Goal: Task Accomplishment & Management: Manage account settings

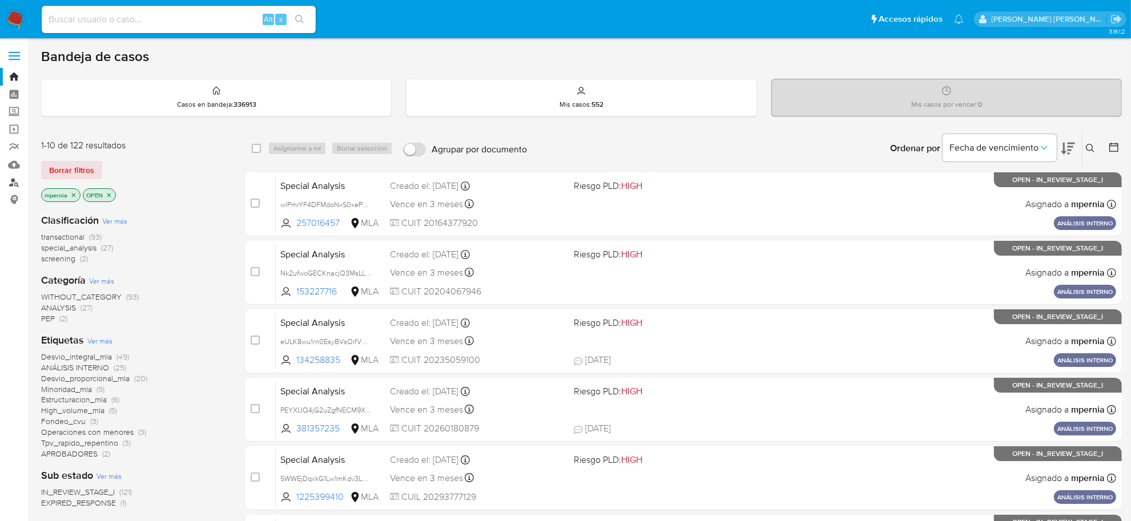
click at [11, 186] on link "Buscador de personas" at bounding box center [68, 183] width 136 height 18
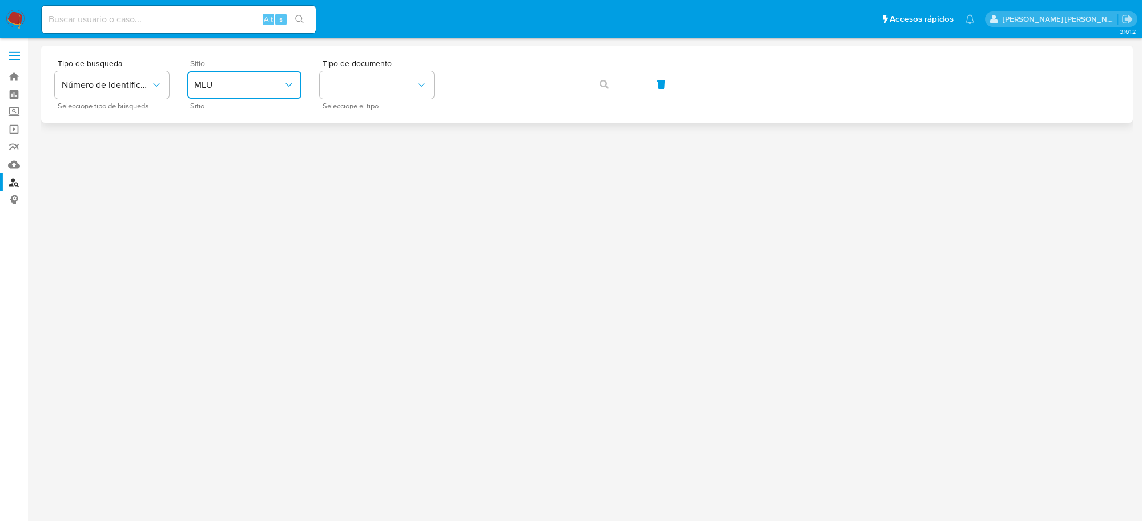
click at [274, 86] on span "MLU" at bounding box center [238, 84] width 89 height 11
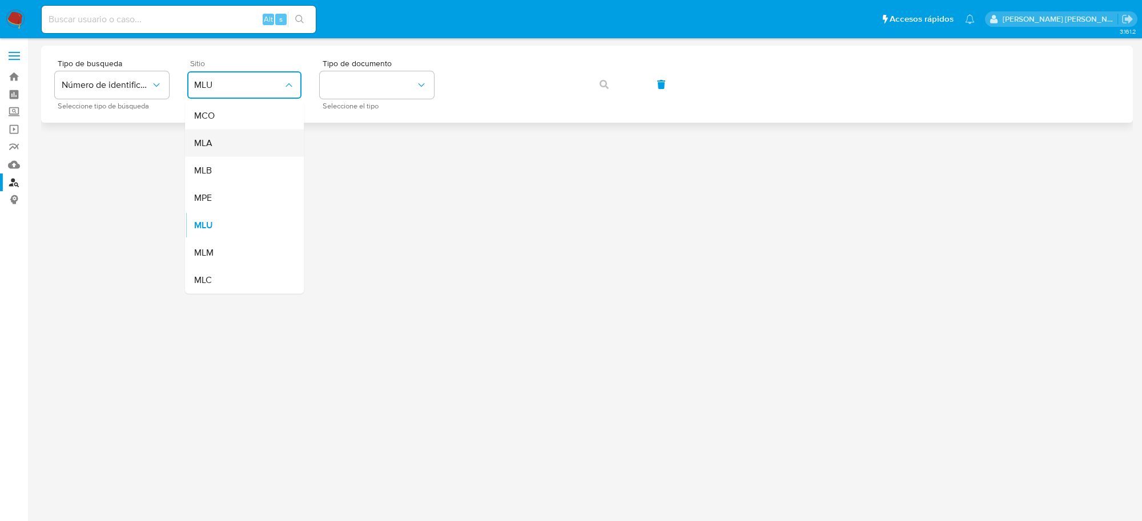
click at [240, 144] on div "MLA" at bounding box center [241, 143] width 94 height 27
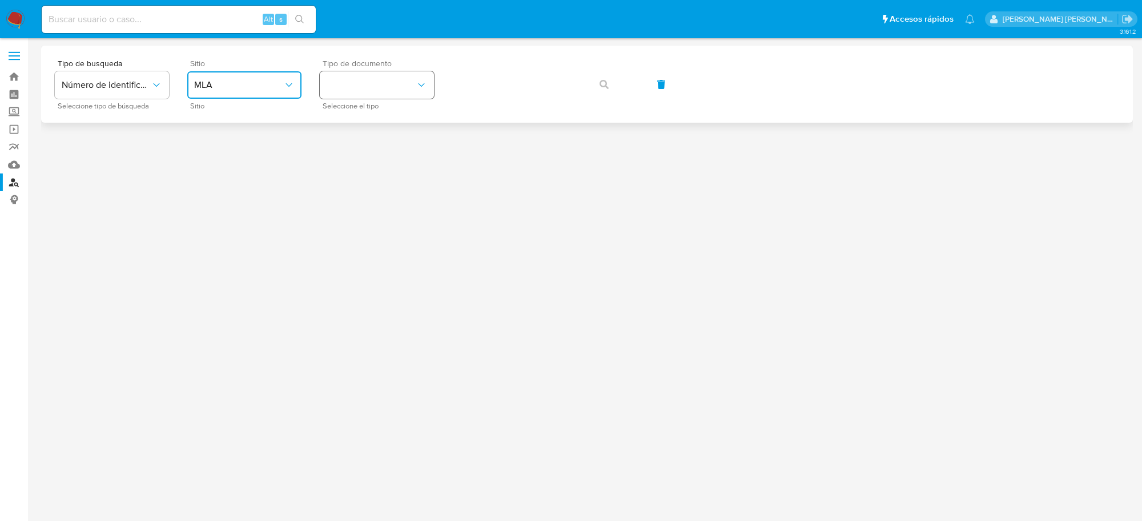
click at [423, 89] on icon "identificationType" at bounding box center [421, 84] width 11 height 11
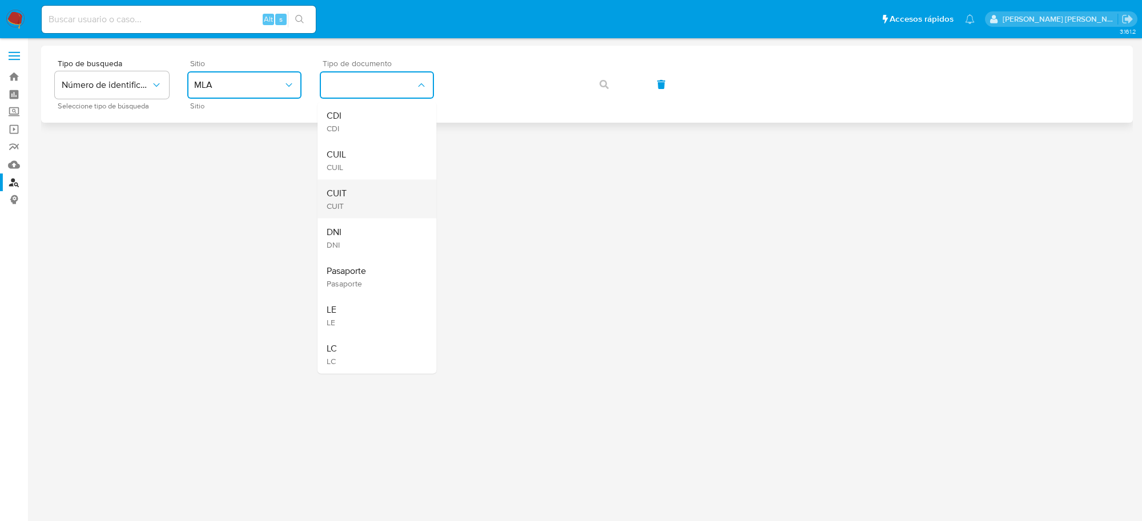
click at [344, 195] on span "CUIT" at bounding box center [337, 193] width 20 height 11
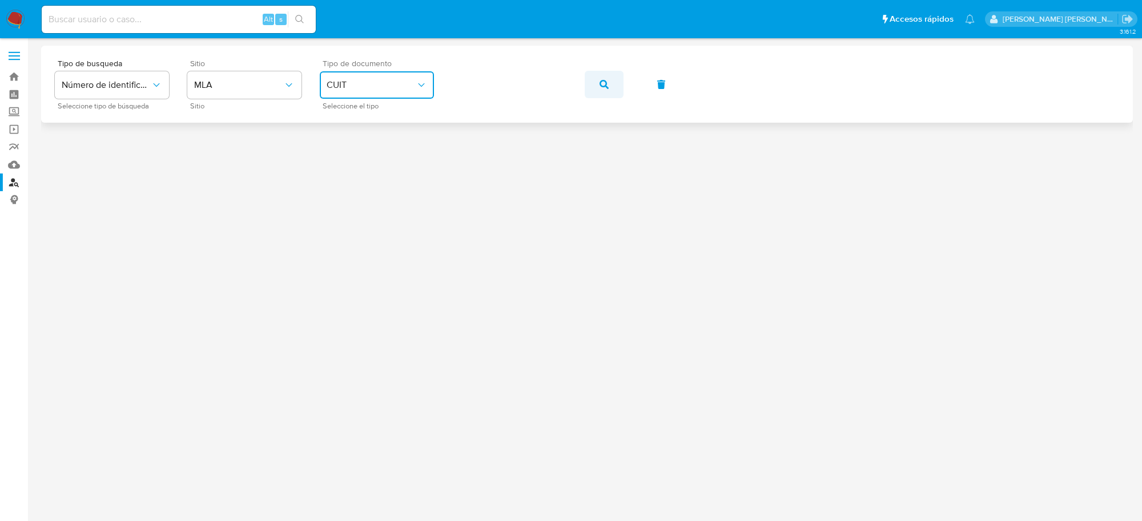
click at [607, 85] on icon "button" at bounding box center [604, 84] width 9 height 9
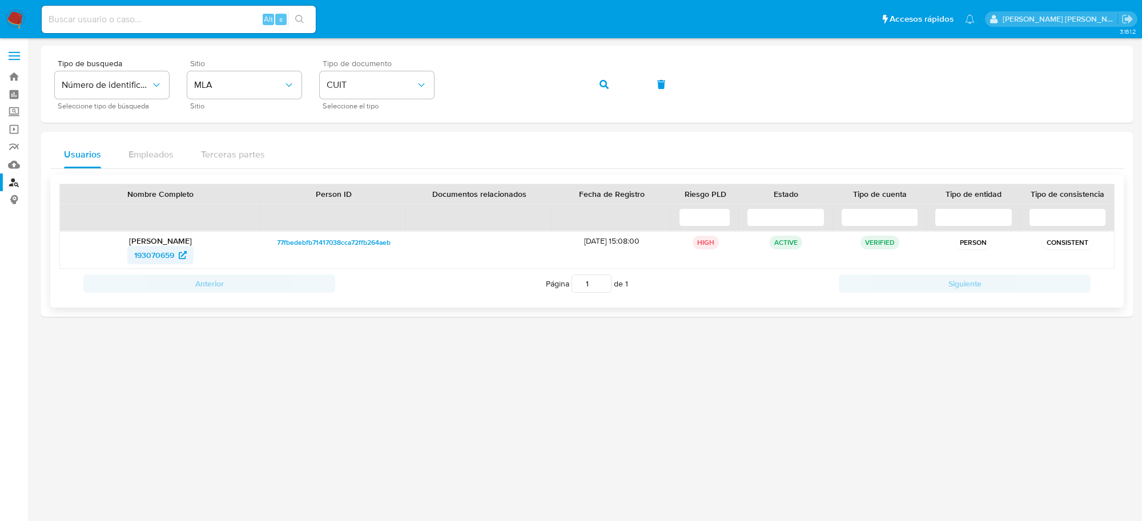
click at [154, 255] on span "193070659" at bounding box center [154, 255] width 40 height 18
click at [146, 257] on span "193070659" at bounding box center [154, 255] width 40 height 18
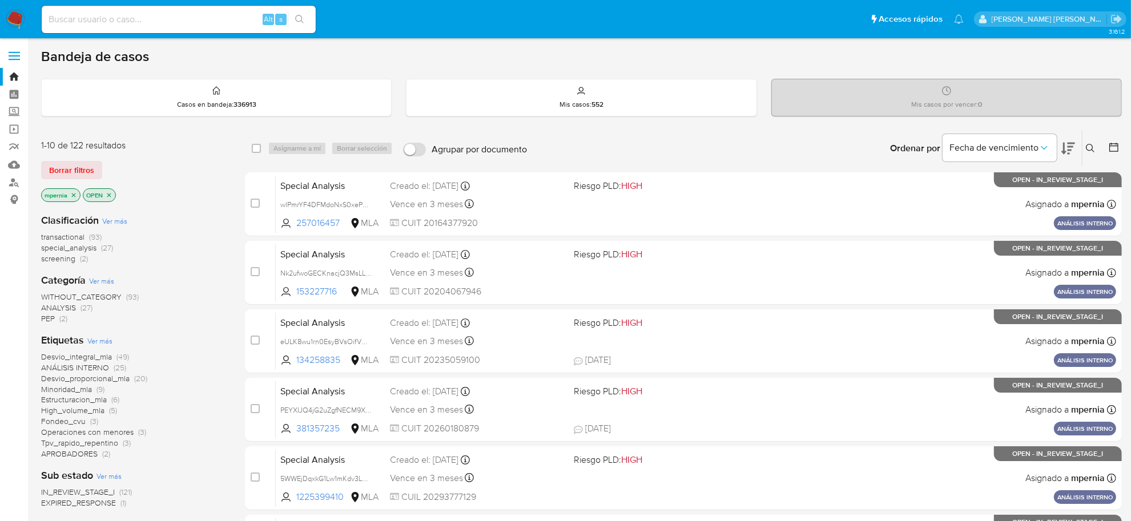
click at [150, 9] on div "Alt s" at bounding box center [179, 19] width 274 height 27
click at [149, 15] on input at bounding box center [179, 19] width 274 height 15
paste input "213210851"
type input "213210851"
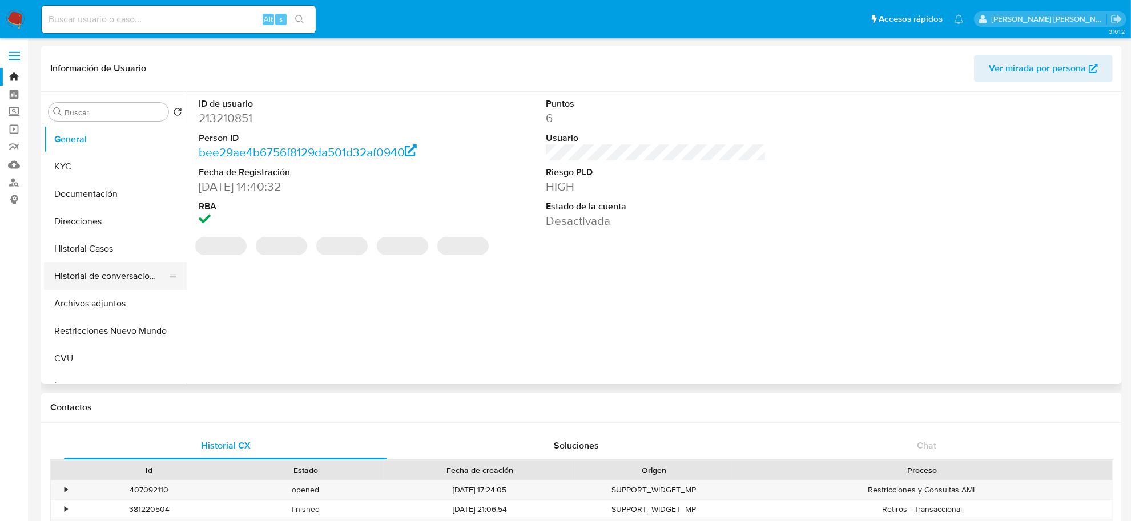
select select "10"
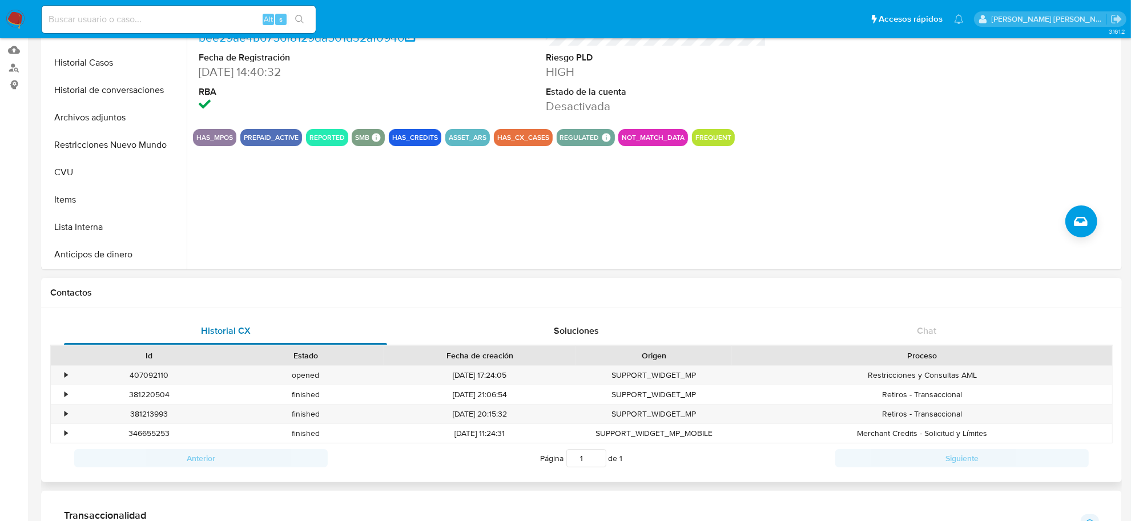
scroll to position [143, 0]
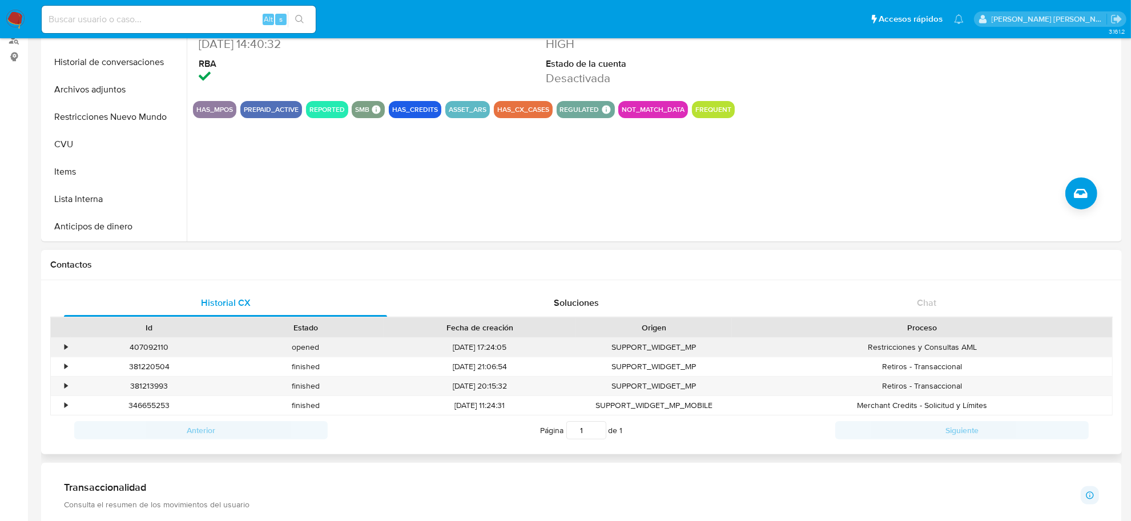
click at [140, 347] on div "407092110" at bounding box center [149, 347] width 156 height 19
copy div "407092110"
click at [170, 13] on input at bounding box center [179, 19] width 274 height 15
paste input "232546723"
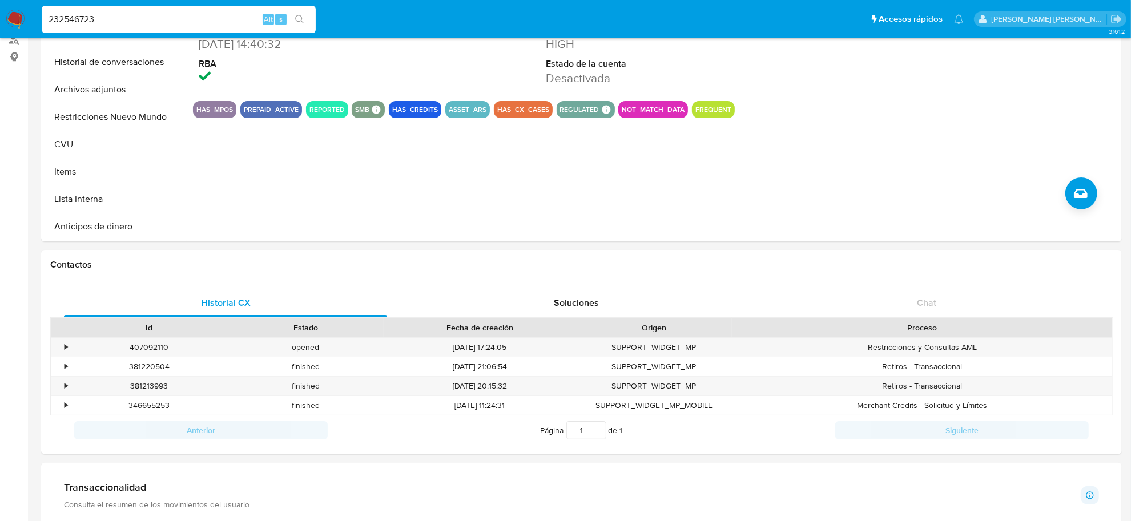
type input "232546723"
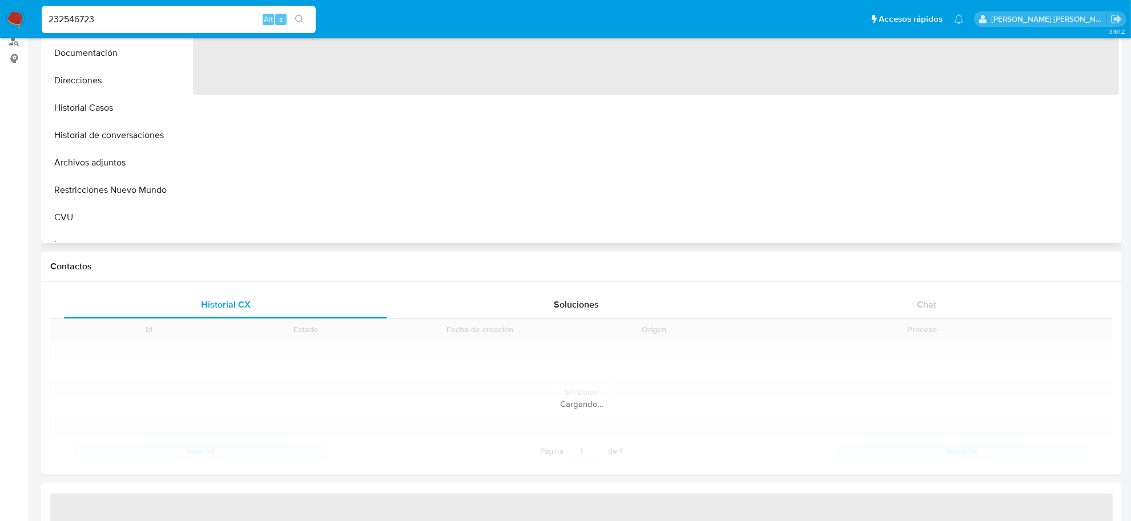
scroll to position [143, 0]
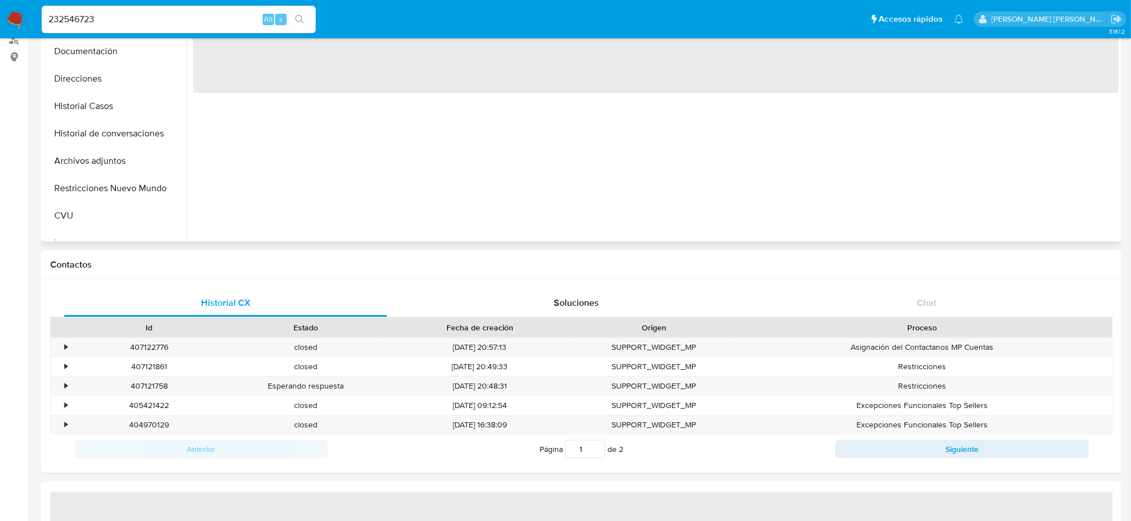
select select "10"
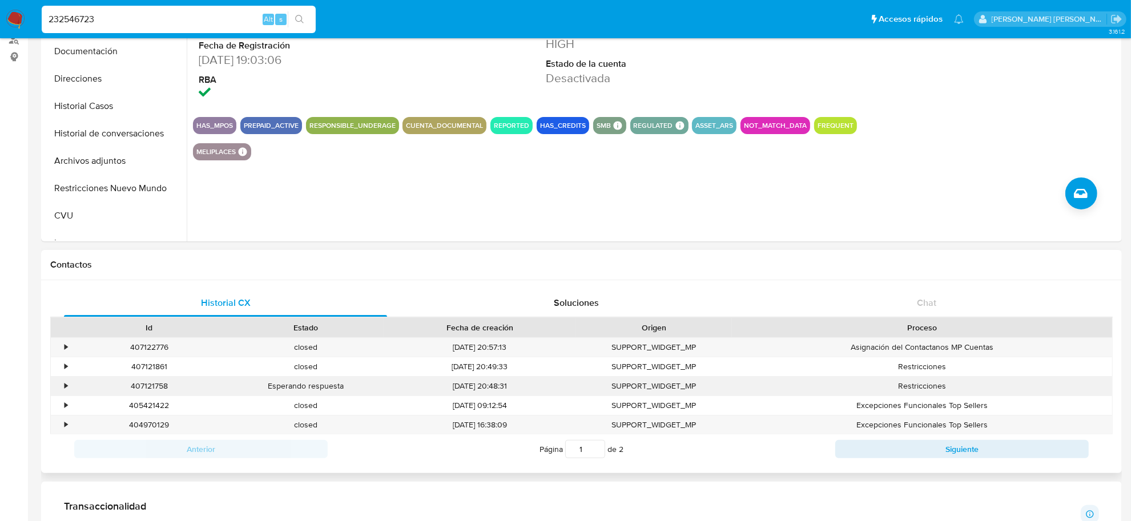
click at [151, 387] on div "407121758" at bounding box center [149, 386] width 156 height 19
copy div "407121758"
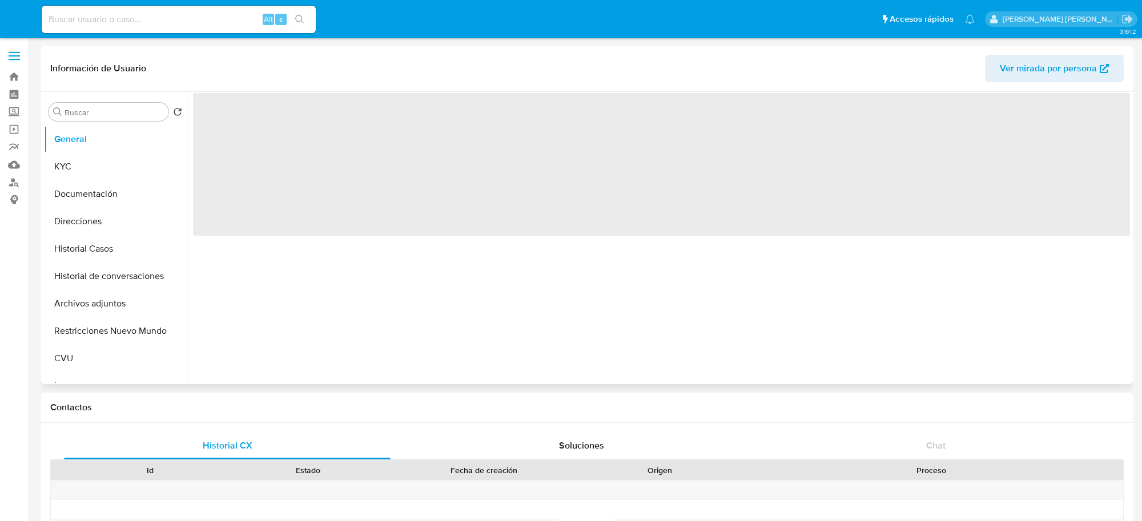
select select "10"
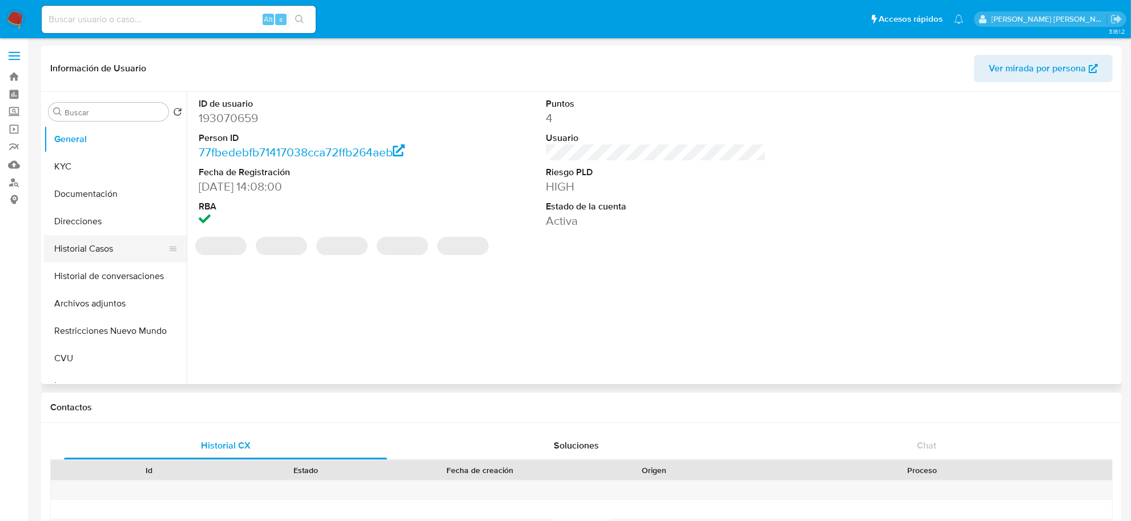
click at [85, 258] on button "Historial Casos" at bounding box center [111, 248] width 134 height 27
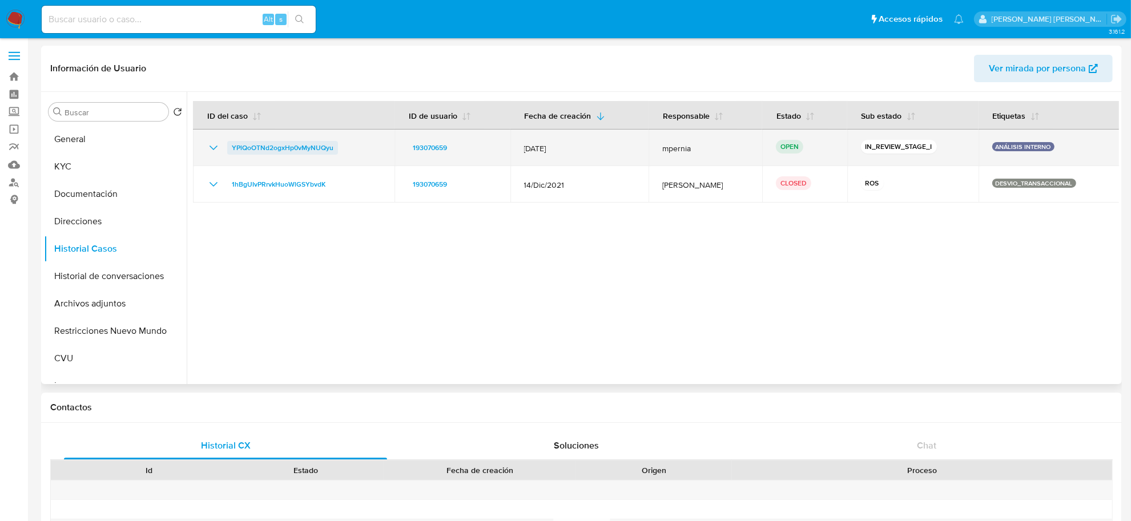
click at [272, 141] on span "YPlQoOTNd2ogxHp0vMyNUQyu" at bounding box center [283, 148] width 102 height 14
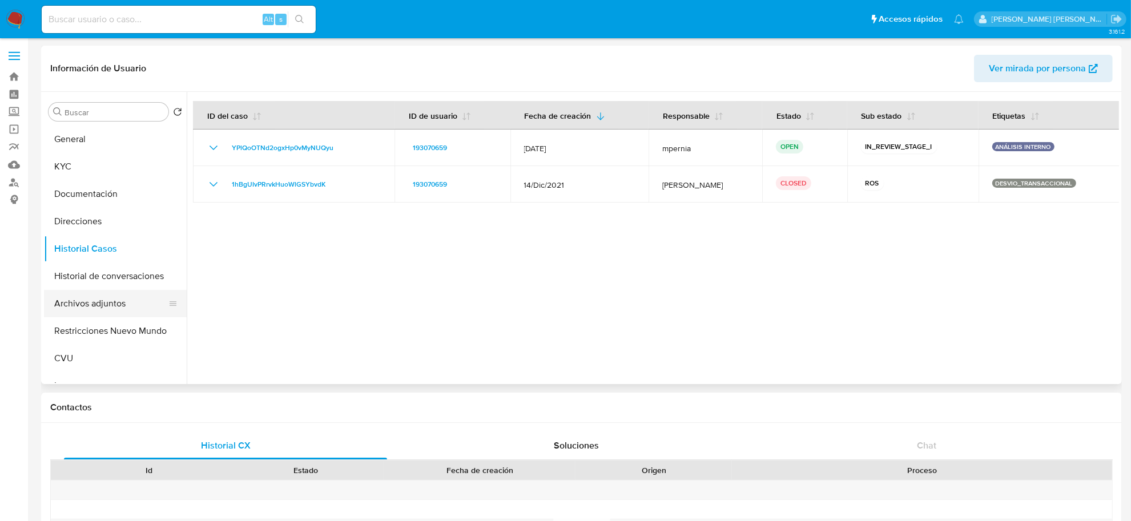
click at [92, 313] on button "Archivos adjuntos" at bounding box center [111, 303] width 134 height 27
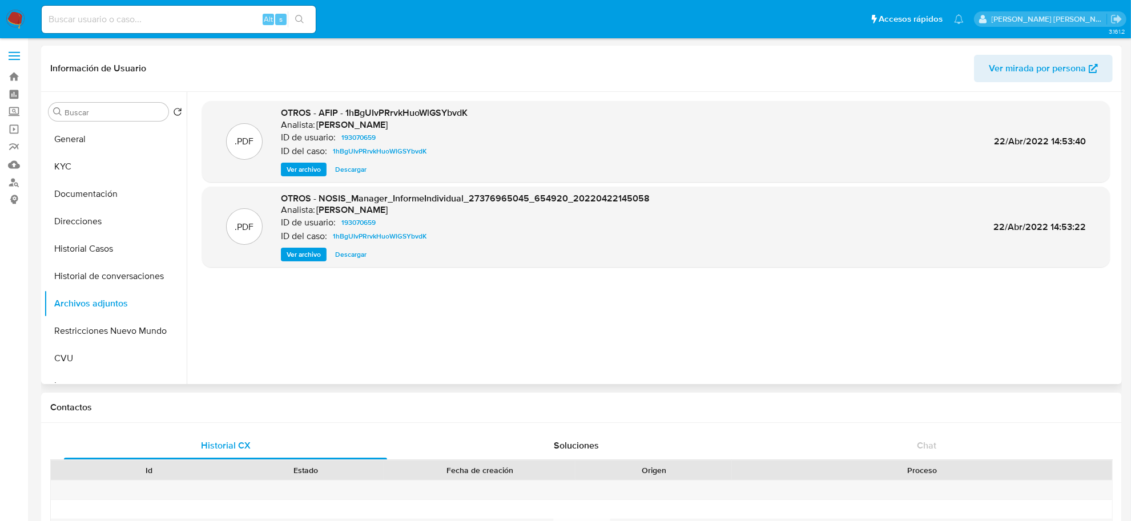
click at [318, 171] on span "Ver archivo" at bounding box center [304, 169] width 34 height 11
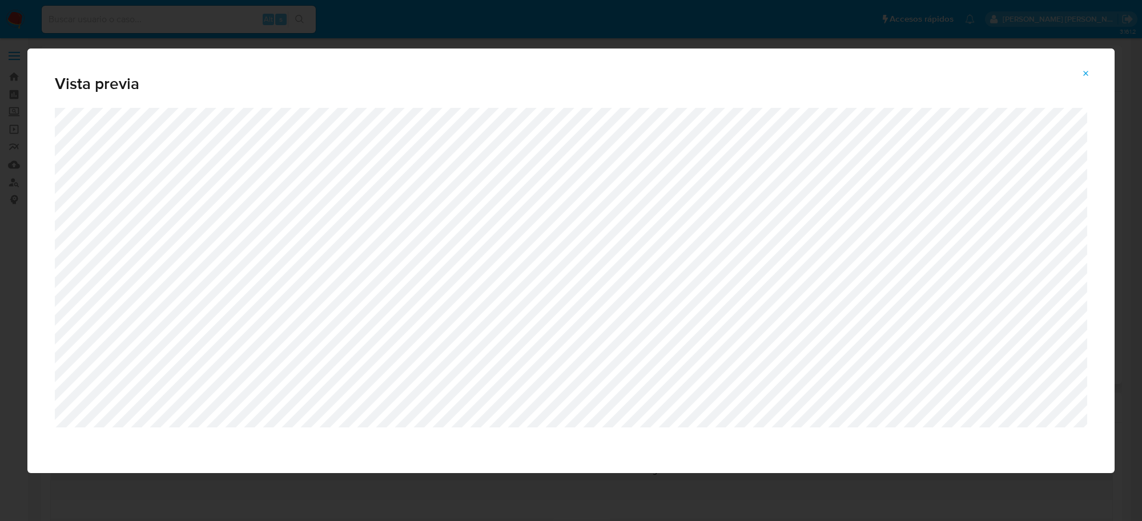
click at [1088, 79] on span "Attachment preview" at bounding box center [1086, 74] width 9 height 16
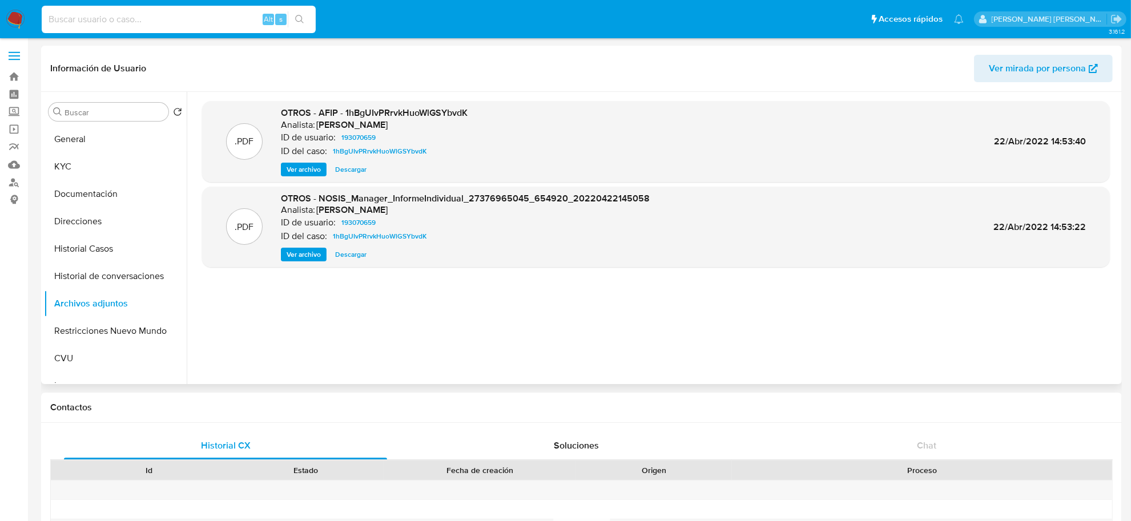
click at [130, 18] on input at bounding box center [179, 19] width 274 height 15
paste input "153464852"
type input "153464852"
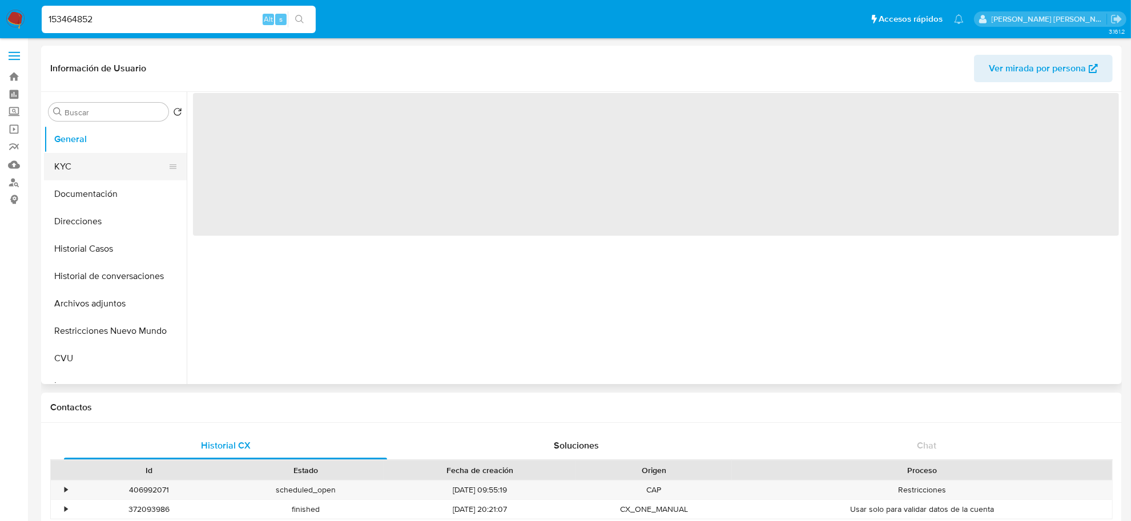
select select "10"
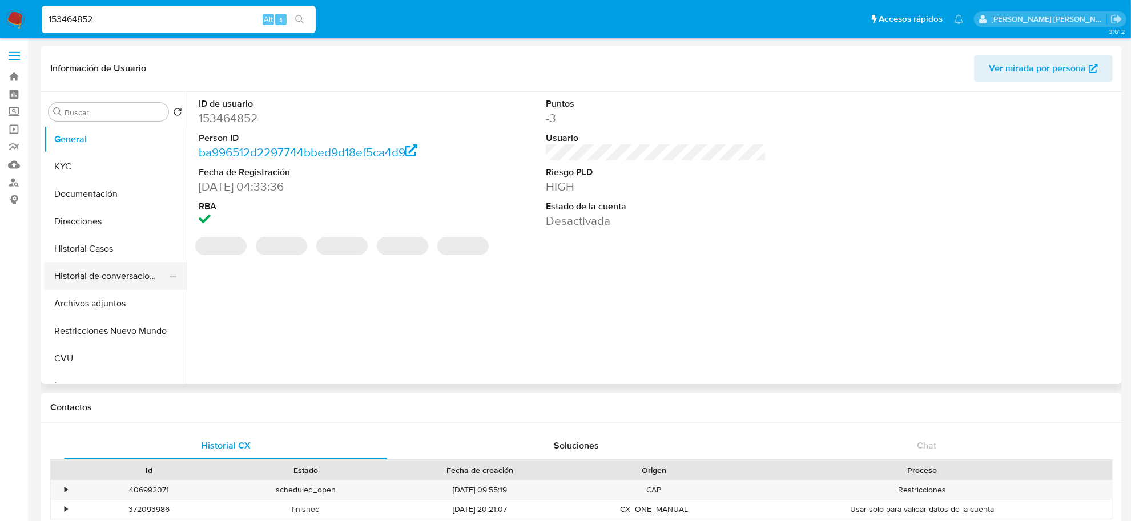
click at [107, 273] on button "Historial de conversaciones" at bounding box center [111, 276] width 134 height 27
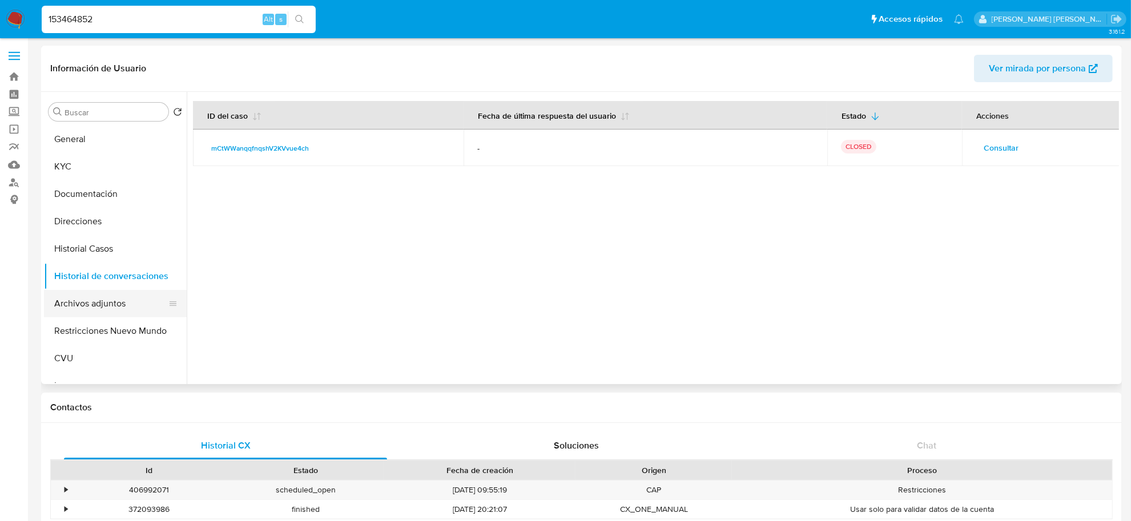
click at [92, 306] on button "Archivos adjuntos" at bounding box center [111, 303] width 134 height 27
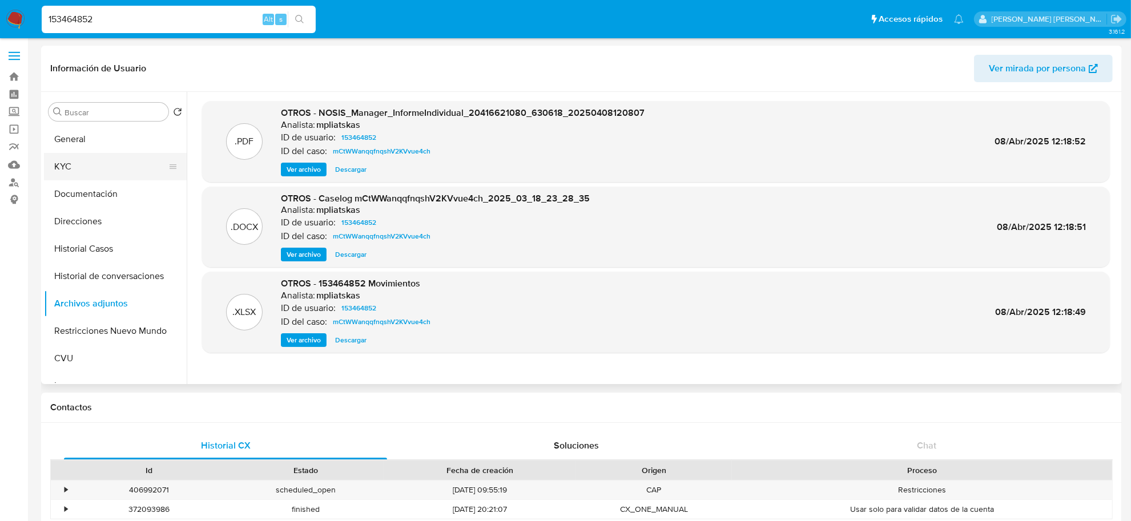
click at [65, 171] on button "KYC" at bounding box center [111, 166] width 134 height 27
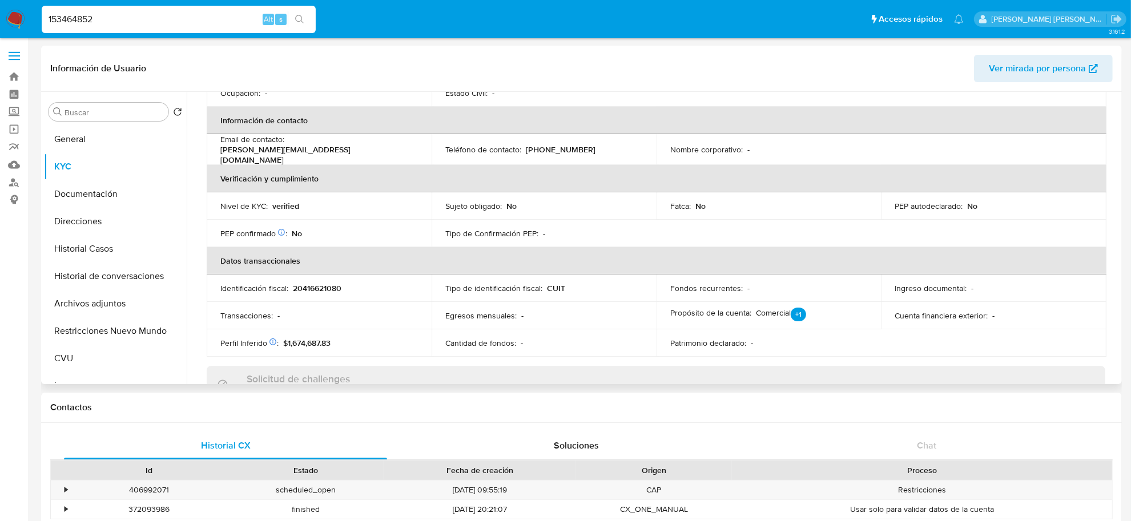
scroll to position [214, 0]
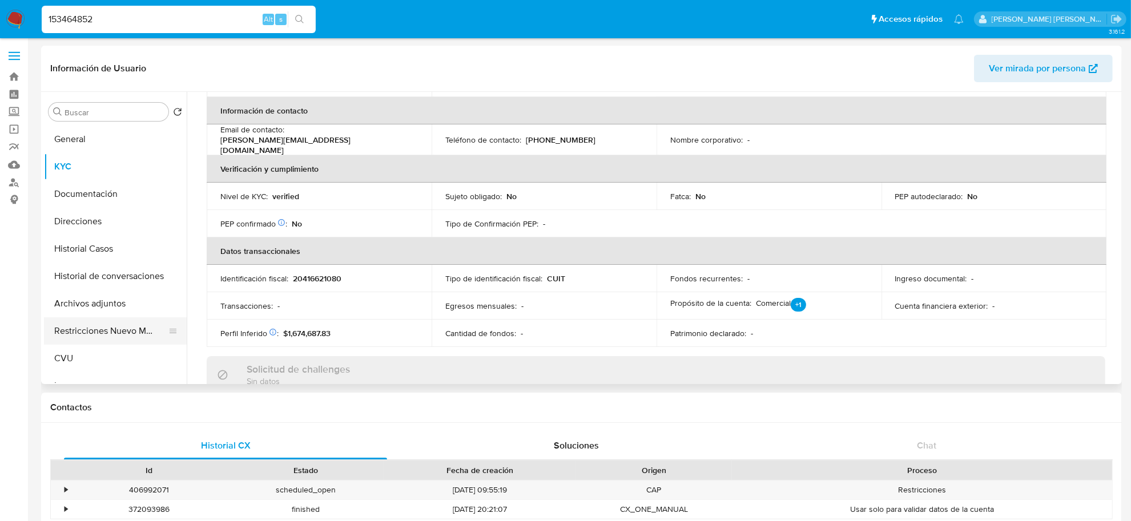
click at [78, 323] on button "Restricciones Nuevo Mundo" at bounding box center [111, 331] width 134 height 27
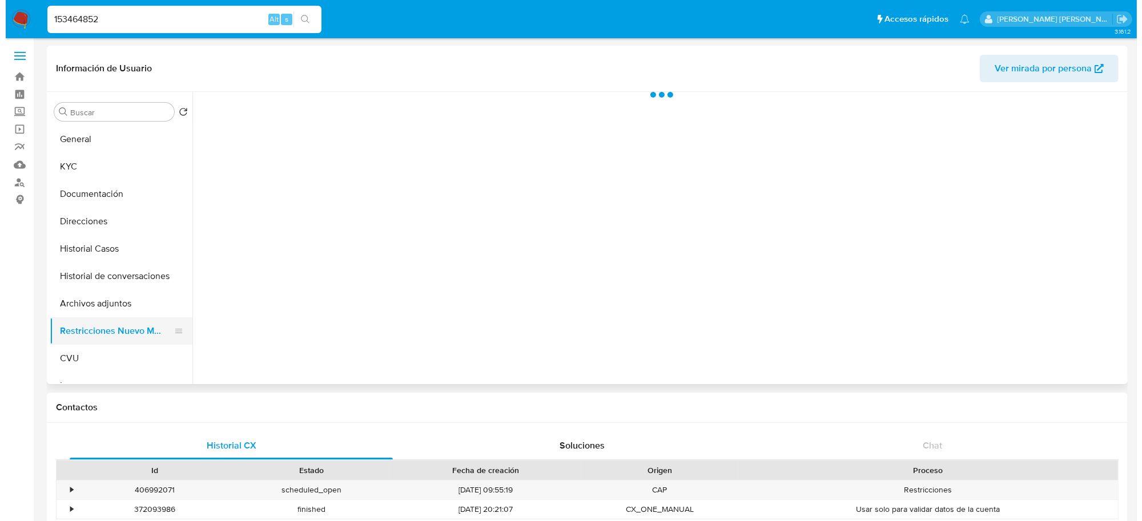
scroll to position [0, 0]
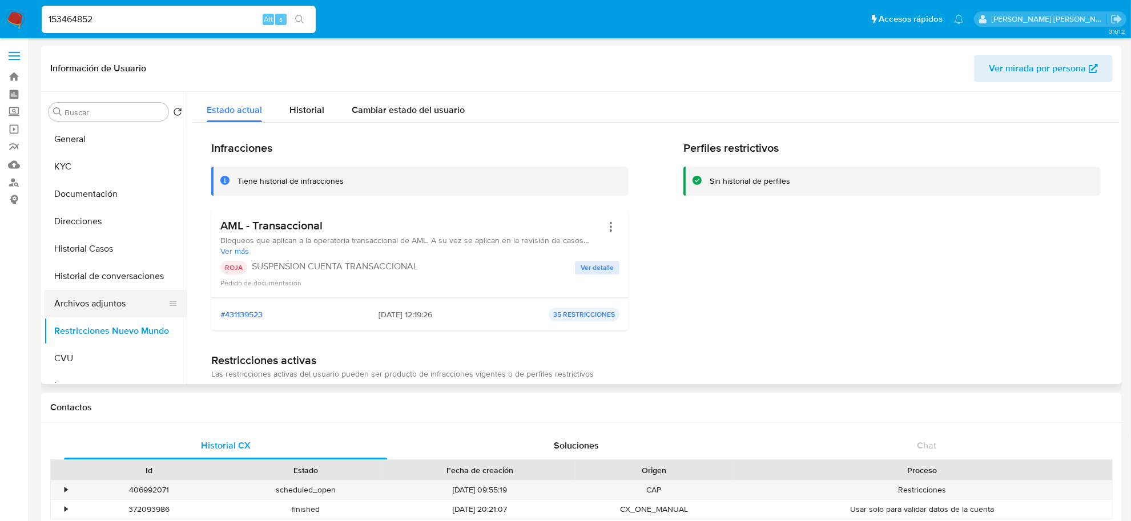
click at [90, 298] on button "Archivos adjuntos" at bounding box center [111, 303] width 134 height 27
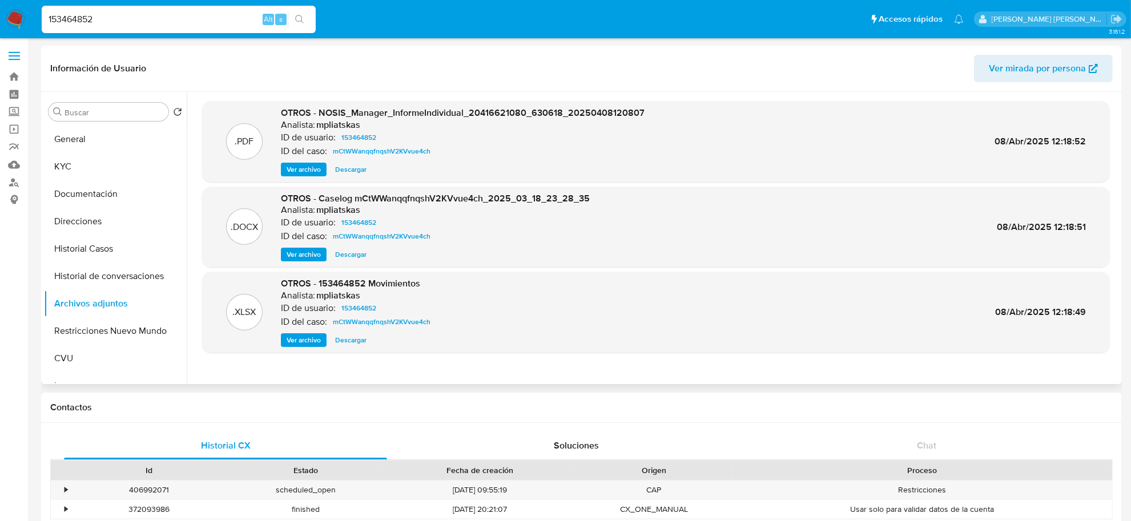
click at [320, 257] on span "Ver archivo" at bounding box center [304, 254] width 34 height 11
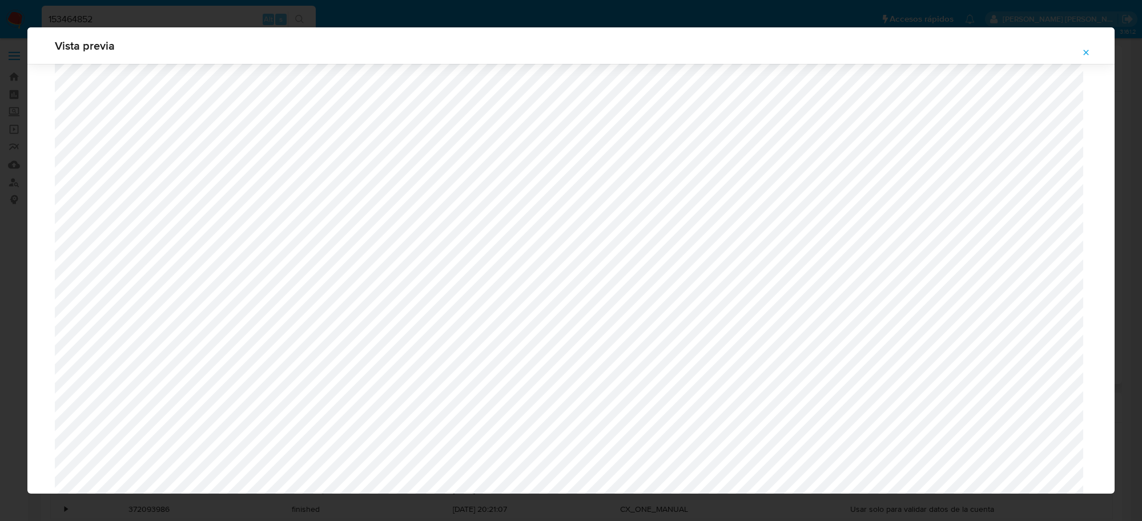
scroll to position [905, 0]
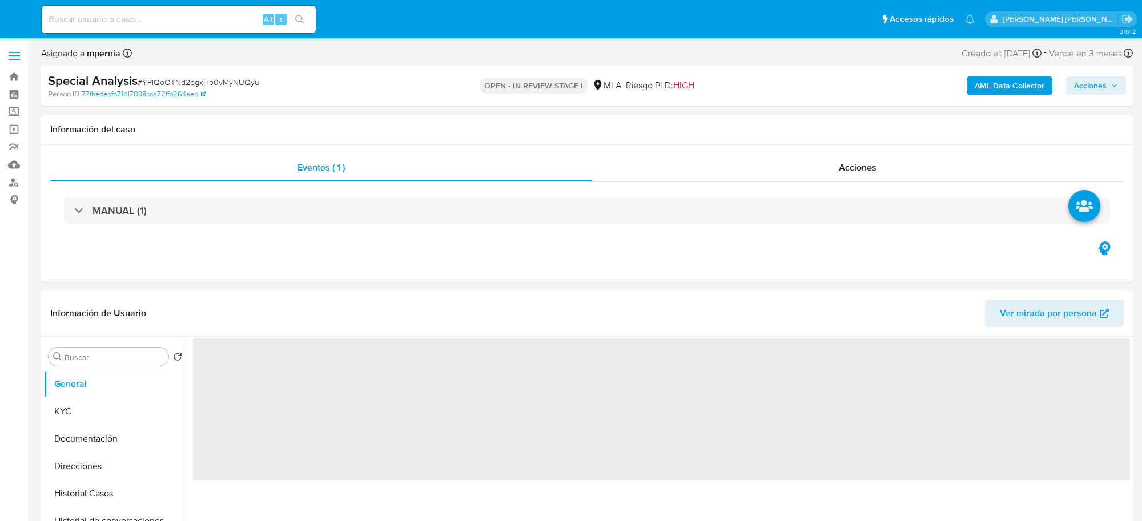
select select "10"
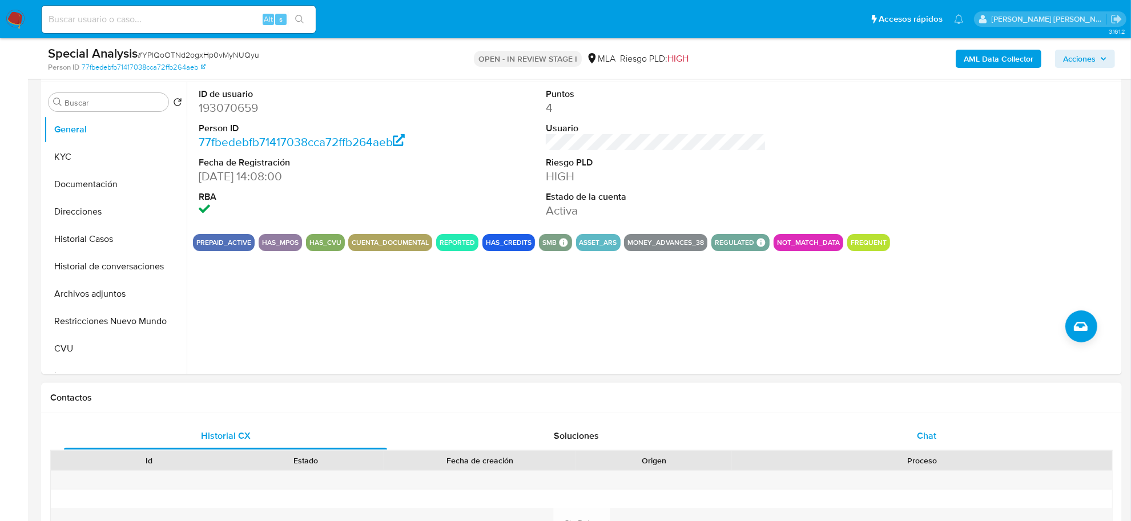
click at [919, 436] on span "Chat" at bounding box center [926, 435] width 19 height 13
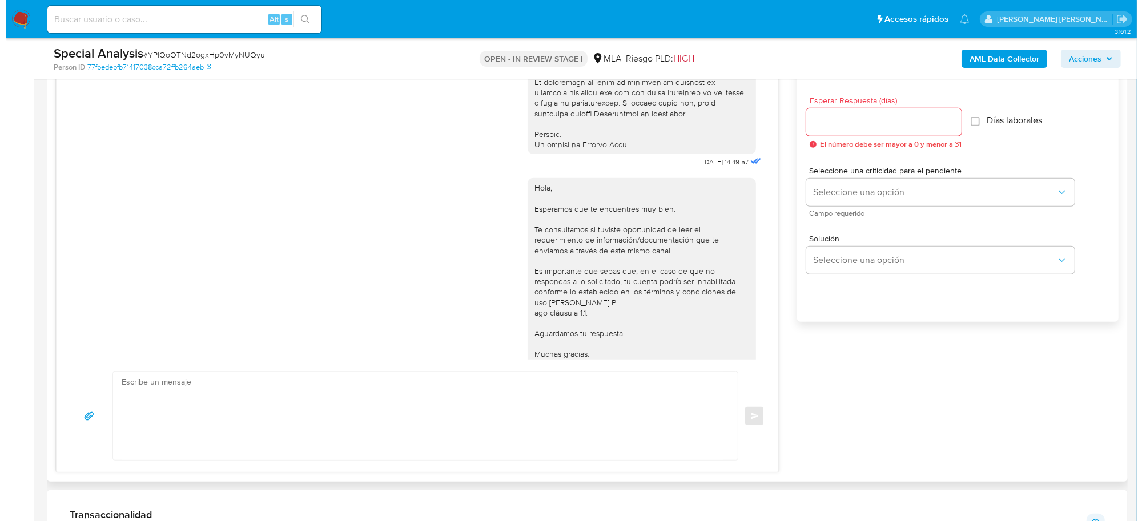
scroll to position [357, 0]
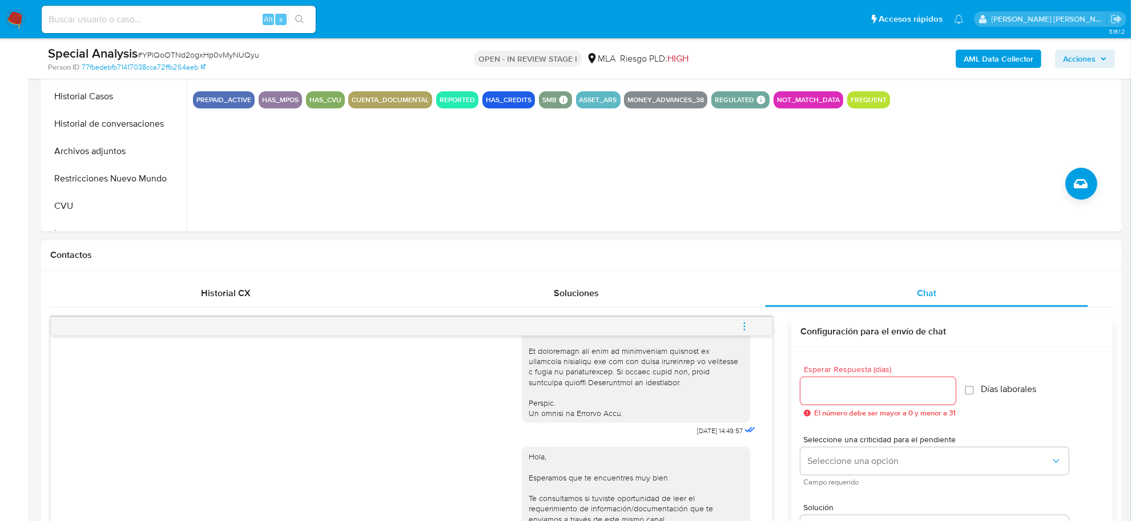
click at [744, 322] on icon "menu-action" at bounding box center [745, 327] width 10 height 10
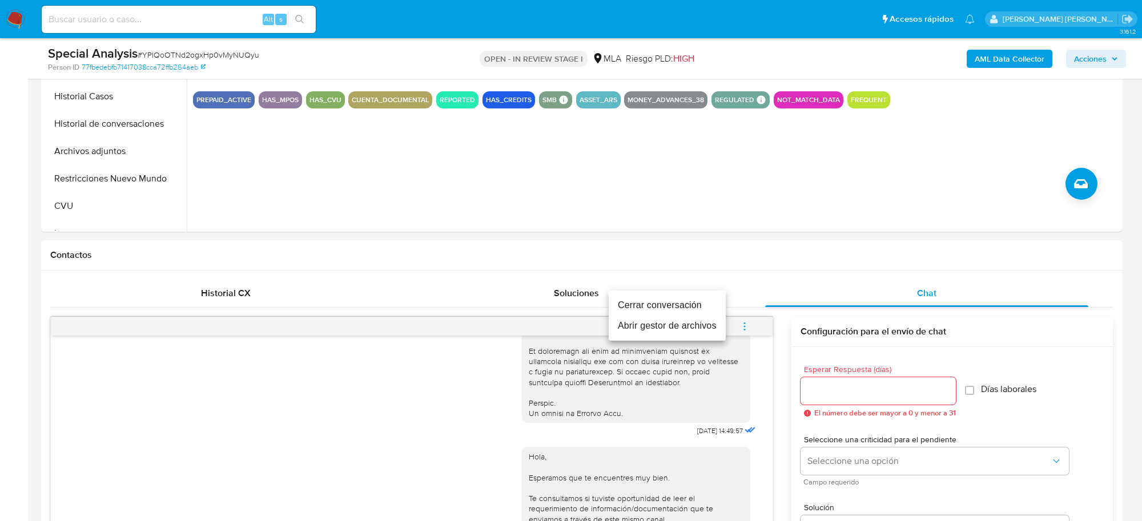
click at [713, 327] on li "Abrir gestor de archivos" at bounding box center [667, 326] width 117 height 21
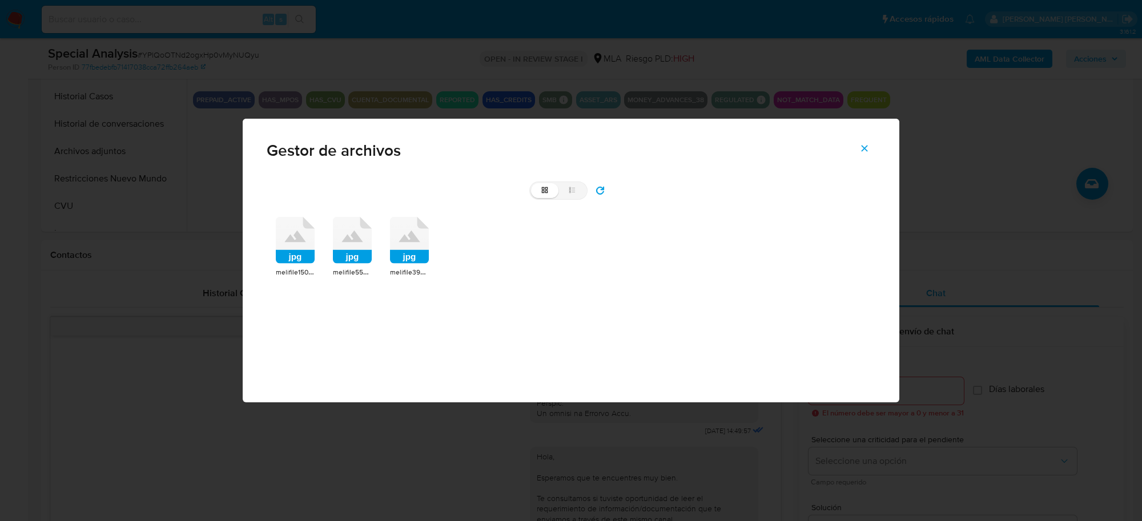
click at [300, 253] on rect at bounding box center [295, 257] width 39 height 14
click at [300, 266] on span "melifile150016542036652668.jpg" at bounding box center [327, 271] width 102 height 11
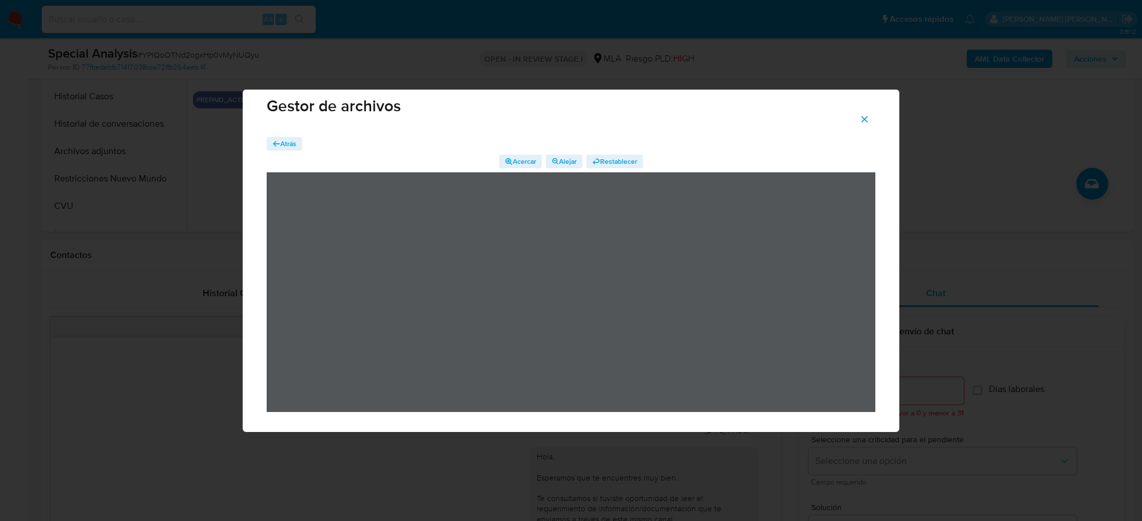
scroll to position [19, 0]
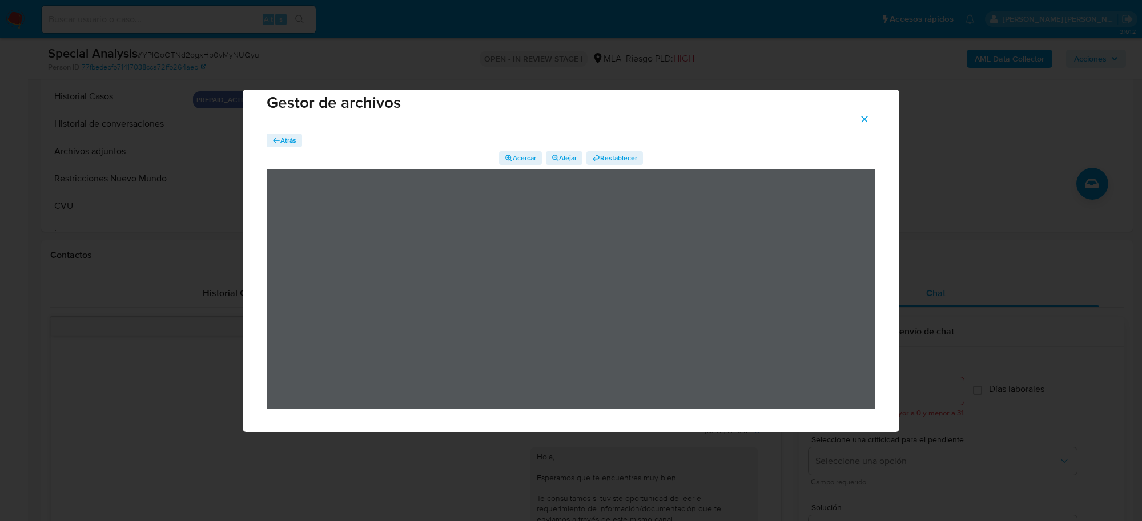
click at [282, 138] on span "Atrás" at bounding box center [288, 141] width 16 height 14
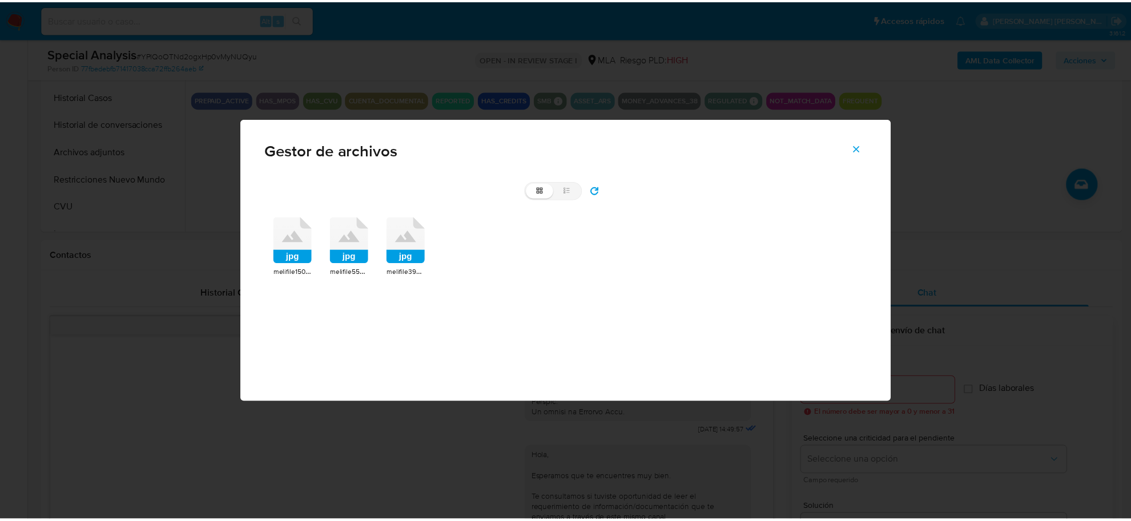
scroll to position [0, 0]
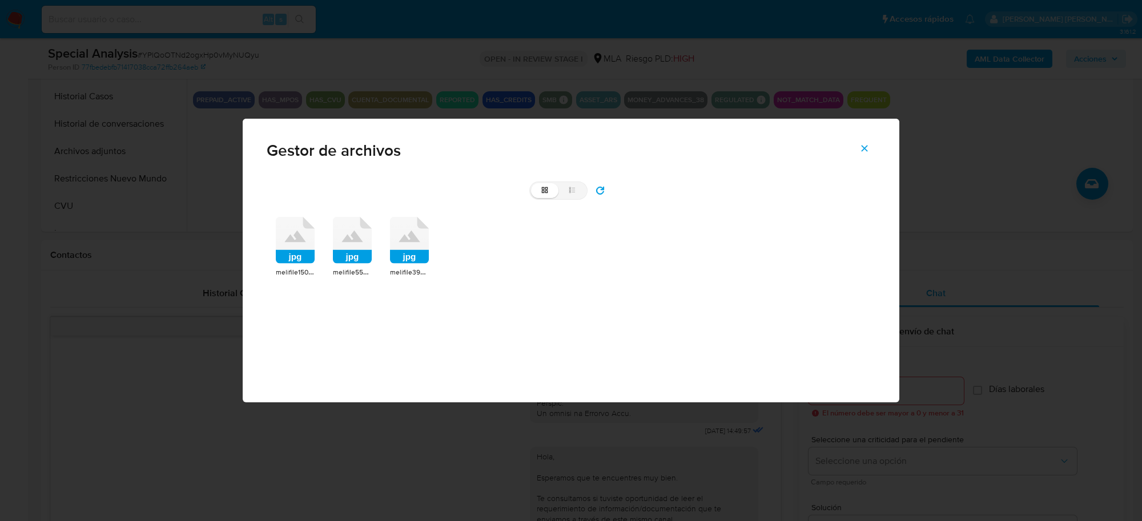
click at [361, 252] on rect at bounding box center [352, 257] width 39 height 14
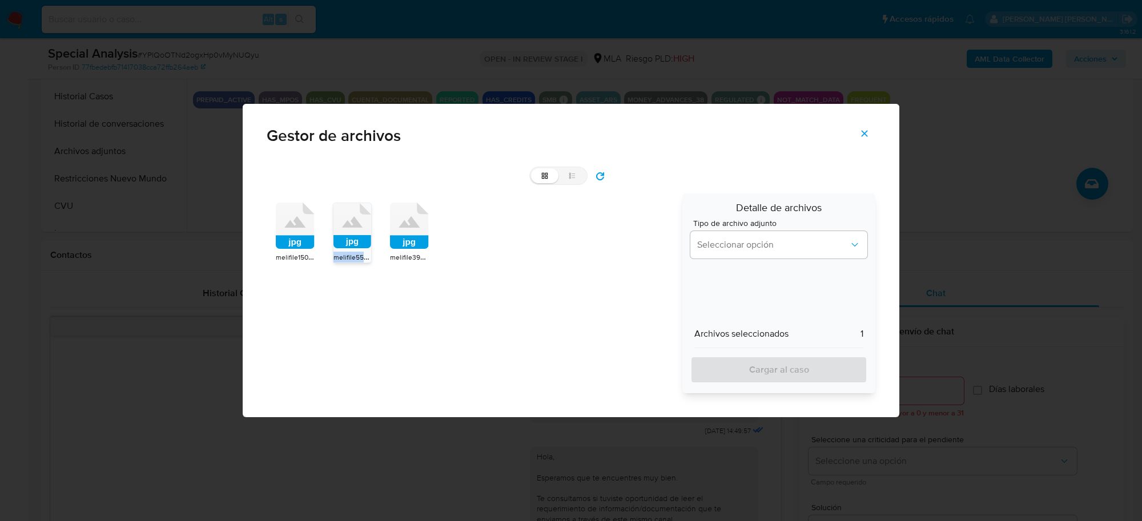
click at [361, 252] on span "melifile5543840847238509840.jpg" at bounding box center [388, 256] width 109 height 11
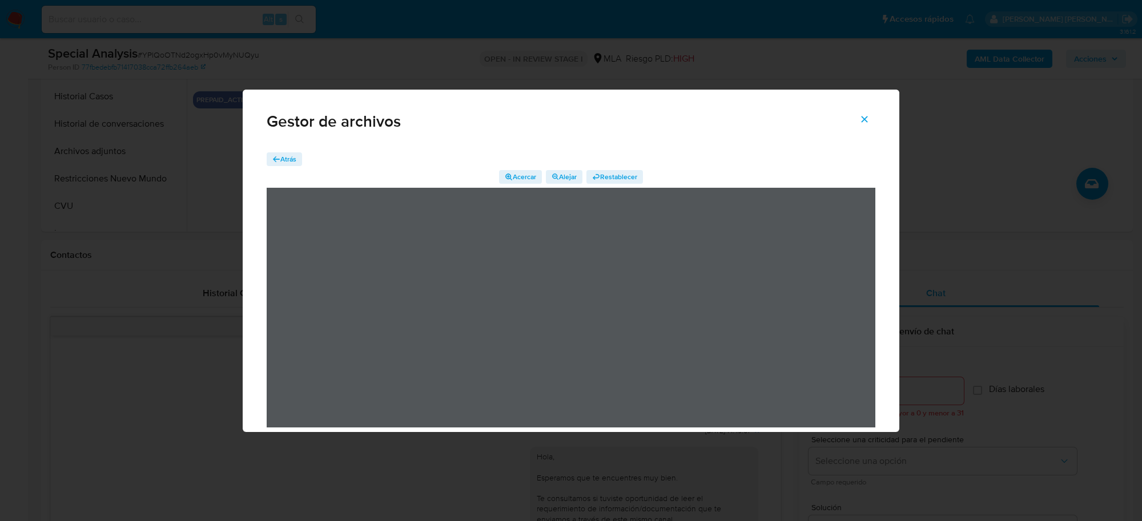
click at [284, 155] on span "Atrás" at bounding box center [288, 159] width 16 height 14
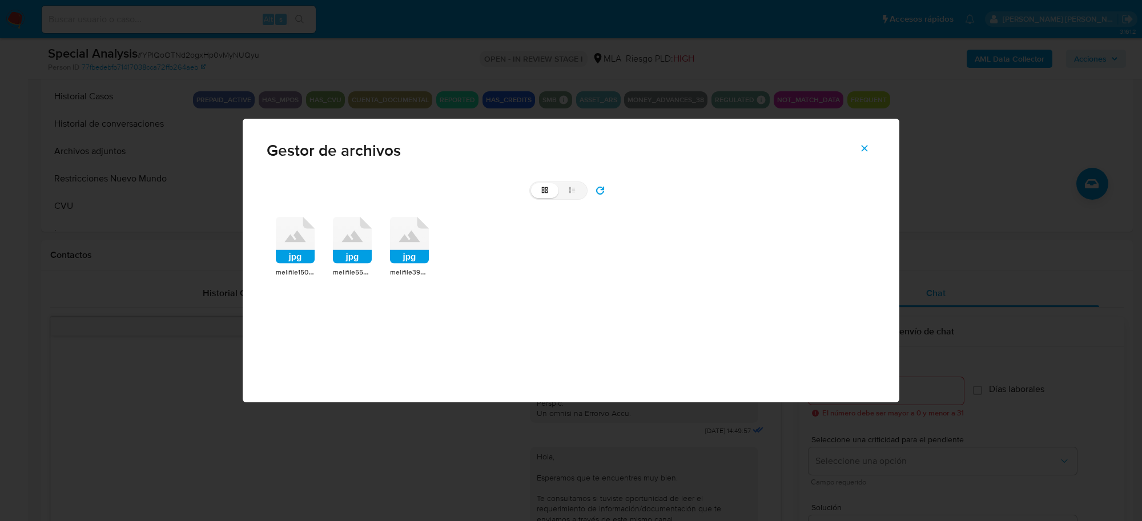
click at [421, 258] on rect at bounding box center [409, 257] width 39 height 14
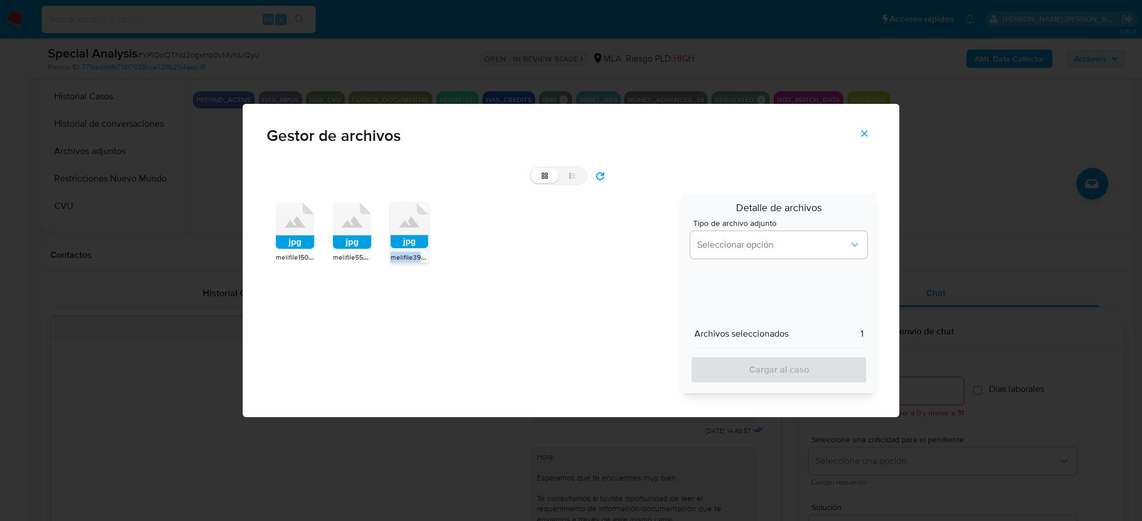
click at [421, 257] on span "melifile3904078369189251837.jpg" at bounding box center [443, 256] width 105 height 11
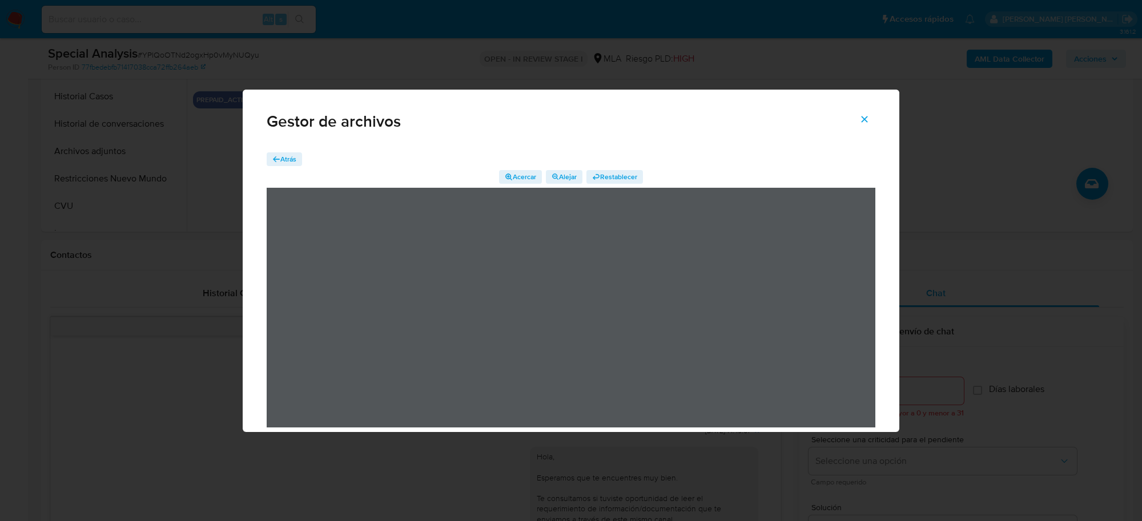
click at [866, 118] on icon "Cerrar" at bounding box center [864, 119] width 10 height 10
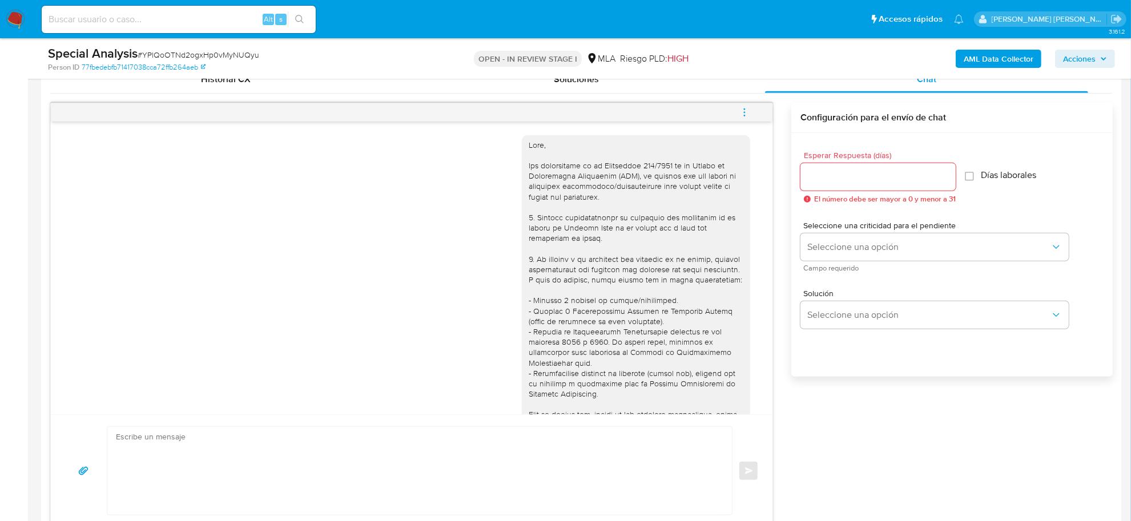
scroll to position [286, 0]
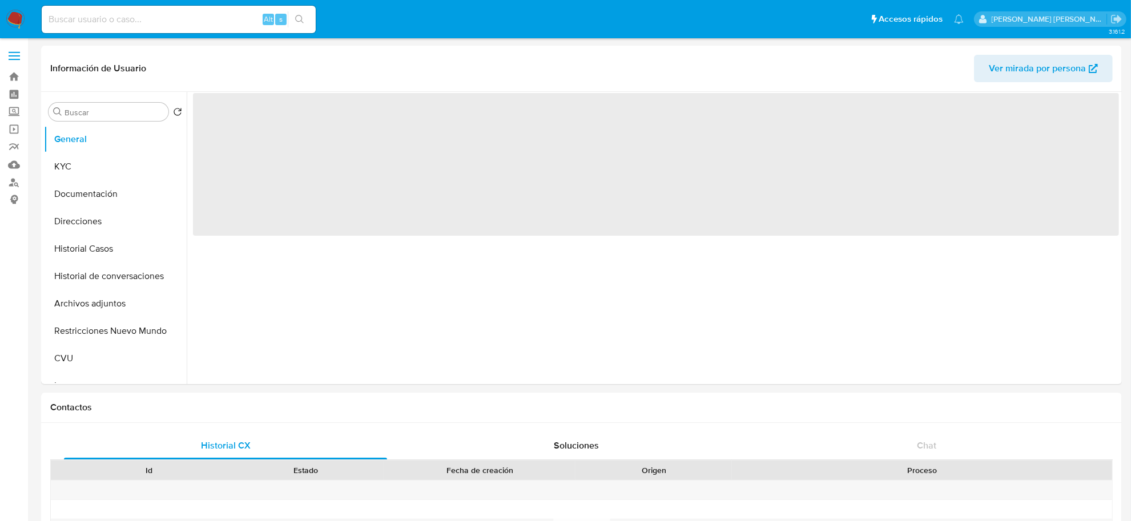
select select "10"
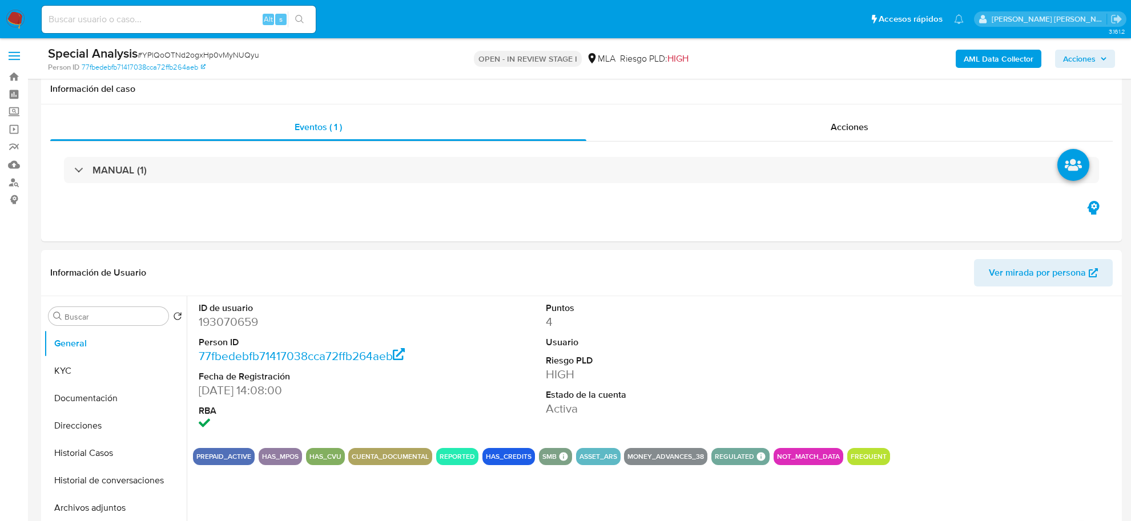
select select "10"
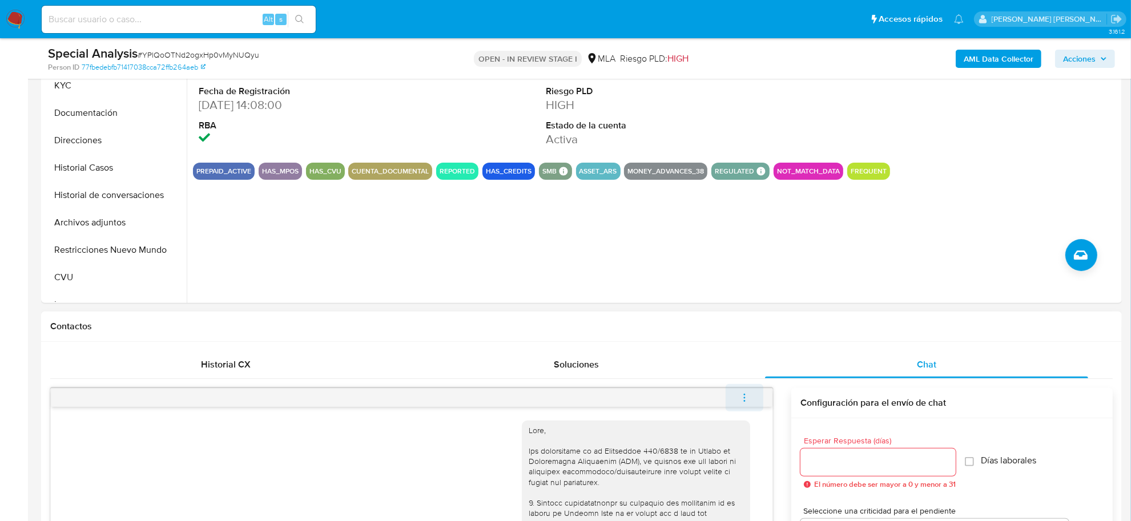
scroll to position [214, 0]
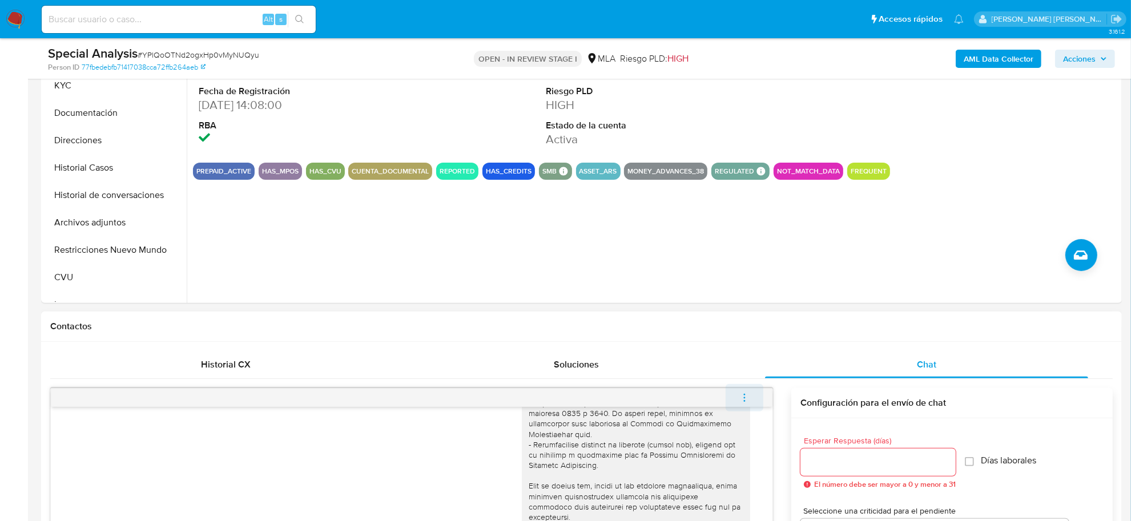
click at [748, 403] on icon "menu-action" at bounding box center [745, 398] width 10 height 10
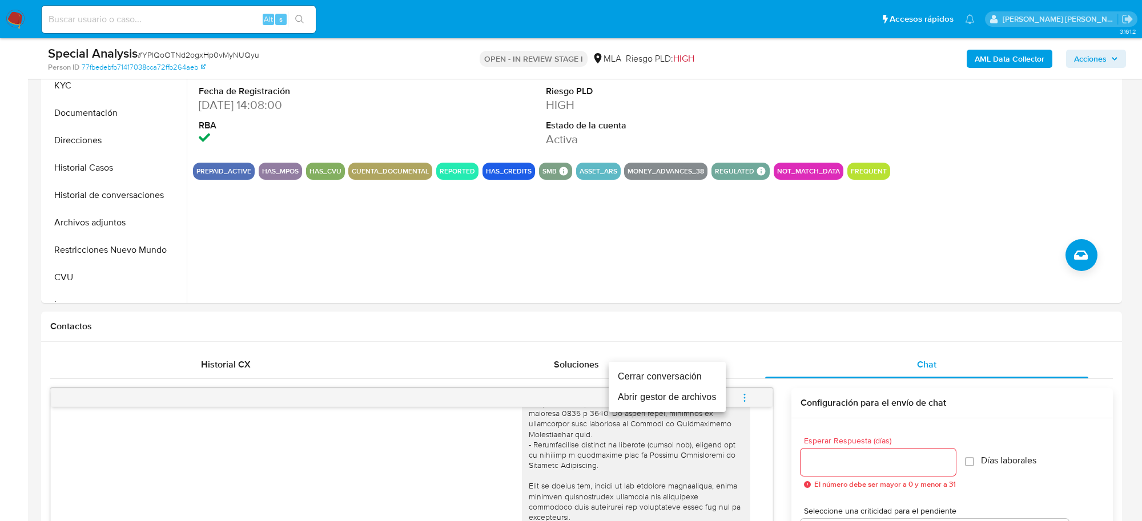
click at [692, 406] on li "Abrir gestor de archivos" at bounding box center [667, 397] width 117 height 21
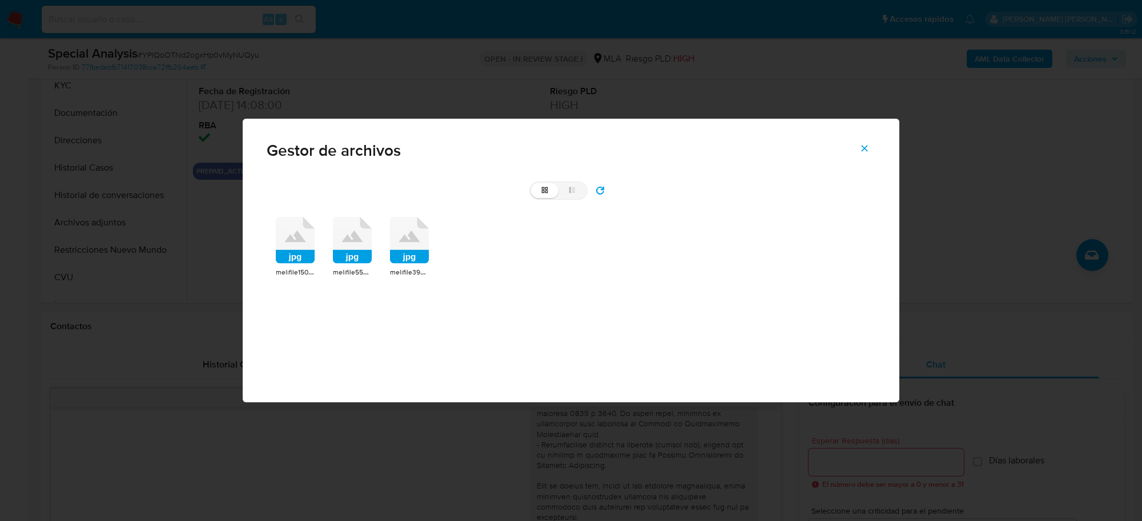
click at [301, 251] on rect at bounding box center [295, 257] width 39 height 14
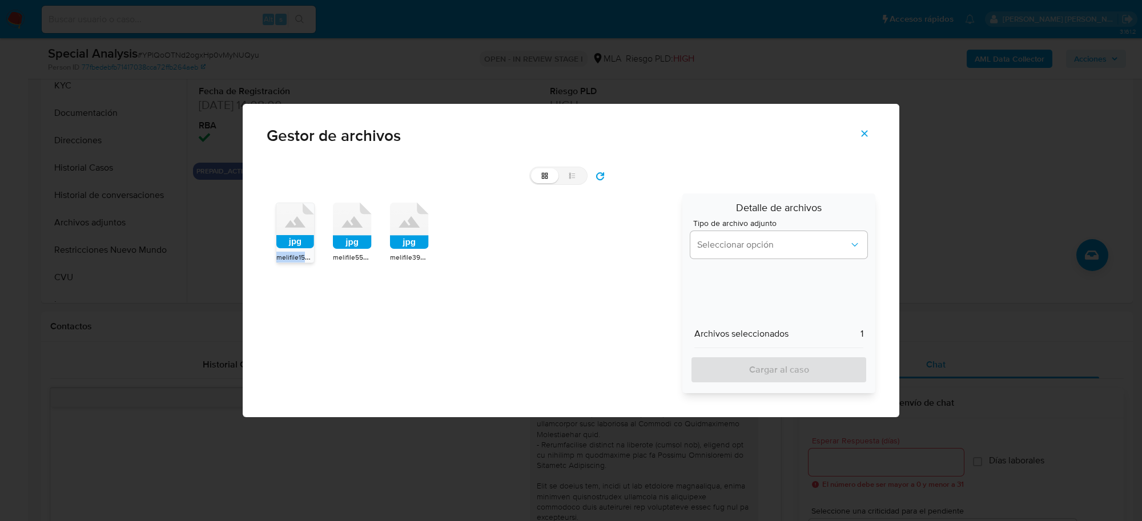
click at [301, 251] on div "jpg" at bounding box center [295, 227] width 38 height 49
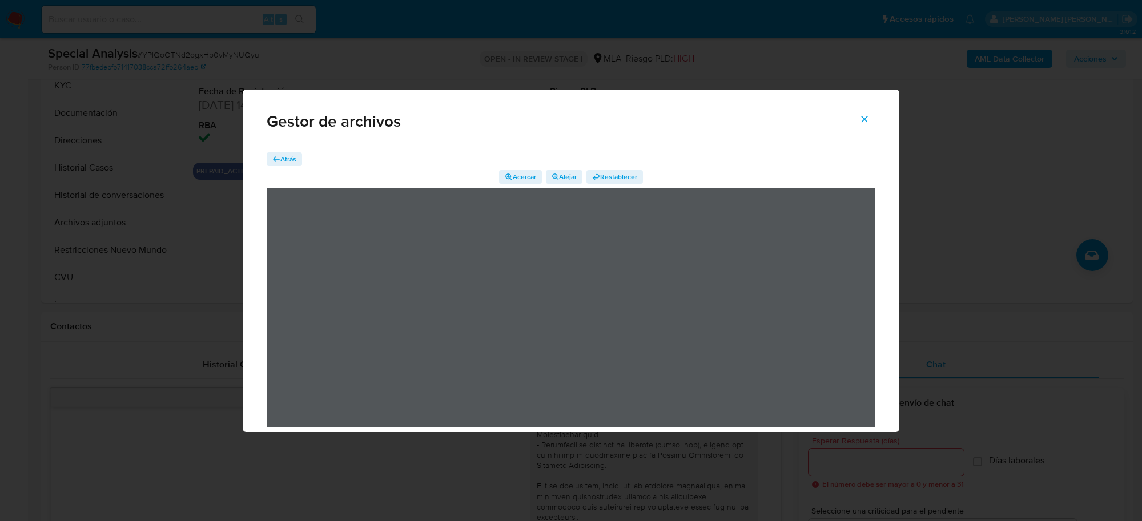
click at [859, 116] on icon "Cerrar" at bounding box center [864, 119] width 10 height 10
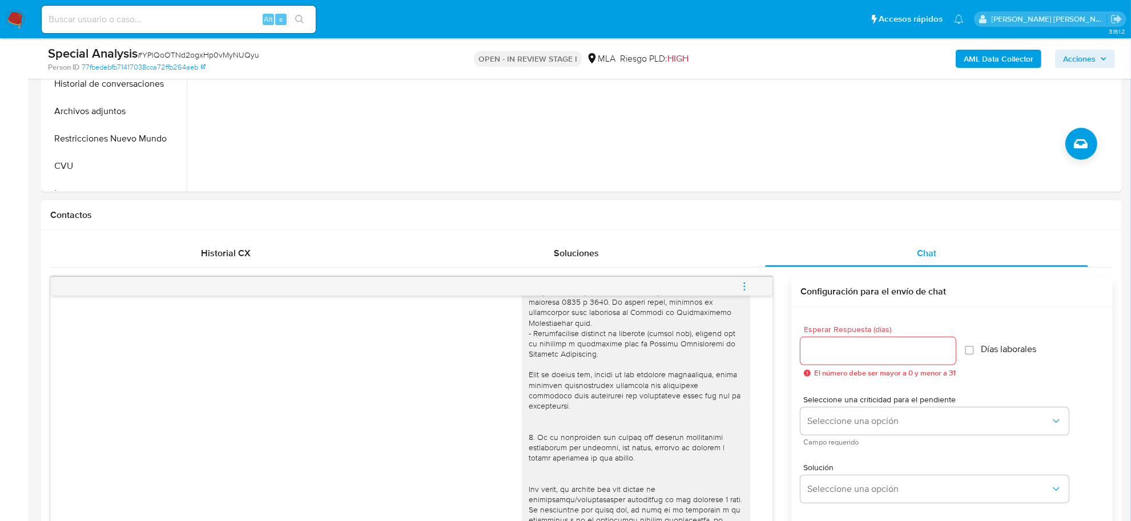
scroll to position [500, 0]
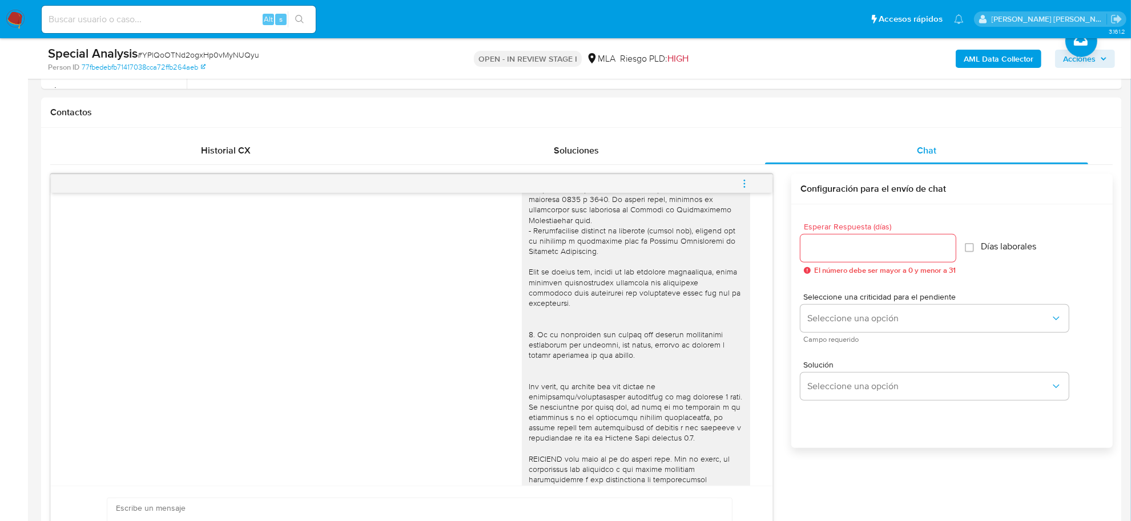
click at [987, 55] on b "AML Data Collector" at bounding box center [999, 59] width 70 height 18
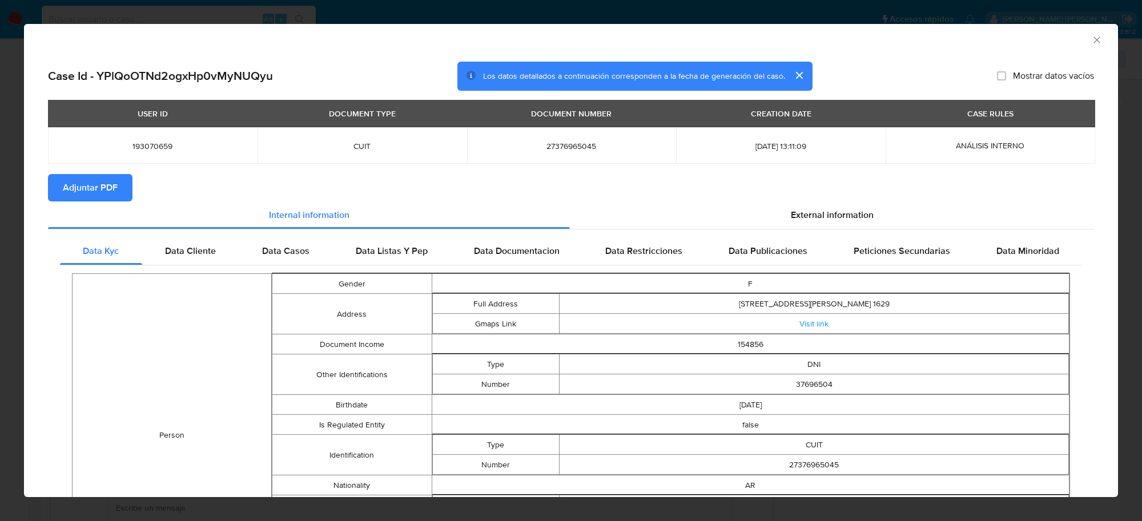
drag, startPoint x: 1088, startPoint y: 42, endPoint x: 1055, endPoint y: 50, distance: 34.6
click at [1091, 41] on icon "Cerrar ventana" at bounding box center [1096, 39] width 11 height 11
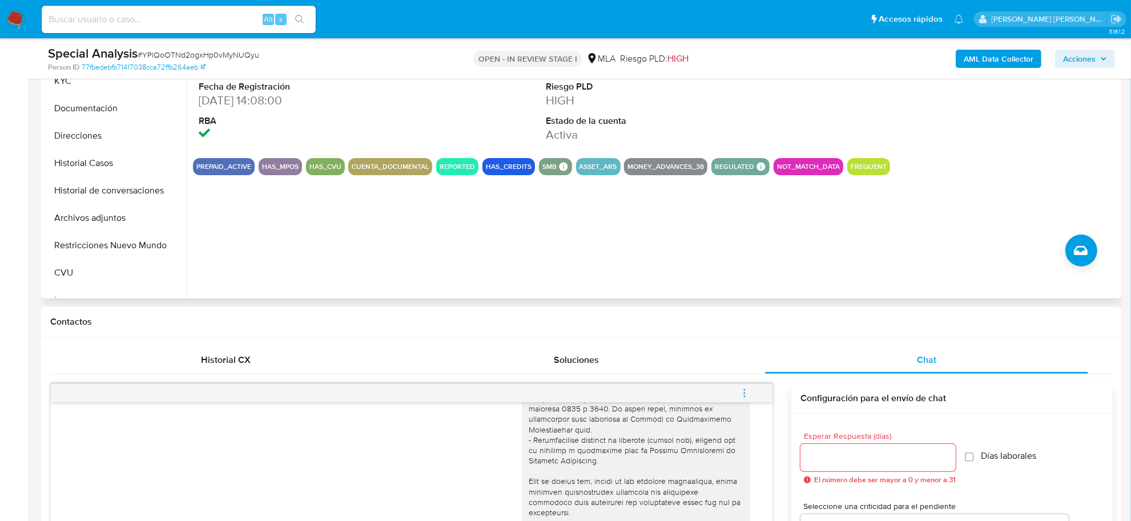
scroll to position [286, 0]
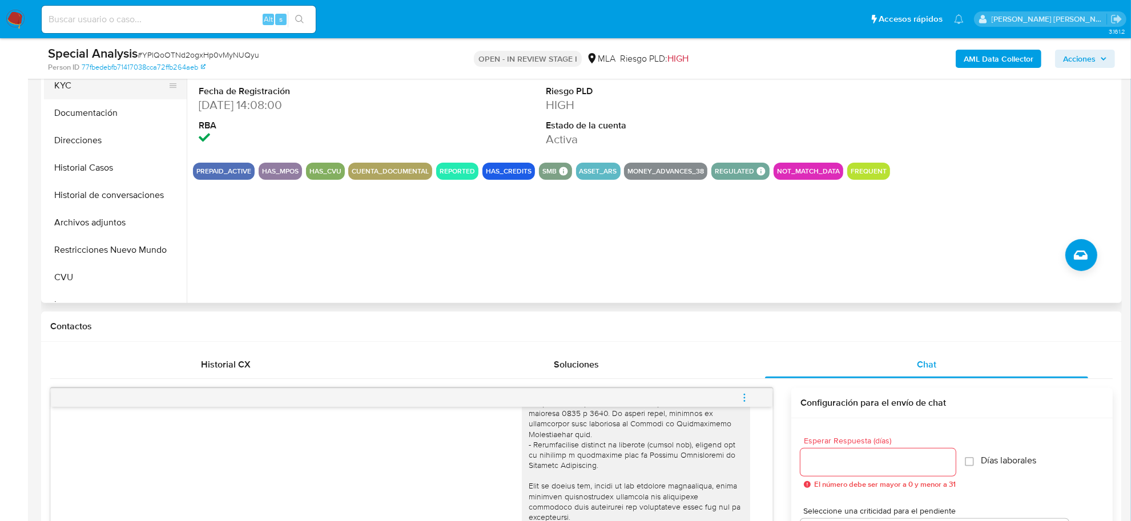
click at [66, 89] on button "KYC" at bounding box center [111, 85] width 134 height 27
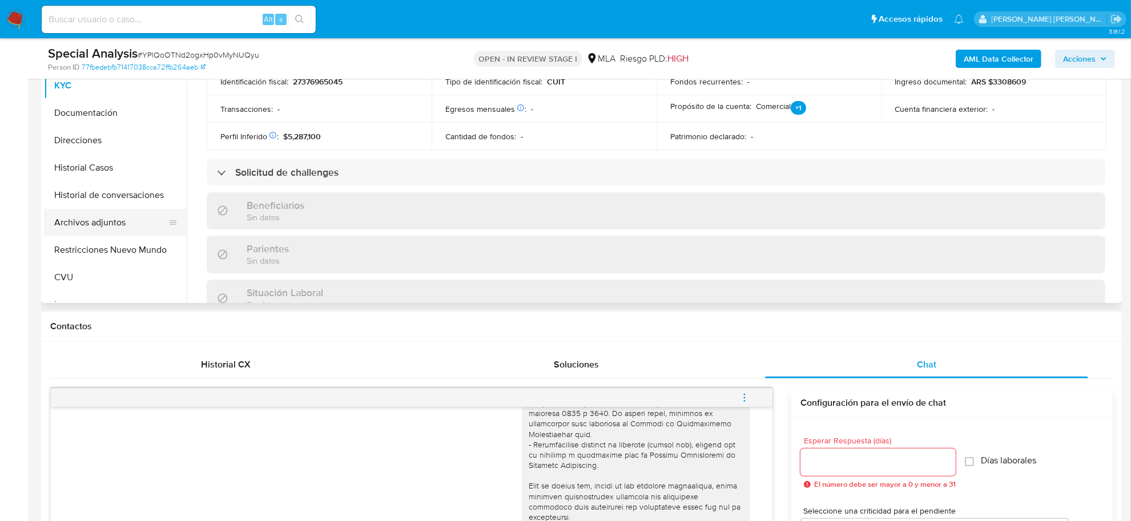
scroll to position [143, 0]
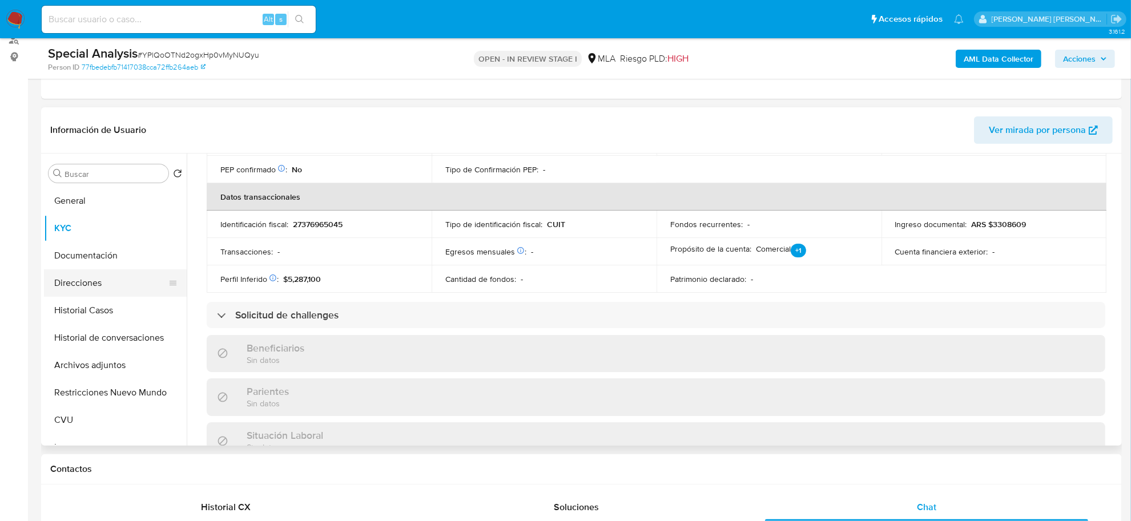
click at [81, 280] on button "Direcciones" at bounding box center [111, 283] width 134 height 27
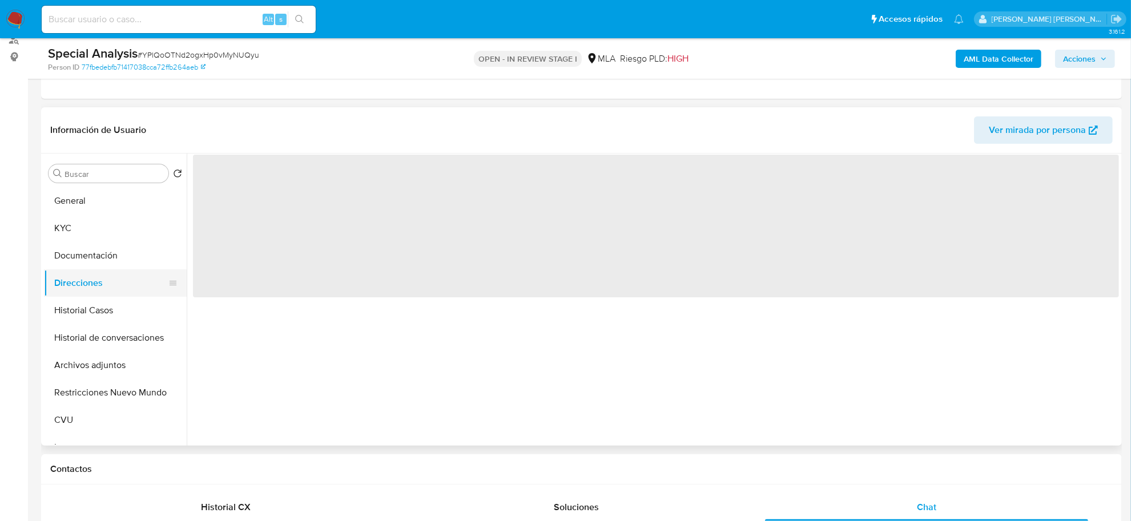
scroll to position [0, 0]
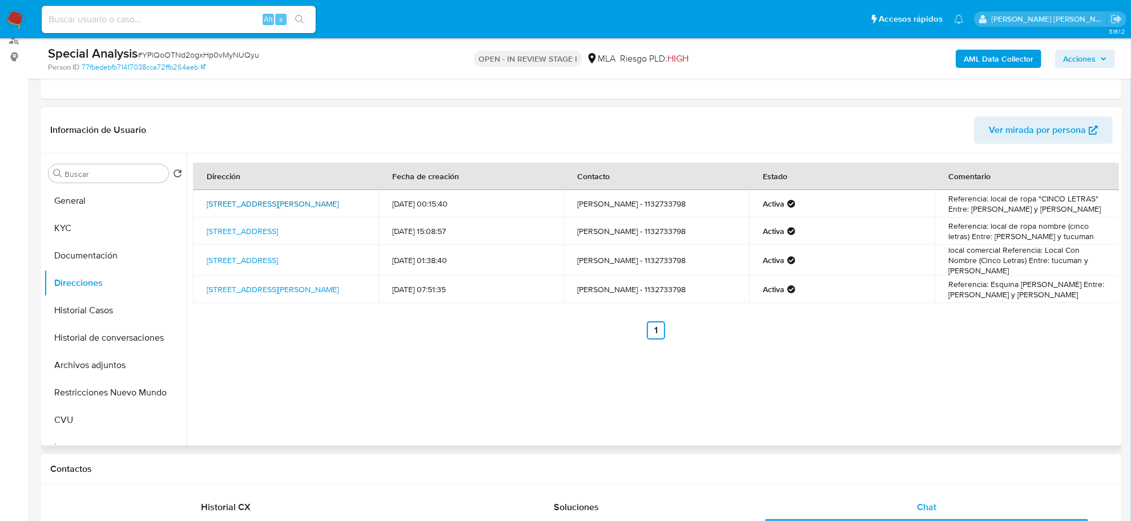
click at [247, 203] on link "Rivadavia 533, Escobar, Buenos Aires, 1625, Argentina 533" at bounding box center [273, 203] width 132 height 11
drag, startPoint x: 204, startPoint y: 228, endPoint x: 324, endPoint y: 227, distance: 119.4
click at [324, 227] on td "Rivadavia 454, Pilar, Buenos Aires, 1629, Argentina 454" at bounding box center [286, 231] width 186 height 27
copy link "Rivadavia 454, Pilar, Buenos Aires"
click at [78, 218] on button "KYC" at bounding box center [111, 228] width 134 height 27
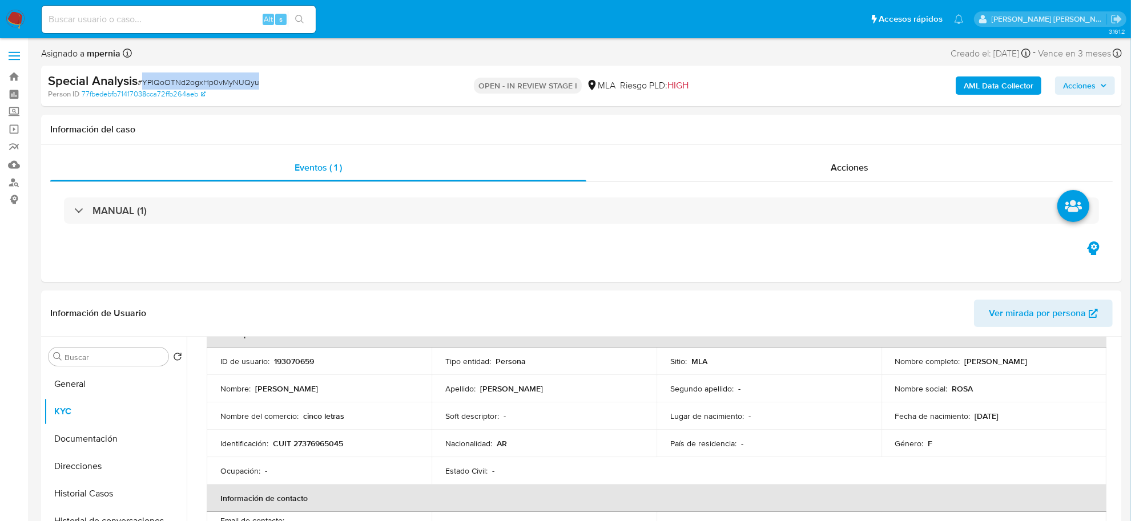
drag, startPoint x: 143, startPoint y: 82, endPoint x: 266, endPoint y: 74, distance: 122.4
click at [266, 74] on div "Special Analysis # YPlQoOTNd2ogxHp0vMyNUQyu" at bounding box center [224, 81] width 352 height 17
copy span "YPlQoOTNd2ogxHp0vMyNUQyu"
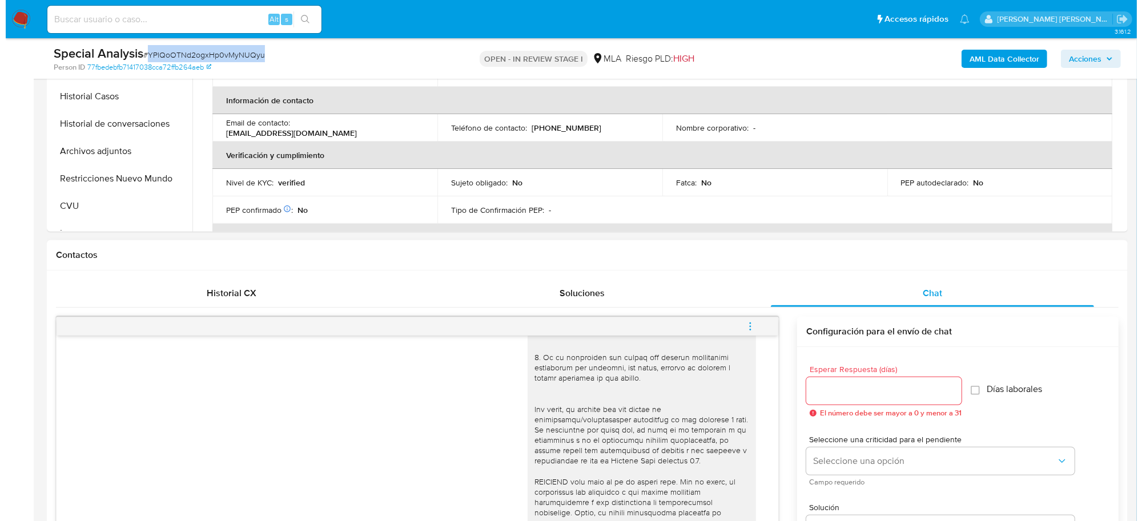
scroll to position [357, 0]
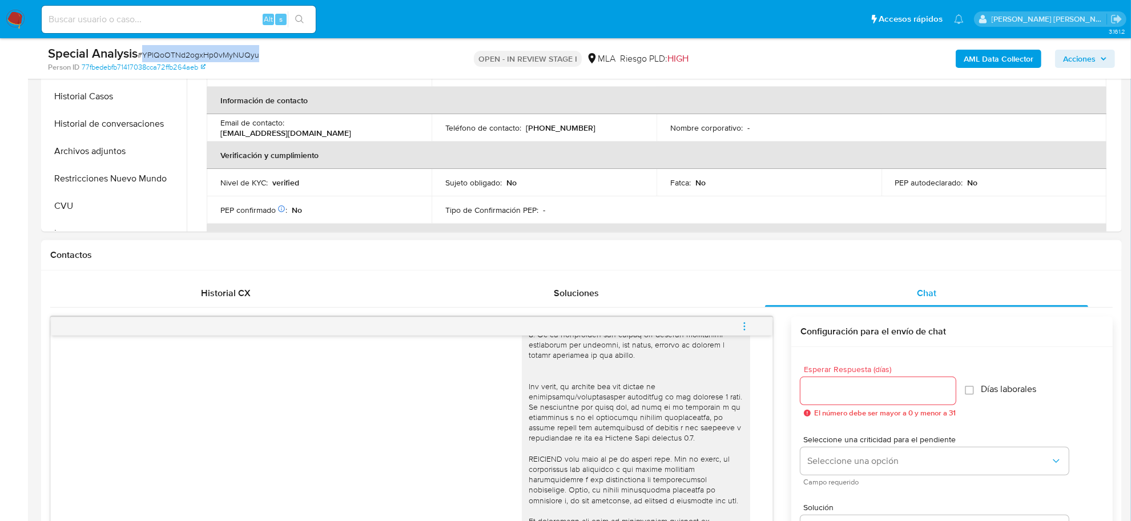
click at [749, 332] on span "menu-action" at bounding box center [745, 326] width 10 height 27
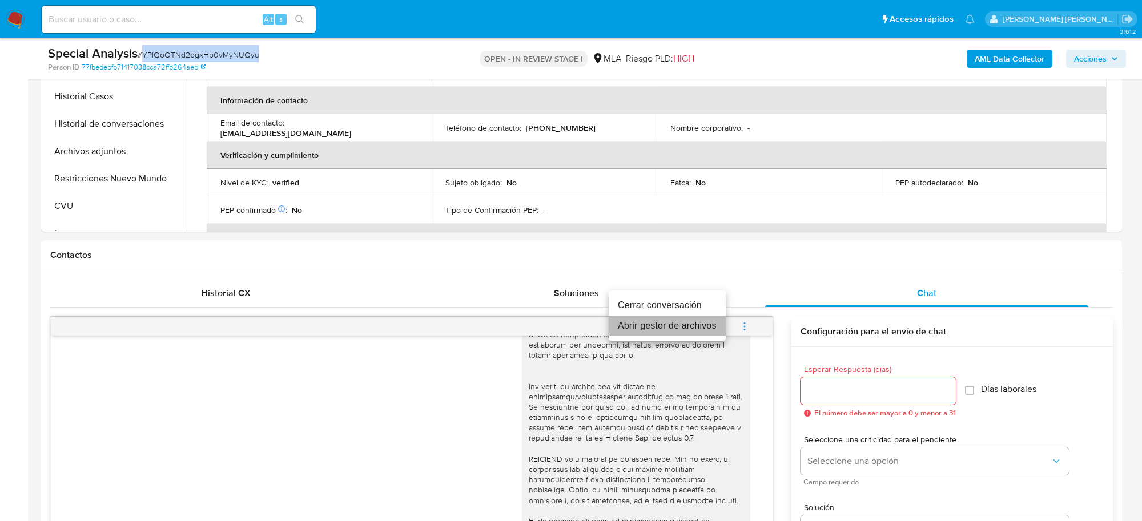
click at [675, 332] on li "Abrir gestor de archivos" at bounding box center [667, 326] width 117 height 21
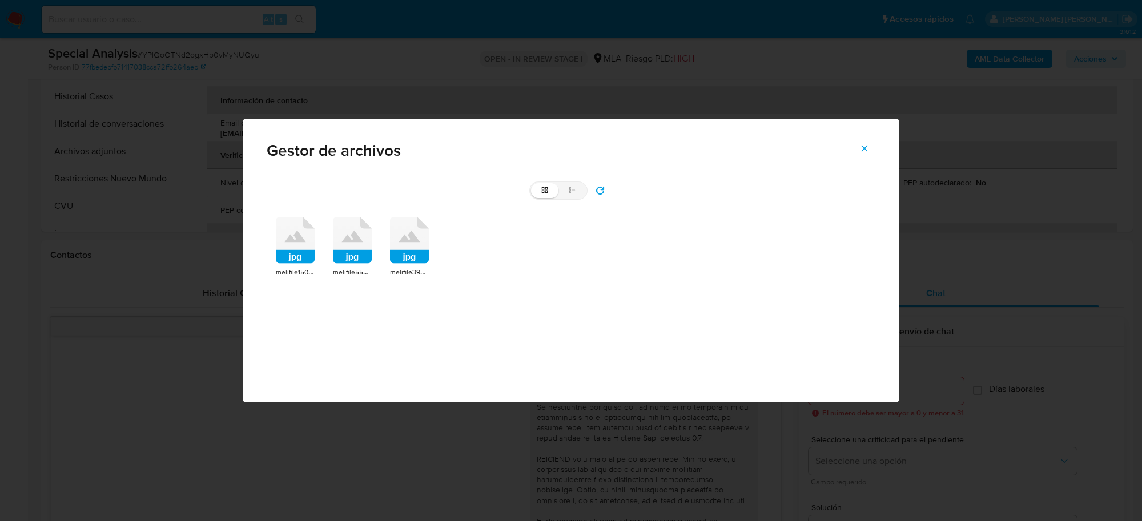
click at [303, 247] on icon at bounding box center [295, 240] width 39 height 47
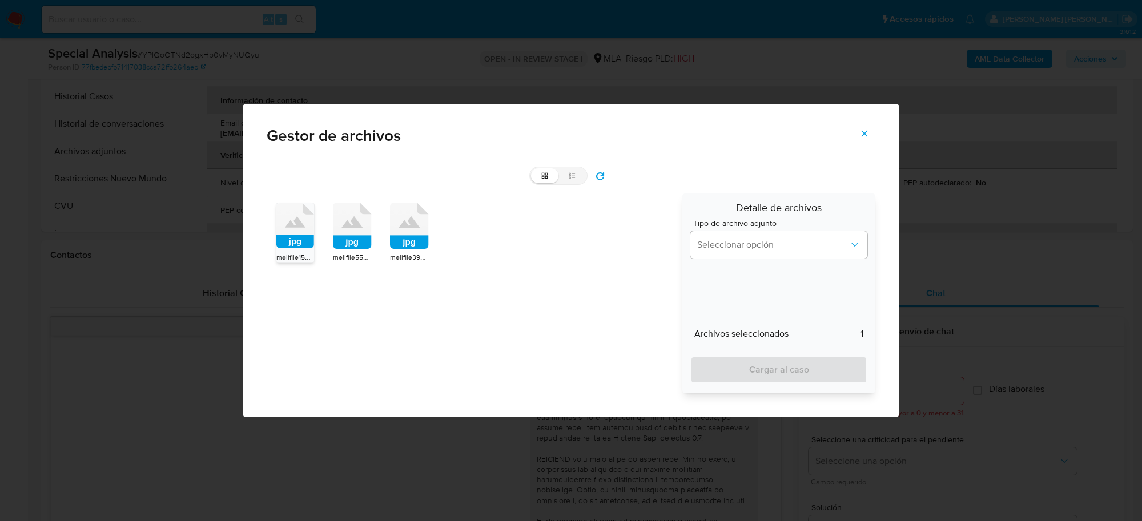
drag, startPoint x: 346, startPoint y: 246, endPoint x: 392, endPoint y: 248, distance: 46.3
click at [352, 246] on rect at bounding box center [352, 243] width 39 height 14
click at [403, 238] on rect at bounding box center [409, 243] width 39 height 14
click at [725, 255] on button "Seleccionar opción" at bounding box center [778, 244] width 177 height 27
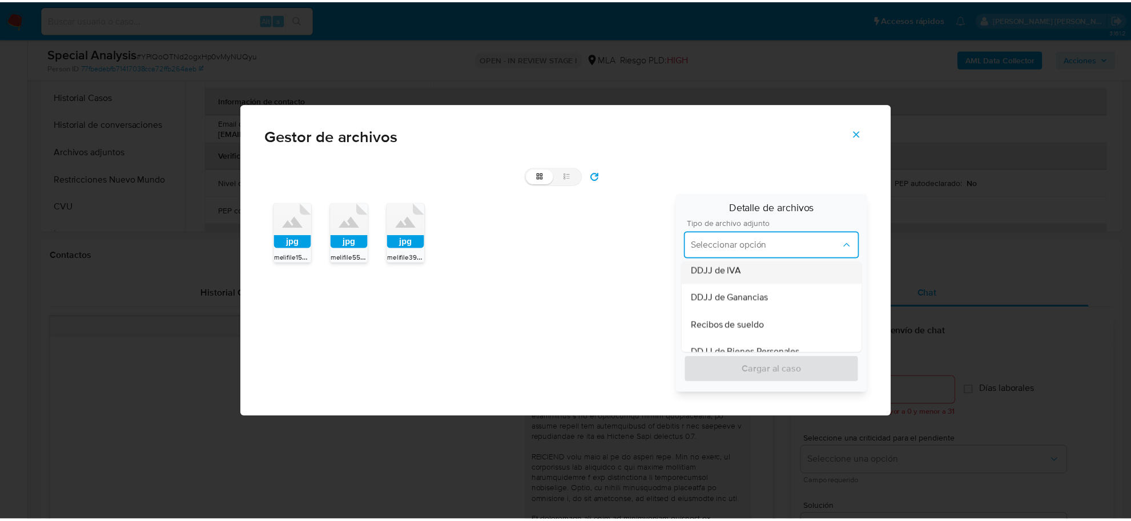
scroll to position [286, 0]
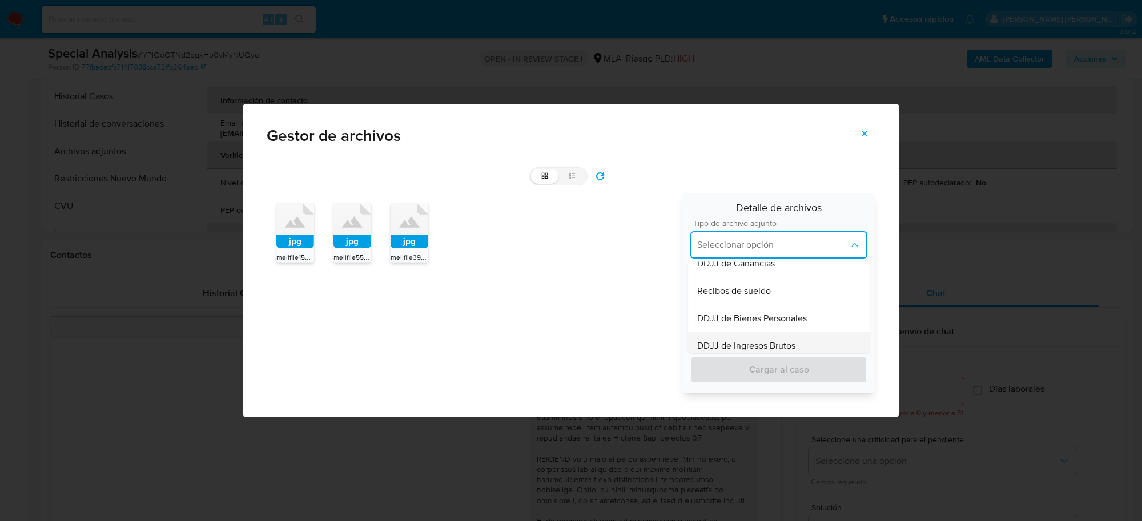
click at [754, 343] on span "DDJJ de Ingresos Brutos" at bounding box center [746, 345] width 98 height 11
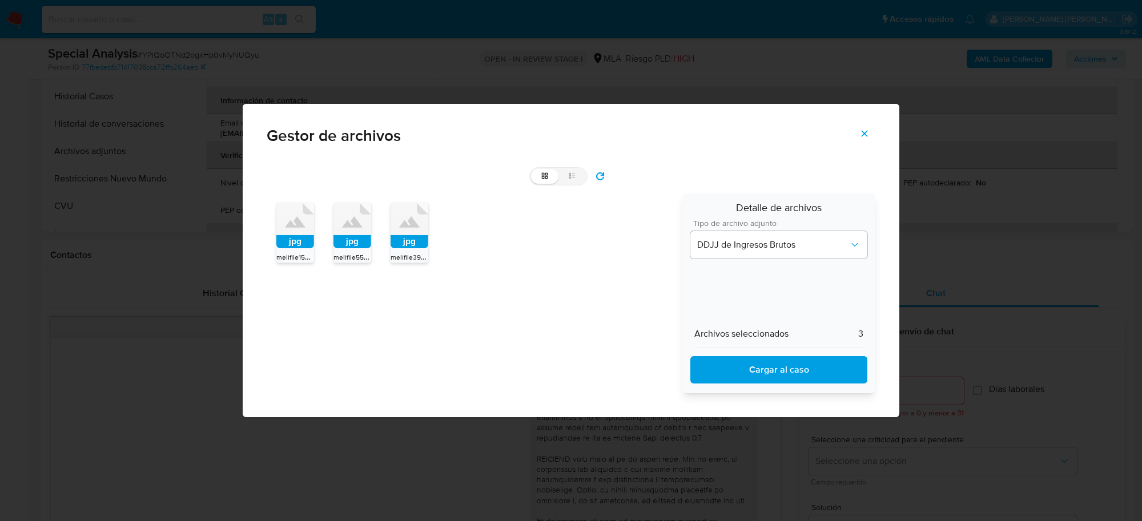
click at [754, 366] on span "Cargar al caso" at bounding box center [778, 369] width 147 height 25
click at [861, 131] on icon "Cerrar" at bounding box center [864, 133] width 10 height 10
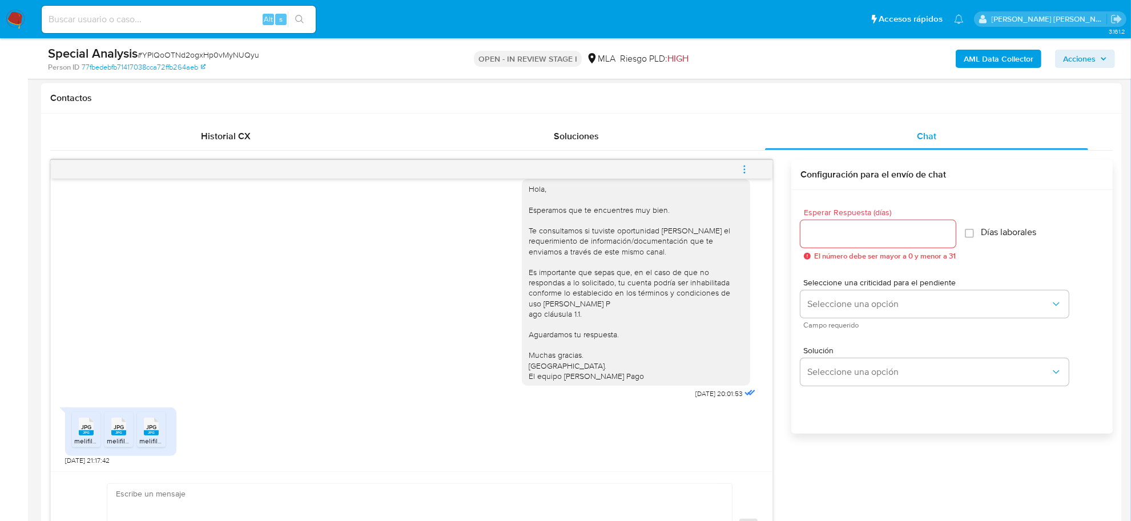
scroll to position [642, 0]
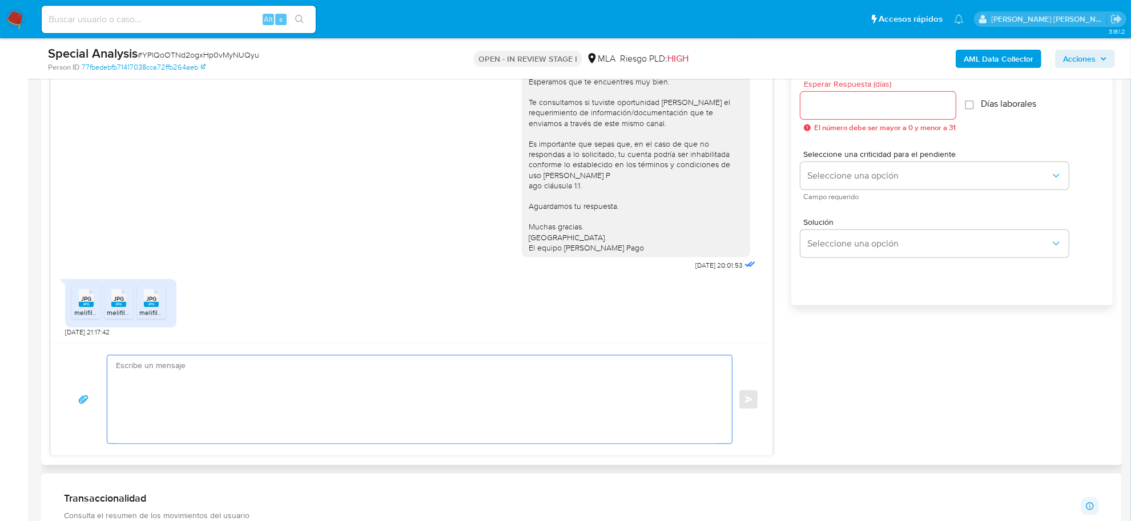
click at [177, 379] on textarea at bounding box center [417, 400] width 602 height 88
paste textarea "Hola Marcelo Fabian, Muchas gracias por la respuesta. Confirmamos que hemos rec…"
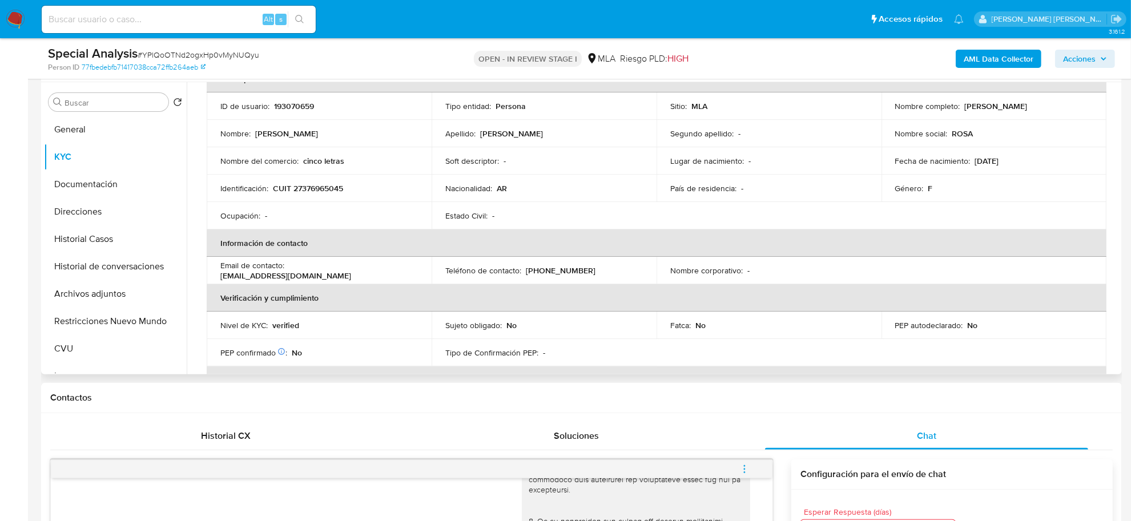
scroll to position [0, 0]
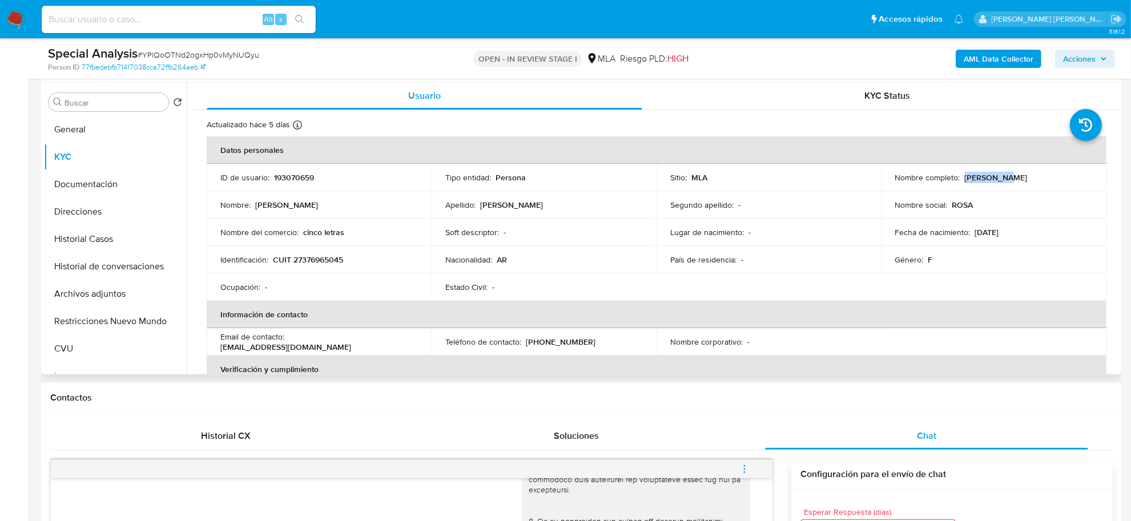
drag, startPoint x: 964, startPoint y: 178, endPoint x: 997, endPoint y: 180, distance: 33.2
click at [997, 180] on p "Rosa Ines Condori" at bounding box center [996, 177] width 63 height 10
copy p "Rosa Ines"
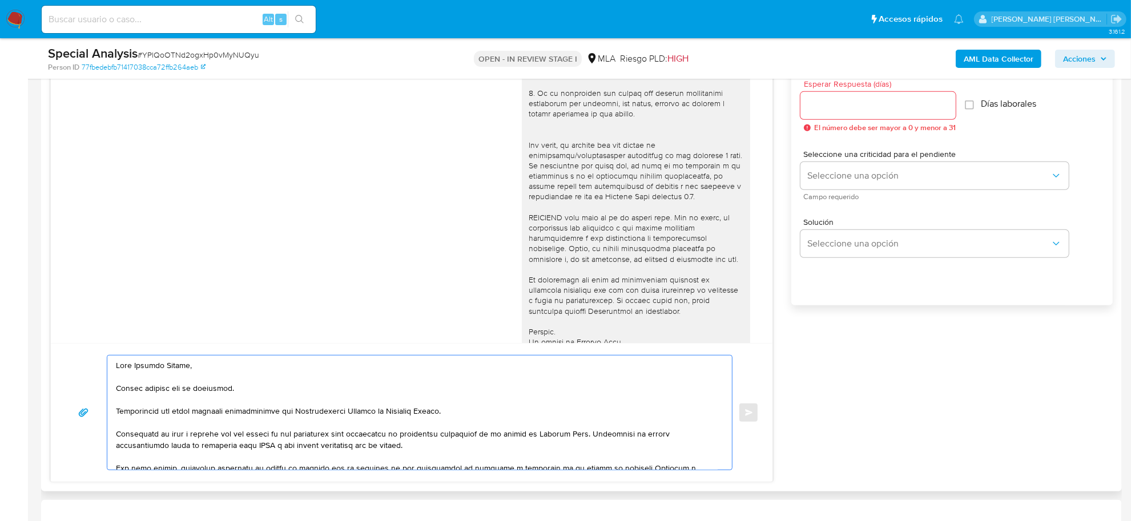
paste textarea "Rosa Ines"
drag, startPoint x: 135, startPoint y: 361, endPoint x: 188, endPoint y: 367, distance: 54.0
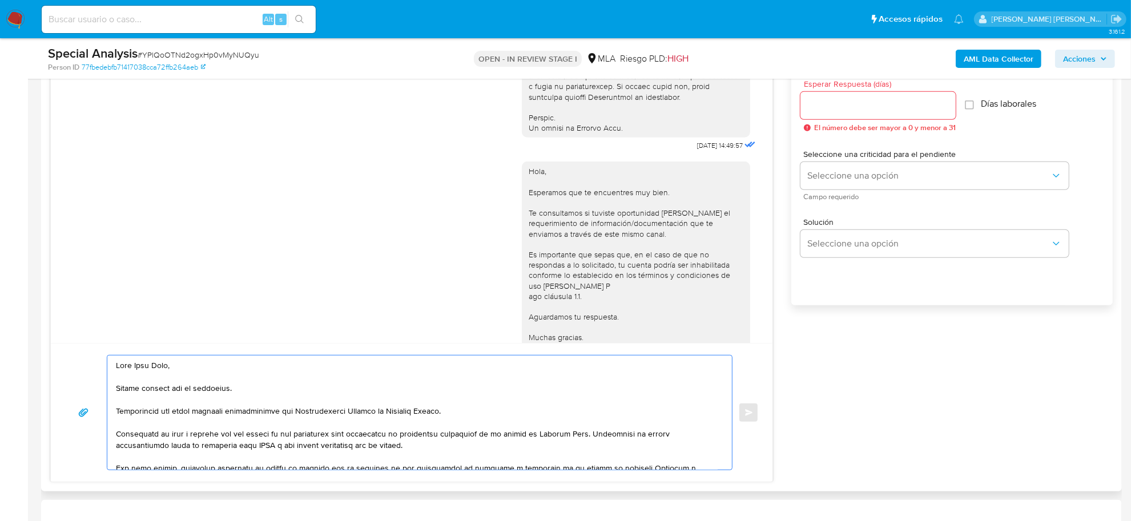
scroll to position [670, 0]
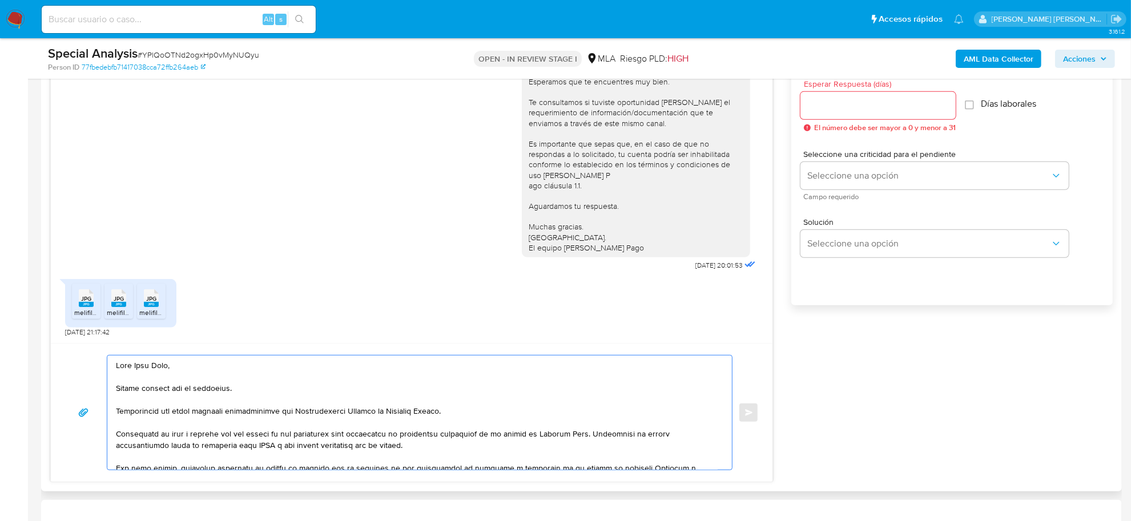
drag, startPoint x: 117, startPoint y: 414, endPoint x: 116, endPoint y: 384, distance: 29.7
click at [116, 384] on textarea at bounding box center [417, 413] width 602 height 114
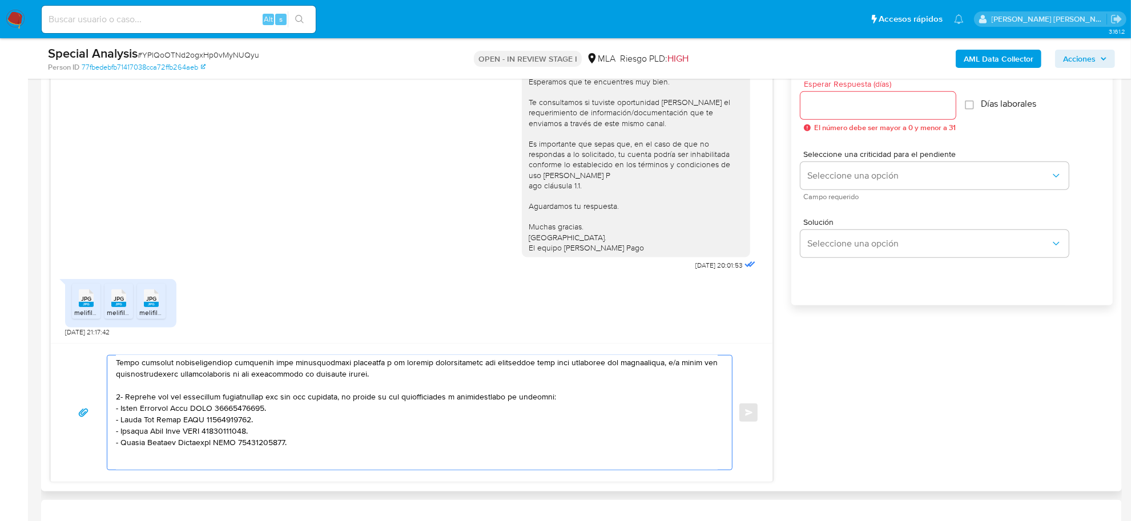
scroll to position [202, 0]
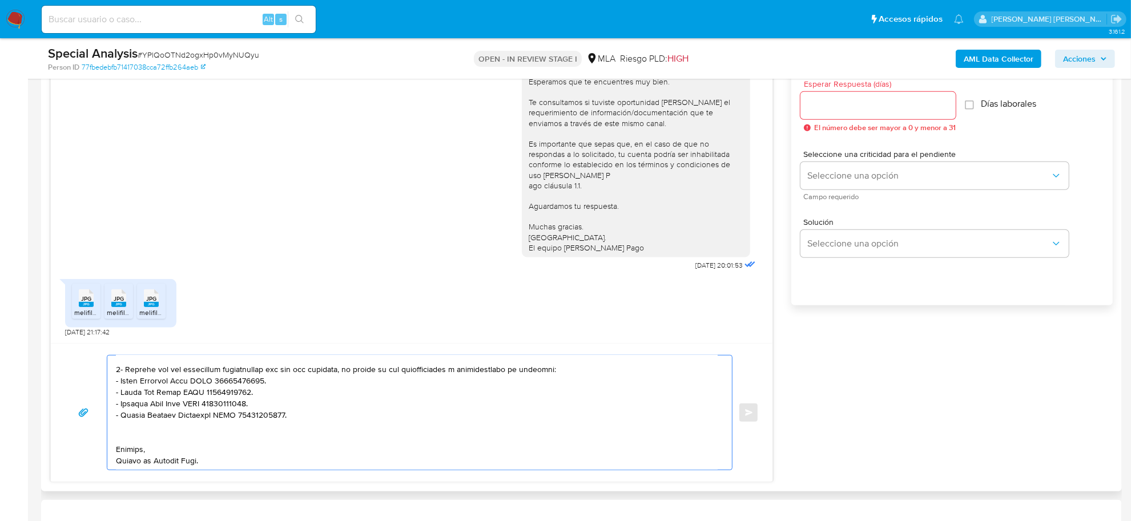
drag, startPoint x: 292, startPoint y: 416, endPoint x: 114, endPoint y: 384, distance: 181.0
click at [114, 384] on div at bounding box center [416, 413] width 619 height 114
paste textarea "Oscar Martinez Davila CUIT 20929413106 (ACTIVIDAD: Venta al por menor de prenda…"
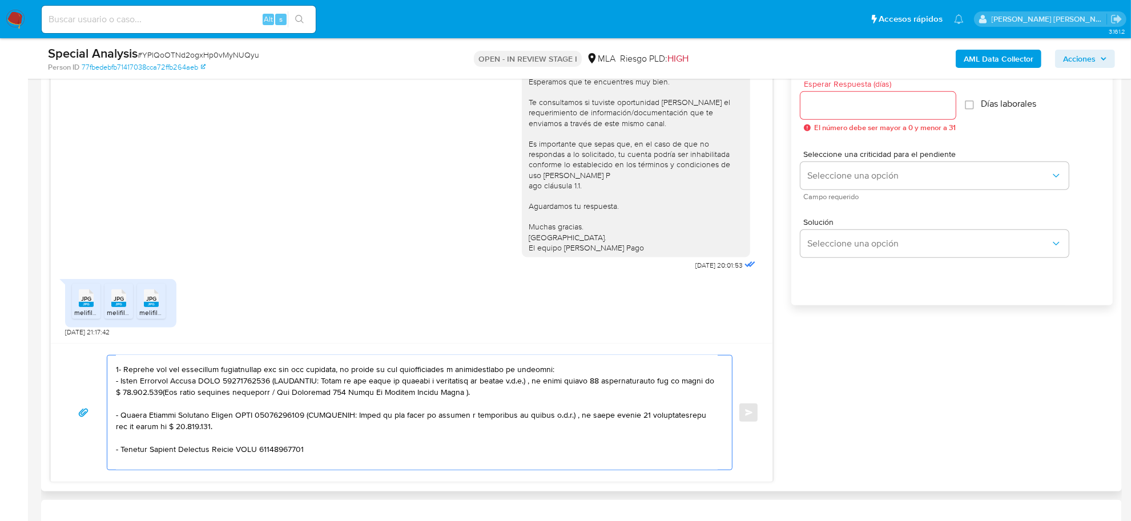
drag, startPoint x: 266, startPoint y: 379, endPoint x: 283, endPoint y: 401, distance: 28.2
click at [283, 401] on textarea at bounding box center [417, 413] width 602 height 114
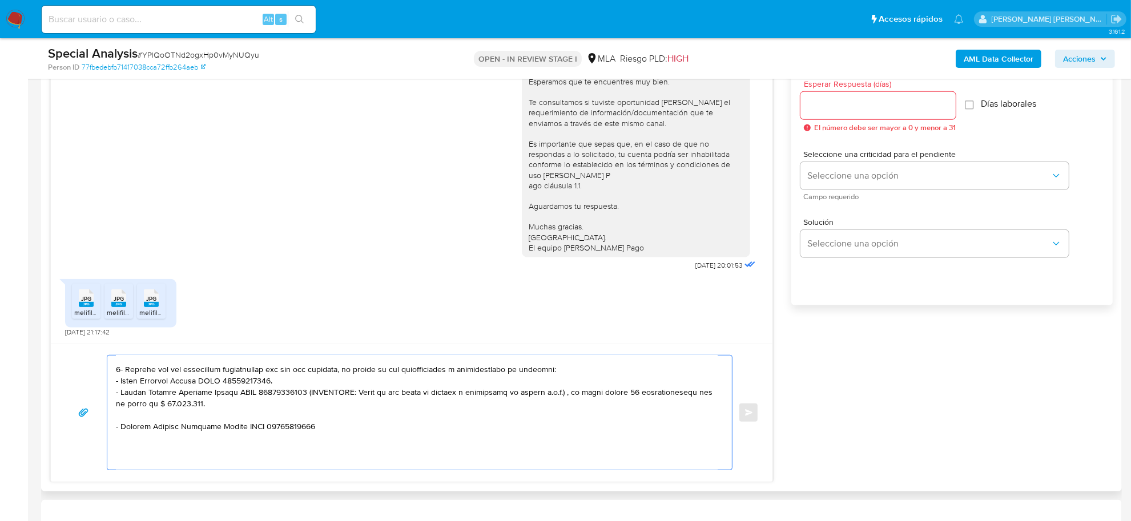
drag, startPoint x: 307, startPoint y: 395, endPoint x: 310, endPoint y: 403, distance: 8.9
click at [310, 403] on textarea at bounding box center [417, 413] width 602 height 114
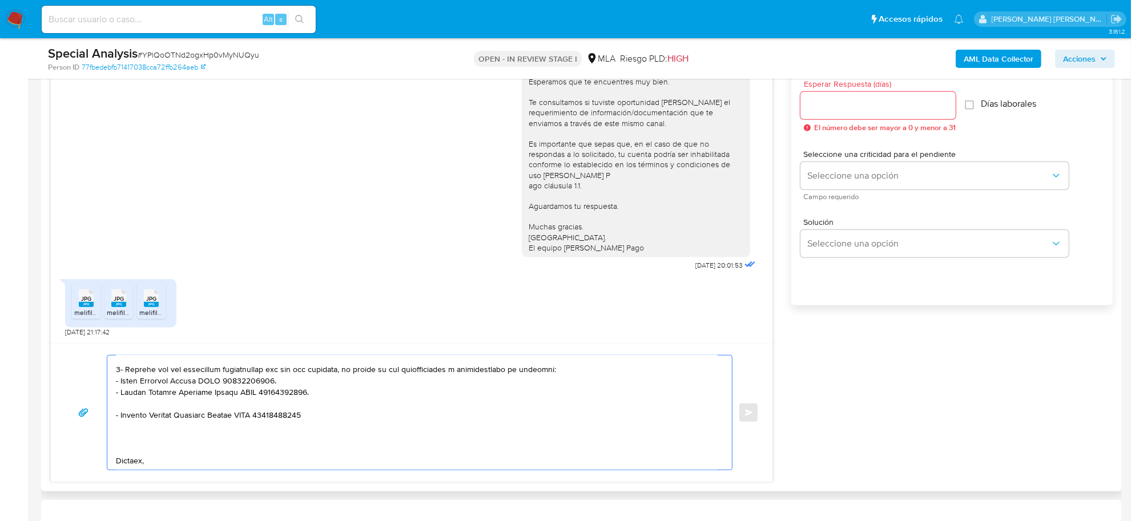
click at [304, 416] on textarea at bounding box center [417, 413] width 602 height 114
click at [208, 412] on textarea at bounding box center [417, 413] width 602 height 114
click at [190, 443] on textarea at bounding box center [417, 413] width 602 height 114
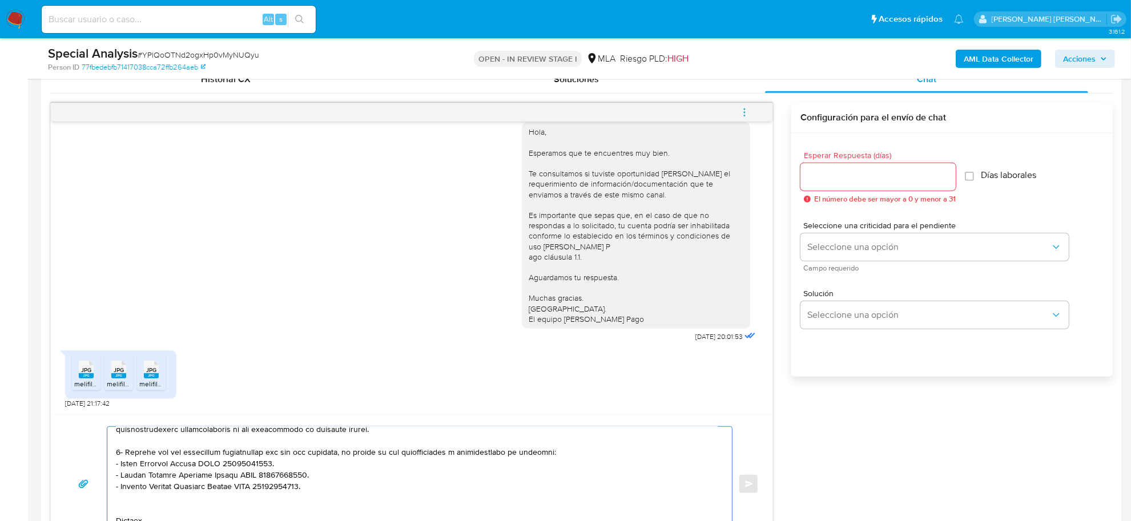
scroll to position [598, 0]
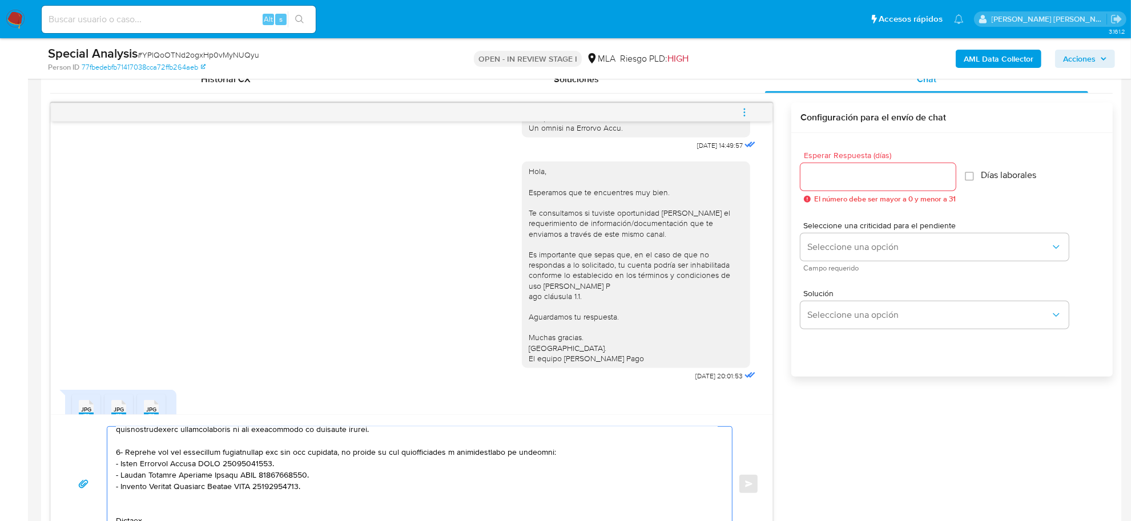
type textarea "Hola Rosa Ines, Confirmamos que hemos recibido correctamente sus Declaraciones …"
click at [843, 180] on input "Esperar Respuesta (días)" at bounding box center [878, 177] width 155 height 15
type input "1"
click at [838, 232] on div "Seleccione una criticidad para el pendiente Seleccione una opción Campo requeri…" at bounding box center [935, 247] width 268 height 50
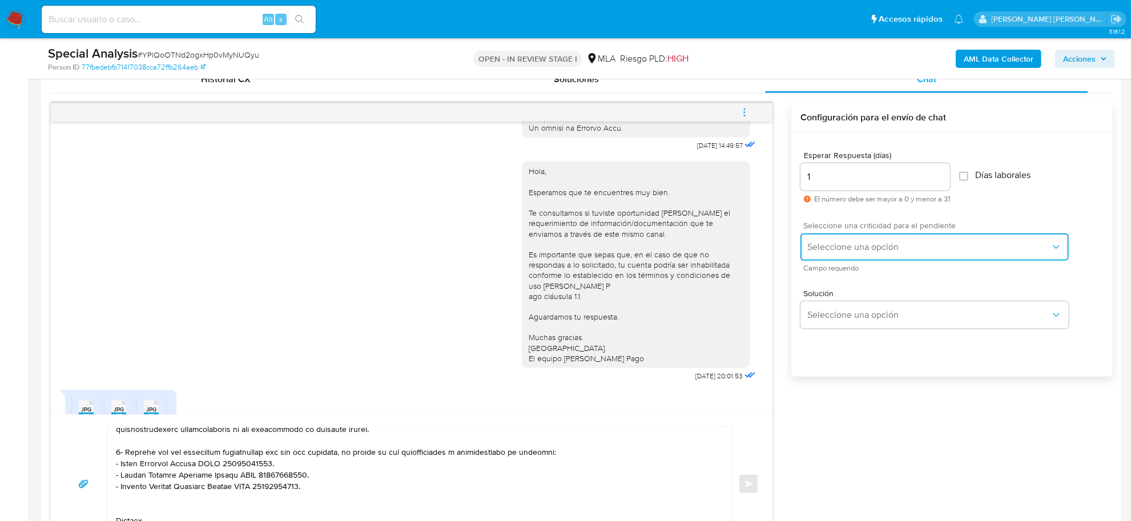
click at [837, 238] on button "Seleccione una opción" at bounding box center [935, 247] width 268 height 27
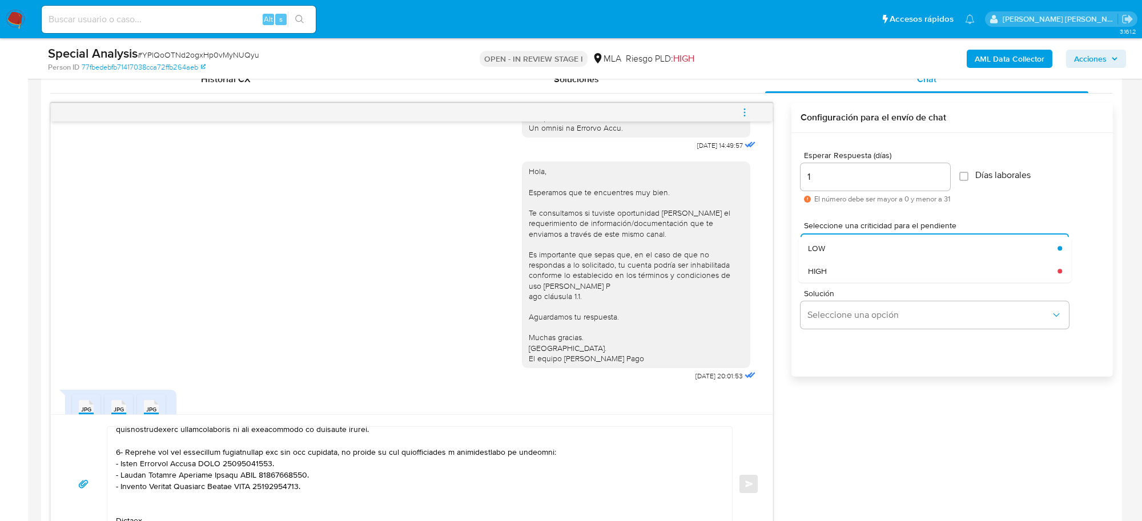
drag, startPoint x: 829, startPoint y: 274, endPoint x: 809, endPoint y: 280, distance: 20.4
click at [827, 274] on div "HIGH" at bounding box center [933, 271] width 250 height 23
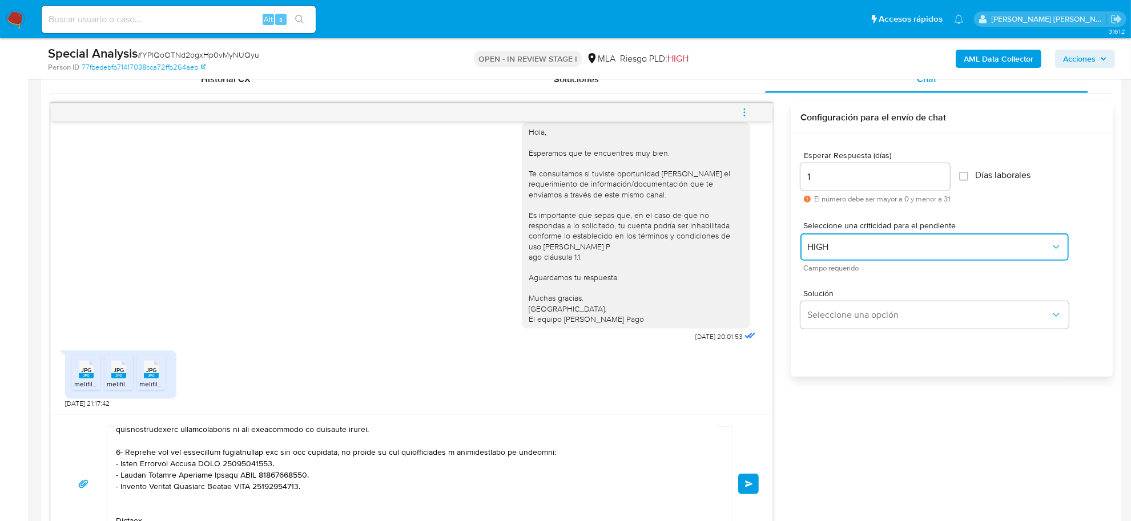
scroll to position [670, 0]
click at [747, 493] on button "Enviar" at bounding box center [748, 484] width 21 height 21
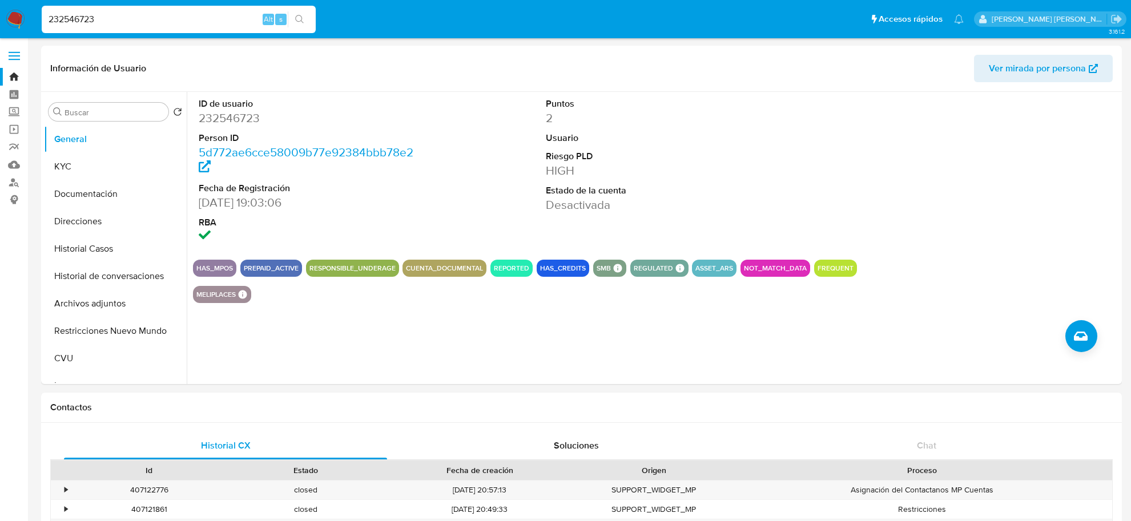
select select "10"
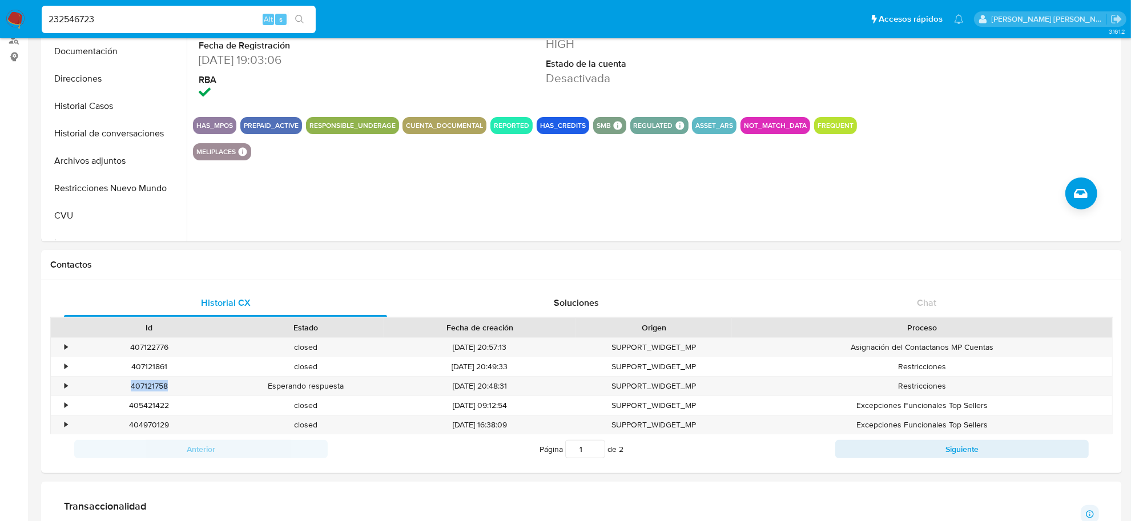
click at [75, 18] on input "232546723" at bounding box center [179, 19] width 274 height 15
paste input "duPx7RcZdILLX9svNVmMjqzm"
type input "duPx7RcZdILLX9svNVmMjqzm"
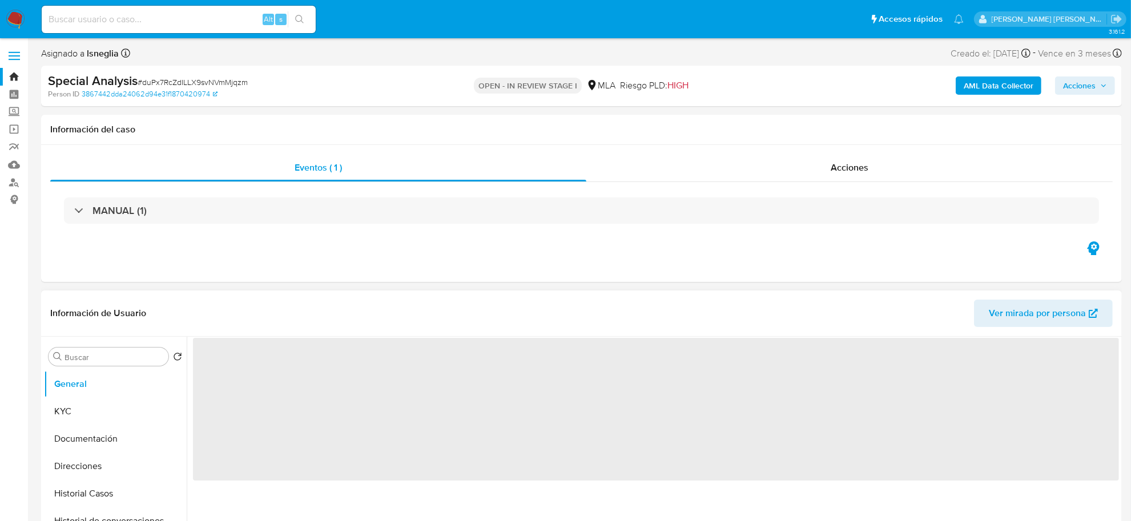
select select "10"
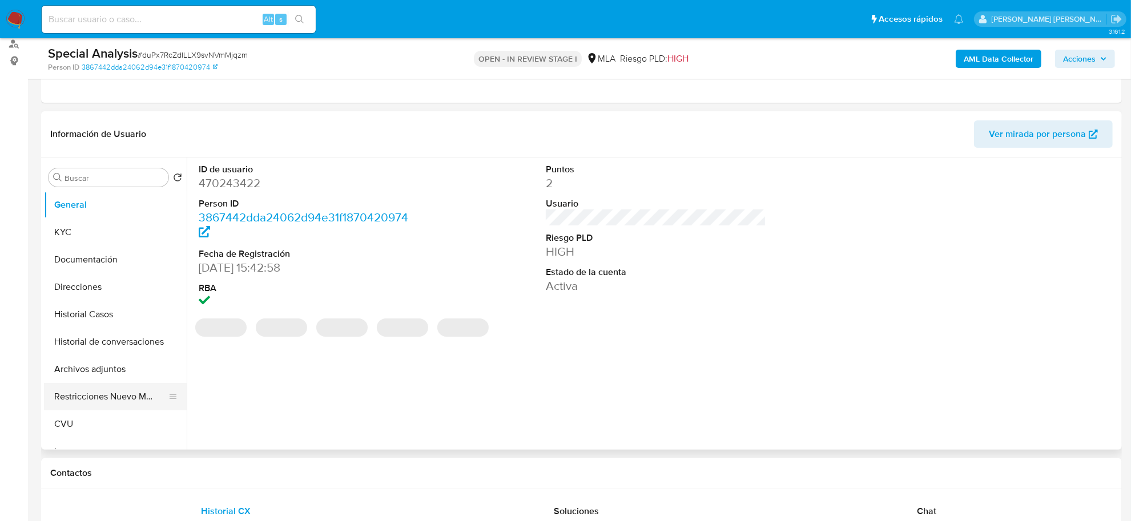
scroll to position [143, 0]
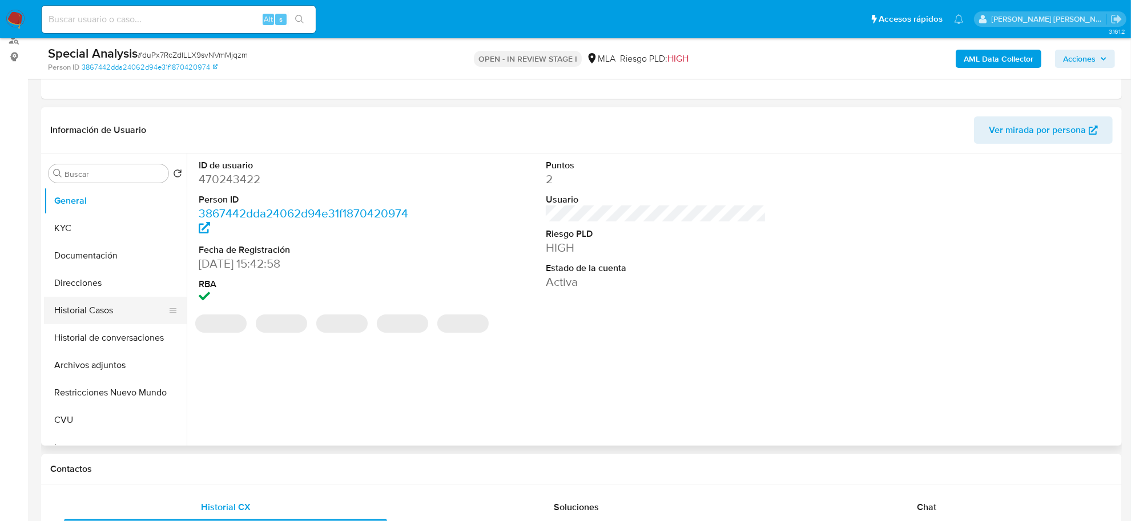
click at [69, 318] on button "Historial Casos" at bounding box center [111, 310] width 134 height 27
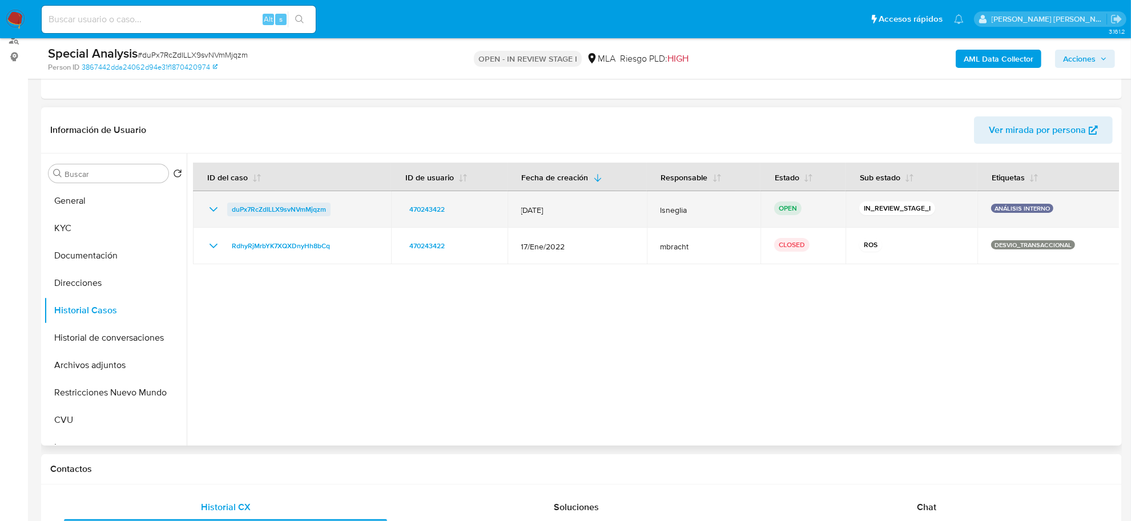
click at [298, 212] on span "duPx7RcZdILLX9svNVmMjqzm" at bounding box center [279, 210] width 94 height 14
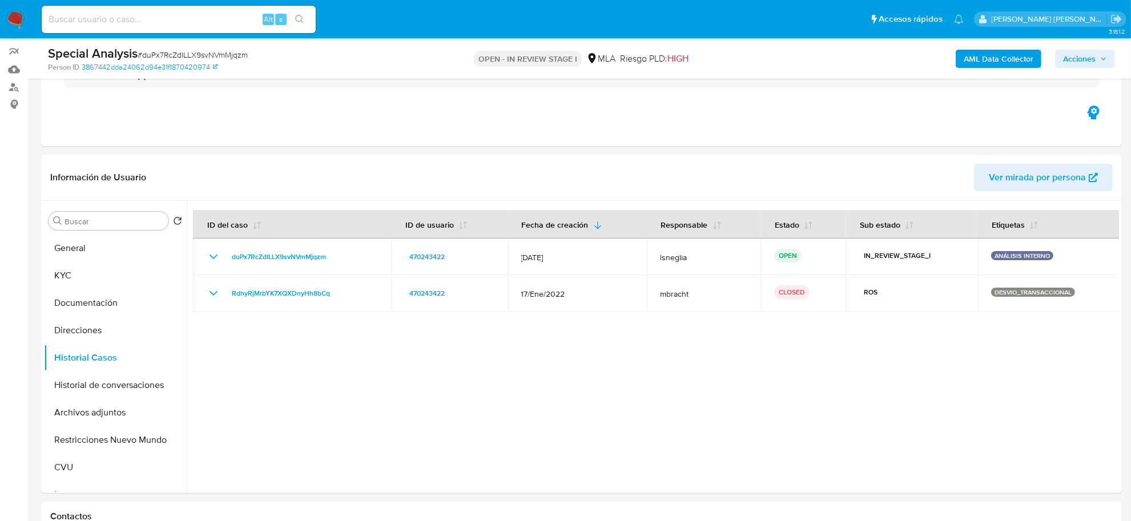
scroll to position [0, 0]
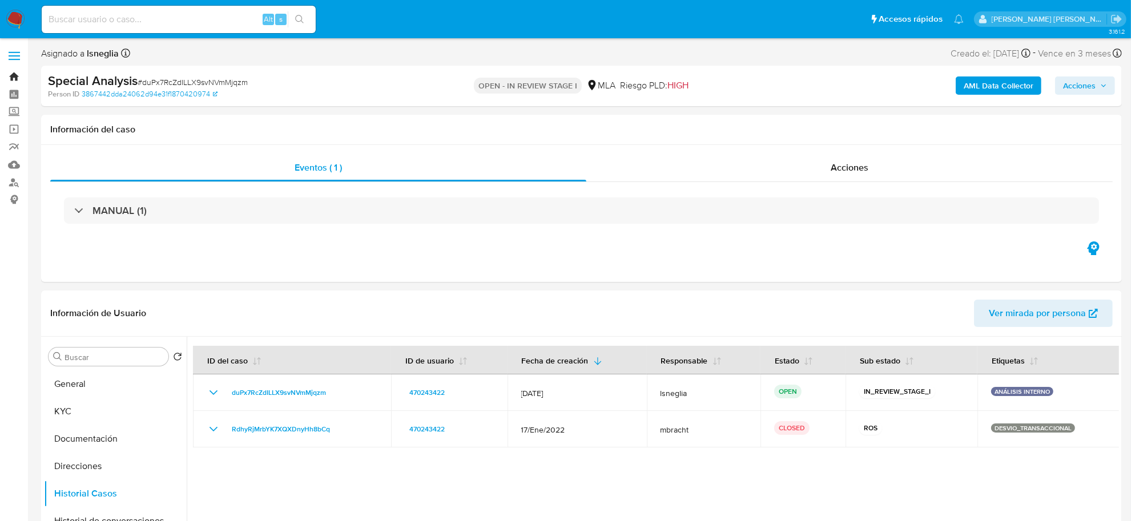
click at [11, 73] on link "Bandeja" at bounding box center [68, 77] width 136 height 18
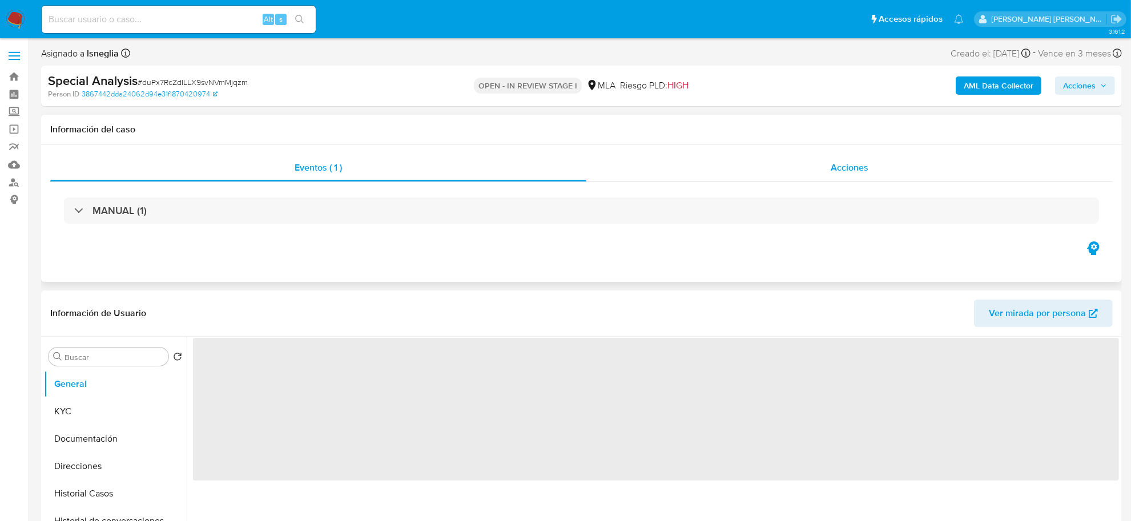
select select "10"
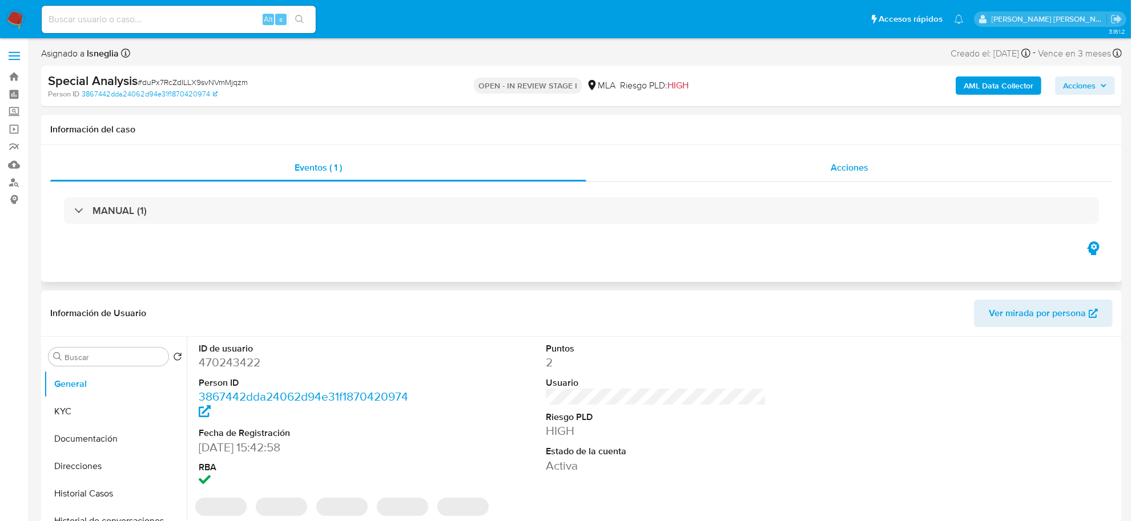
click at [837, 167] on span "Acciones" at bounding box center [850, 167] width 38 height 13
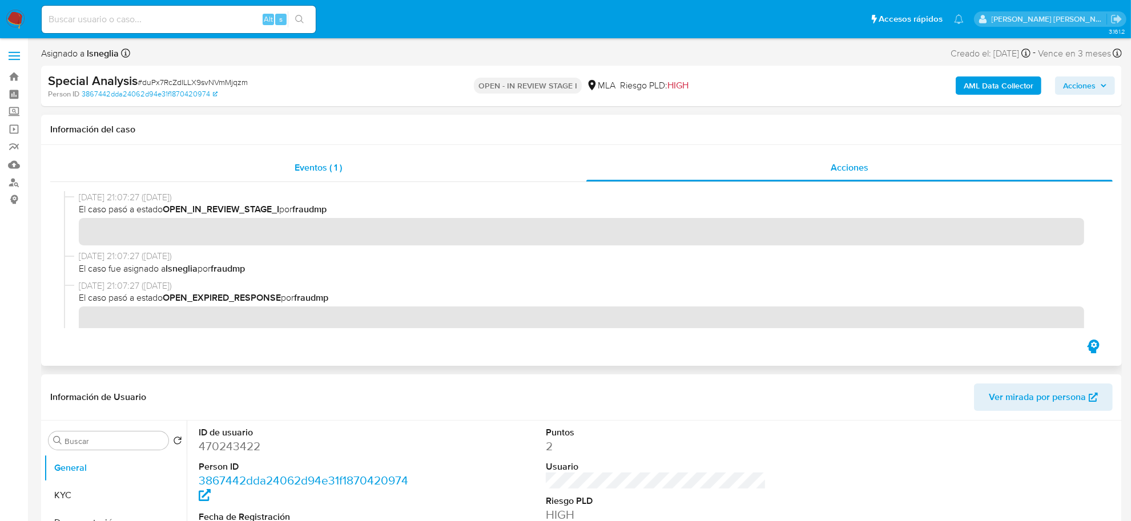
click at [328, 169] on span "Eventos ( 1 )" at bounding box center [318, 167] width 47 height 13
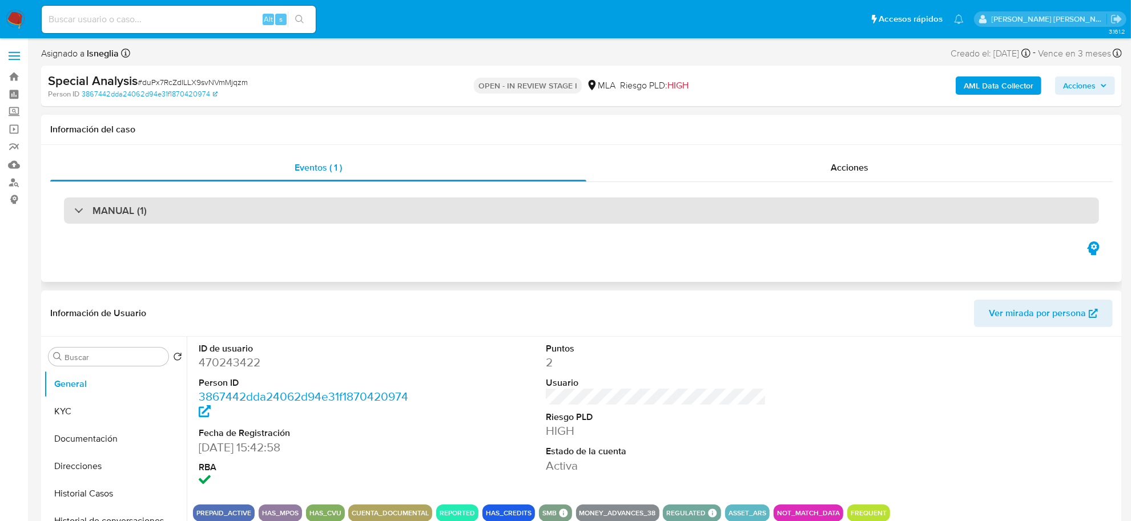
click at [187, 211] on div "MANUAL (1)" at bounding box center [581, 211] width 1035 height 26
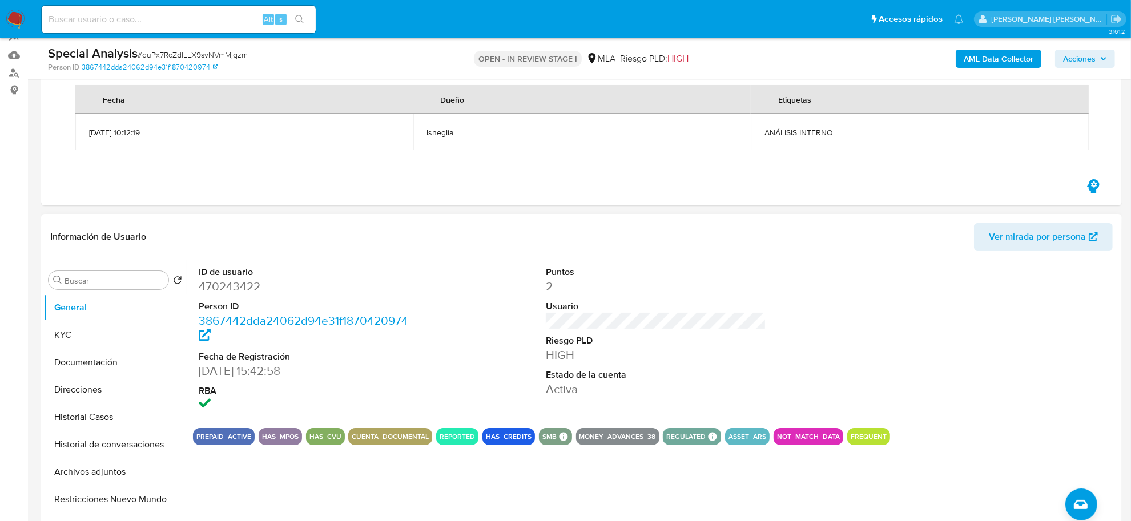
scroll to position [286, 0]
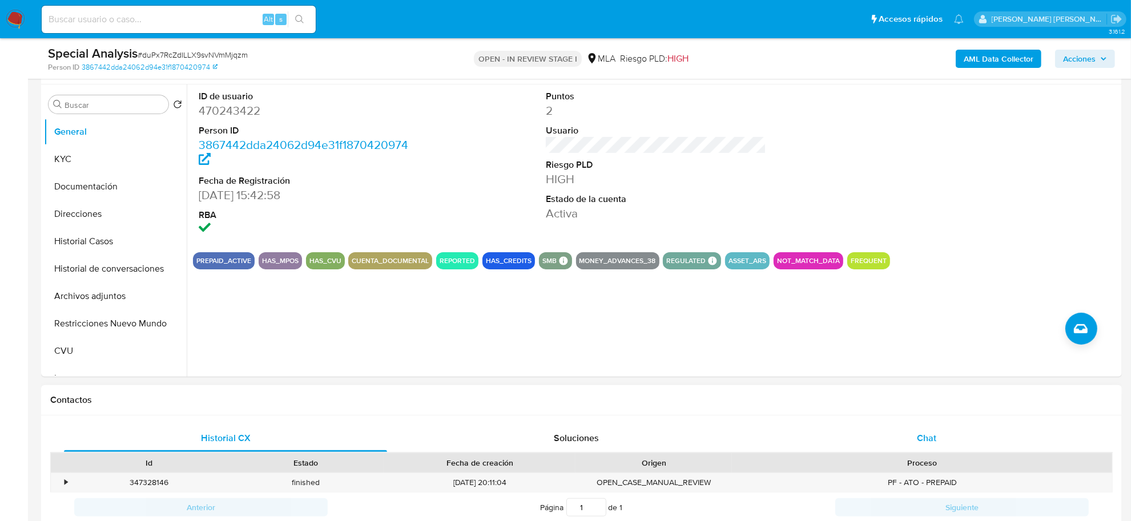
click at [927, 441] on span "Chat" at bounding box center [926, 438] width 19 height 13
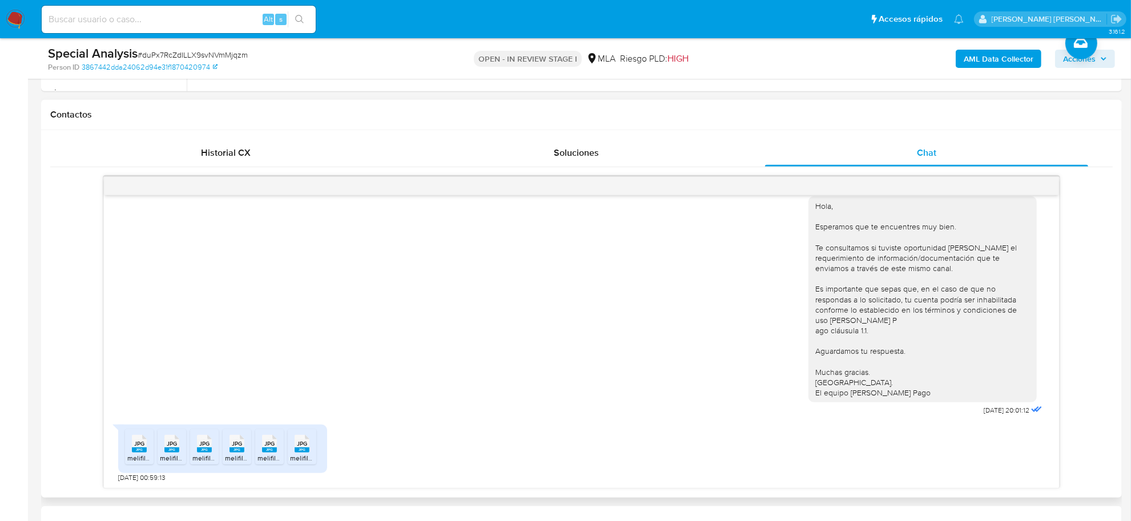
scroll to position [714, 0]
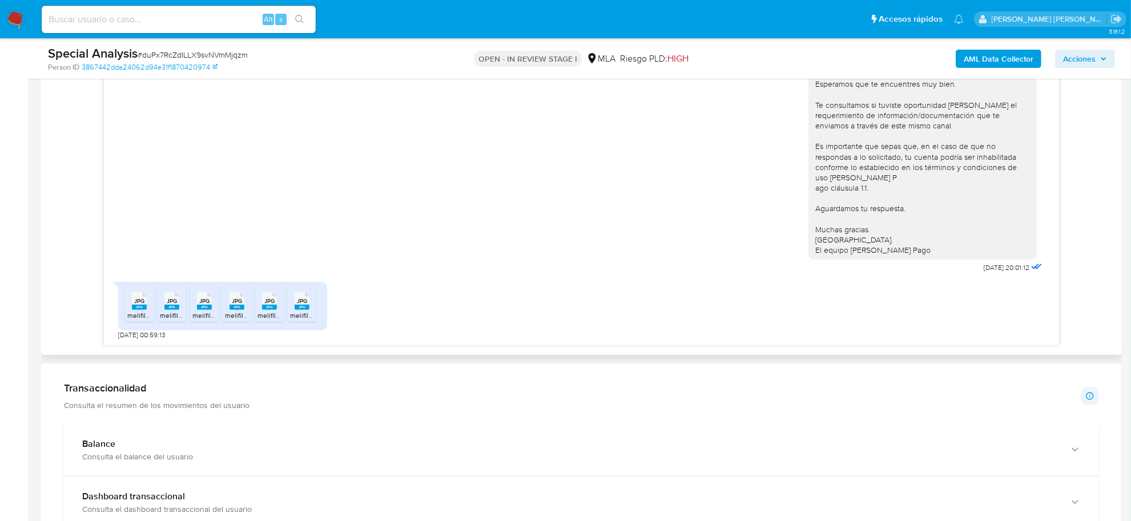
click at [143, 316] on span "melifile574134877688231485.jpg" at bounding box center [177, 316] width 101 height 10
click at [168, 304] on span "JPG" at bounding box center [172, 301] width 10 height 7
click at [203, 307] on rect at bounding box center [204, 307] width 15 height 5
click at [241, 307] on rect at bounding box center [237, 307] width 15 height 5
click at [269, 307] on rect at bounding box center [269, 307] width 15 height 5
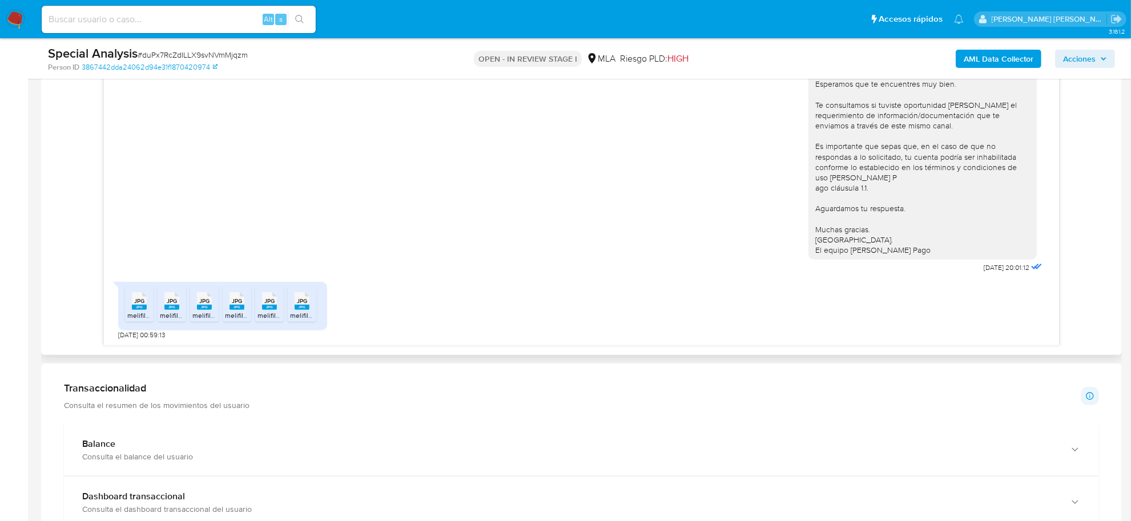
click at [307, 311] on icon "JPG" at bounding box center [302, 301] width 15 height 20
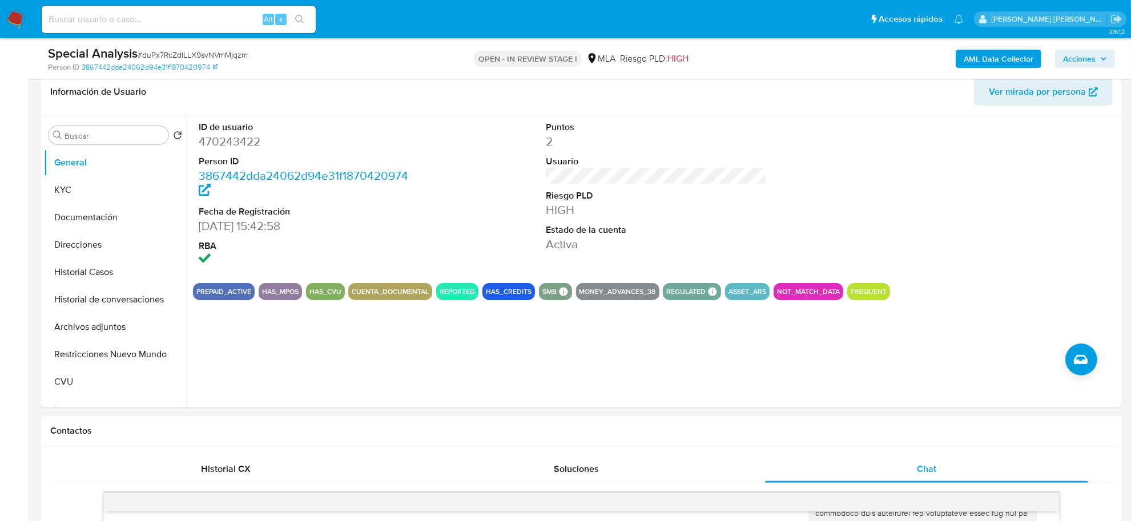
scroll to position [214, 0]
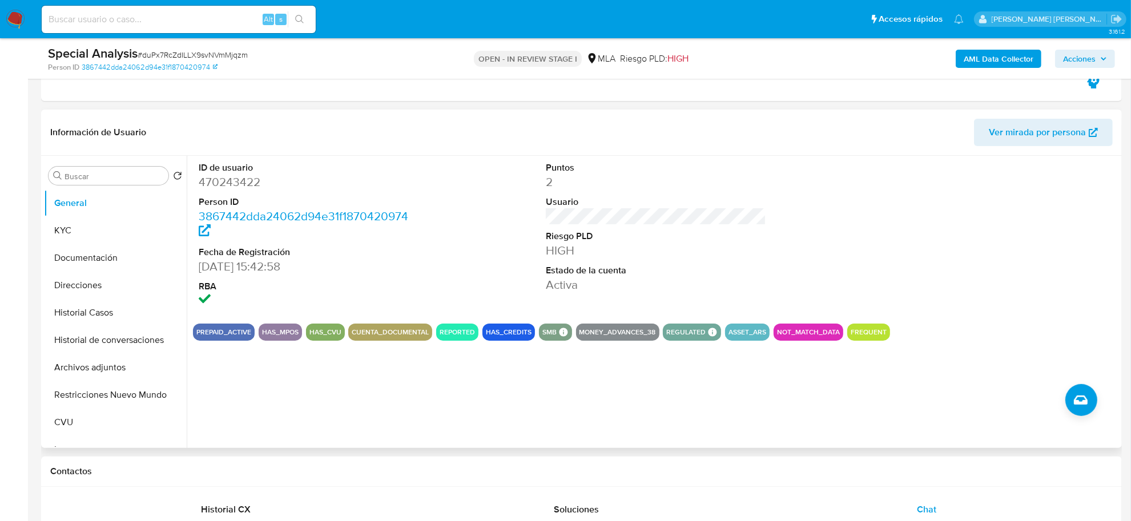
click at [246, 184] on dd "470243422" at bounding box center [309, 182] width 220 height 16
copy dd "470243422"
click at [73, 314] on button "Historial Casos" at bounding box center [111, 312] width 134 height 27
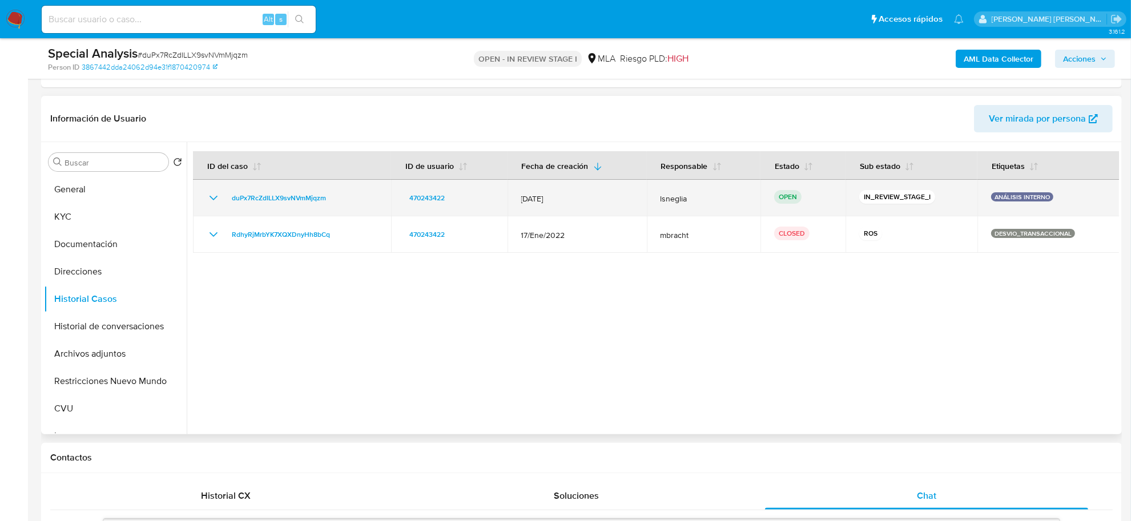
drag, startPoint x: 340, startPoint y: 198, endPoint x: 230, endPoint y: 187, distance: 110.1
click at [230, 187] on td "duPx7RcZdILLX9svNVmMjqzm" at bounding box center [292, 198] width 198 height 37
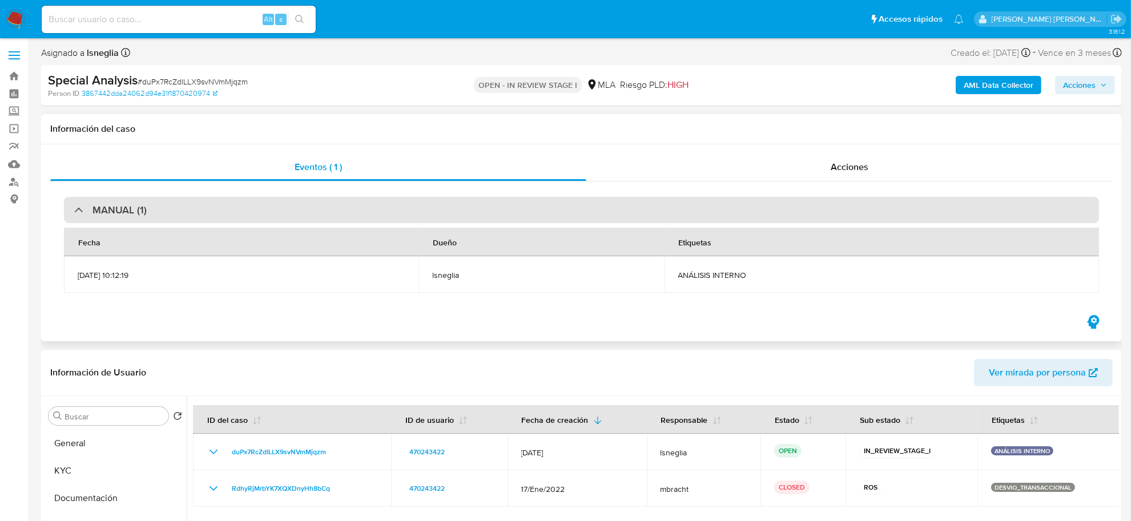
scroll to position [0, 0]
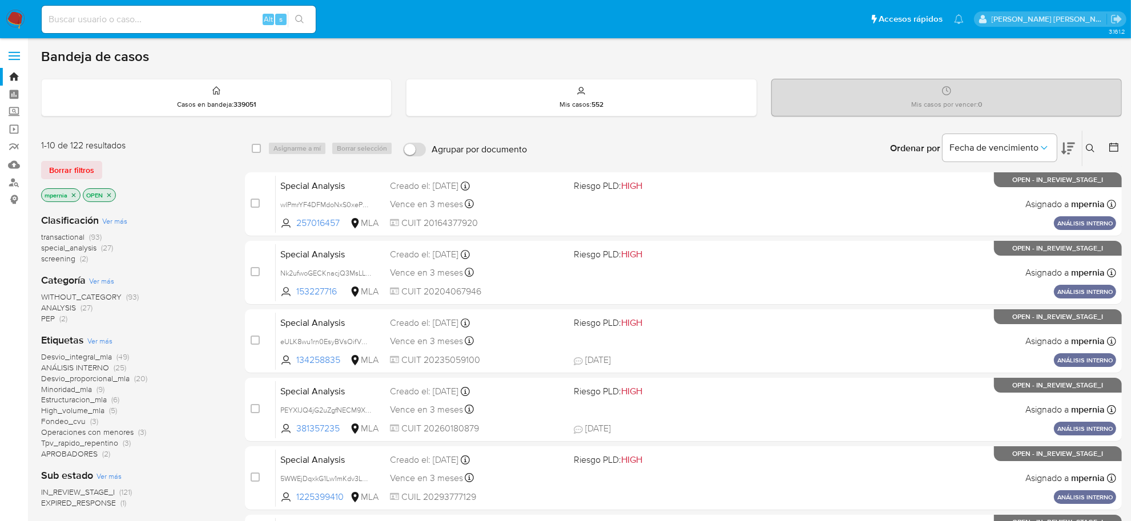
click at [72, 196] on icon "close-filter" at bounding box center [73, 195] width 7 height 7
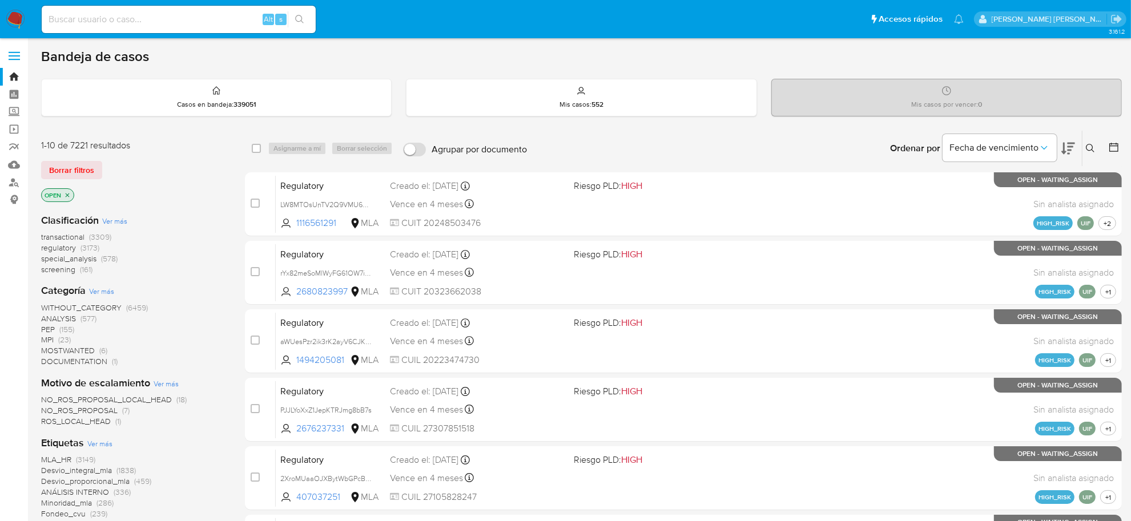
click at [1086, 144] on icon at bounding box center [1090, 148] width 9 height 9
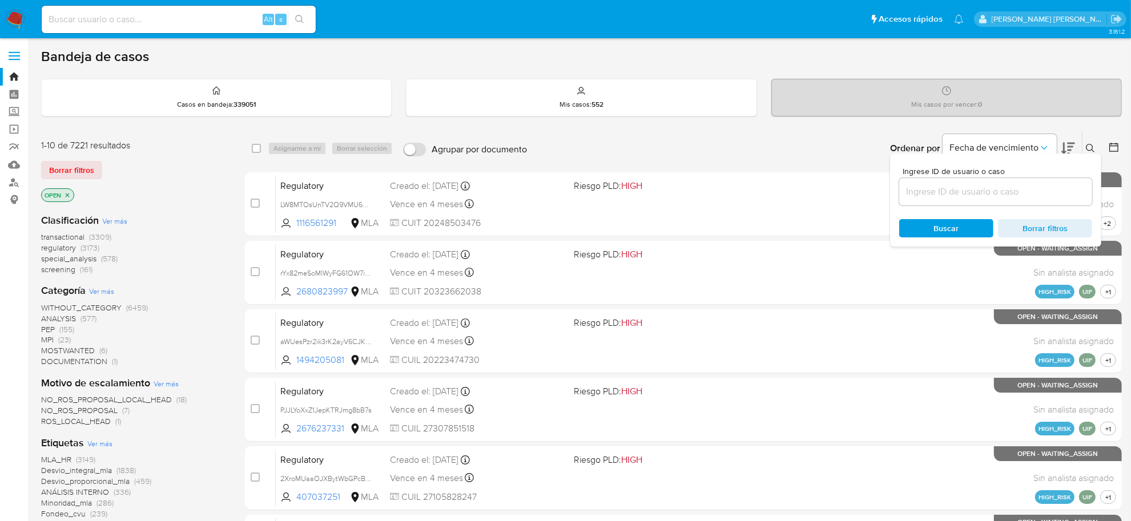
click at [991, 197] on input at bounding box center [995, 191] width 193 height 15
type input "YPlQoOTNd2ogxHp0vMyNUQyu"
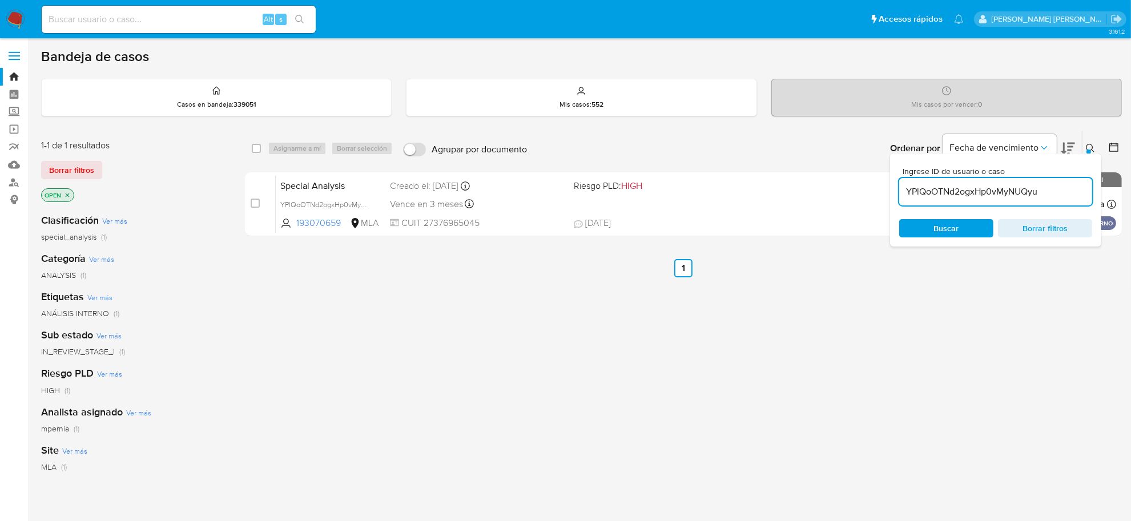
drag, startPoint x: 256, startPoint y: 146, endPoint x: 271, endPoint y: 151, distance: 16.4
click at [259, 147] on input "checkbox" at bounding box center [256, 148] width 9 height 9
checkbox input "true"
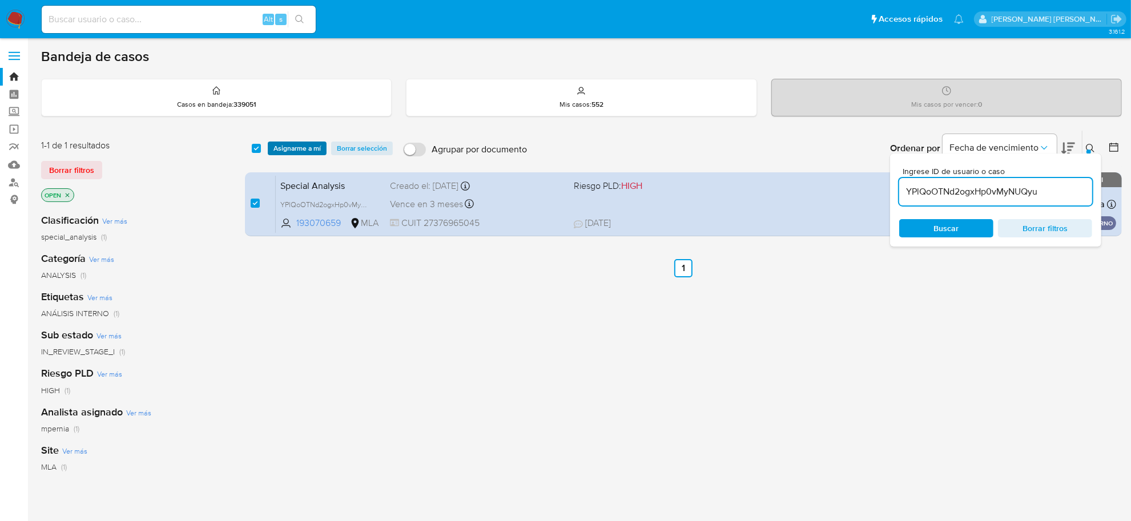
click at [271, 151] on button "Asignarme a mí" at bounding box center [297, 149] width 59 height 14
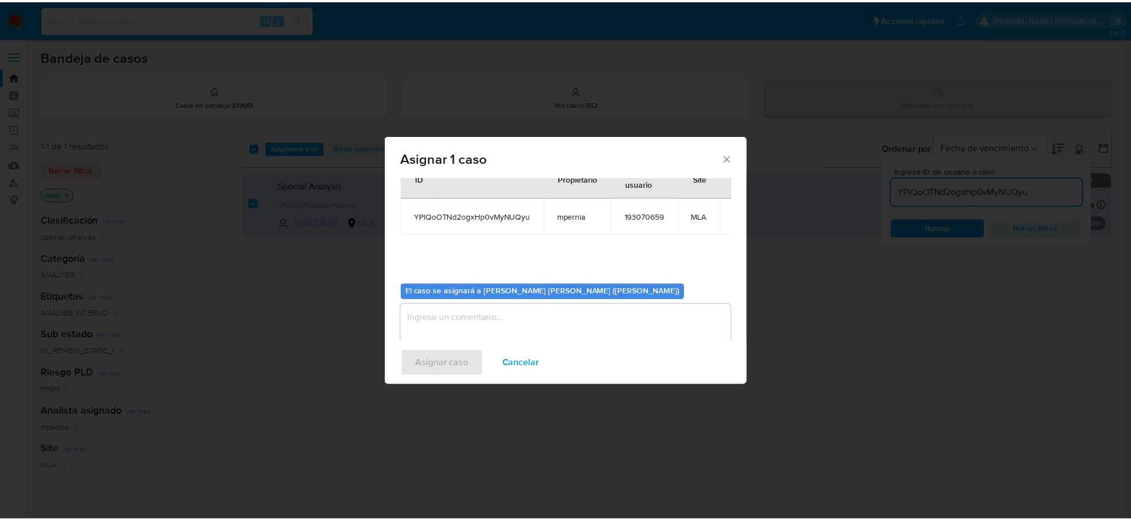
scroll to position [58, 0]
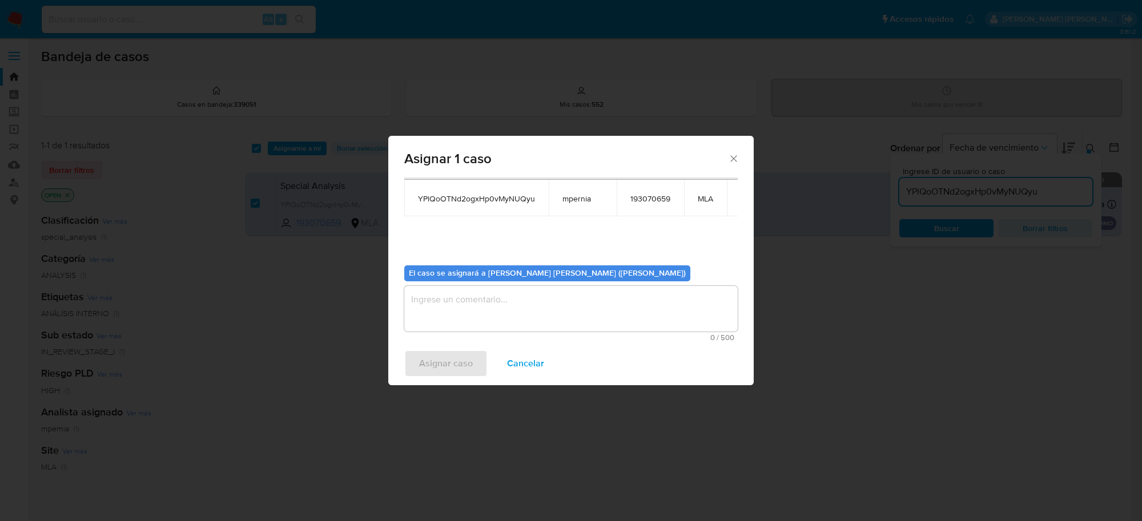
click at [517, 310] on textarea "assign-modal" at bounding box center [571, 309] width 334 height 46
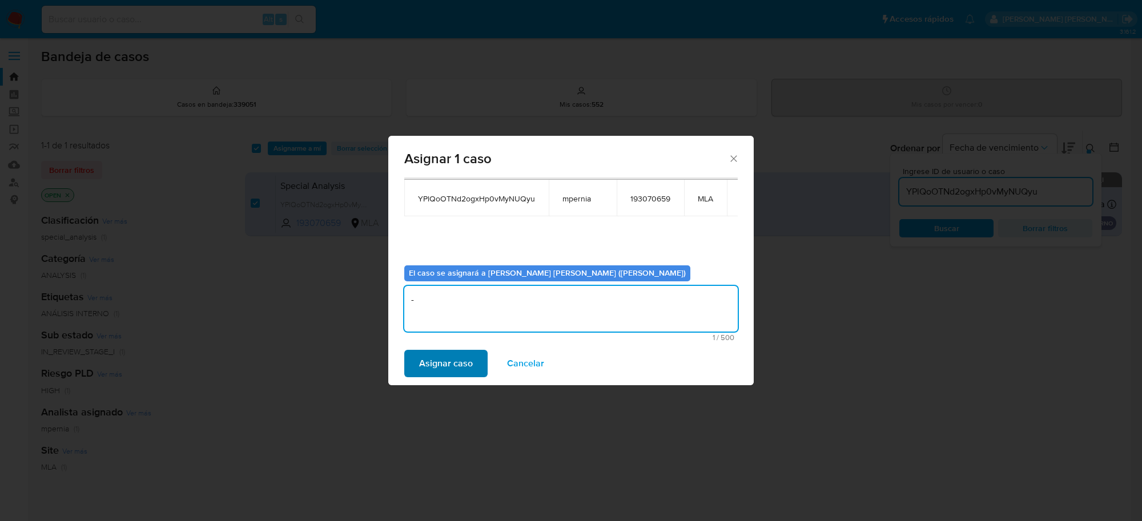
type textarea "-"
click at [468, 361] on span "Asignar caso" at bounding box center [446, 363] width 54 height 25
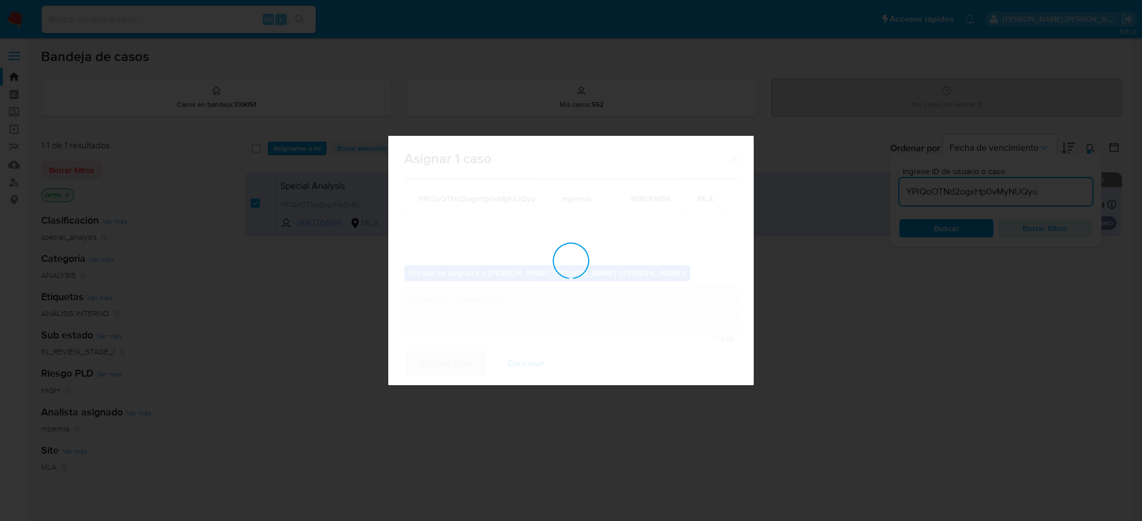
checkbox input "false"
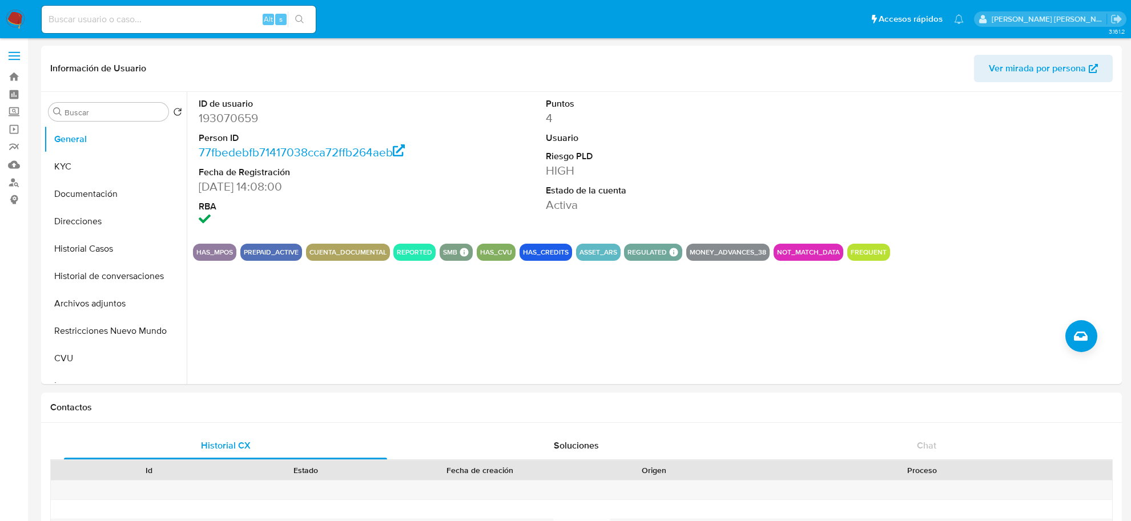
select select "10"
click at [90, 247] on button "Historial Casos" at bounding box center [111, 248] width 134 height 27
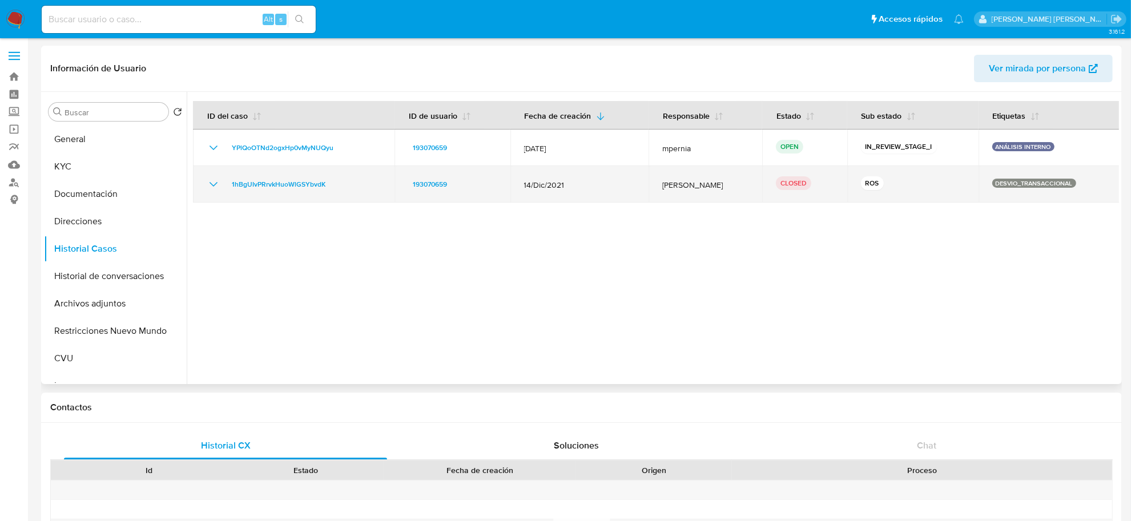
click at [215, 184] on icon "Mostrar/Ocultar" at bounding box center [214, 184] width 8 height 5
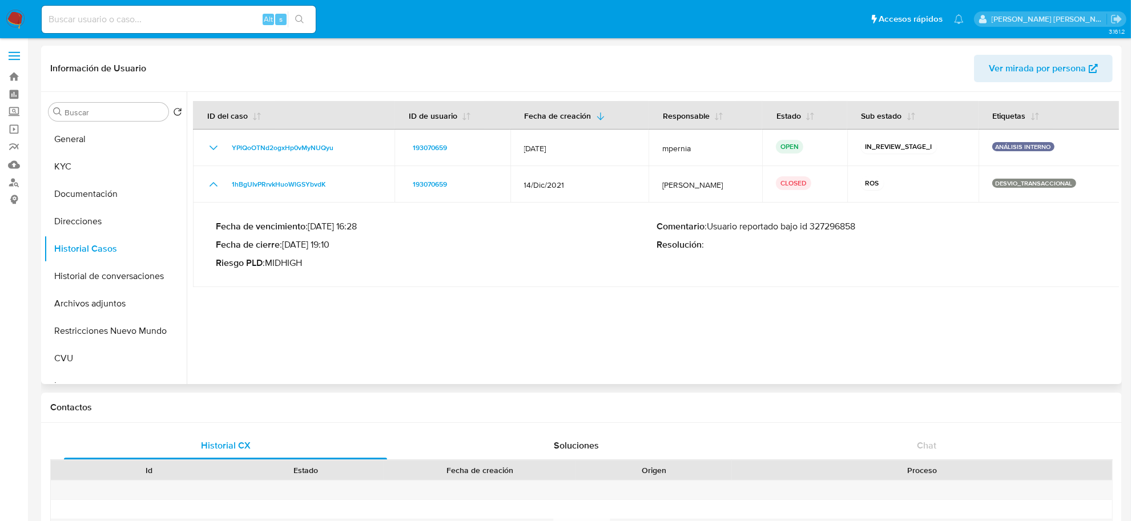
drag, startPoint x: 814, startPoint y: 227, endPoint x: 877, endPoint y: 227, distance: 62.8
click at [877, 227] on p "Comentario : Usuario reportado bajo id 327296858" at bounding box center [877, 226] width 441 height 11
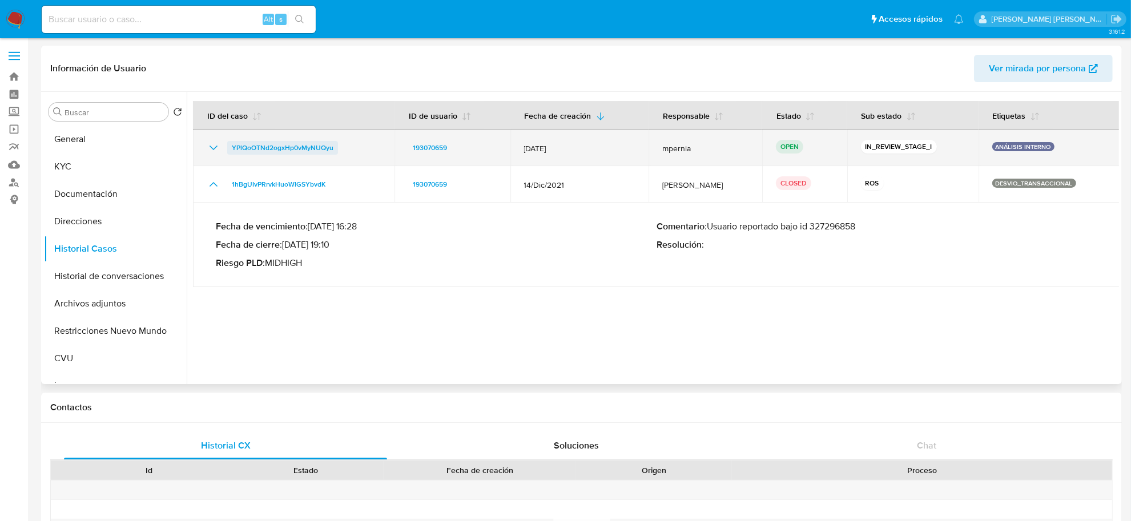
drag, startPoint x: 346, startPoint y: 150, endPoint x: 230, endPoint y: 151, distance: 115.4
click at [230, 151] on div "YPlQoOTNd2ogxHp0vMyNUQyu" at bounding box center [294, 148] width 174 height 14
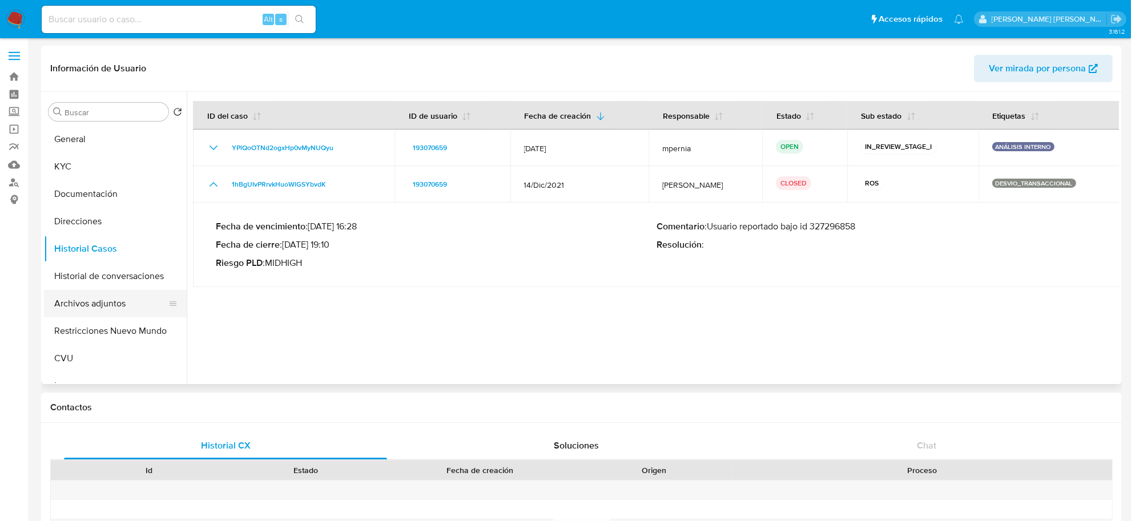
click at [122, 295] on button "Archivos adjuntos" at bounding box center [111, 303] width 134 height 27
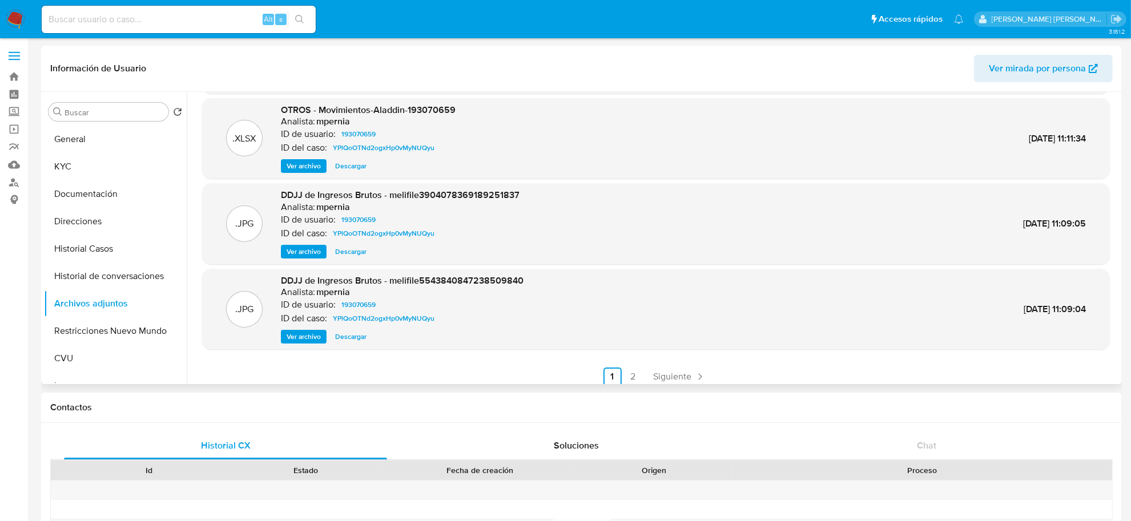
scroll to position [95, 0]
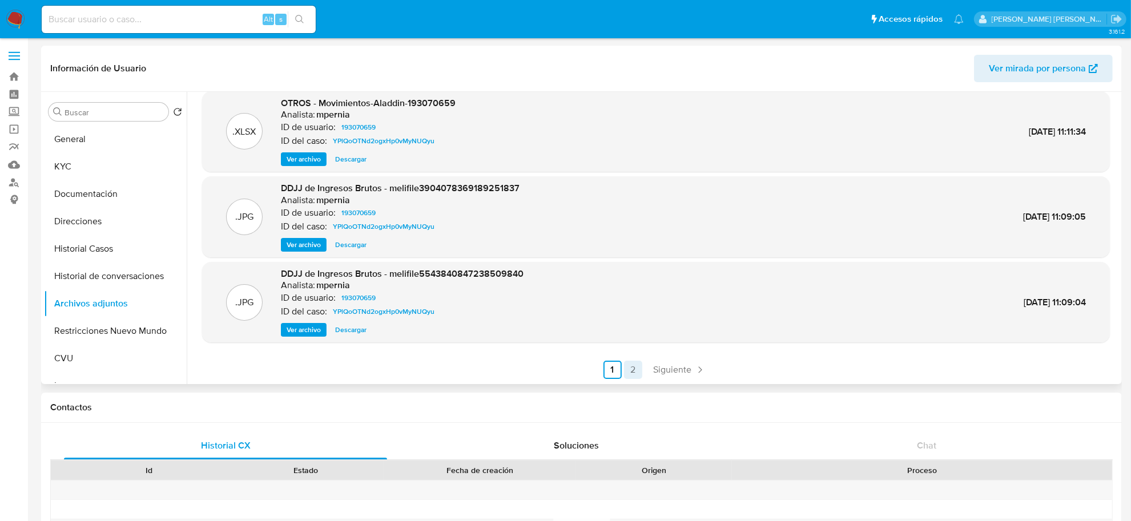
click at [636, 373] on link "2" at bounding box center [633, 370] width 18 height 18
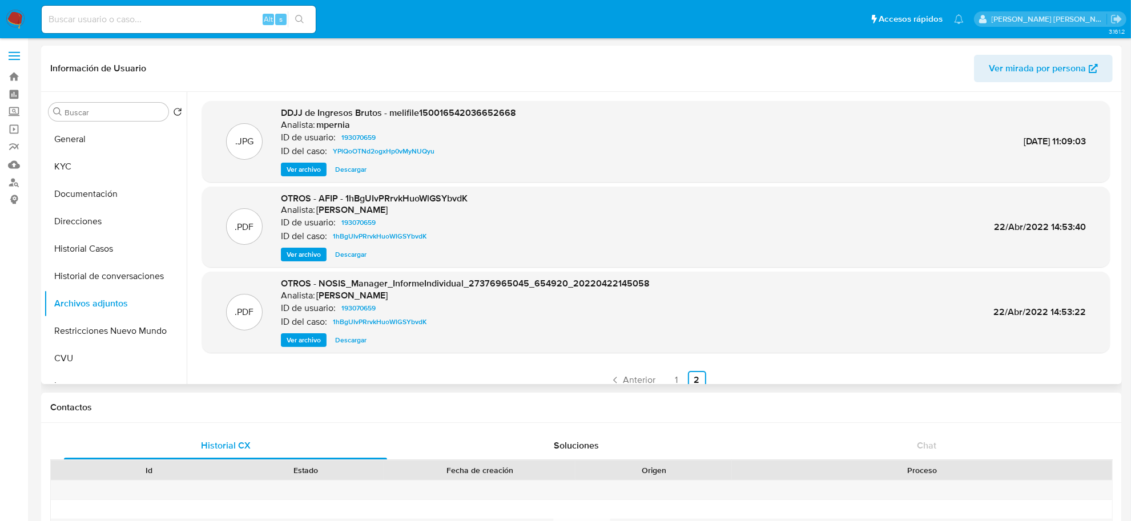
scroll to position [10, 0]
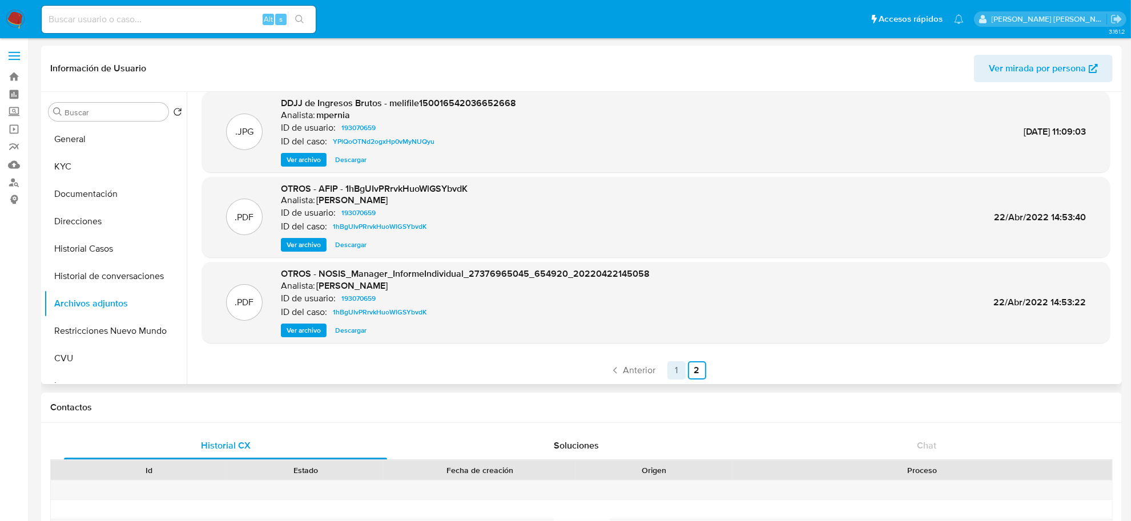
click at [676, 373] on link "1" at bounding box center [677, 370] width 18 height 18
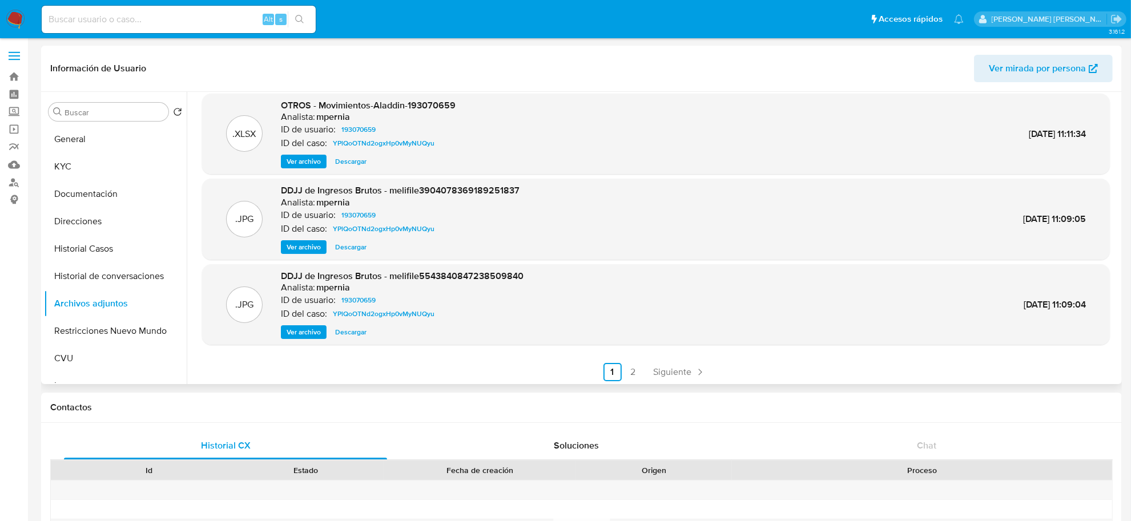
scroll to position [95, 0]
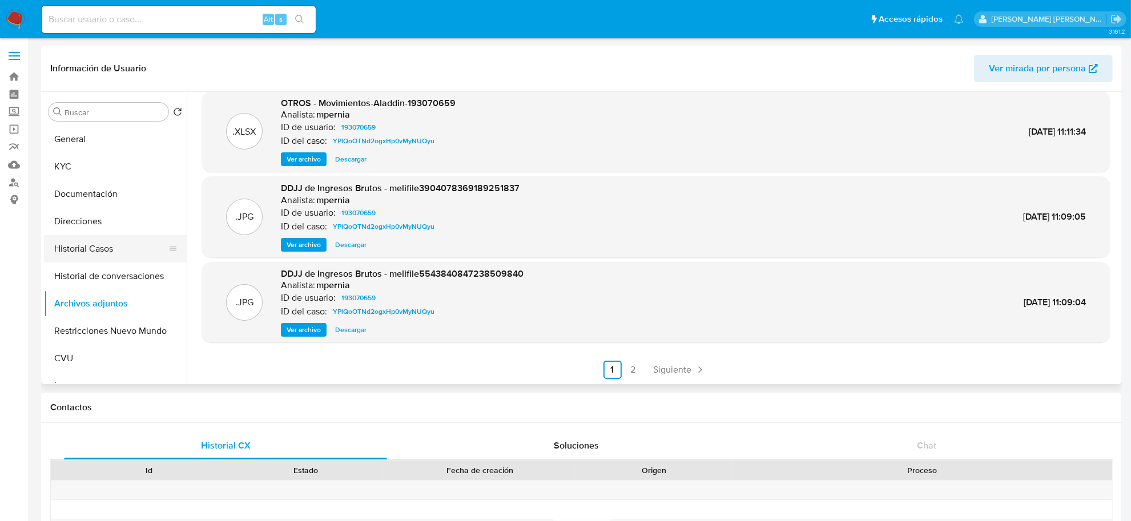
click at [80, 244] on button "Historial Casos" at bounding box center [111, 248] width 134 height 27
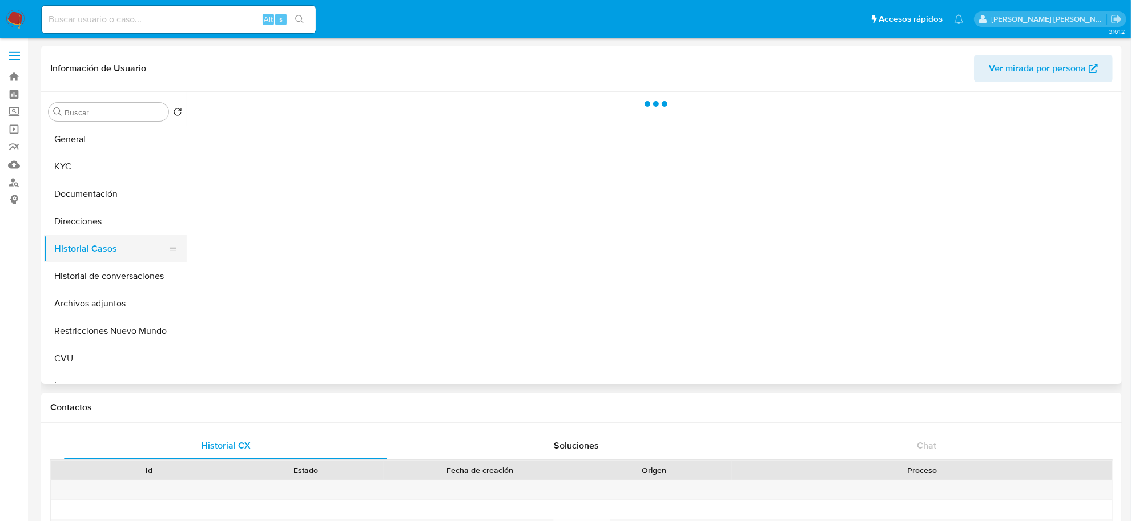
scroll to position [0, 0]
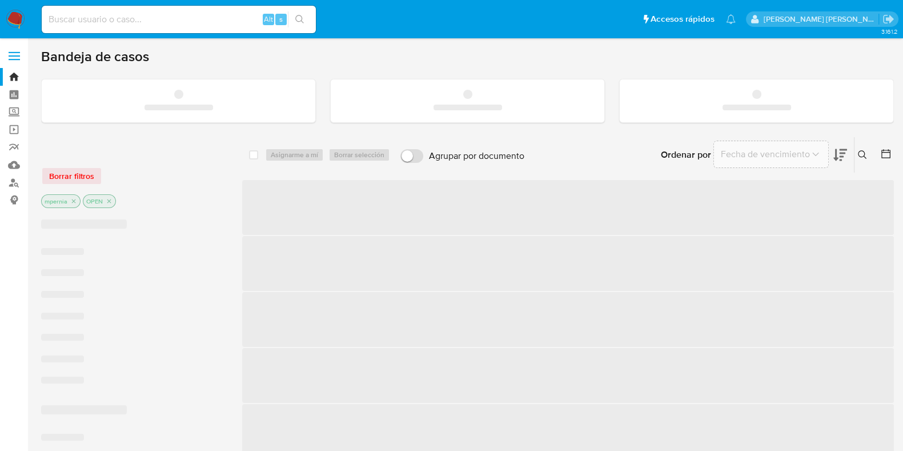
click at [135, 19] on input at bounding box center [179, 19] width 274 height 15
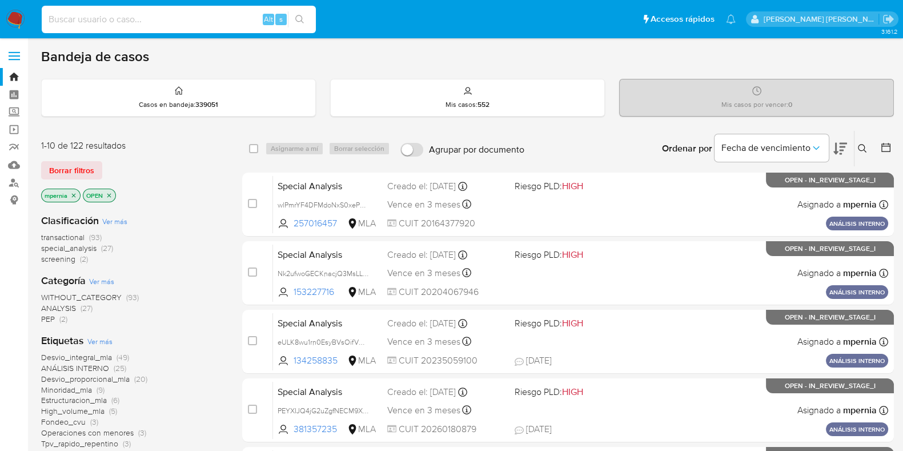
paste input "UcNl7Ju0kAXtsddNSY0U6gdd"
type input "UcNl7Ju0kAXtsddNSY0U6gdd"
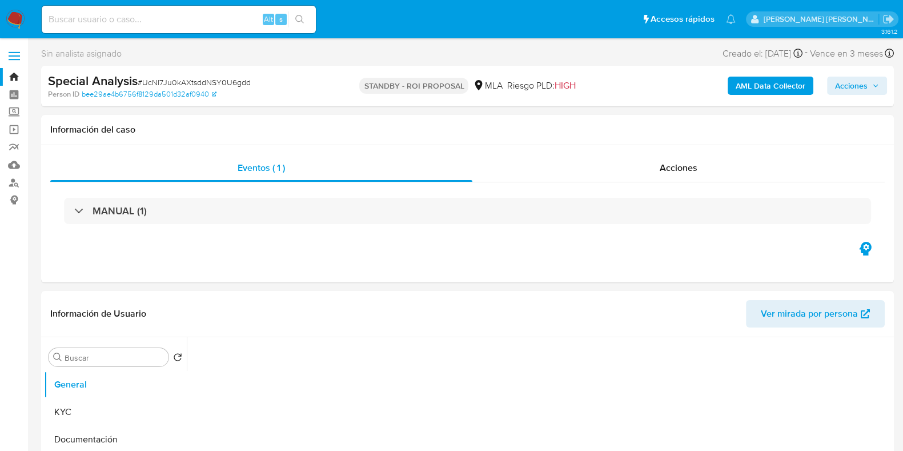
select select "10"
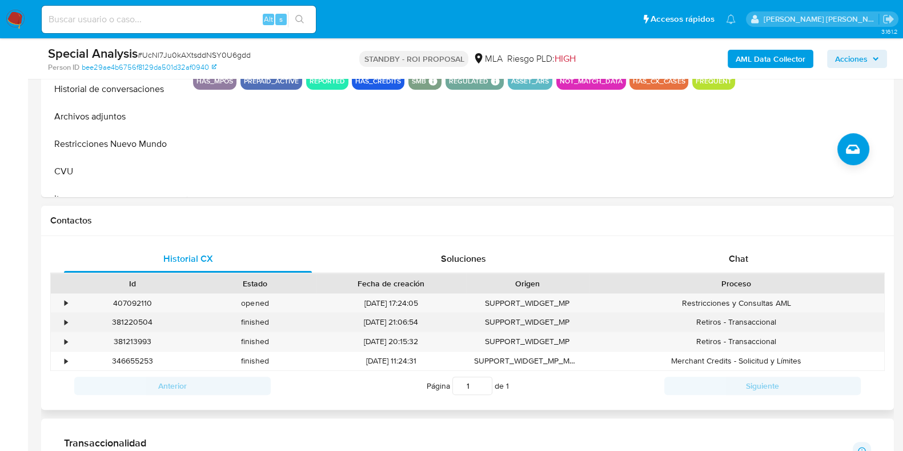
scroll to position [428, 0]
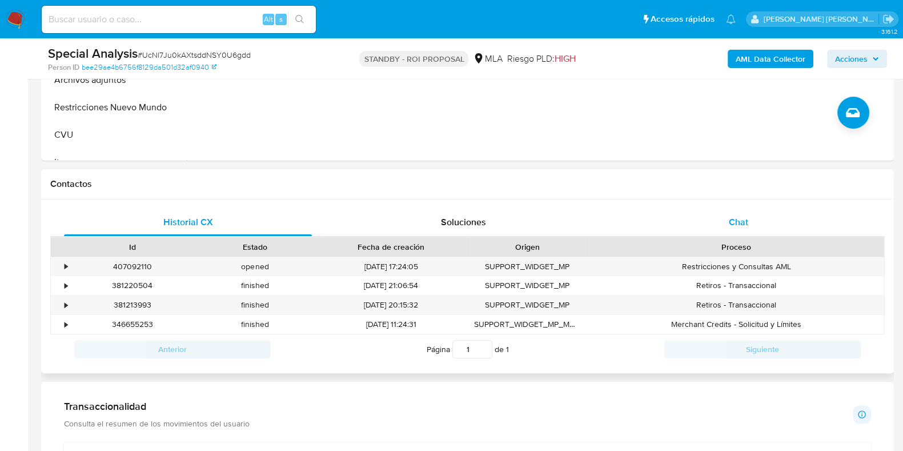
click at [739, 224] on span "Chat" at bounding box center [738, 221] width 19 height 13
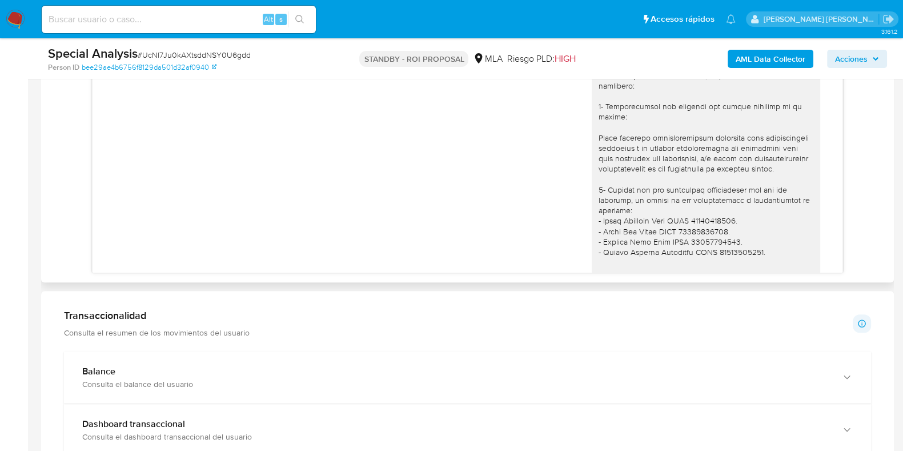
scroll to position [1279, 0]
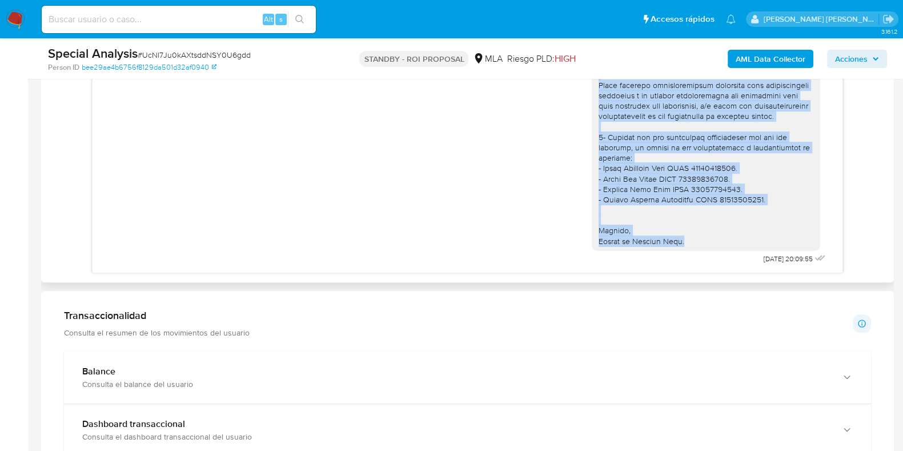
drag, startPoint x: 589, startPoint y: 90, endPoint x: 682, endPoint y: 249, distance: 184.3
click at [682, 249] on div at bounding box center [706, 18] width 228 height 466
copy div "Hola Marcelo Fabian, Muchas gracias por la respuesta. Confirmamos que hemos rec…"
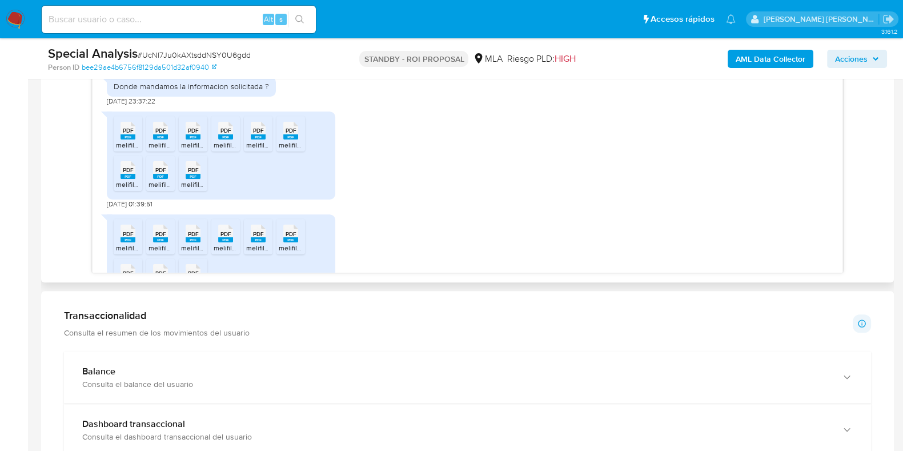
scroll to position [565, 0]
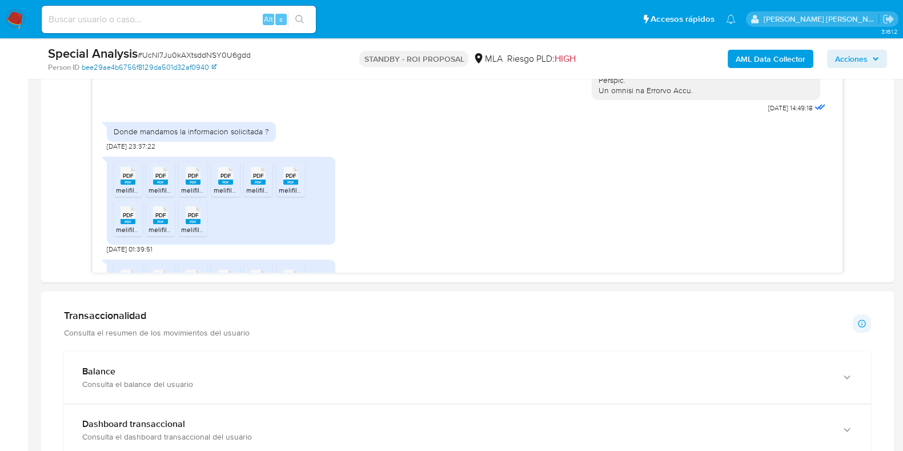
click at [161, 67] on link "bee29ae4b6756f8129da501d32af0940" at bounding box center [149, 67] width 135 height 10
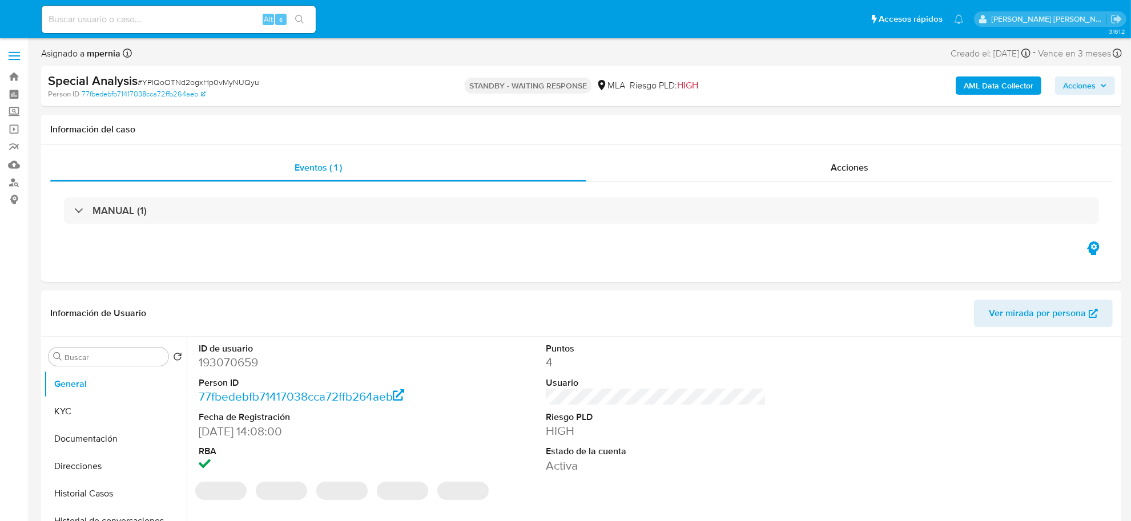
select select "10"
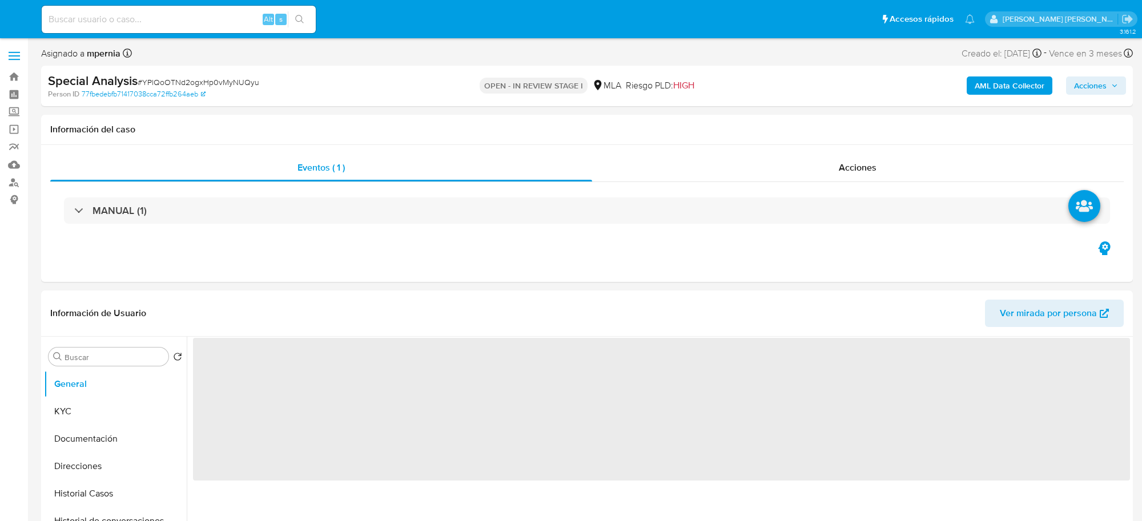
select select "10"
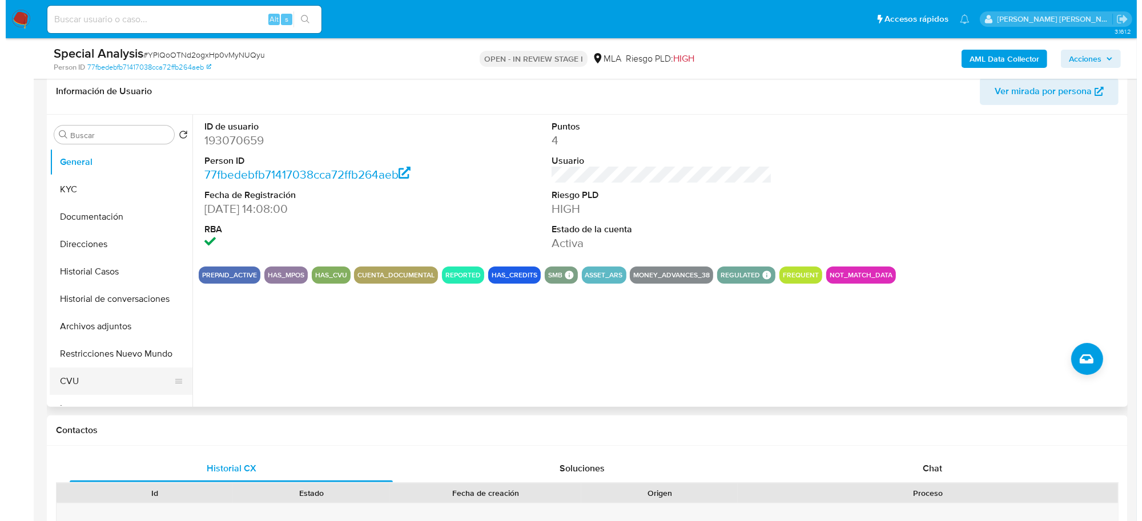
scroll to position [214, 0]
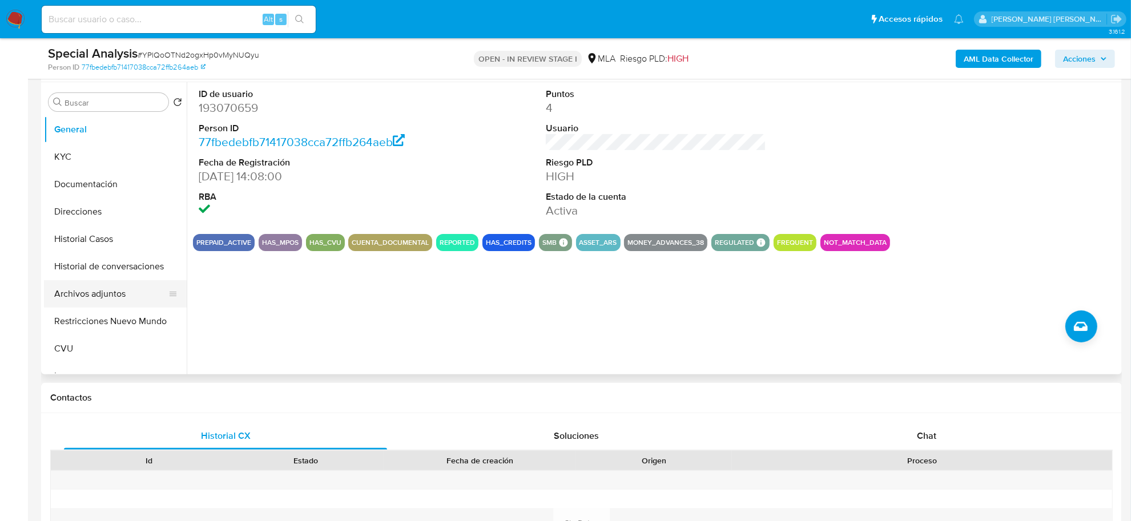
click at [105, 293] on button "Archivos adjuntos" at bounding box center [111, 293] width 134 height 27
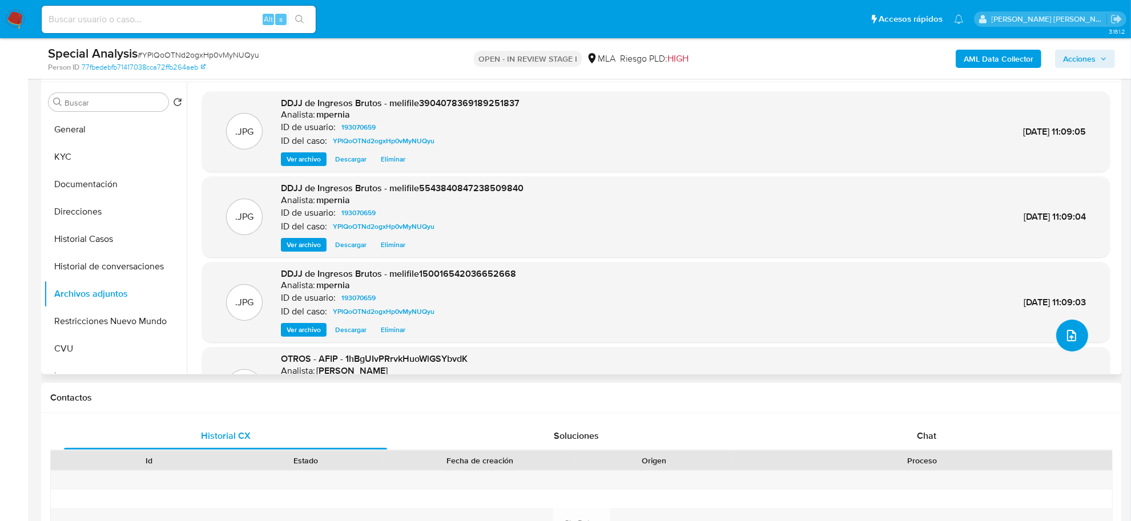
click at [1071, 344] on button "upload-file" at bounding box center [1072, 336] width 32 height 32
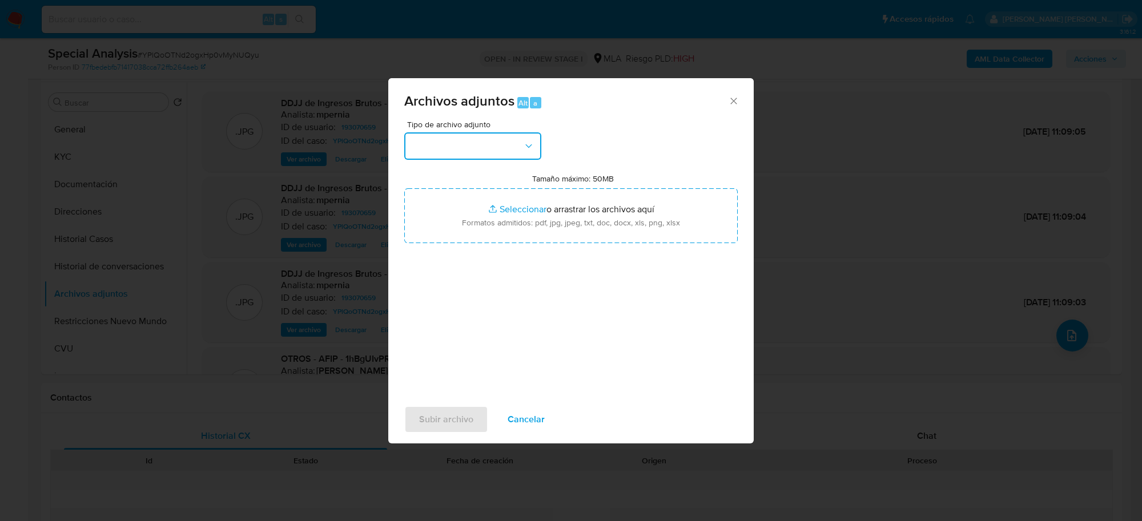
click at [521, 147] on button "button" at bounding box center [472, 145] width 137 height 27
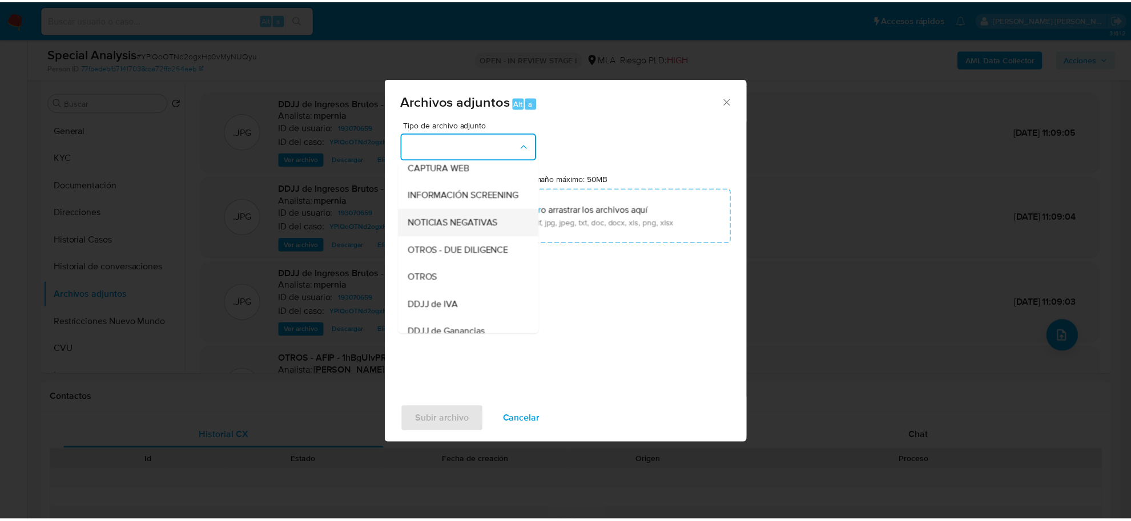
scroll to position [143, 0]
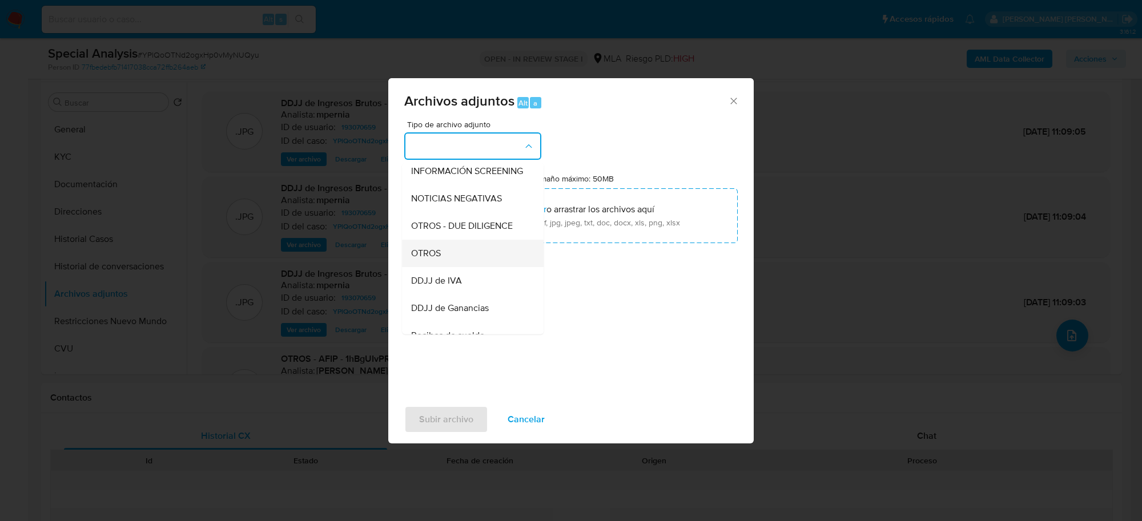
click at [448, 262] on div "OTROS" at bounding box center [469, 253] width 117 height 27
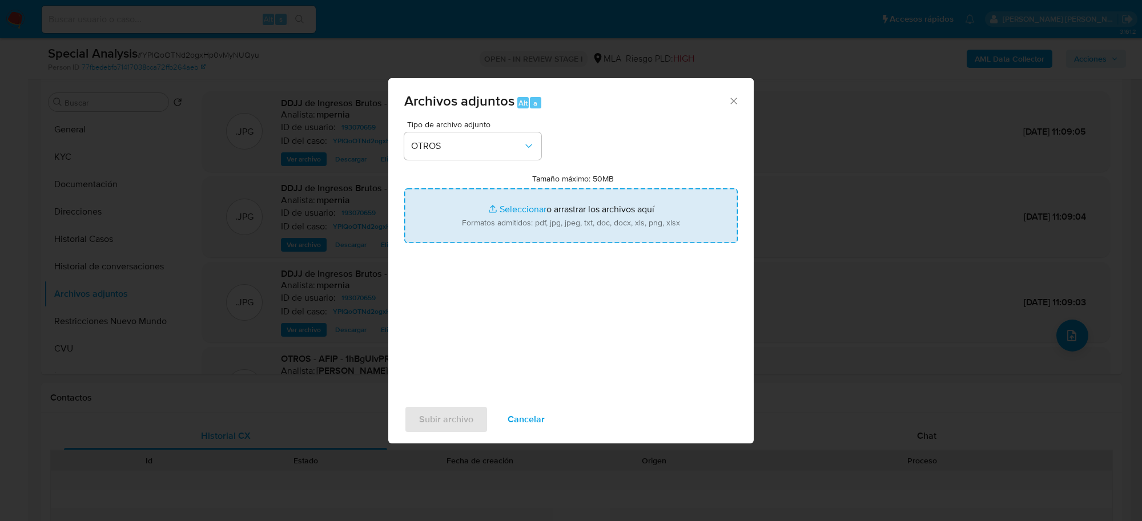
type input "C:\fakepath\Movimientos-Aladdin-193070659.xlsx"
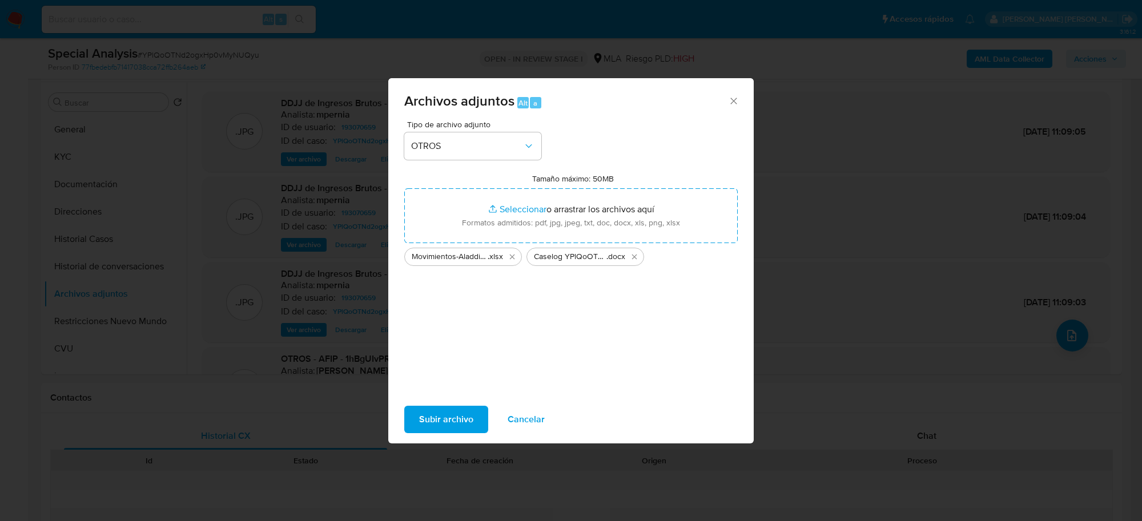
click at [435, 413] on span "Subir archivo" at bounding box center [446, 419] width 54 height 25
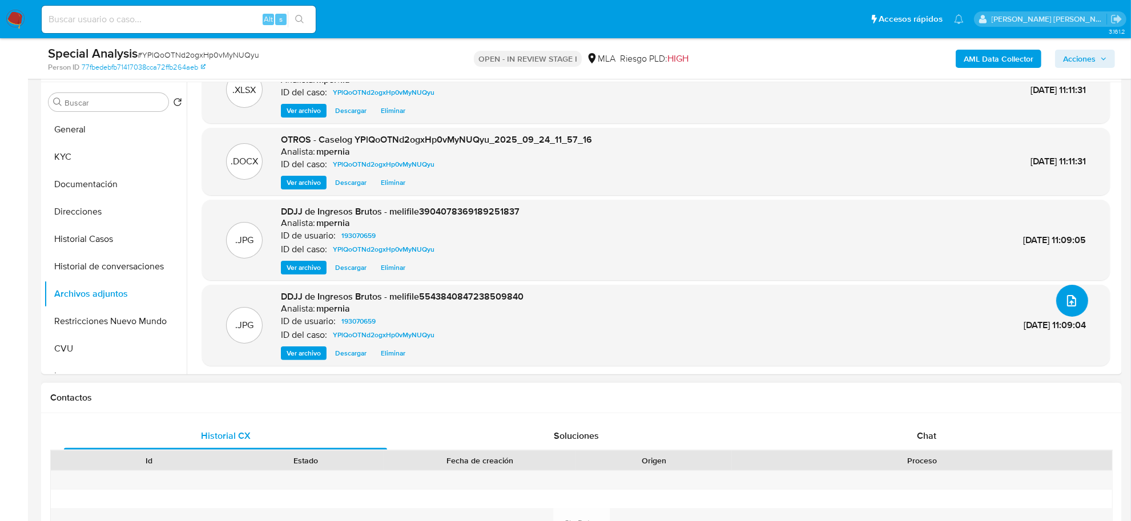
scroll to position [69, 0]
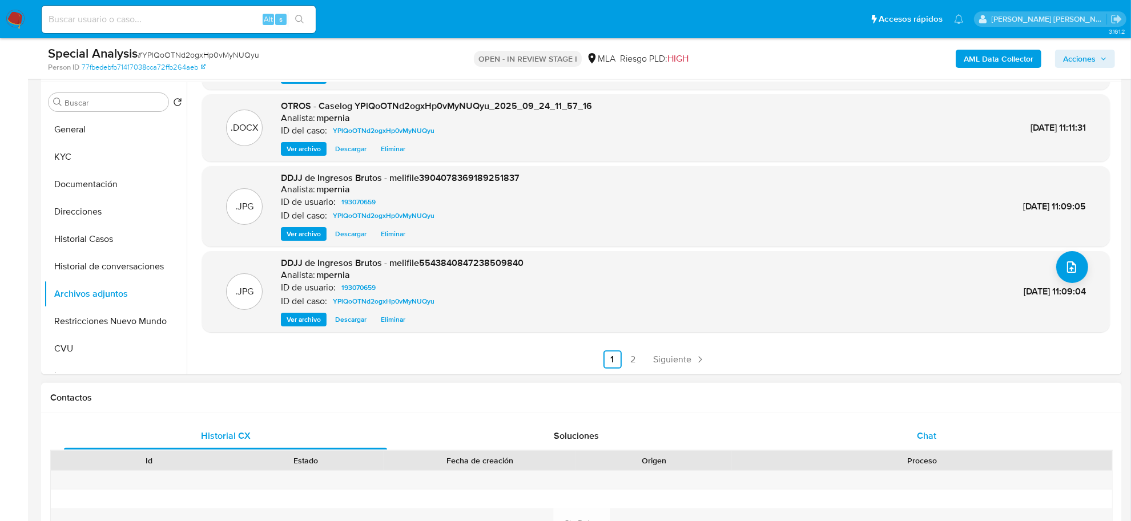
click at [933, 432] on span "Chat" at bounding box center [926, 435] width 19 height 13
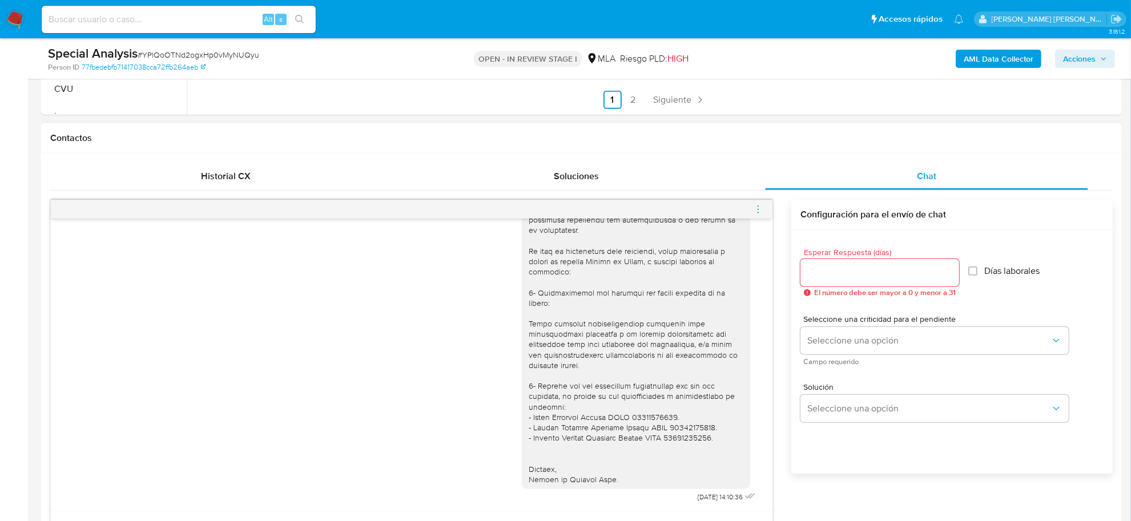
scroll to position [428, 0]
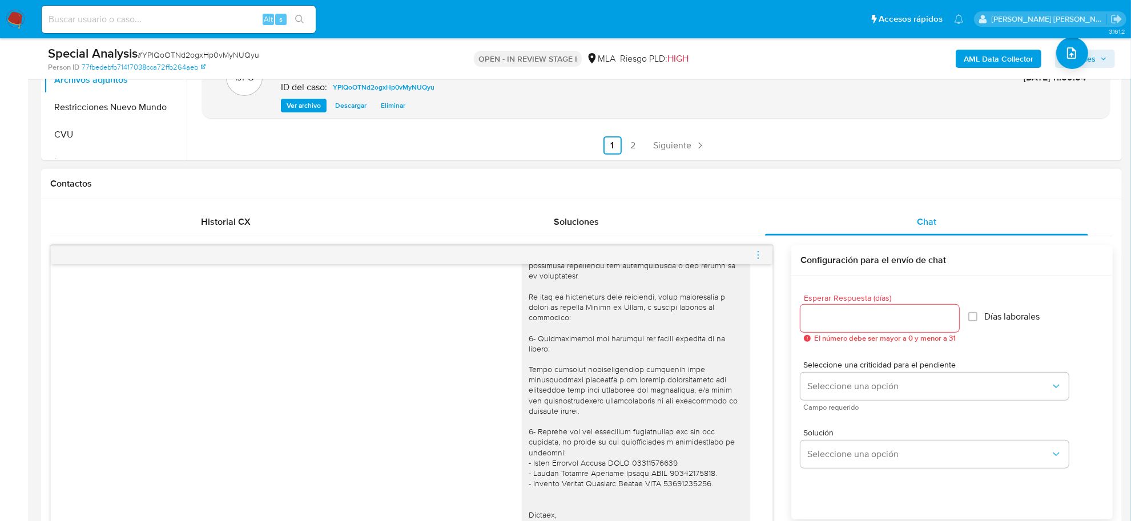
click at [756, 257] on icon "menu-action" at bounding box center [758, 255] width 10 height 10
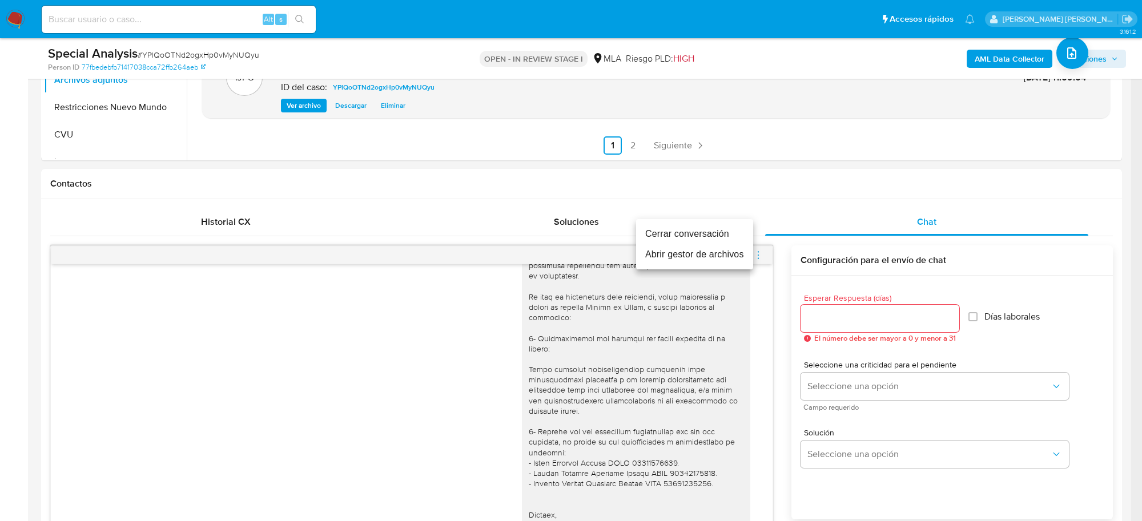
click at [711, 232] on li "Cerrar conversación" at bounding box center [694, 234] width 117 height 21
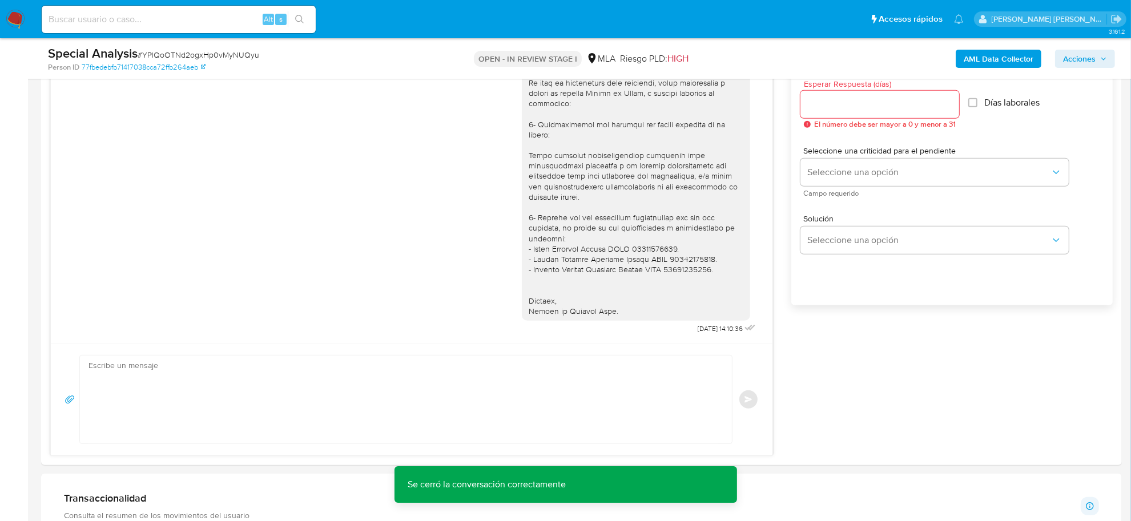
scroll to position [928, 0]
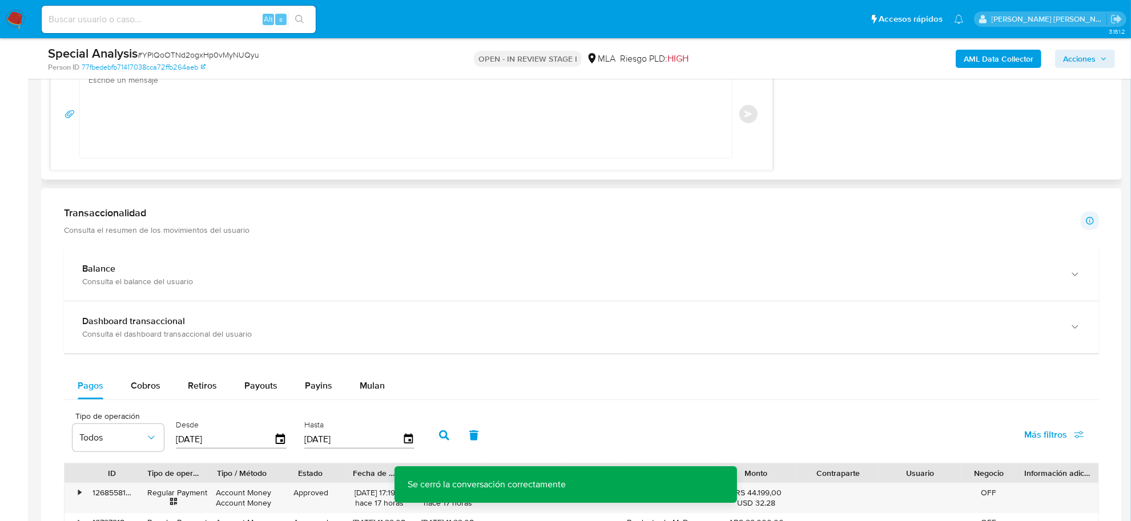
click at [693, 163] on div "Enviar" at bounding box center [412, 114] width 722 height 113
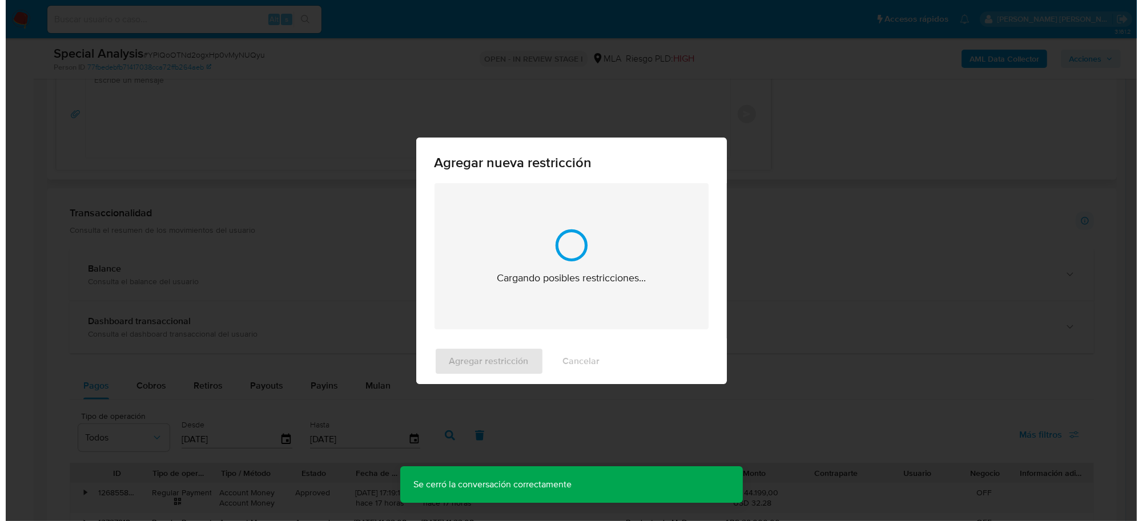
scroll to position [1780, 0]
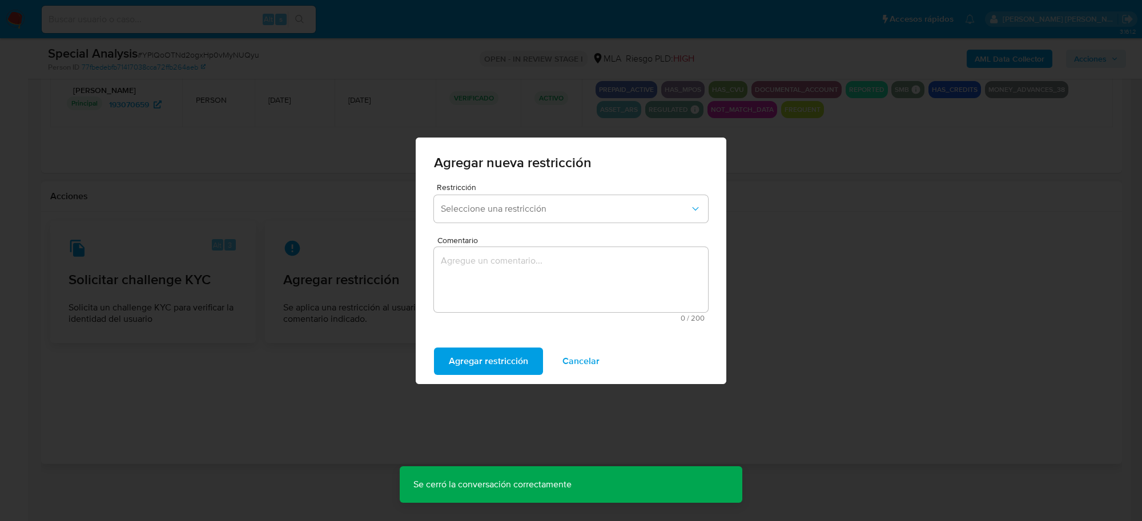
click at [656, 224] on div "Restricción Seleccione una restricción" at bounding box center [571, 205] width 274 height 44
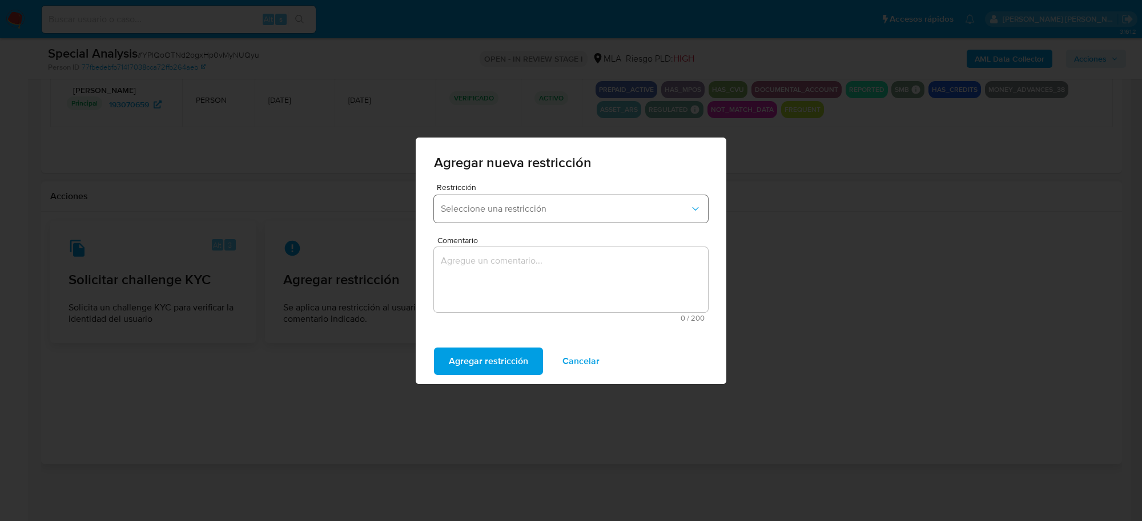
click at [647, 213] on span "Seleccione una restricción" at bounding box center [565, 208] width 249 height 11
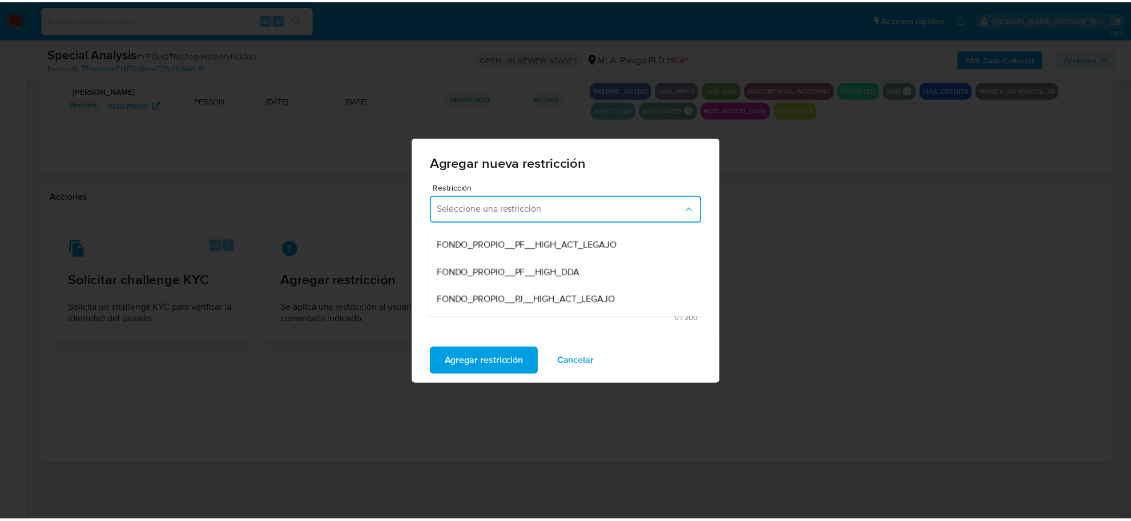
scroll to position [143, 0]
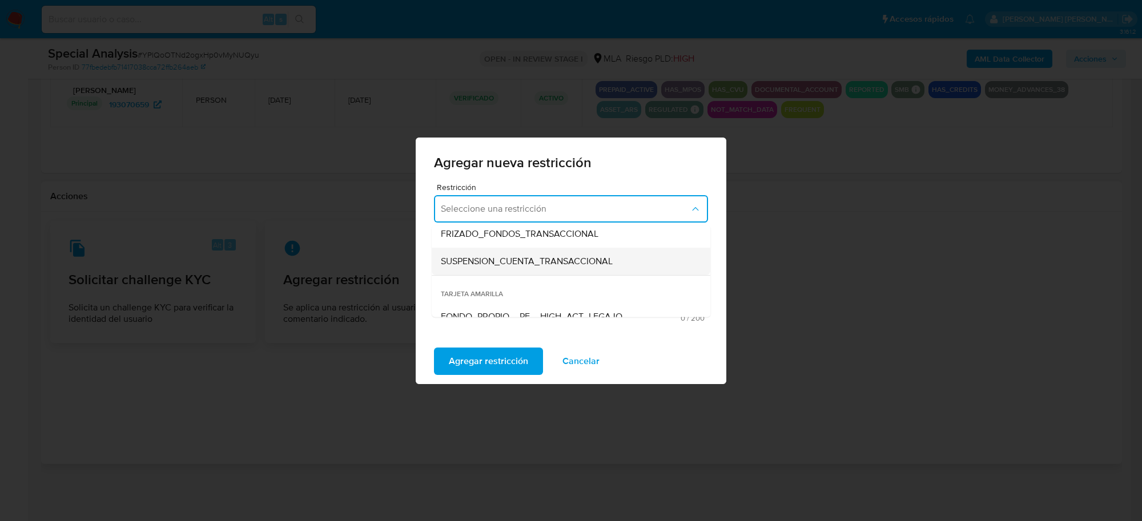
click at [589, 260] on span "SUSPENSION_CUENTA_TRANSACCIONAL" at bounding box center [527, 260] width 172 height 11
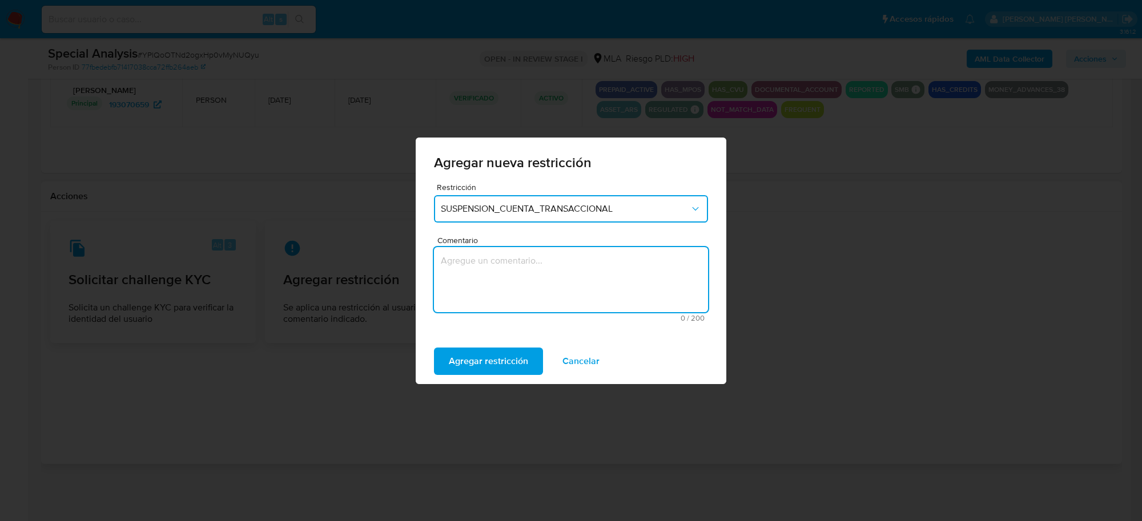
click at [517, 258] on textarea "Comentario" at bounding box center [571, 279] width 274 height 65
type textarea "AML"
click at [506, 354] on span "Agregar restricción" at bounding box center [488, 361] width 79 height 25
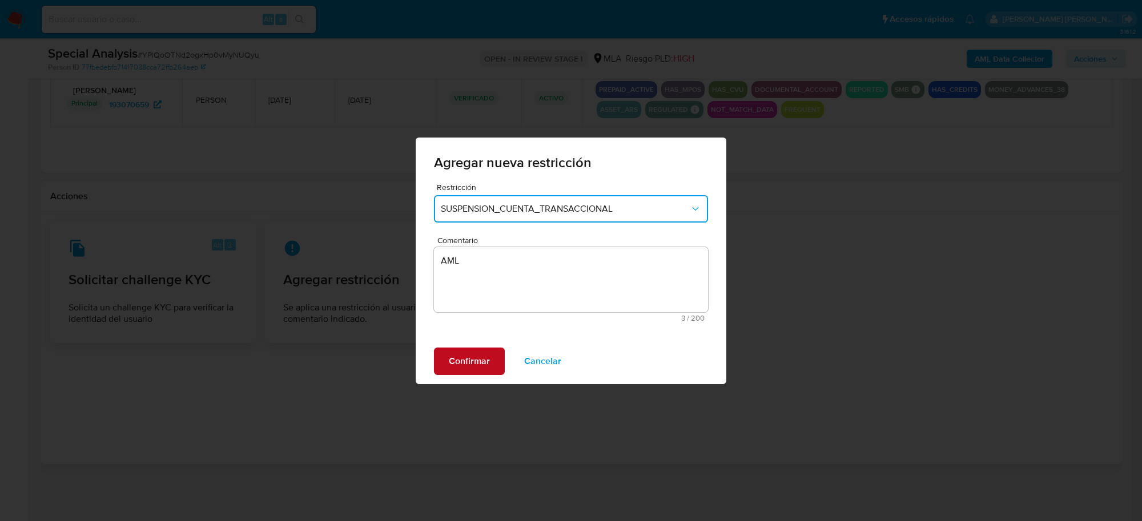
click at [477, 368] on span "Confirmar" at bounding box center [469, 361] width 41 height 25
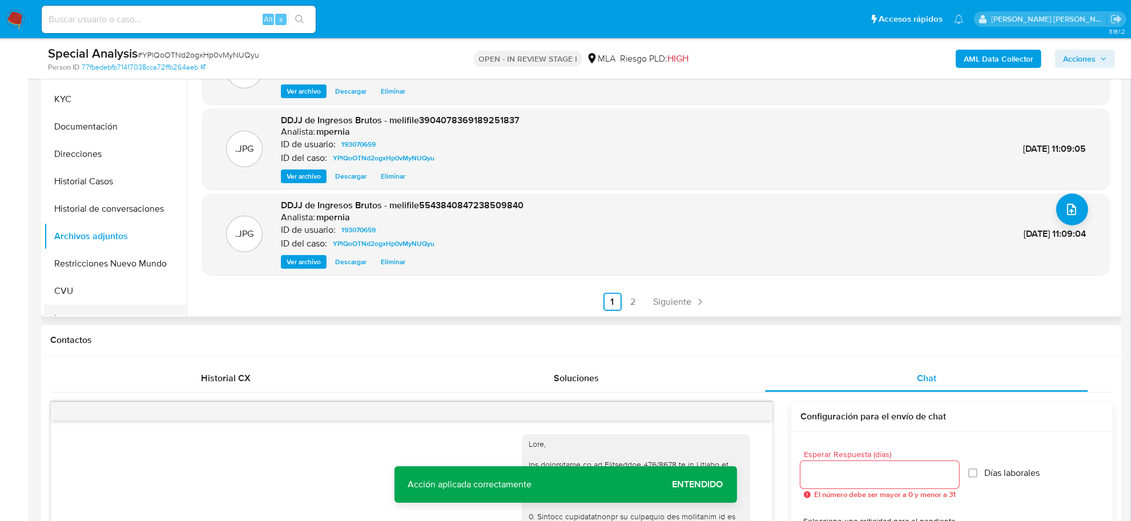
scroll to position [210, 0]
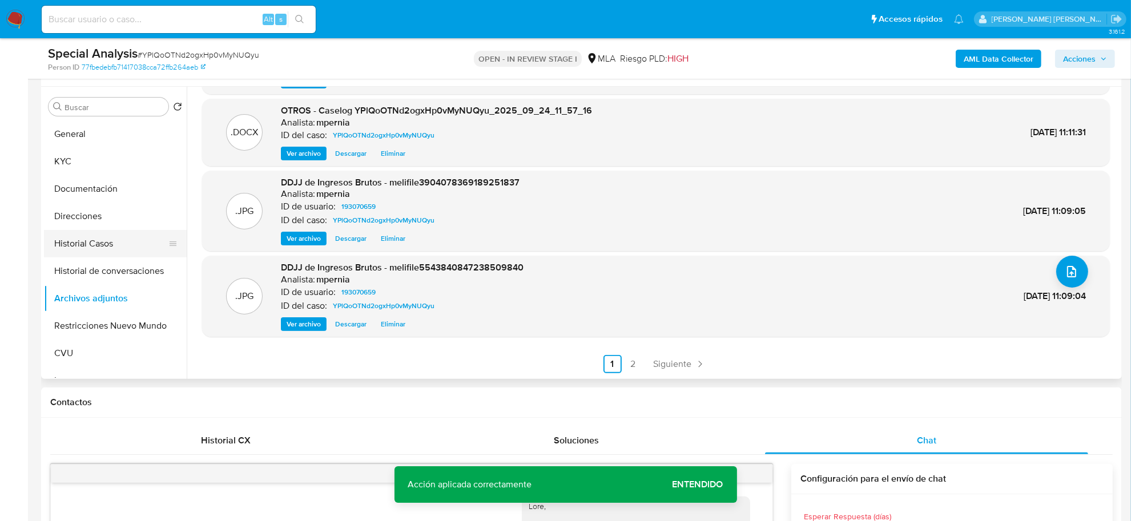
click at [103, 243] on button "Historial Casos" at bounding box center [111, 243] width 134 height 27
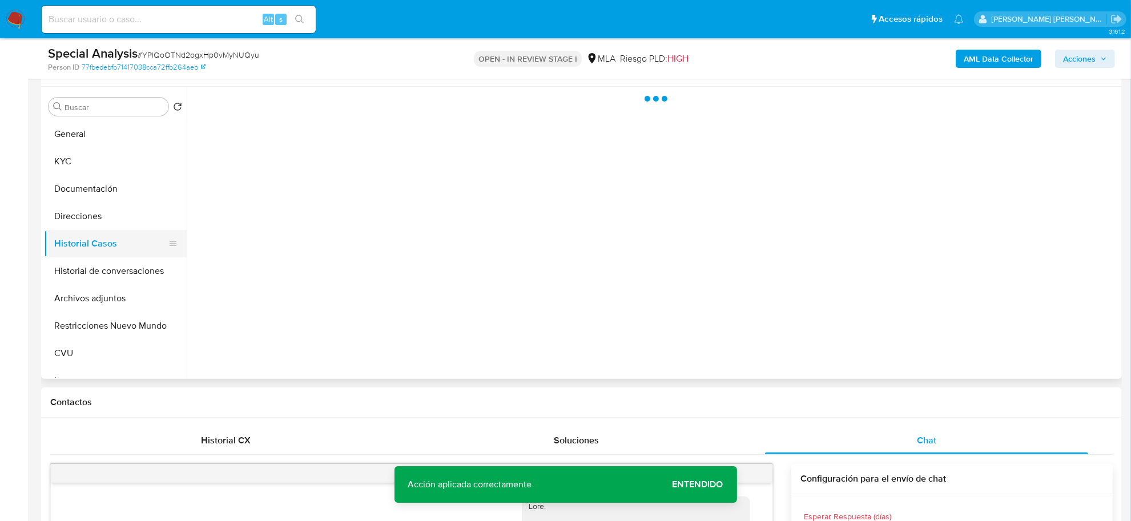
scroll to position [0, 0]
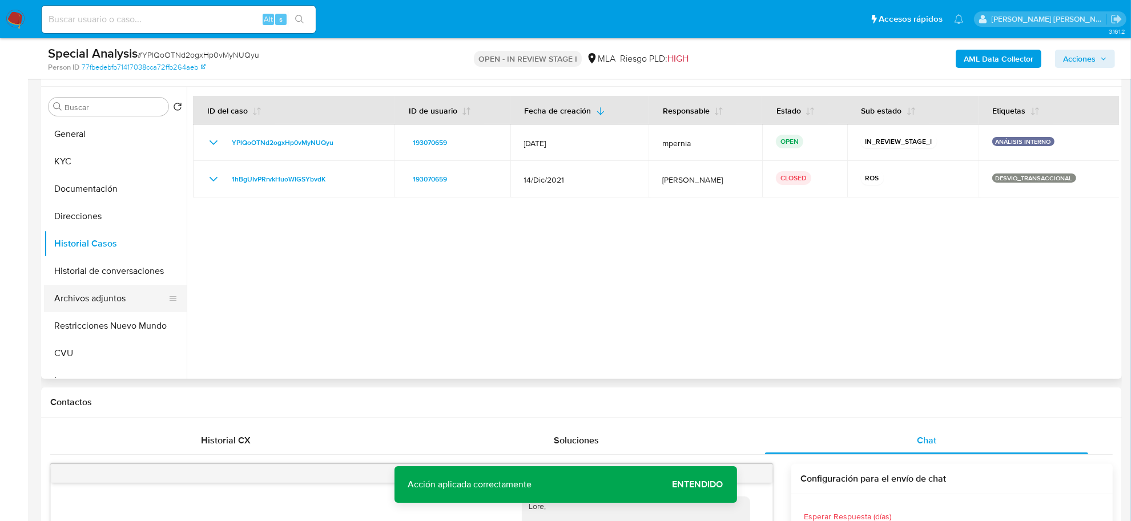
click at [121, 306] on button "Archivos adjuntos" at bounding box center [111, 298] width 134 height 27
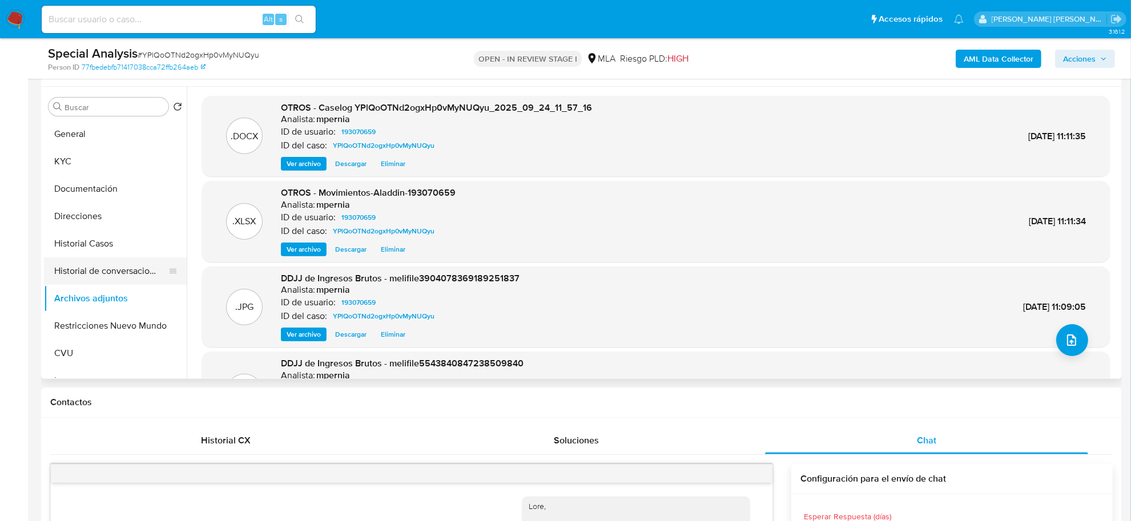
click at [130, 267] on button "Historial de conversaciones" at bounding box center [111, 271] width 134 height 27
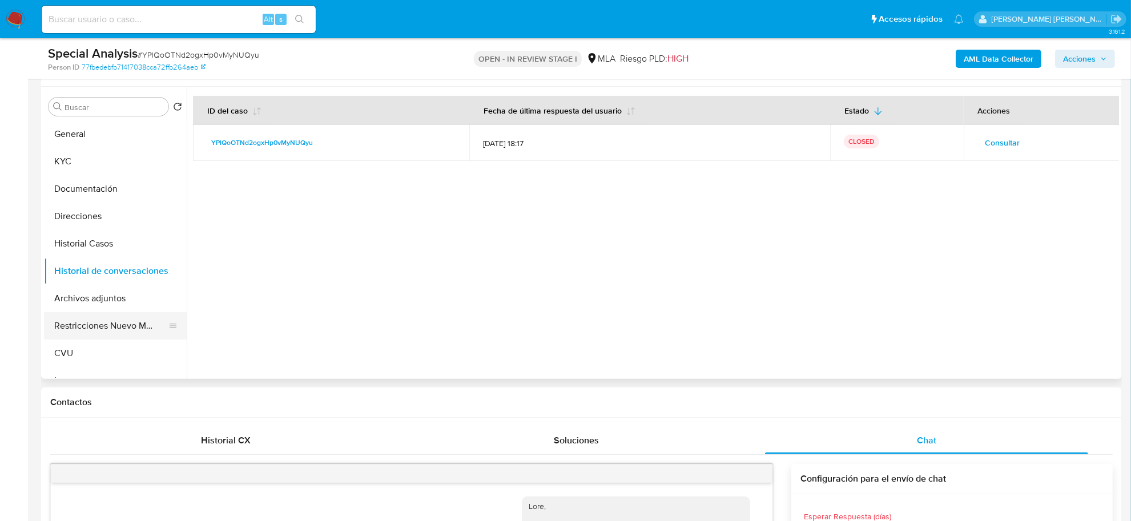
click at [127, 320] on button "Restricciones Nuevo Mundo" at bounding box center [111, 325] width 134 height 27
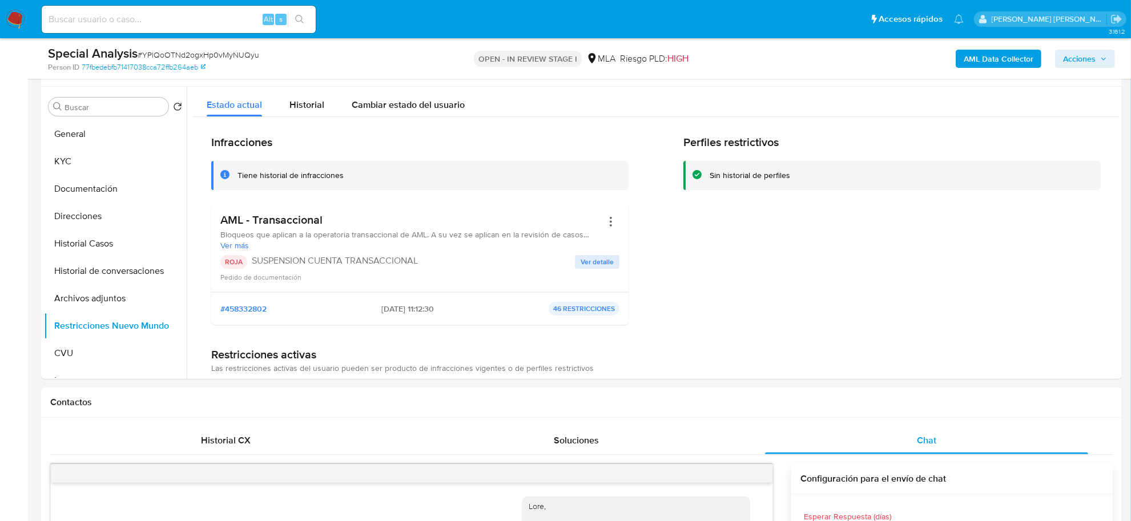
click at [1105, 60] on icon "button" at bounding box center [1103, 58] width 7 height 7
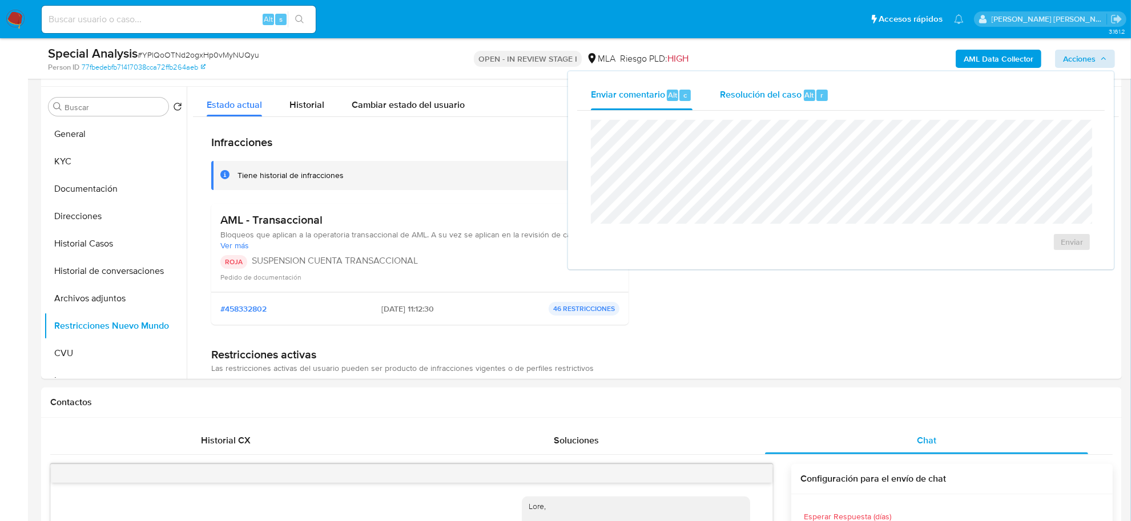
click at [750, 101] on div "Resolución del caso Alt r" at bounding box center [774, 96] width 109 height 30
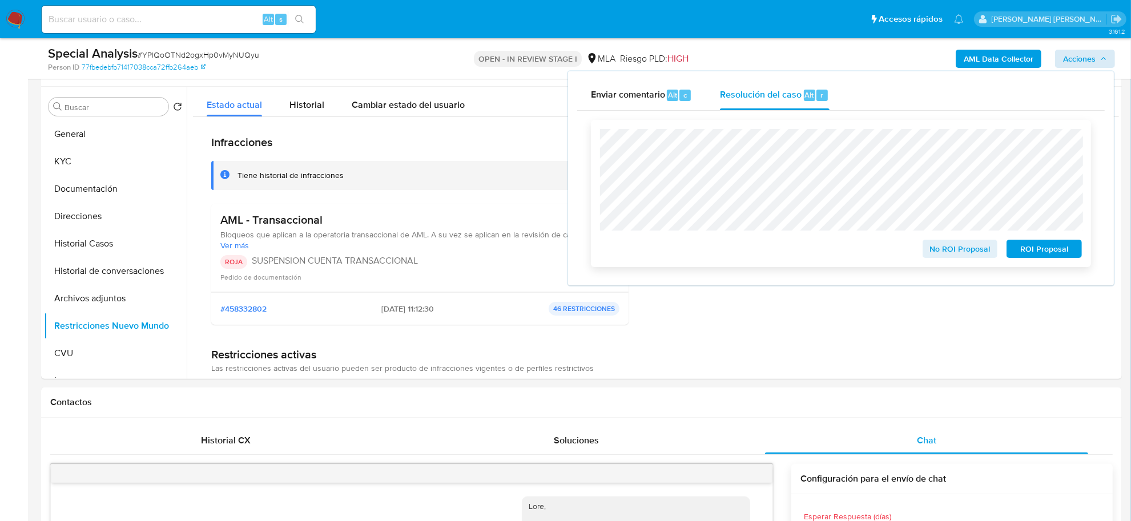
click at [1038, 251] on span "ROI Proposal" at bounding box center [1044, 249] width 59 height 16
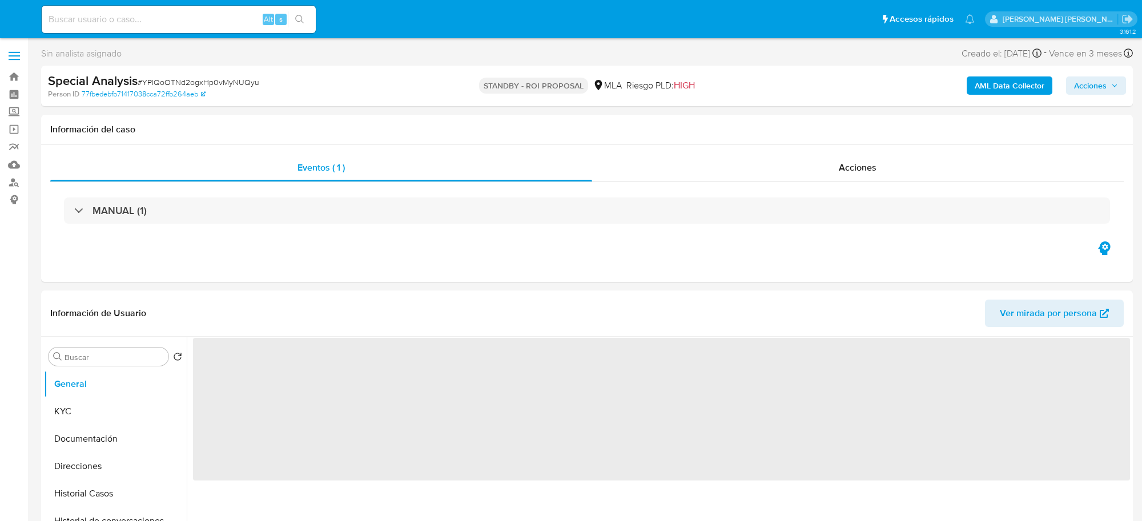
select select "10"
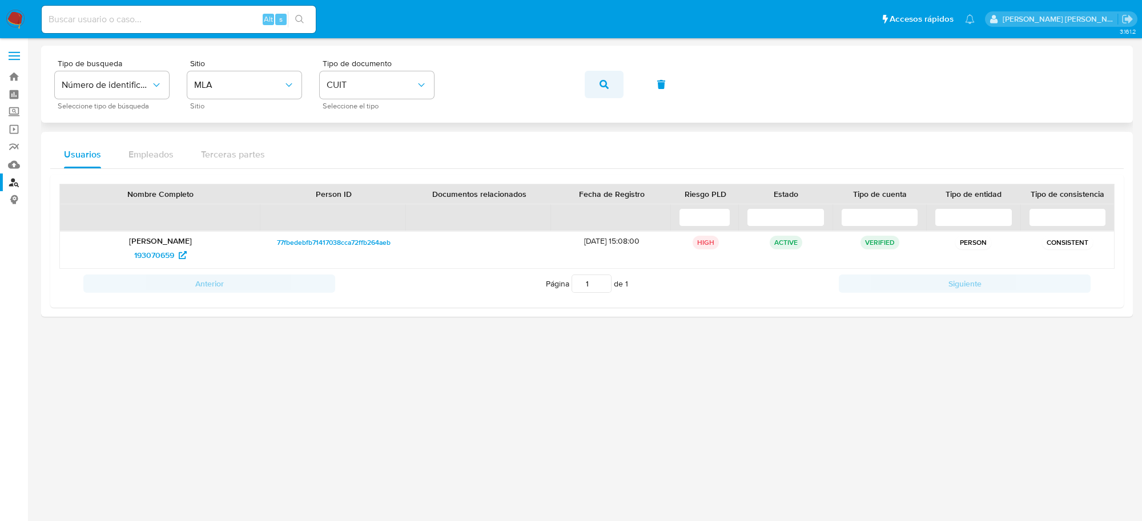
click at [600, 87] on icon "button" at bounding box center [604, 84] width 9 height 9
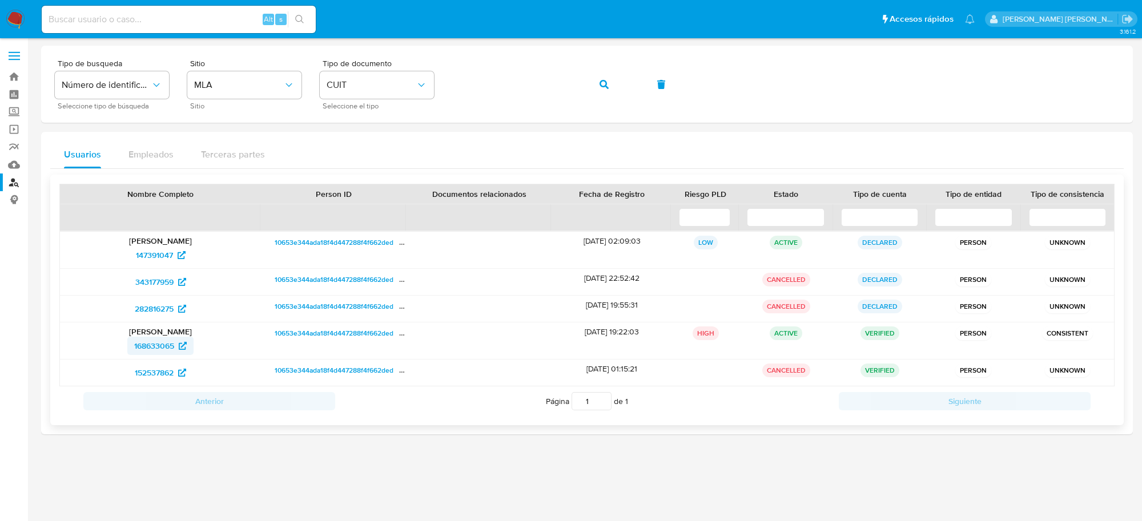
click at [153, 352] on span "168633065" at bounding box center [154, 346] width 40 height 18
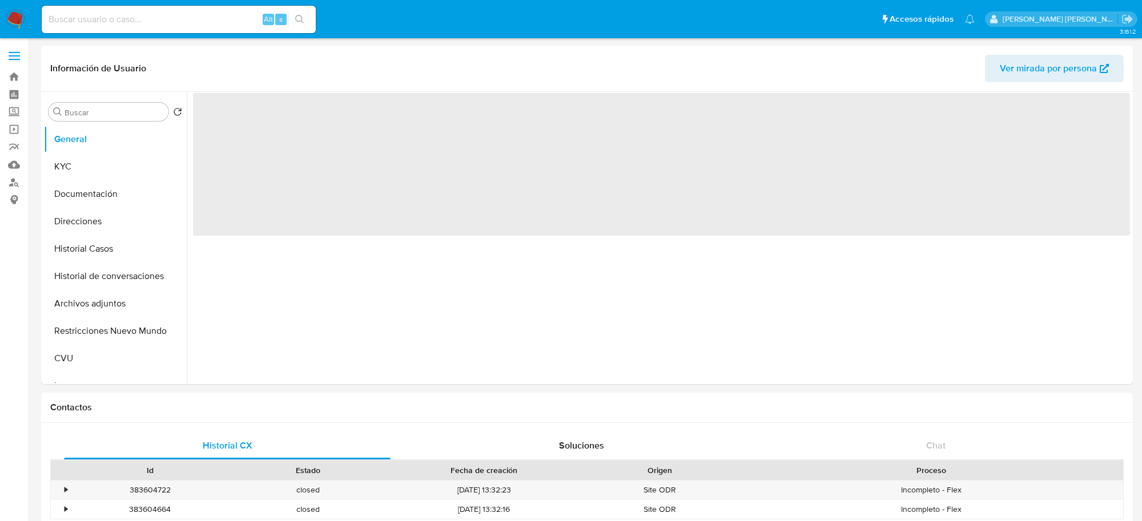
select select "10"
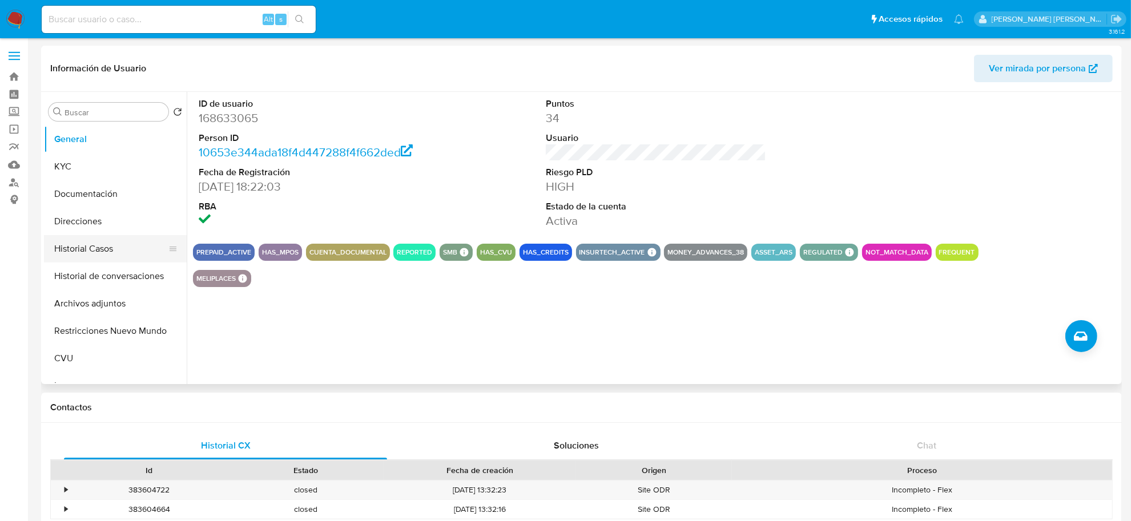
click at [109, 250] on button "Historial Casos" at bounding box center [111, 248] width 134 height 27
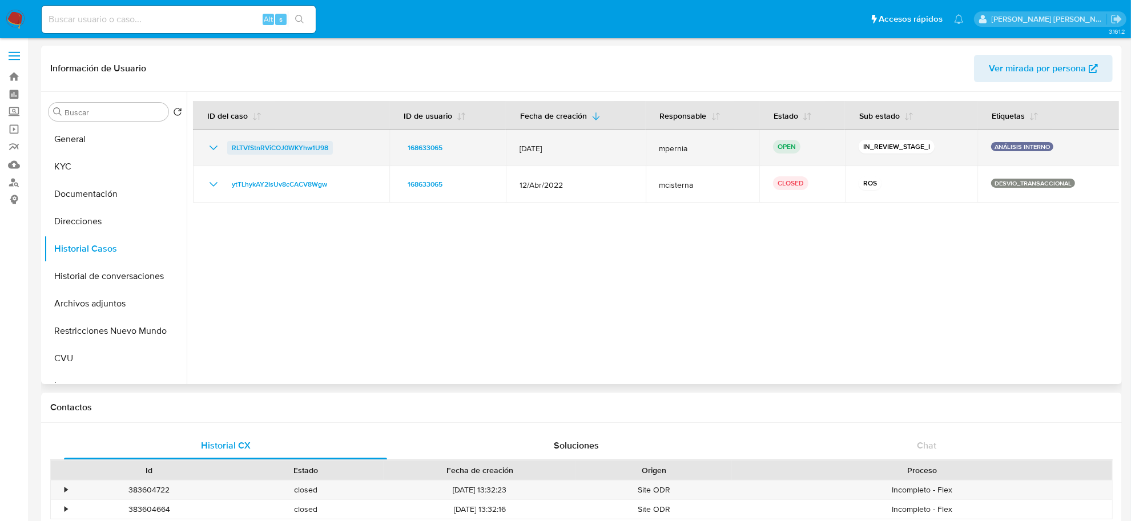
click at [306, 144] on span "RLTVfStnRViCOJ0WKYhw1U98" at bounding box center [280, 148] width 97 height 14
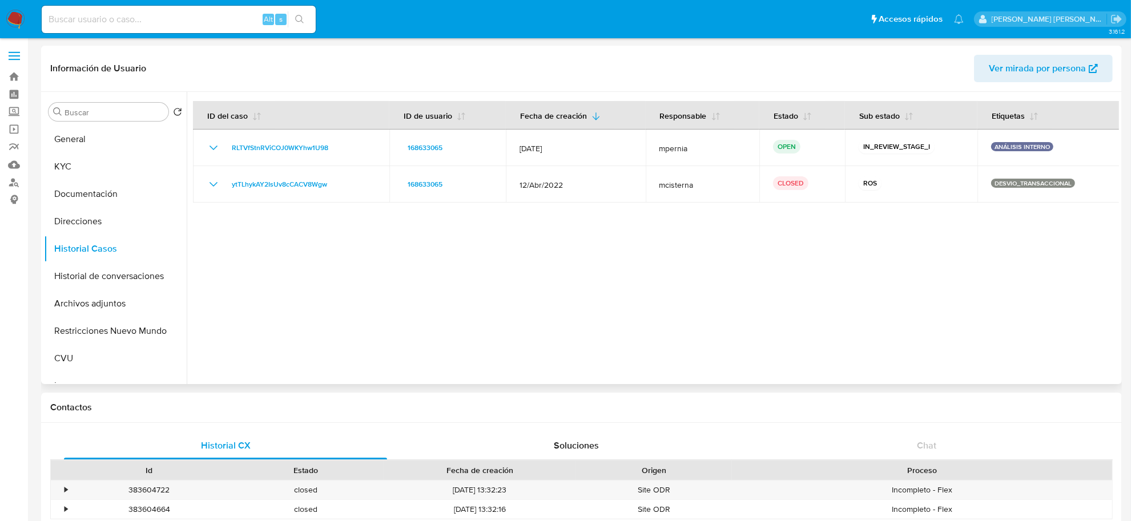
click at [1014, 67] on span "Ver mirada por persona" at bounding box center [1037, 68] width 97 height 27
click at [103, 307] on button "Archivos adjuntos" at bounding box center [111, 303] width 134 height 27
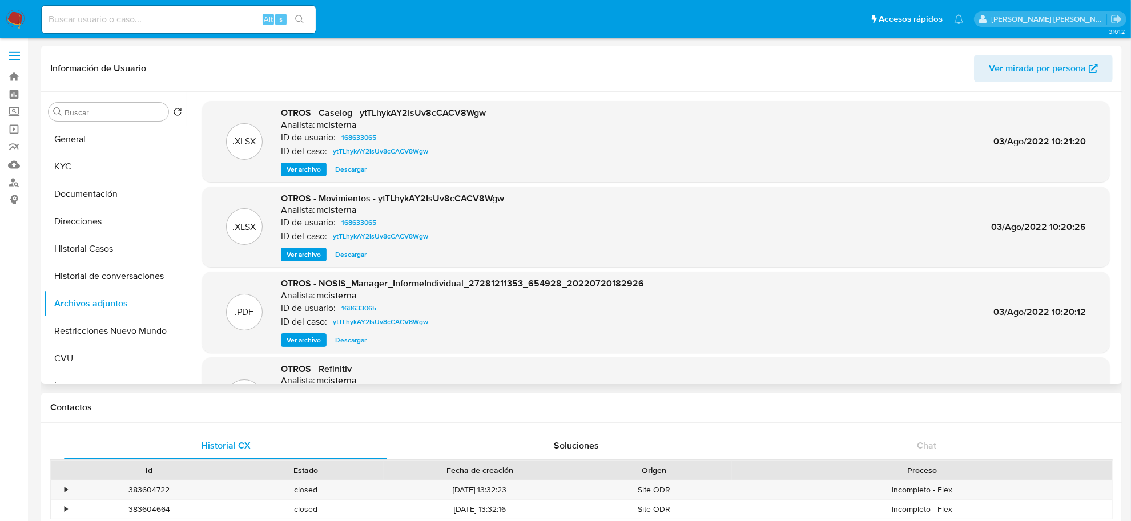
click at [304, 164] on span "Ver archivo" at bounding box center [304, 169] width 34 height 11
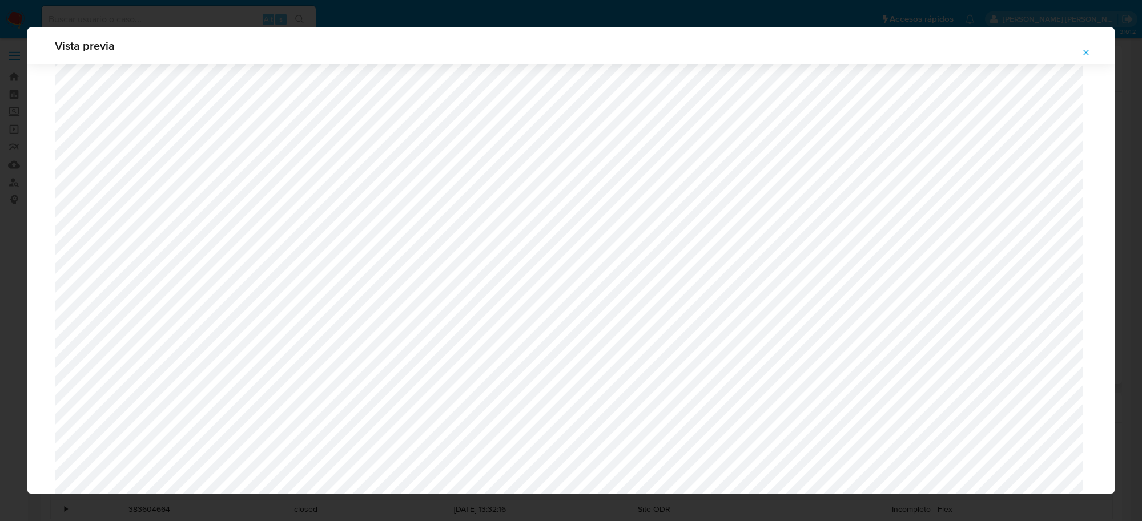
scroll to position [191, 0]
click at [1090, 49] on icon "Attachment preview" at bounding box center [1086, 52] width 9 height 9
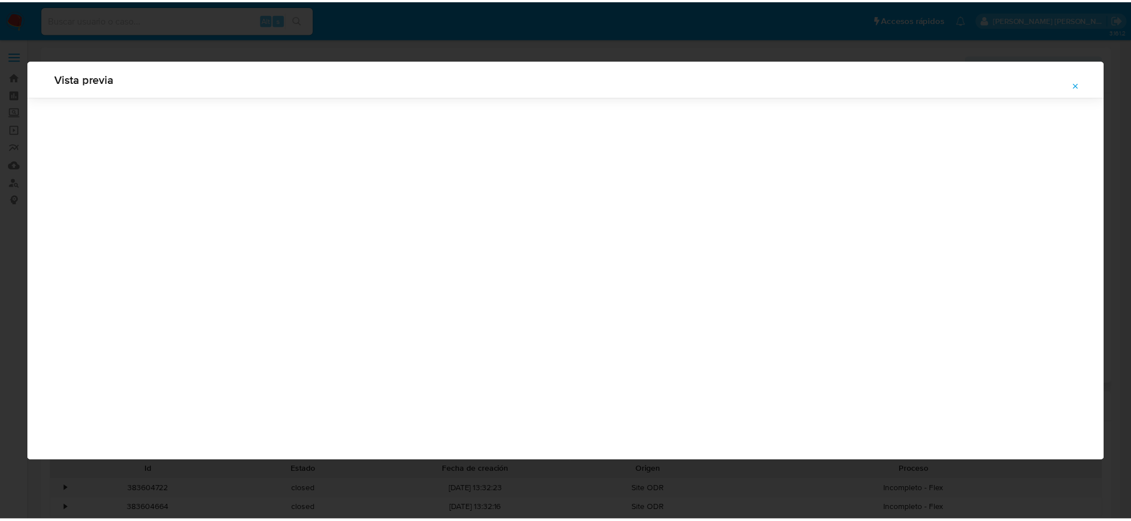
scroll to position [0, 0]
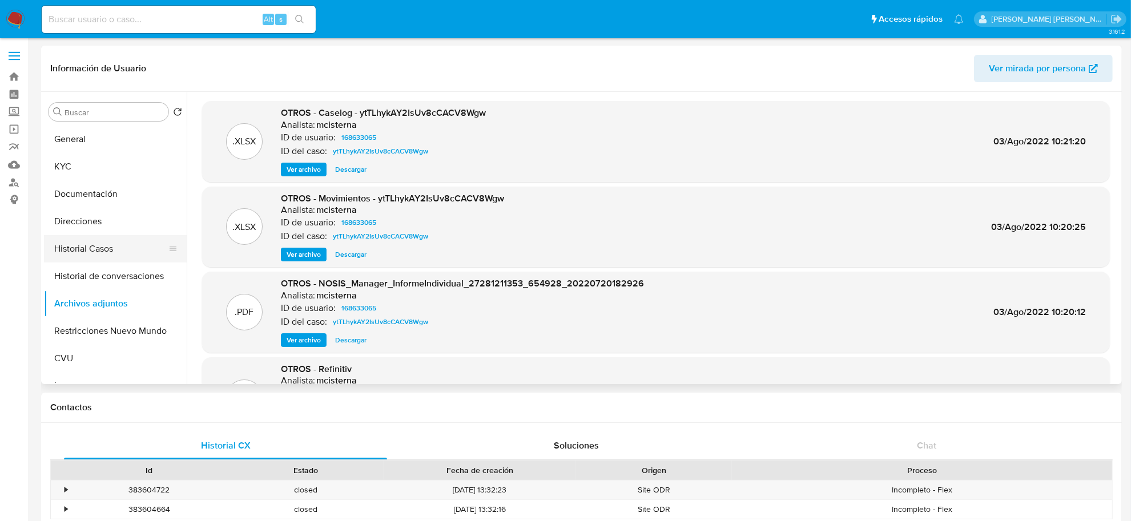
click at [98, 242] on button "Historial Casos" at bounding box center [111, 248] width 134 height 27
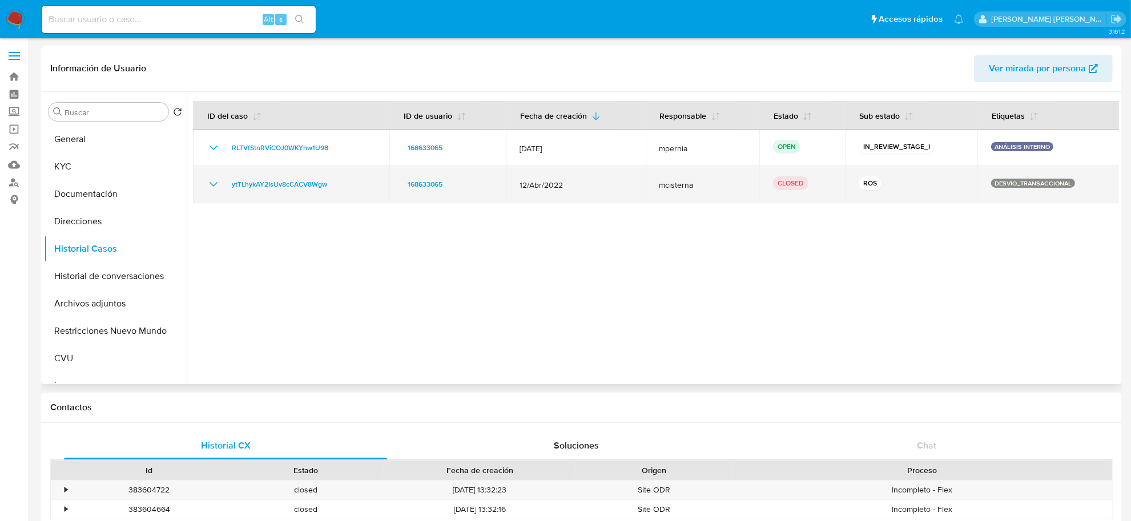
click at [214, 189] on icon "Mostrar/Ocultar" at bounding box center [214, 185] width 14 height 14
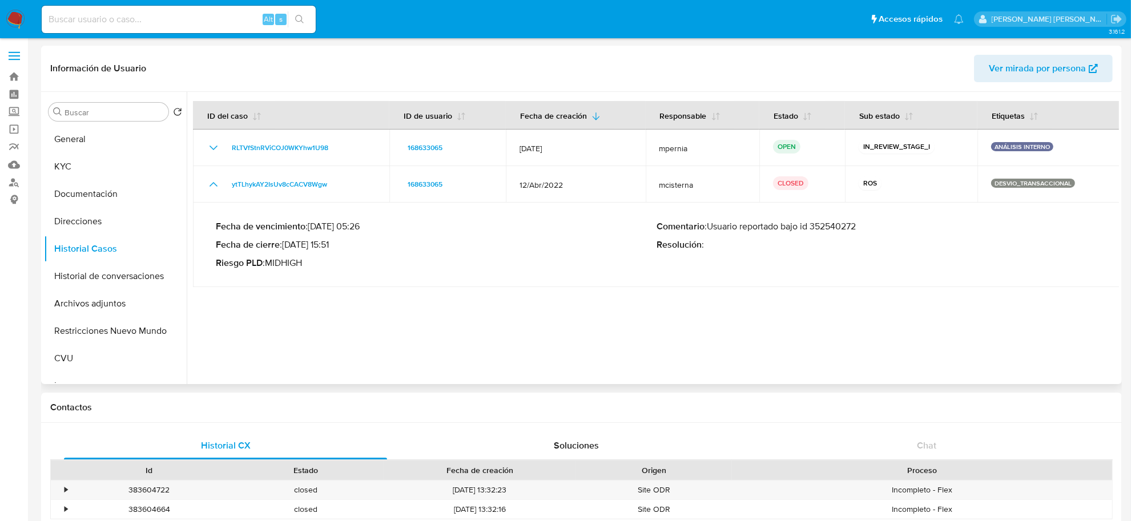
click at [831, 226] on p "Comentario : Usuario reportado bajo id 352540272" at bounding box center [877, 226] width 441 height 11
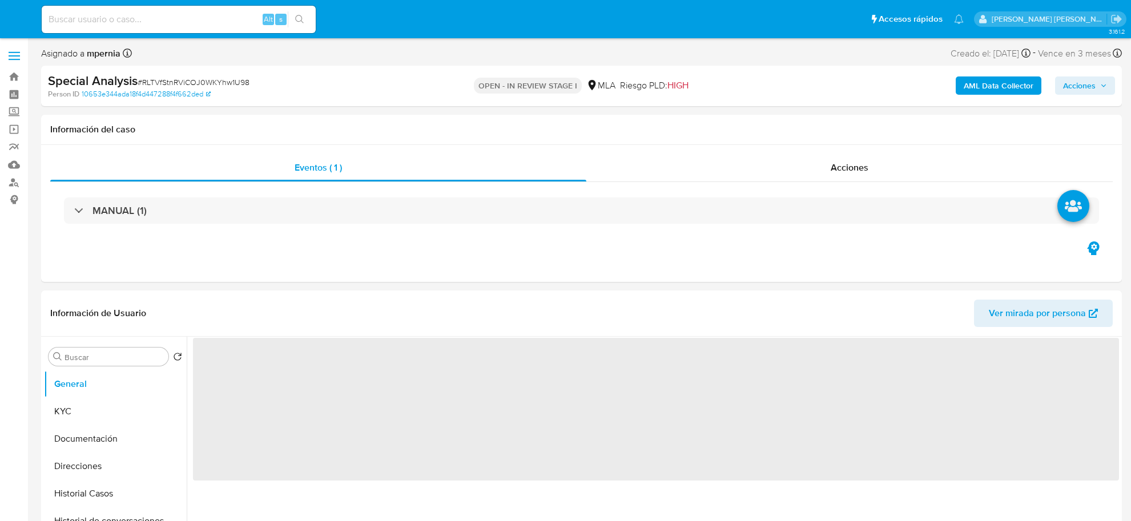
select select "10"
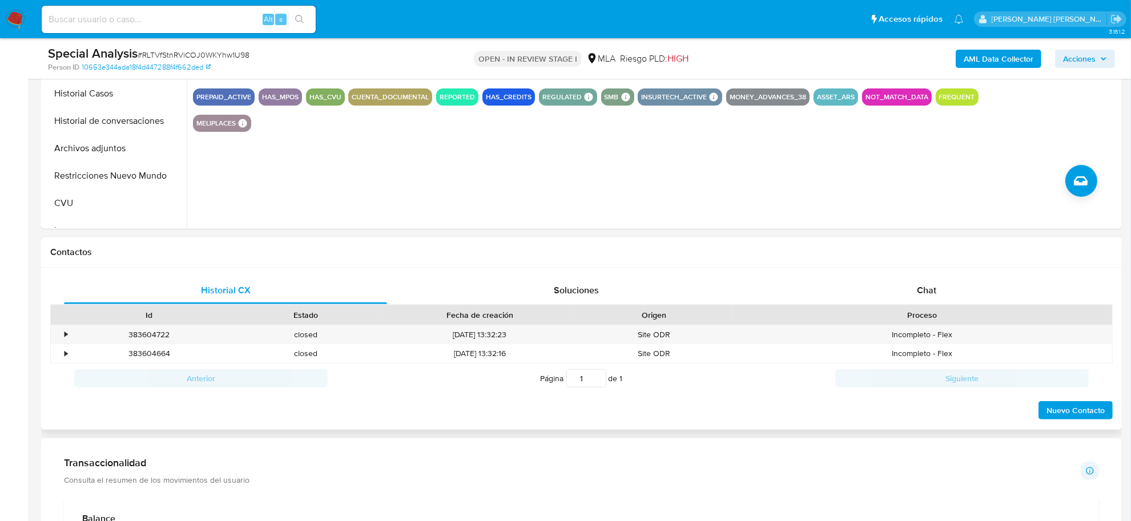
scroll to position [428, 0]
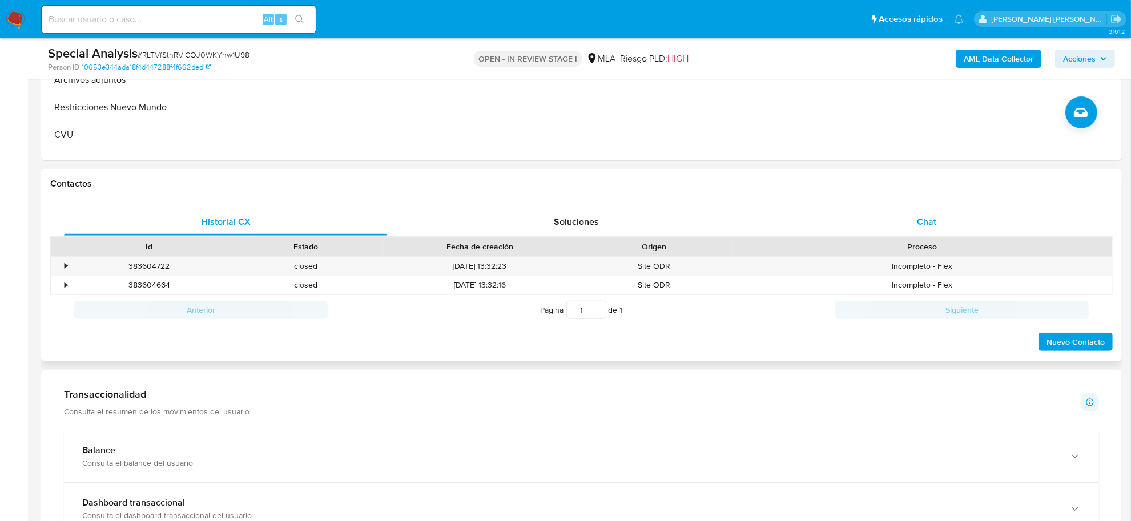
click at [924, 226] on span "Chat" at bounding box center [926, 221] width 19 height 13
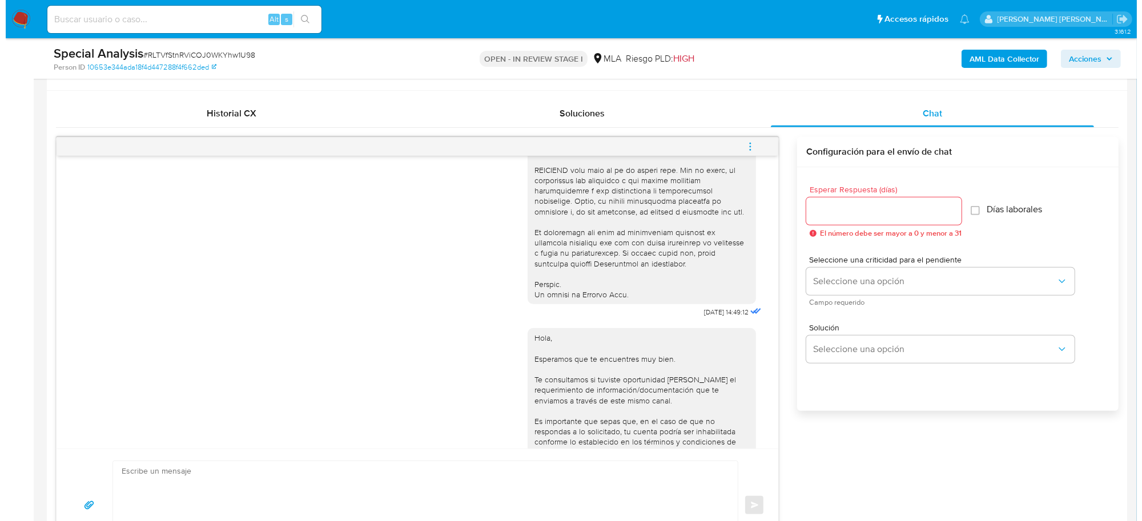
scroll to position [357, 0]
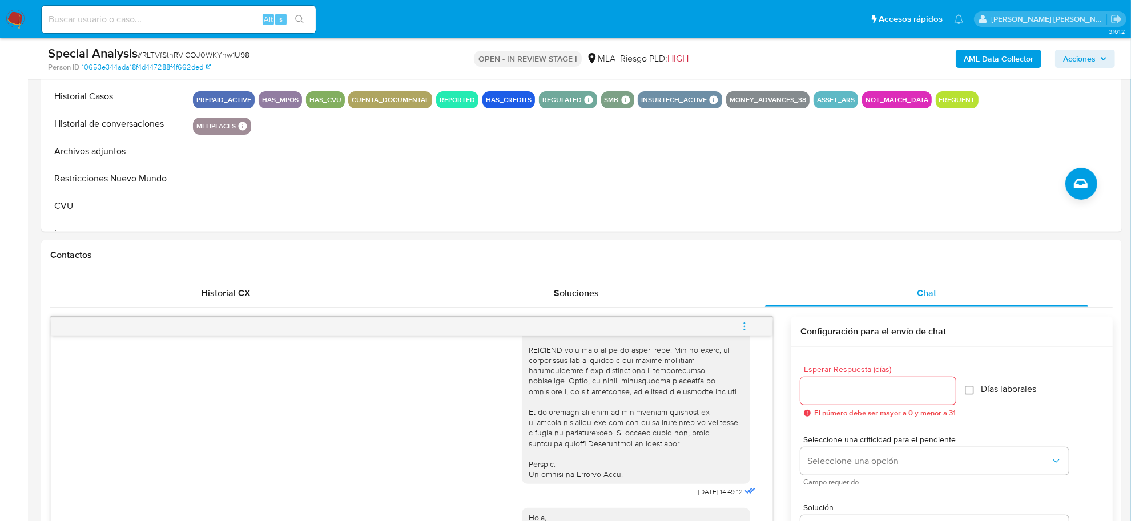
click at [982, 61] on b "AML Data Collector" at bounding box center [999, 59] width 70 height 18
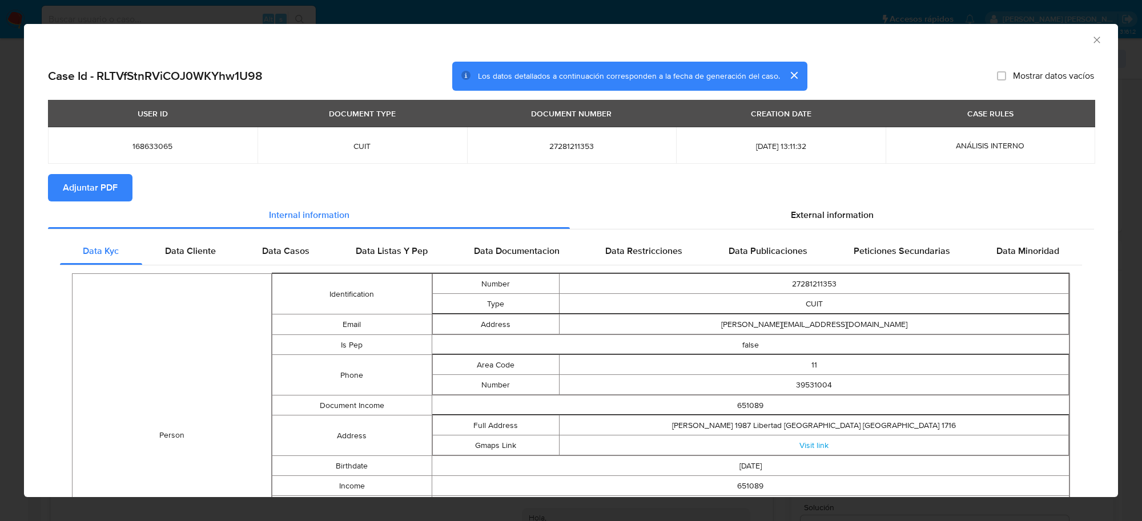
click at [111, 191] on span "Adjuntar PDF" at bounding box center [90, 187] width 55 height 25
drag, startPoint x: 1091, startPoint y: 40, endPoint x: 1056, endPoint y: 83, distance: 55.3
click at [1091, 41] on icon "Cerrar ventana" at bounding box center [1096, 39] width 11 height 11
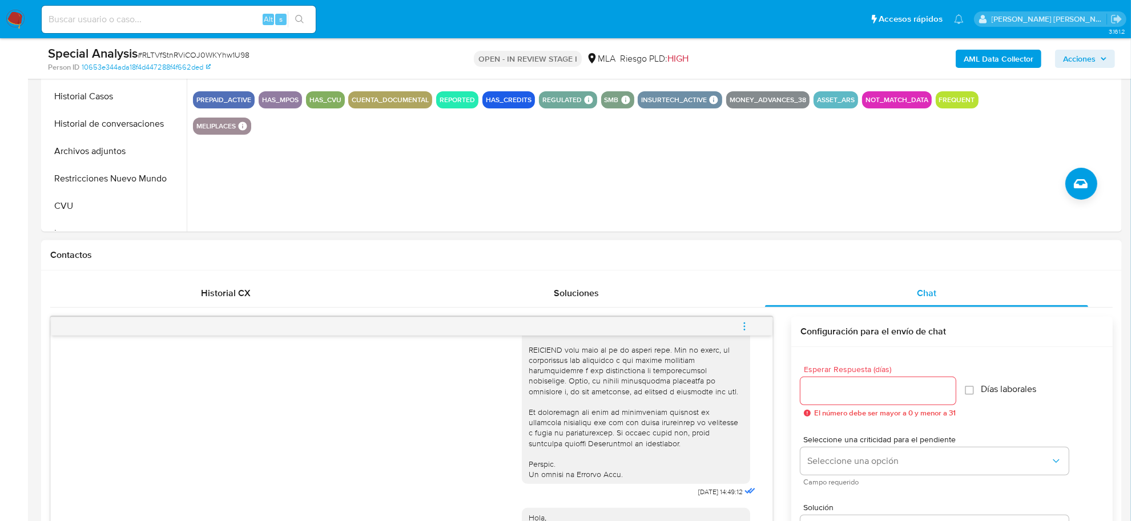
click at [743, 326] on icon "menu-action" at bounding box center [745, 327] width 10 height 10
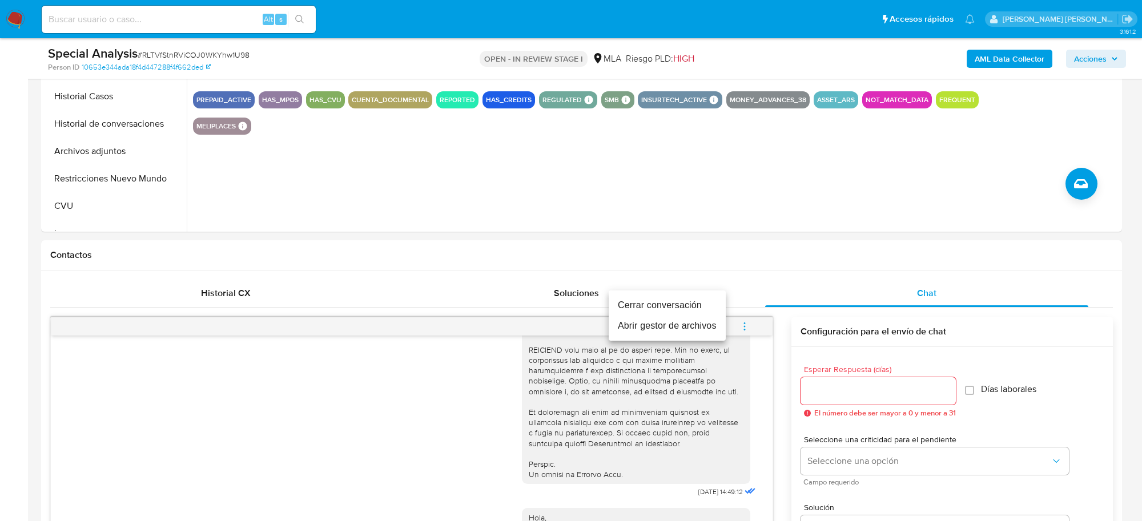
click at [680, 323] on li "Abrir gestor de archivos" at bounding box center [667, 326] width 117 height 21
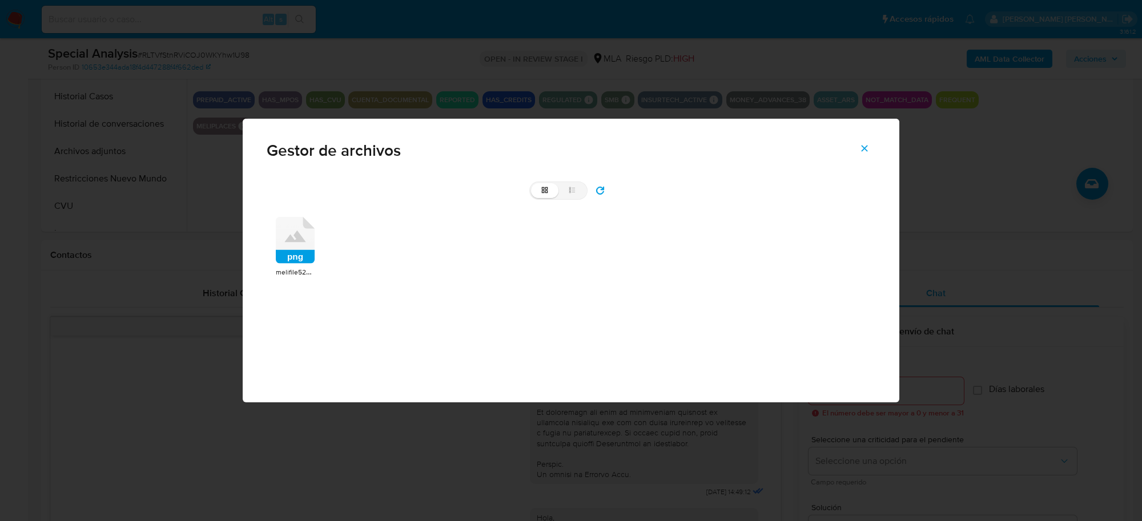
click at [304, 241] on icon at bounding box center [295, 236] width 21 height 11
click at [304, 250] on rect at bounding box center [295, 257] width 39 height 14
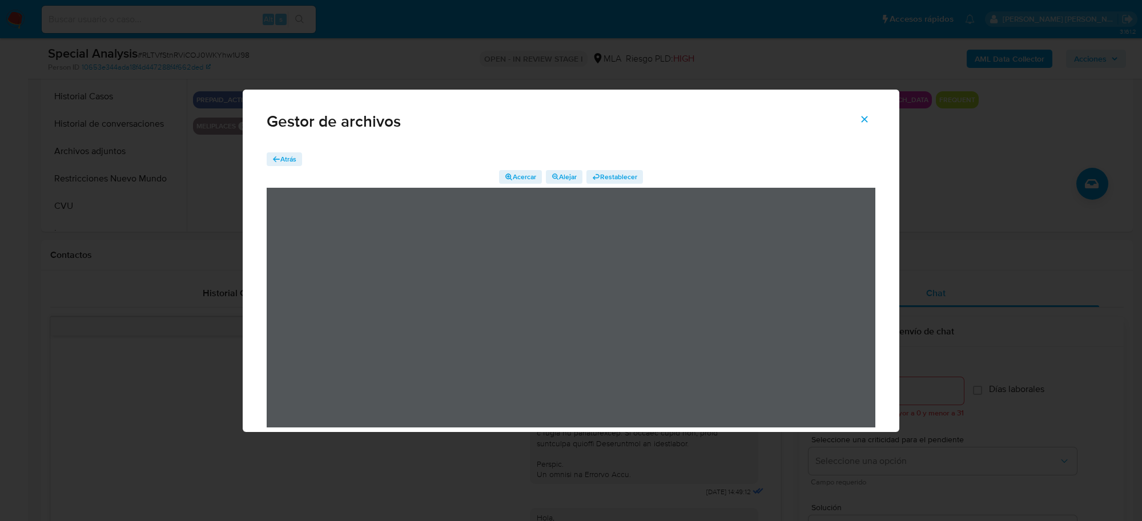
click at [286, 154] on span "Atrás" at bounding box center [288, 159] width 16 height 14
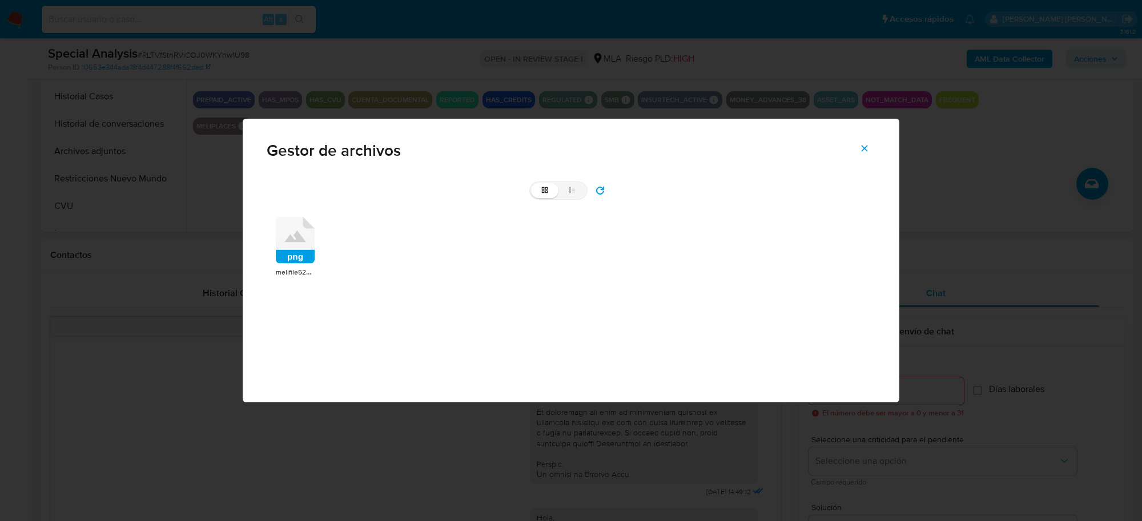
click at [302, 246] on icon at bounding box center [295, 240] width 39 height 47
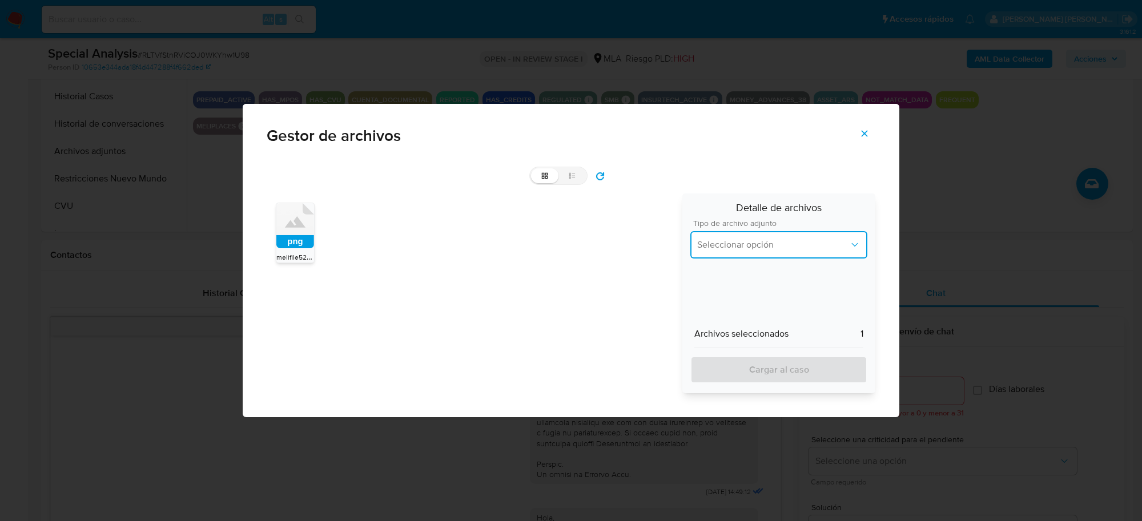
click at [752, 247] on span "Seleccionar opción" at bounding box center [773, 244] width 152 height 11
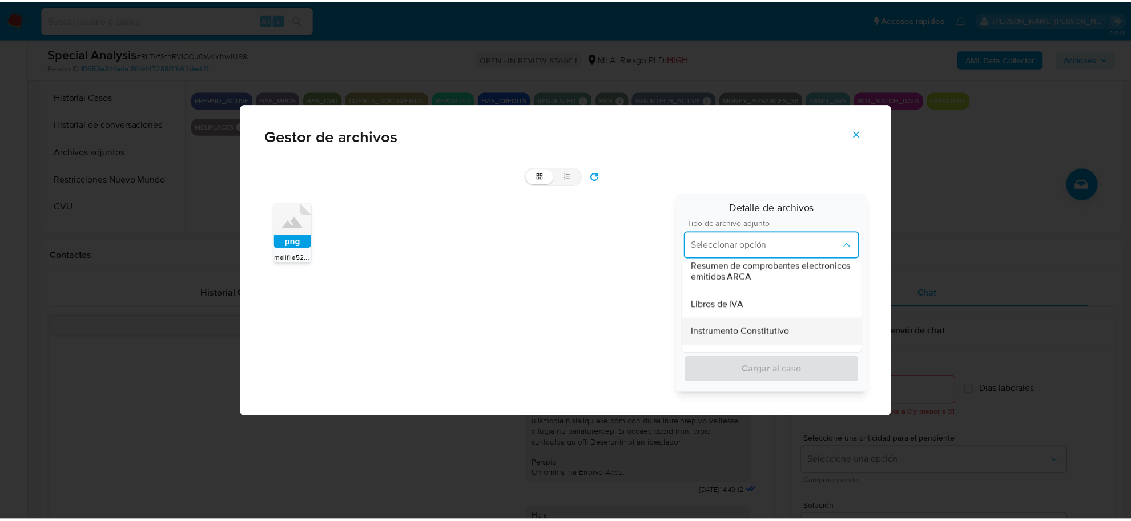
scroll to position [478, 0]
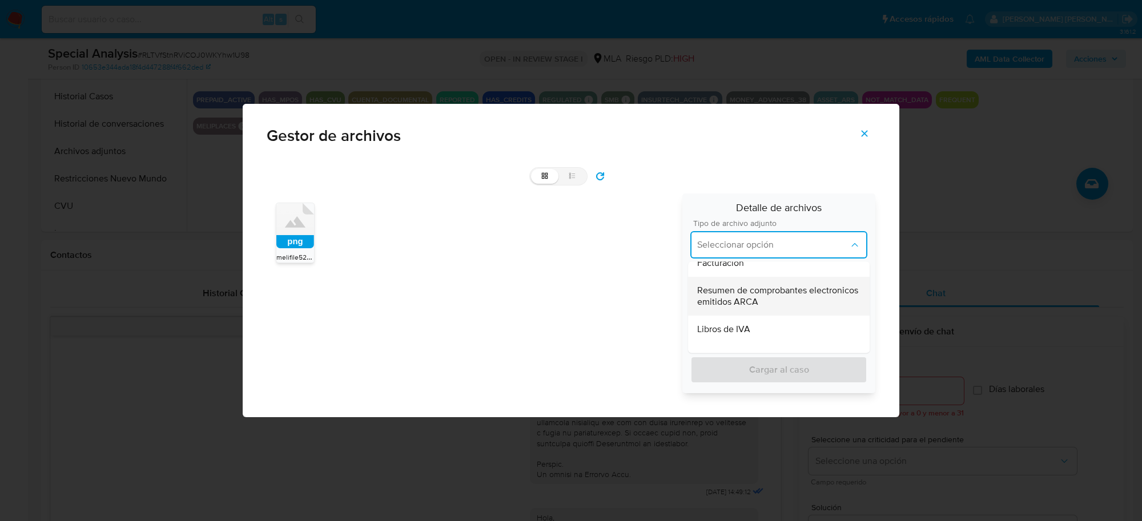
click at [758, 298] on span "Resumen de comprobantes electronicos emitidos ARCA" at bounding box center [778, 296] width 163 height 23
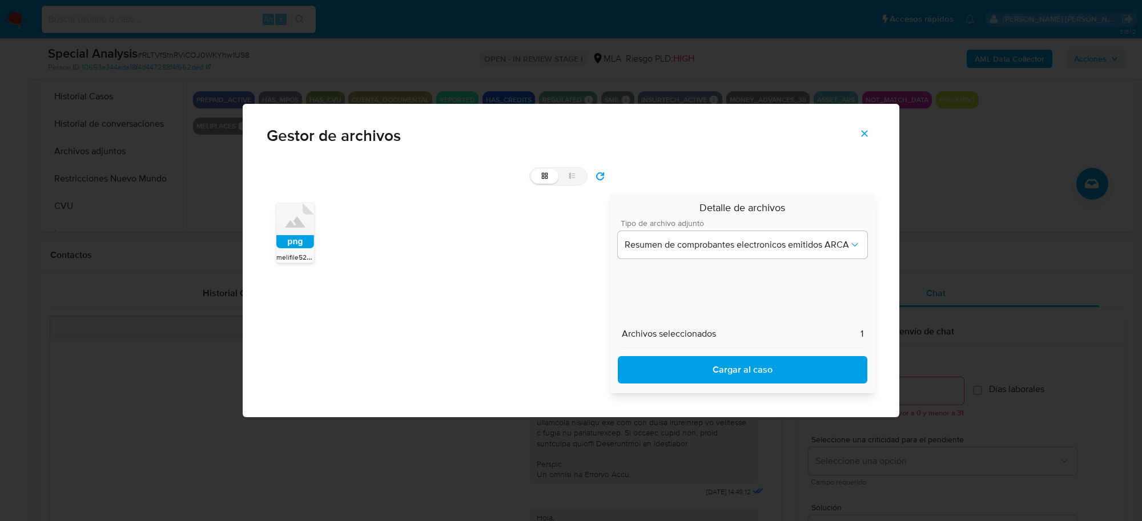
click at [777, 367] on span "Cargar al caso" at bounding box center [743, 369] width 220 height 25
click at [870, 135] on icon "Cerrar" at bounding box center [864, 133] width 10 height 10
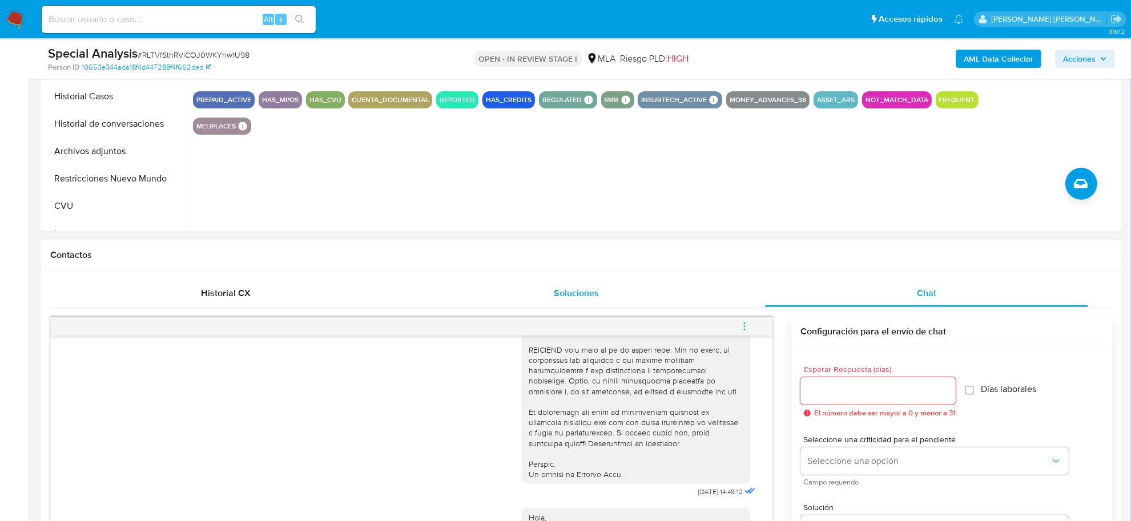
scroll to position [143, 0]
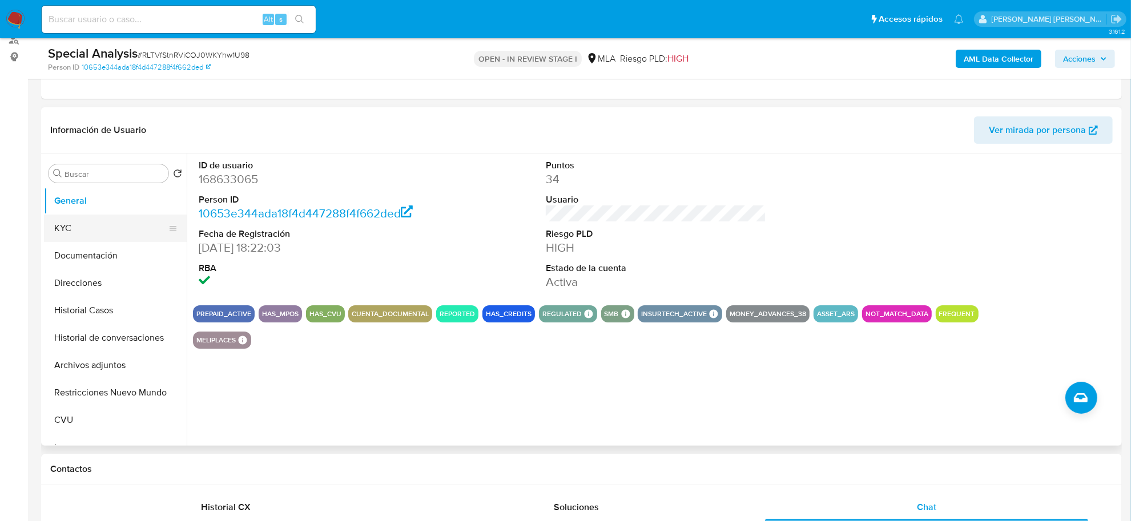
click at [78, 233] on button "KYC" at bounding box center [111, 228] width 134 height 27
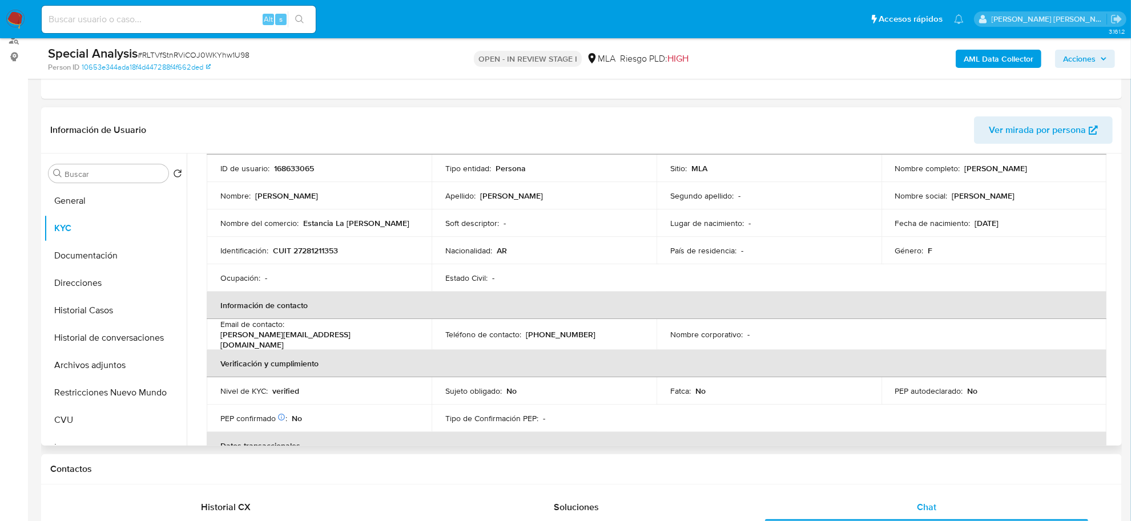
scroll to position [71, 0]
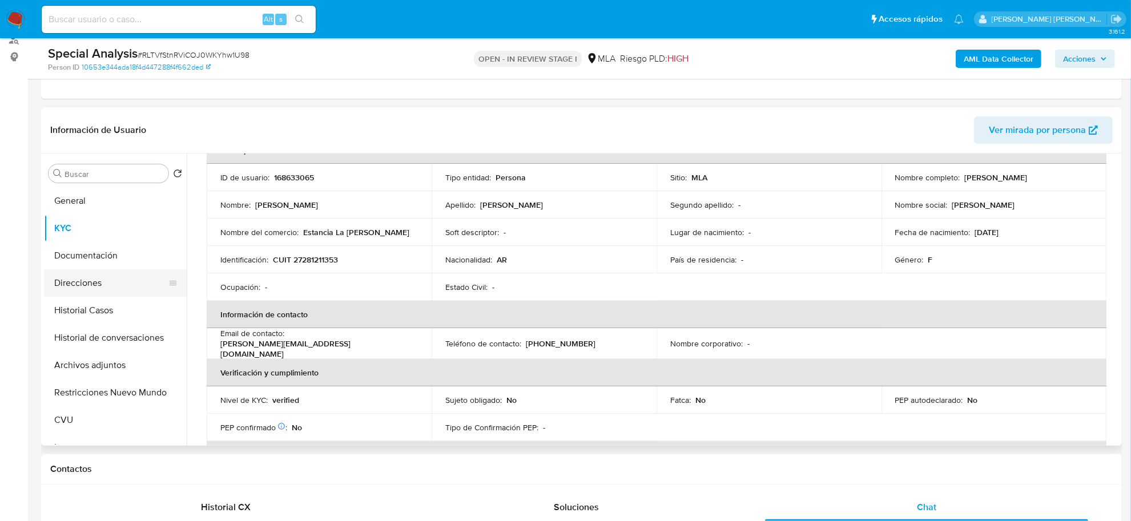
click at [87, 276] on button "Direcciones" at bounding box center [111, 283] width 134 height 27
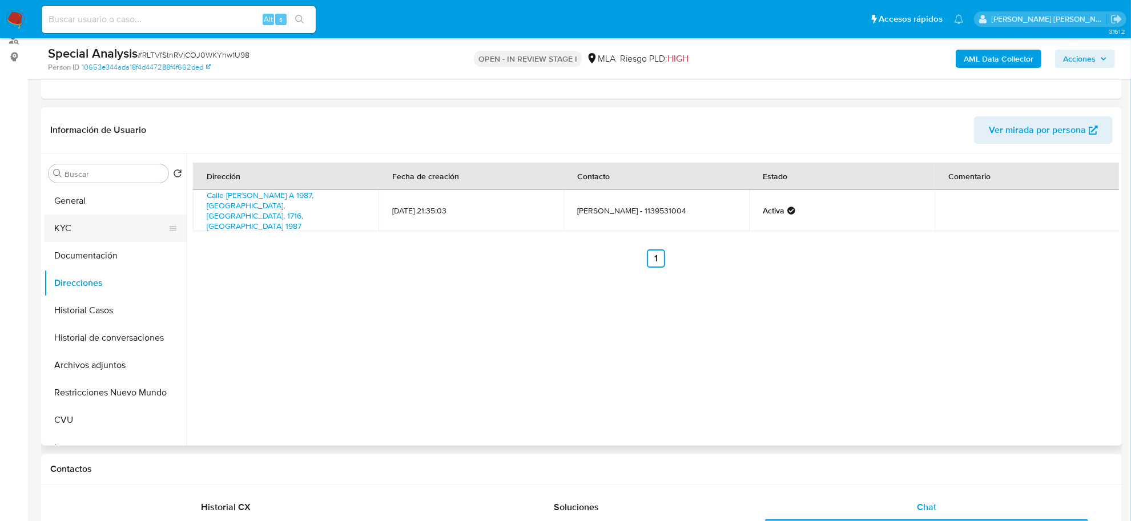
click at [67, 232] on button "KYC" at bounding box center [111, 228] width 134 height 27
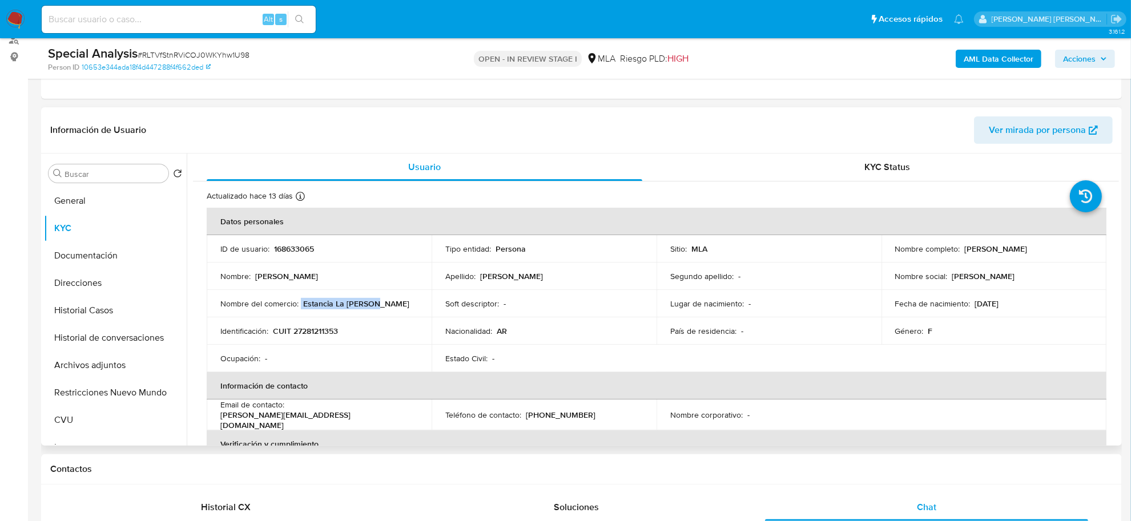
drag, startPoint x: 300, startPoint y: 304, endPoint x: 378, endPoint y: 306, distance: 78.3
click at [378, 306] on div "Nombre del comercio : Estancia La Juanita" at bounding box center [319, 304] width 198 height 10
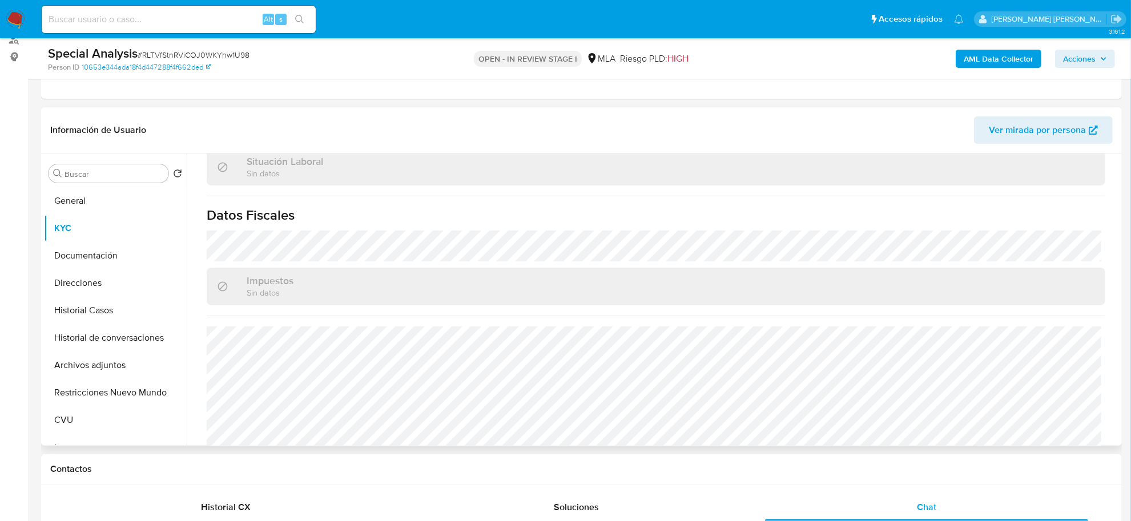
scroll to position [612, 0]
click at [106, 203] on button "General" at bounding box center [111, 200] width 134 height 27
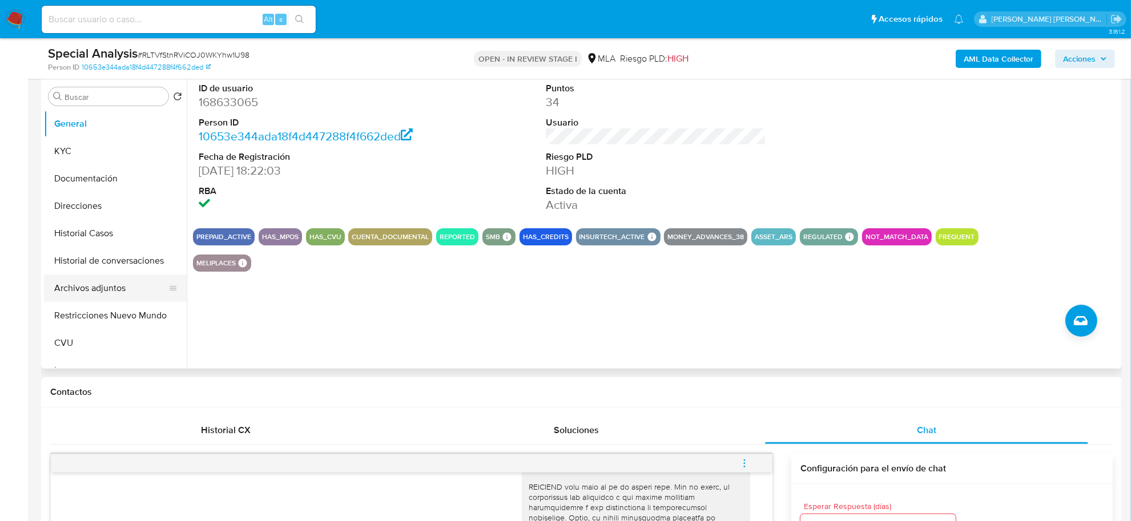
scroll to position [214, 0]
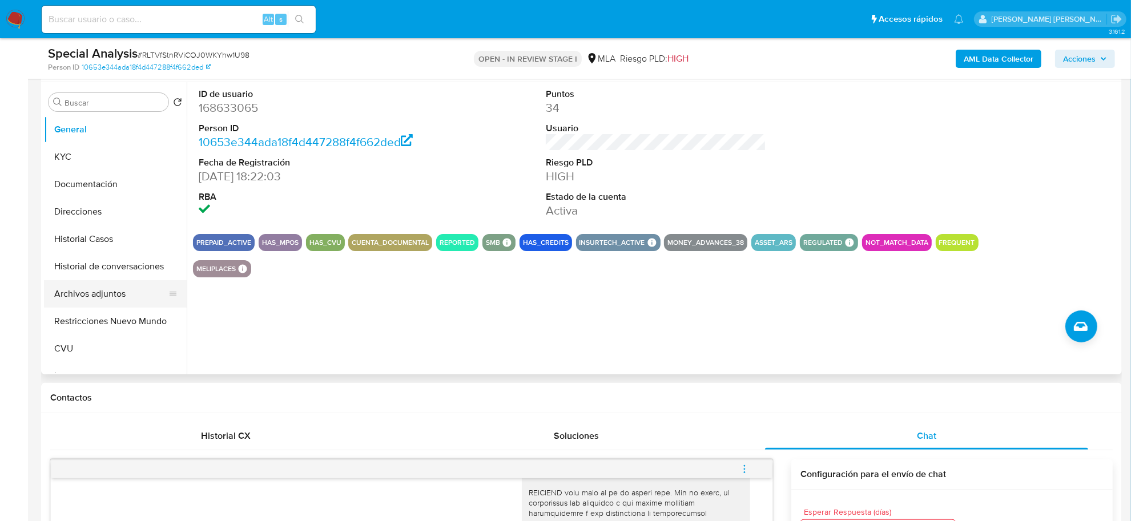
click at [98, 293] on button "Archivos adjuntos" at bounding box center [111, 293] width 134 height 27
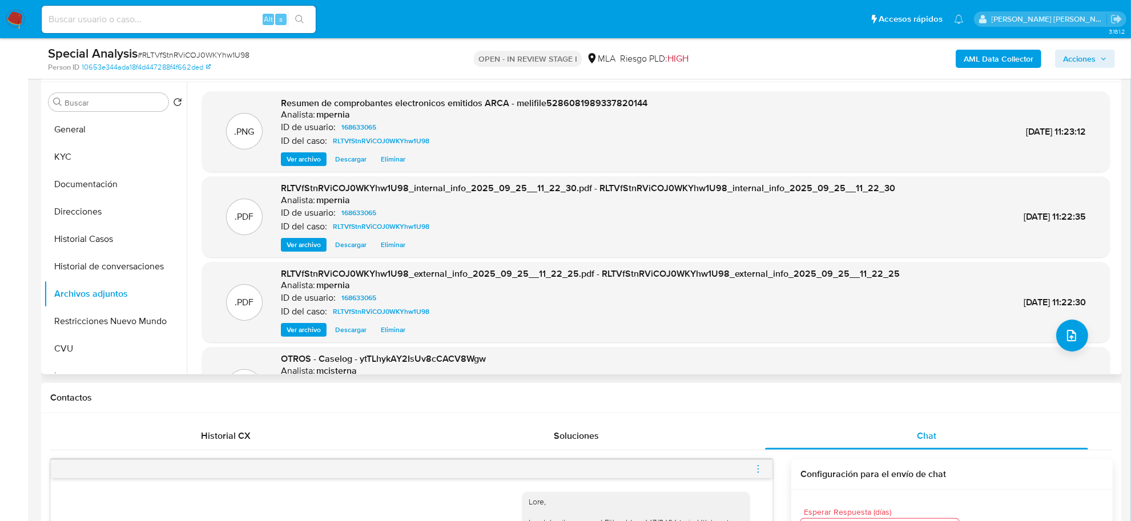
click at [312, 156] on span "Ver archivo" at bounding box center [304, 159] width 34 height 11
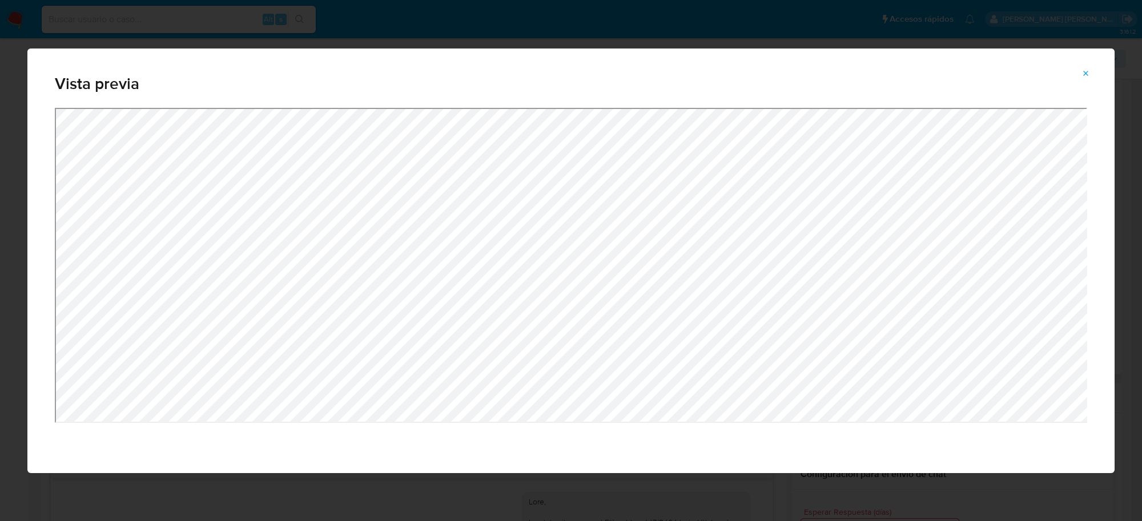
click at [1091, 72] on button "Attachment preview" at bounding box center [1086, 74] width 25 height 18
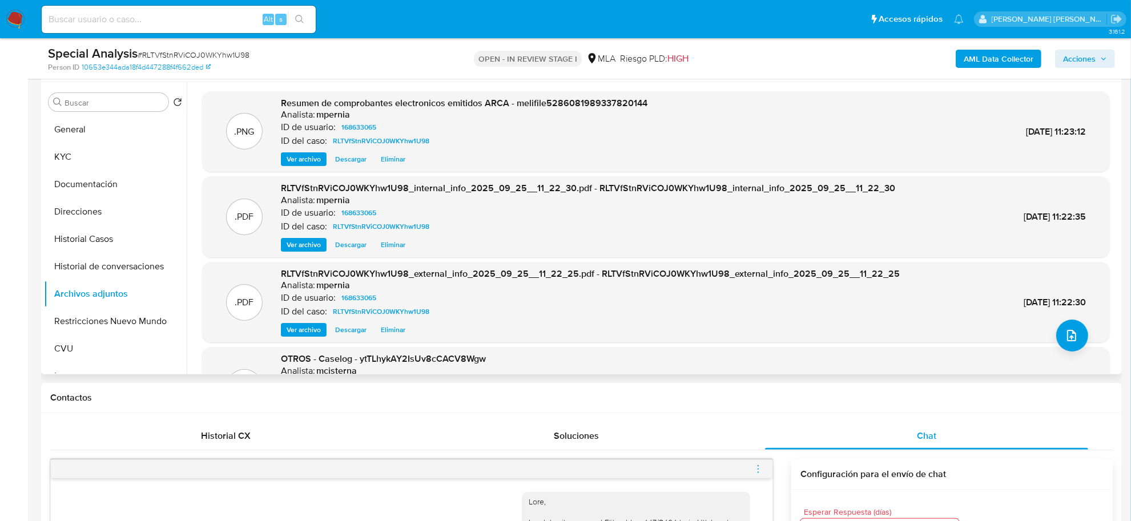
click at [170, 55] on span "# RLTVfStnRViCOJ0WKYhw1U98" at bounding box center [194, 54] width 112 height 11
copy span "RLTVfStnRViCOJ0WKYhw1U98"
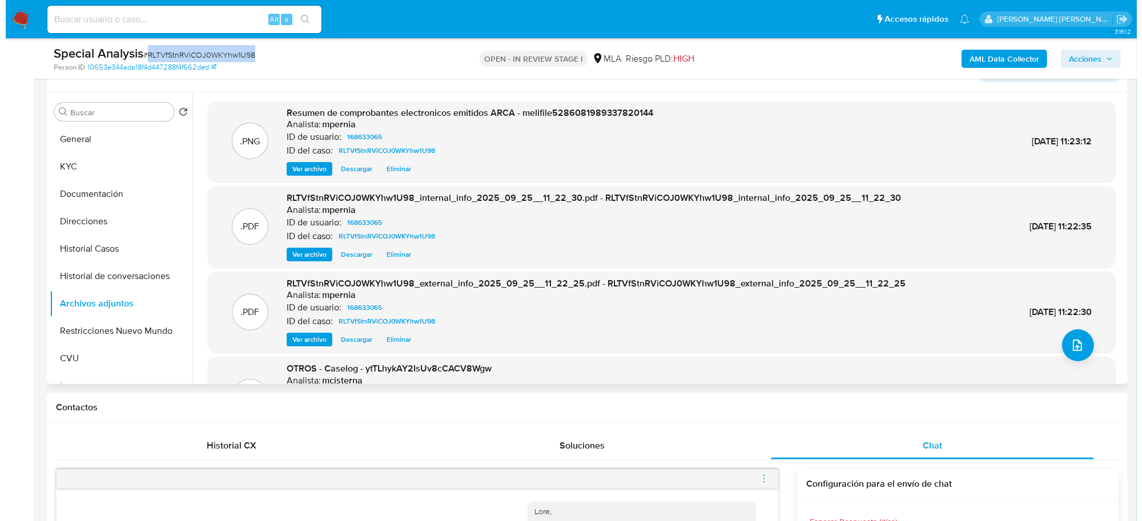
scroll to position [143, 0]
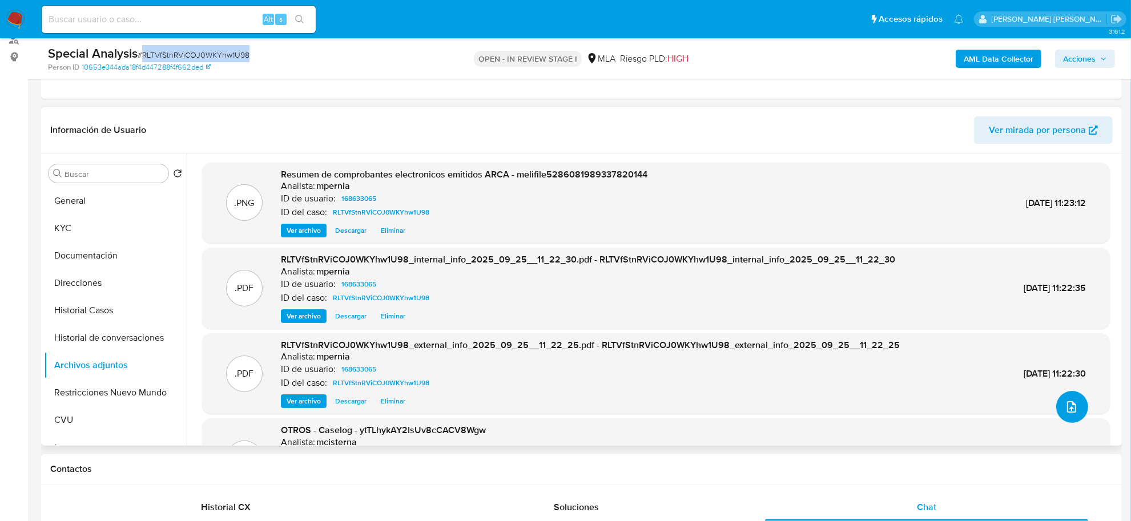
click at [1065, 408] on icon "upload-file" at bounding box center [1072, 407] width 14 height 14
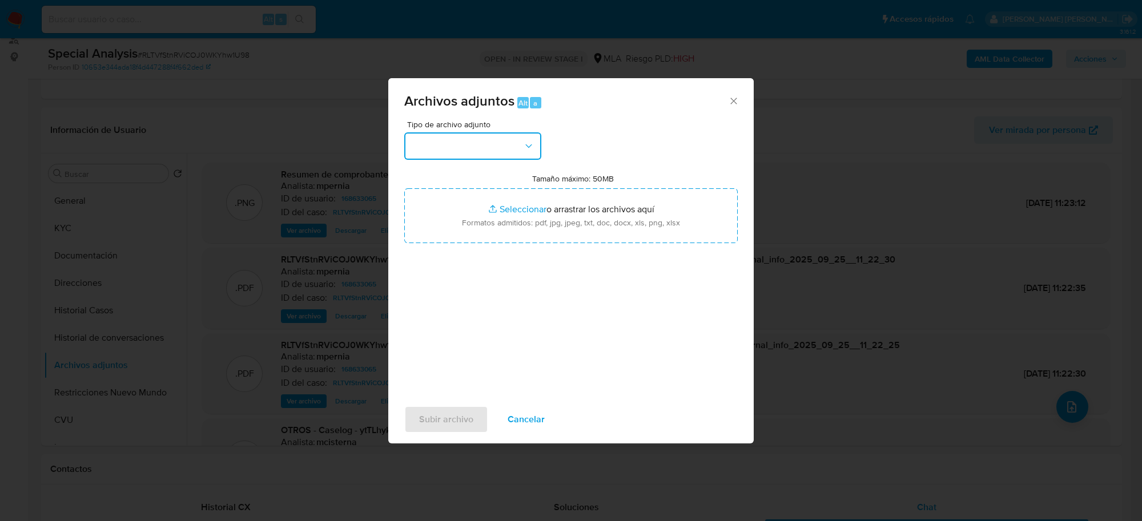
click at [530, 147] on icon "button" at bounding box center [528, 145] width 11 height 11
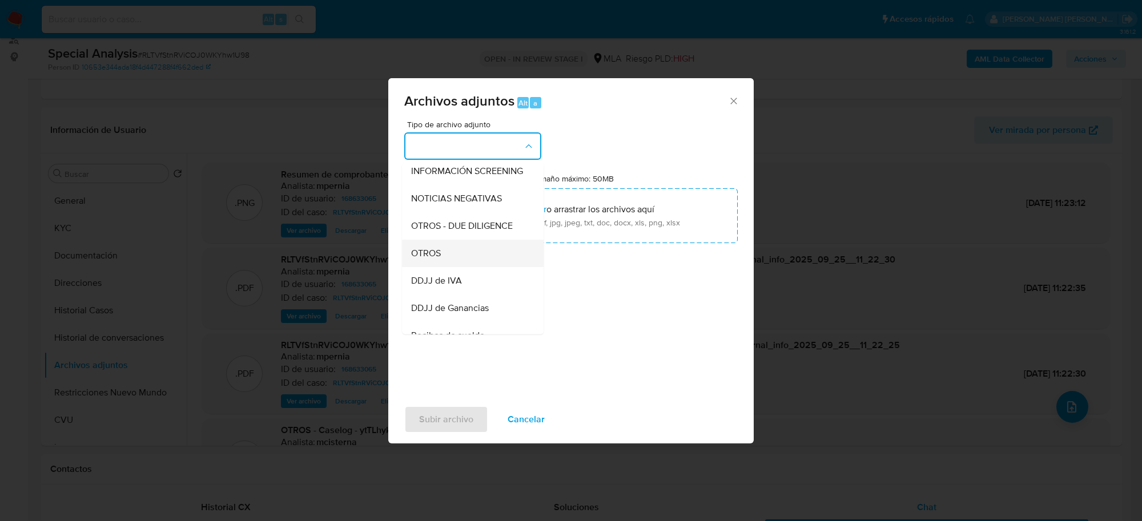
click at [473, 267] on div "OTROS" at bounding box center [469, 253] width 117 height 27
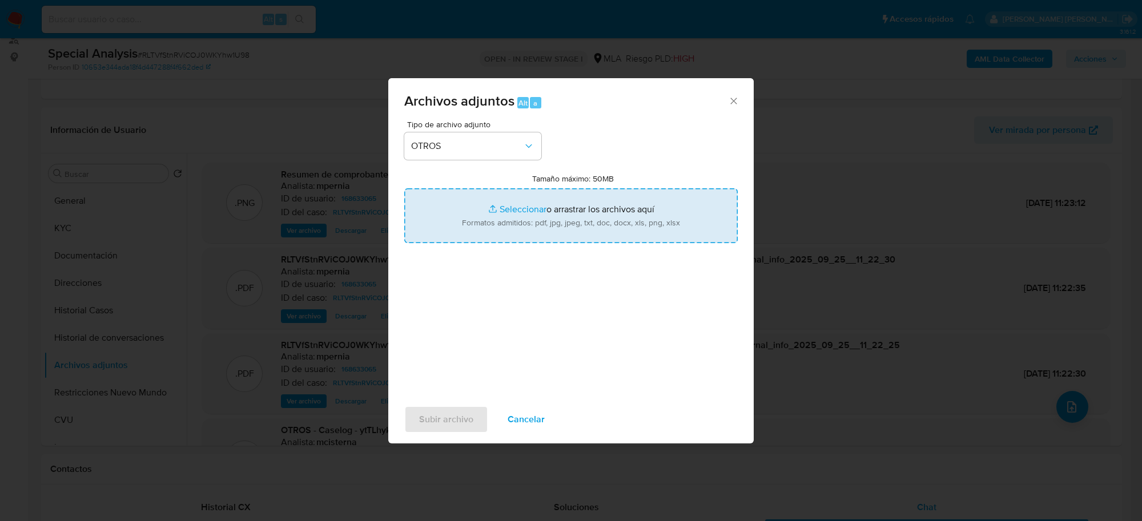
type input "C:\fakepath\Movimientos-Aladdin-168633065.xlsx"
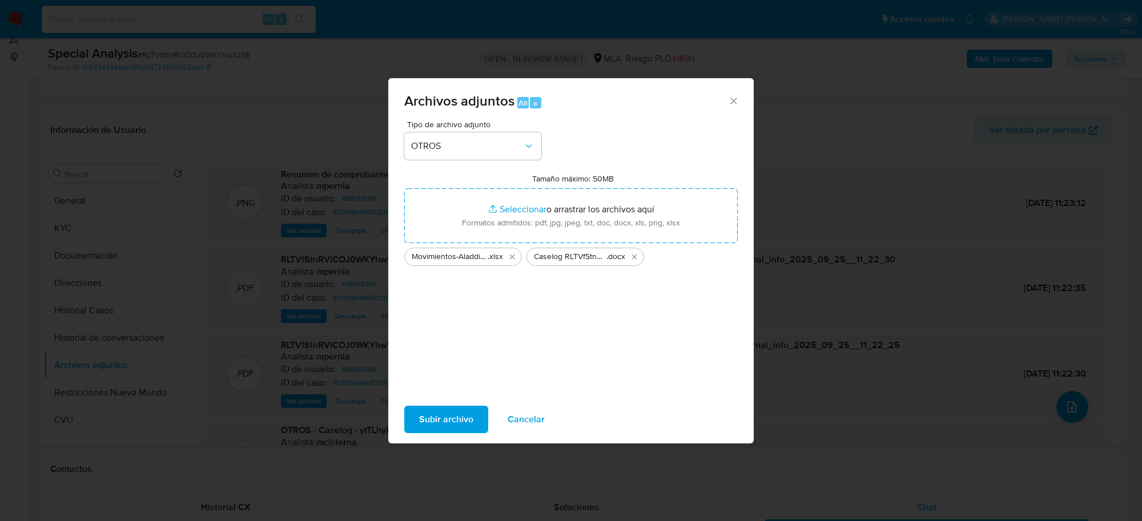
click at [449, 416] on span "Subir archivo" at bounding box center [446, 419] width 54 height 25
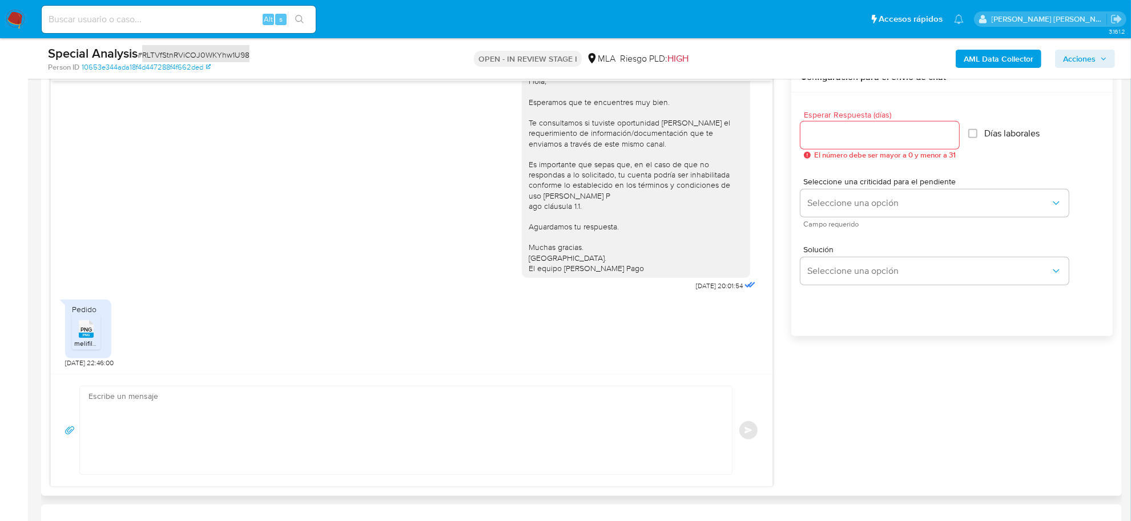
scroll to position [714, 0]
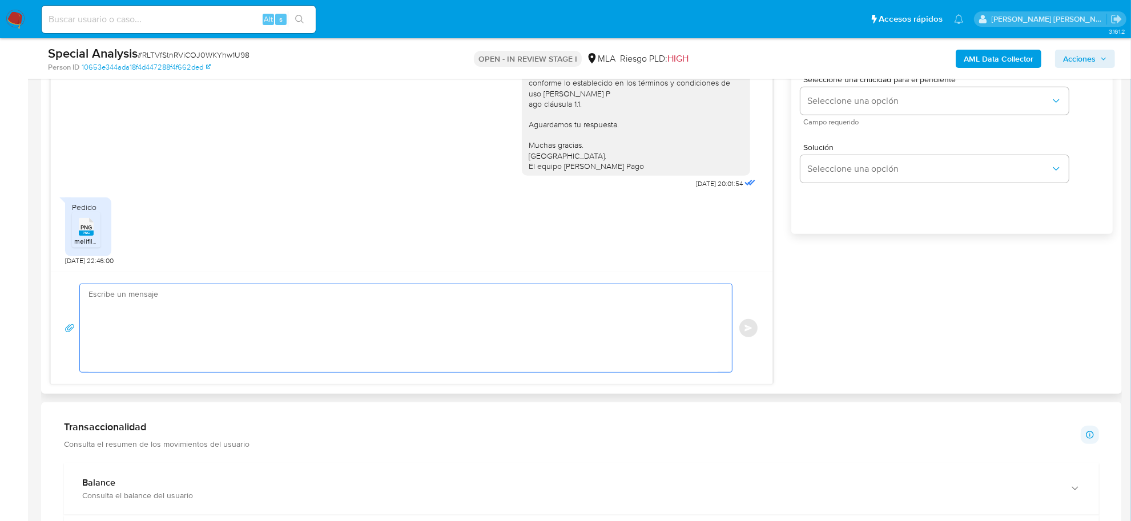
click at [163, 304] on textarea at bounding box center [403, 328] width 629 height 88
paste textarea "Hola Ivan Adrian, Muchas gracias por la respuesta. Analizamos tu caso y verific…"
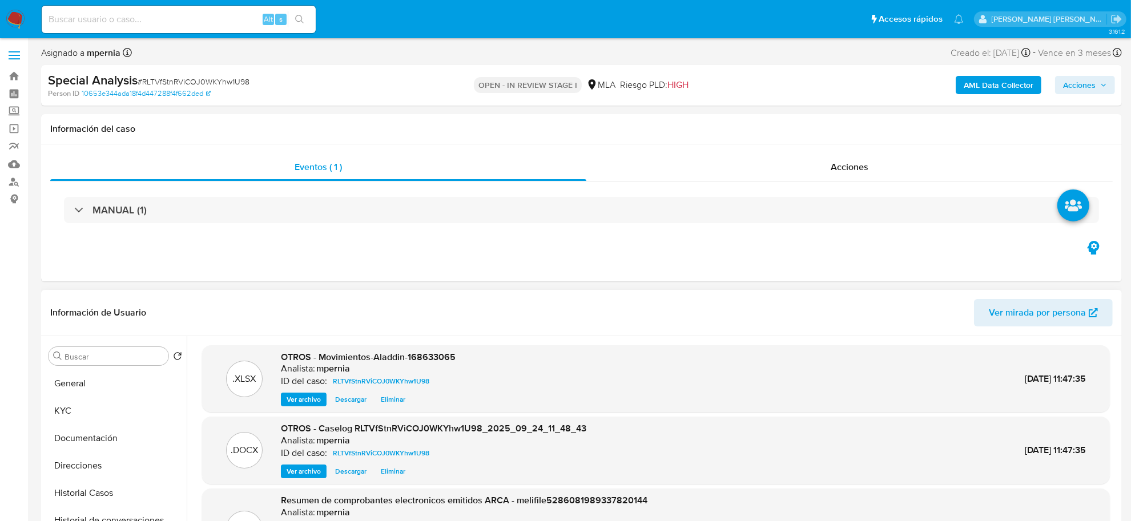
scroll to position [0, 0]
click at [67, 401] on button "KYC" at bounding box center [111, 411] width 134 height 27
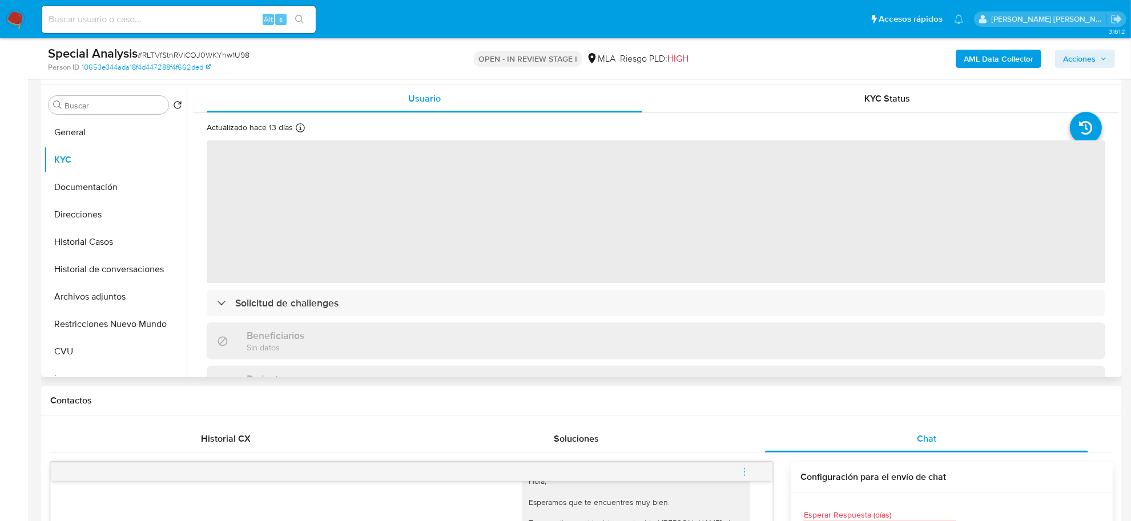
scroll to position [214, 0]
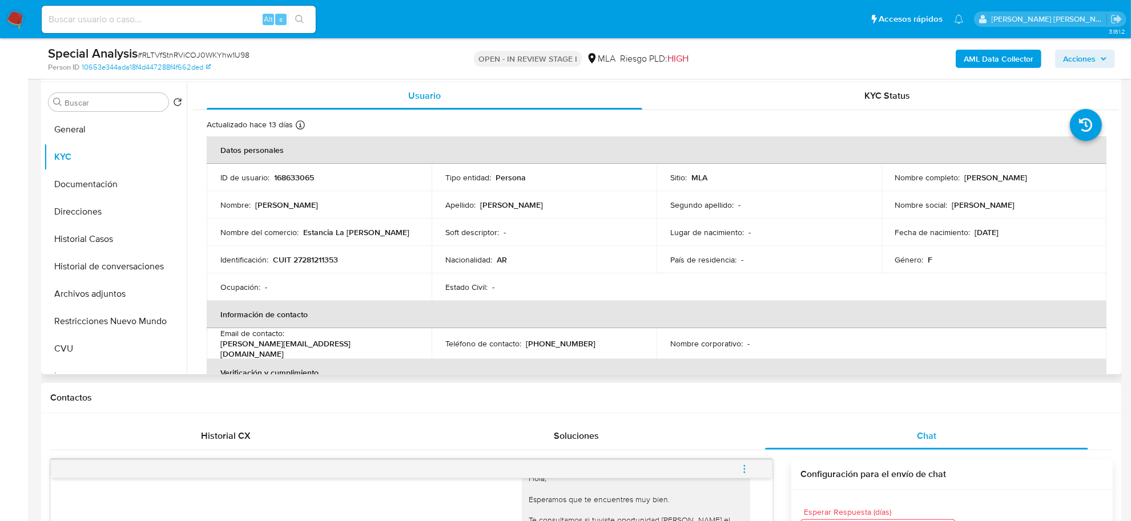
drag, startPoint x: 961, startPoint y: 178, endPoint x: 1017, endPoint y: 178, distance: 56.0
click at [1017, 178] on p "[PERSON_NAME]" at bounding box center [996, 177] width 63 height 10
copy p "Valeria Graciela"
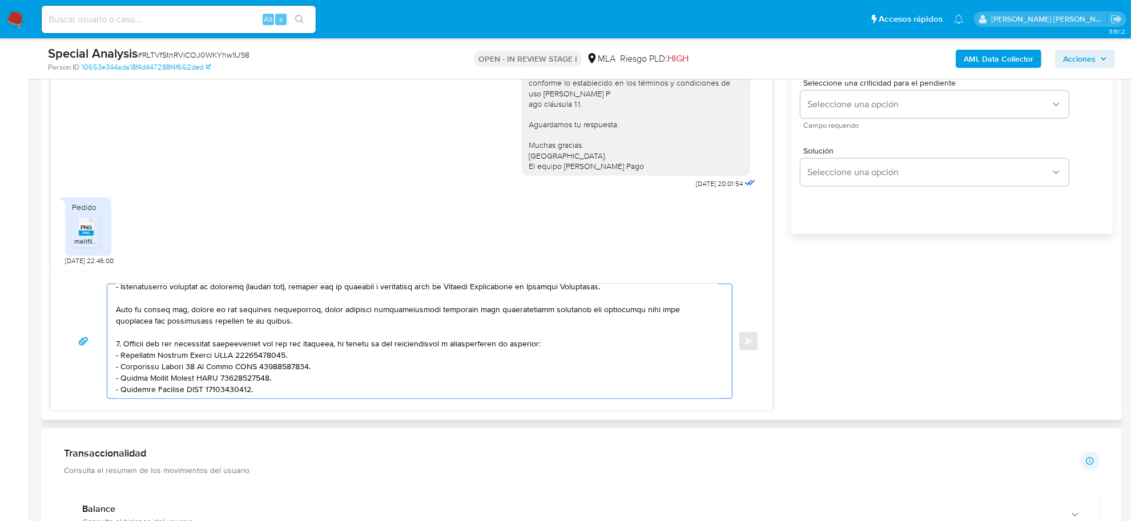
scroll to position [235, 0]
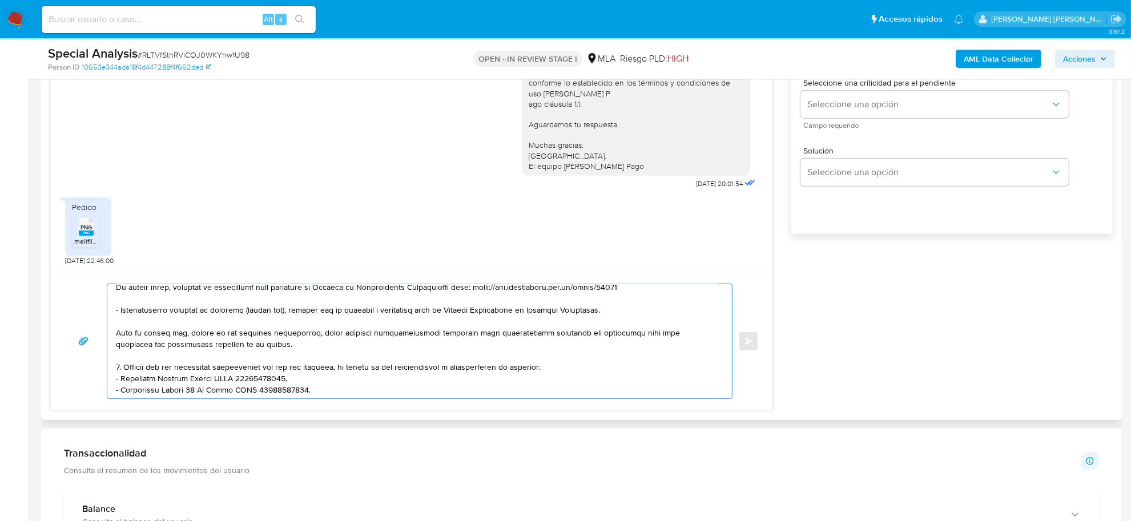
drag, startPoint x: 300, startPoint y: 352, endPoint x: 116, endPoint y: 378, distance: 186.3
click at [116, 378] on textarea at bounding box center [417, 341] width 602 height 114
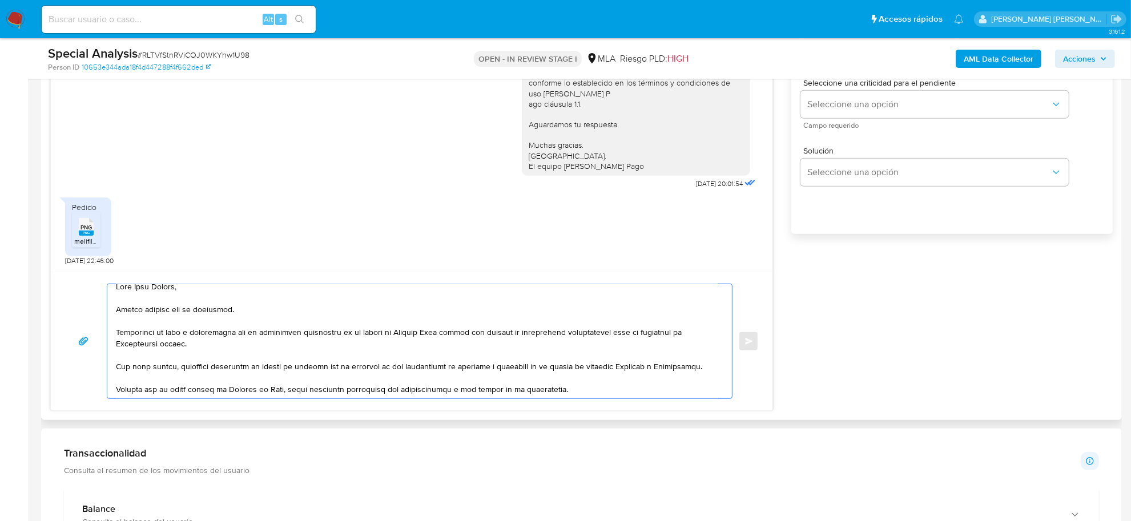
scroll to position [0, 0]
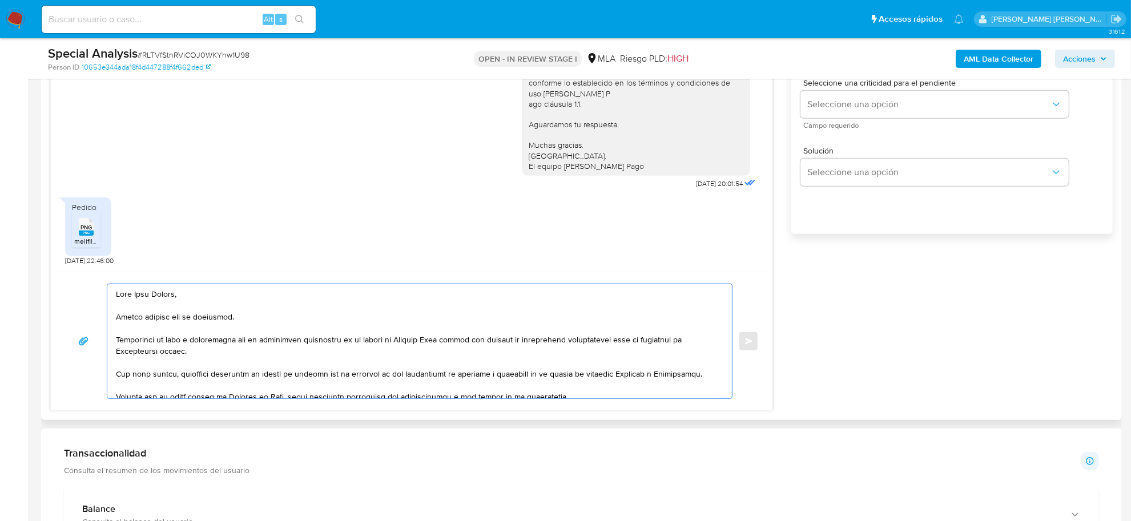
drag, startPoint x: 174, startPoint y: 299, endPoint x: 132, endPoint y: 297, distance: 42.3
click at [132, 297] on textarea at bounding box center [417, 341] width 602 height 114
paste textarea
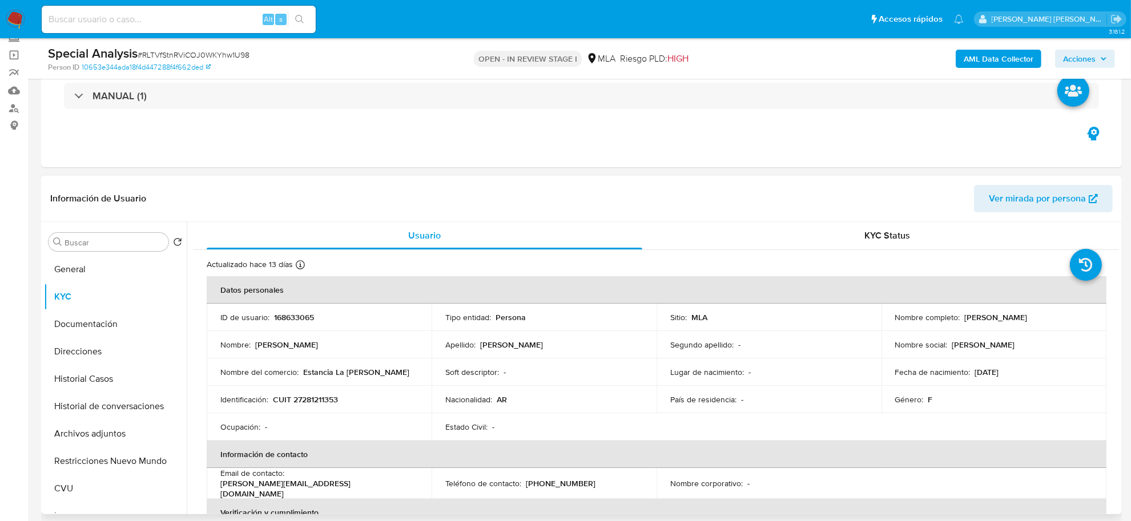
scroll to position [71, 0]
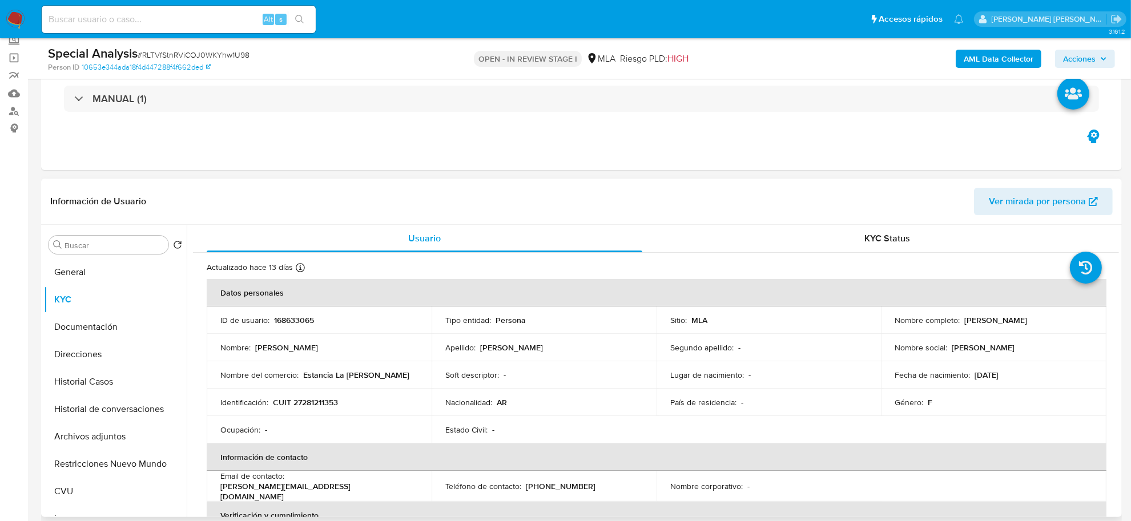
click at [958, 324] on div "Nombre completo : Valeria Graciela Ross" at bounding box center [994, 320] width 198 height 10
drag, startPoint x: 966, startPoint y: 322, endPoint x: 1017, endPoint y: 323, distance: 51.4
click at [1017, 323] on p "[PERSON_NAME]" at bounding box center [996, 320] width 63 height 10
copy p "Valeria Graciela"
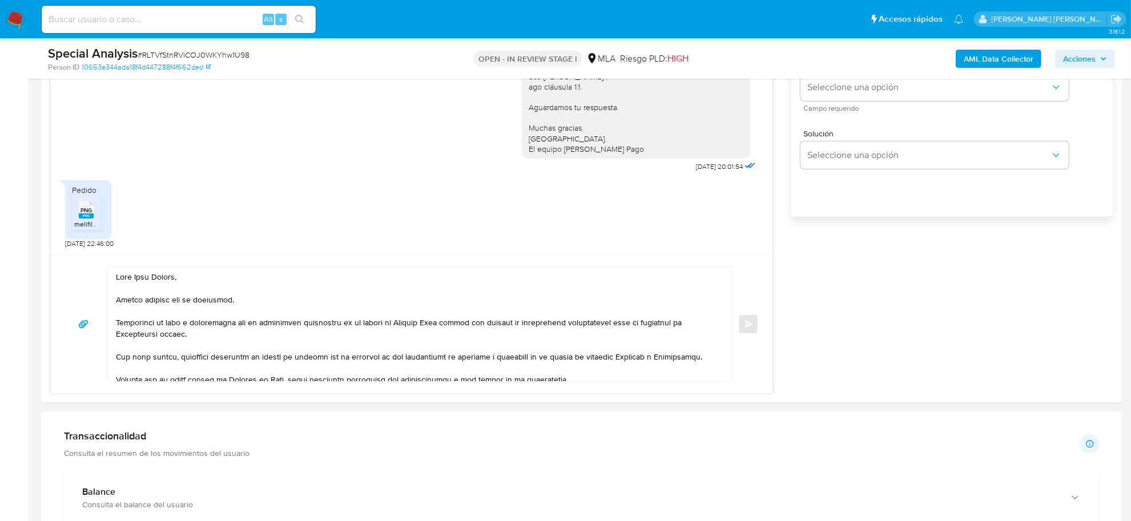
scroll to position [785, 0]
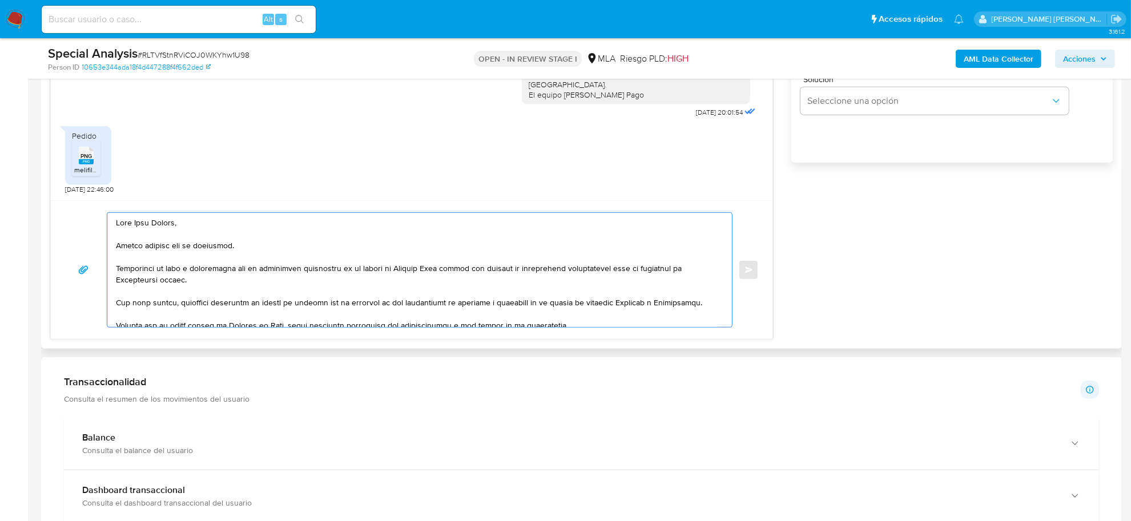
drag, startPoint x: 172, startPoint y: 226, endPoint x: 134, endPoint y: 226, distance: 38.3
click at [134, 226] on textarea at bounding box center [417, 270] width 602 height 114
paste textarea "Valeria Graciela"
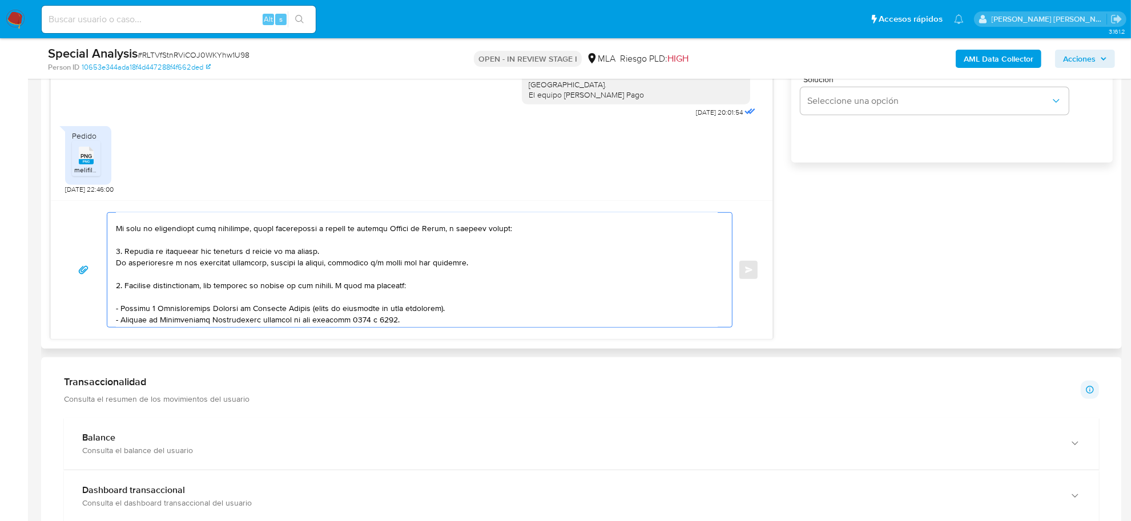
scroll to position [143, 0]
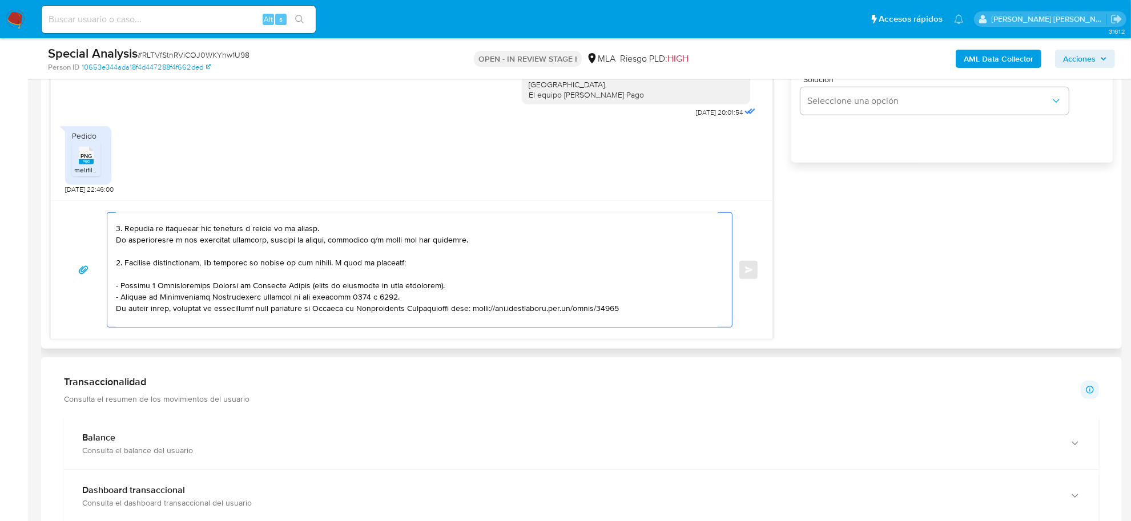
click at [257, 298] on textarea at bounding box center [417, 270] width 602 height 114
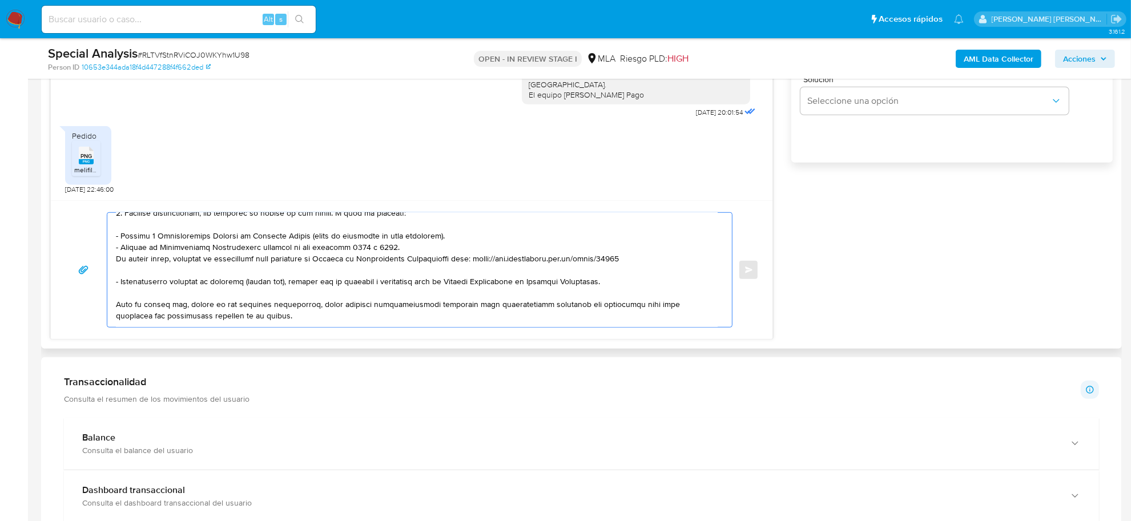
scroll to position [175, 0]
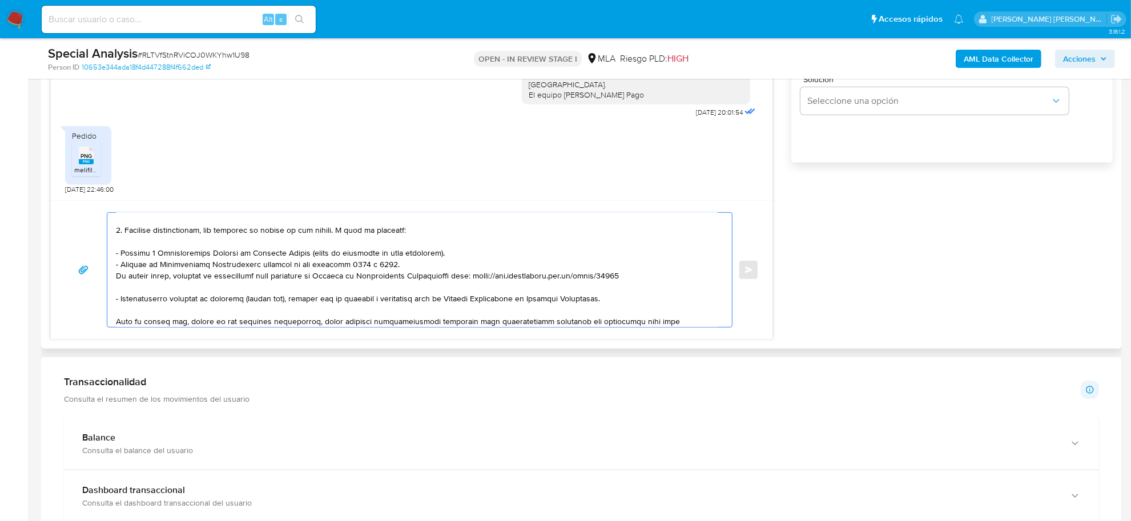
drag, startPoint x: 645, startPoint y: 240, endPoint x: 110, endPoint y: 267, distance: 535.7
click at [110, 267] on div at bounding box center [416, 270] width 619 height 114
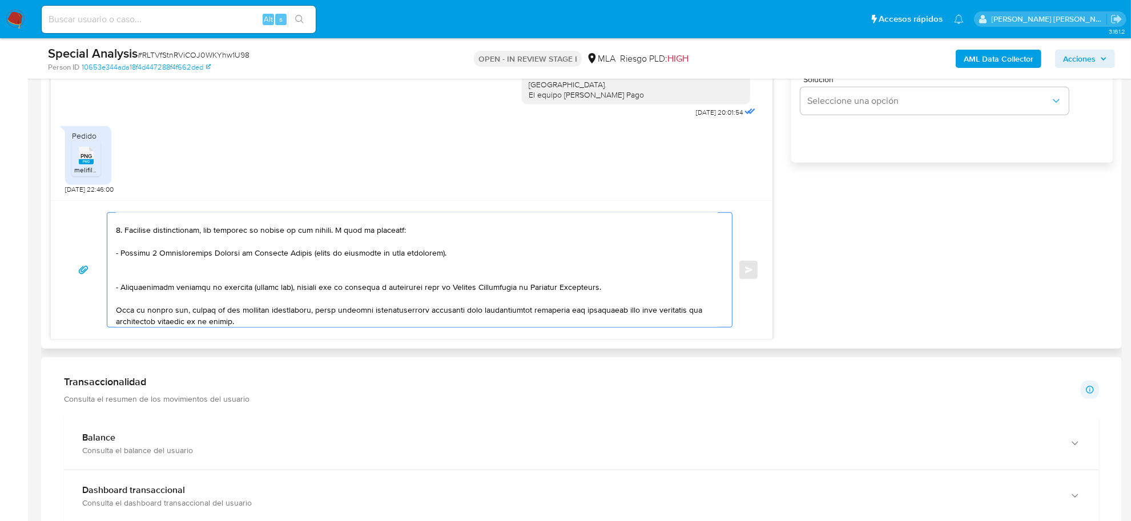
click at [131, 280] on textarea at bounding box center [417, 270] width 602 height 114
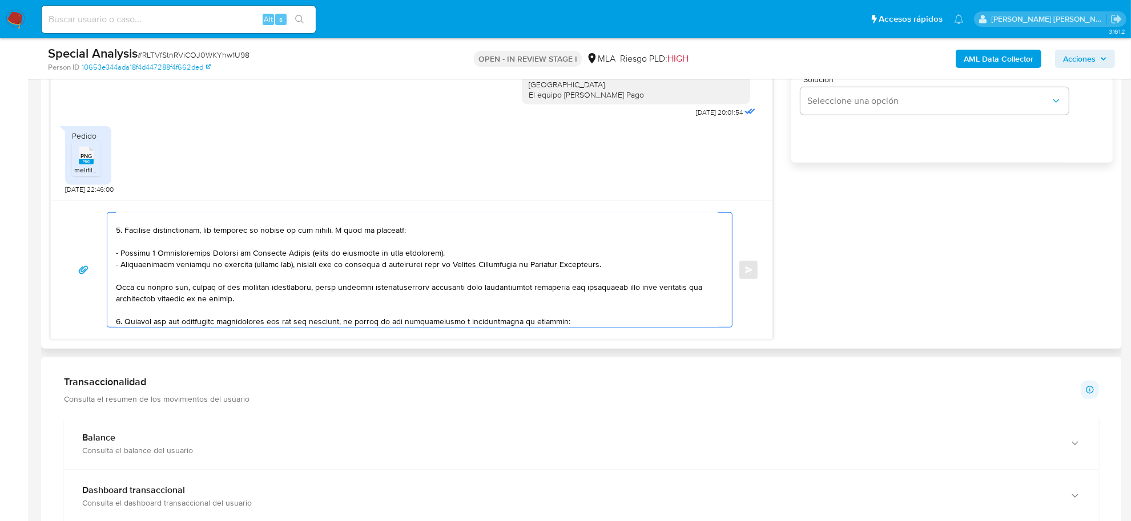
click at [242, 272] on textarea at bounding box center [417, 270] width 602 height 114
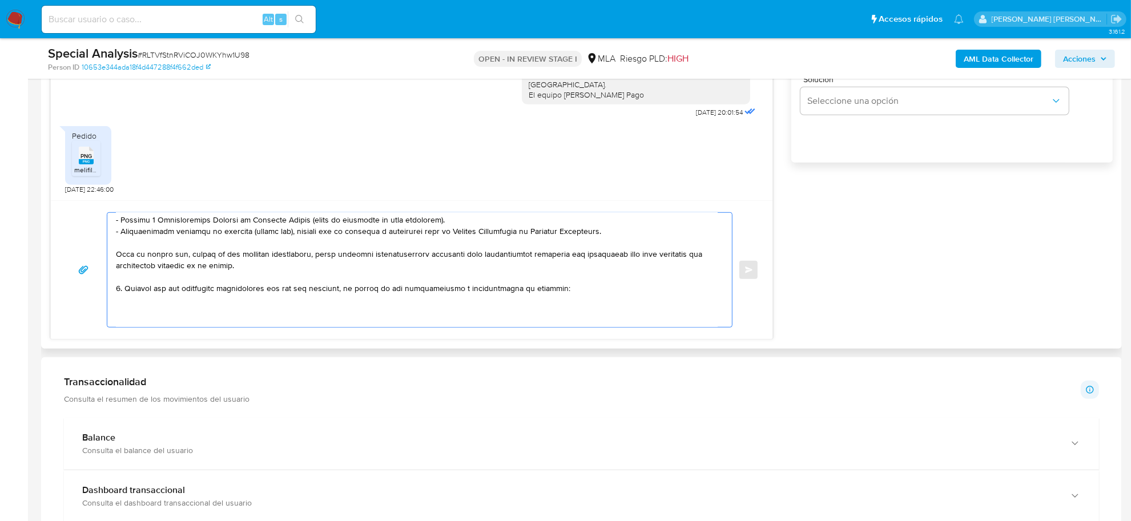
scroll to position [236, 0]
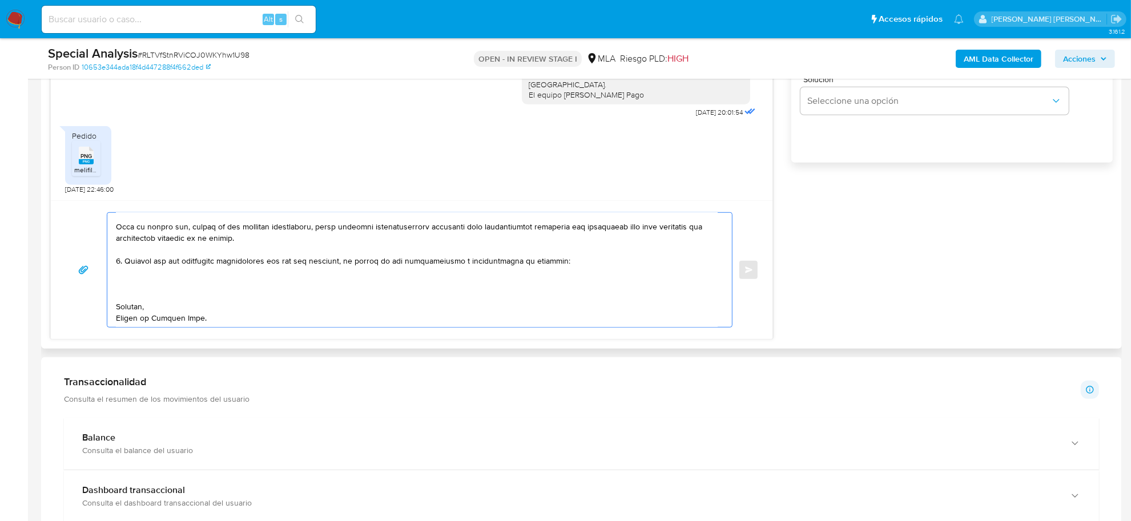
click at [135, 272] on textarea at bounding box center [417, 270] width 602 height 114
paste textarea "- Pablo Alexander Segovia CUIT 20337405844 (ACTIVIDAD: Venta al por menor en ki…"
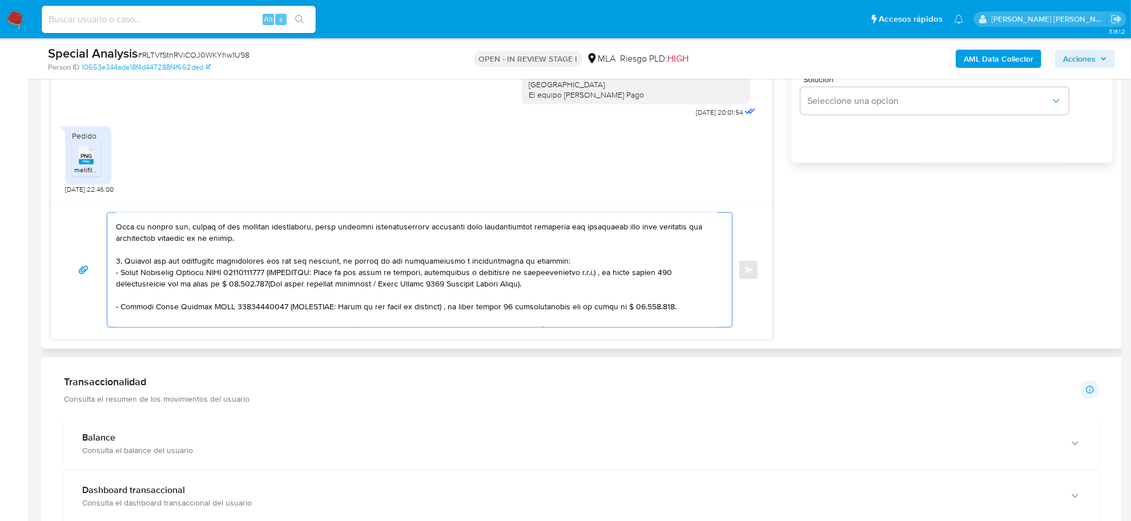
scroll to position [278, 0]
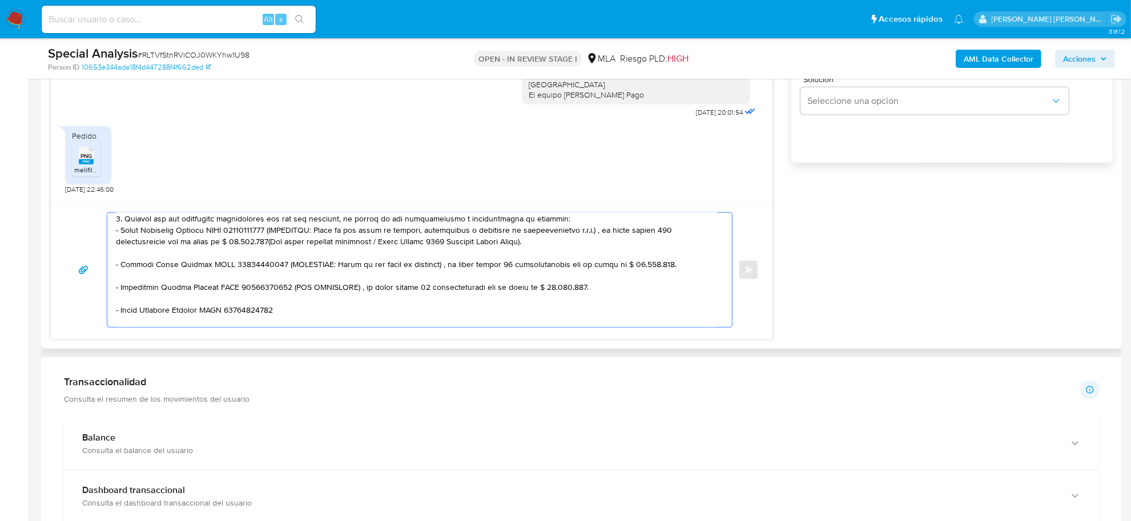
drag, startPoint x: 280, startPoint y: 230, endPoint x: 602, endPoint y: 247, distance: 323.1
click at [602, 247] on textarea at bounding box center [417, 270] width 602 height 114
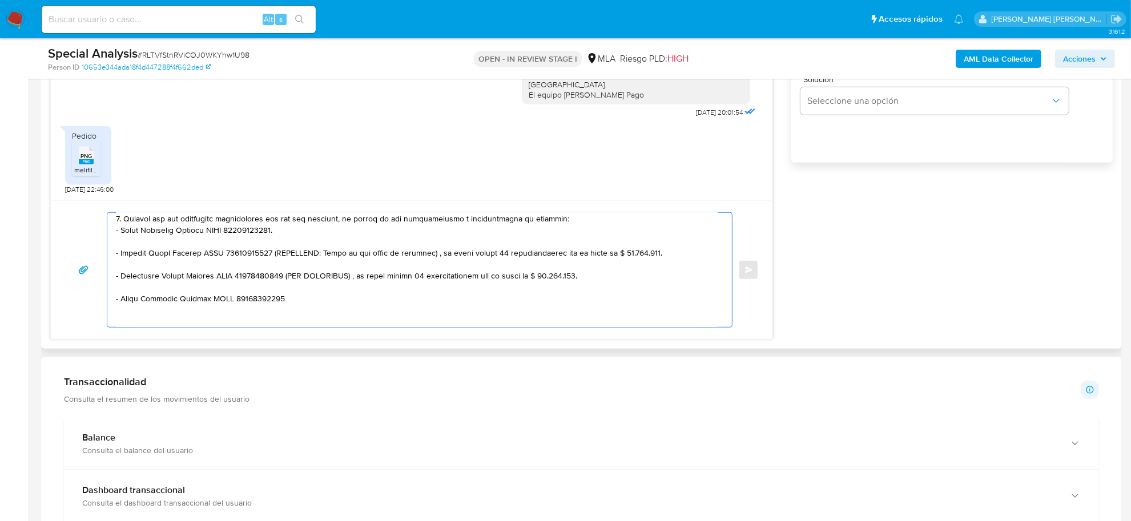
drag, startPoint x: 273, startPoint y: 255, endPoint x: 332, endPoint y: 260, distance: 59.6
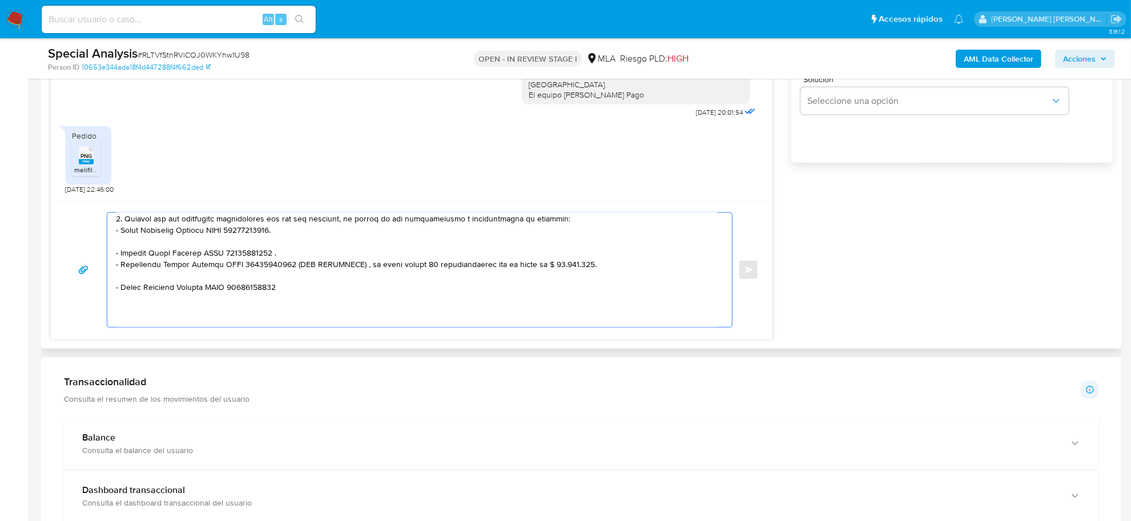
drag, startPoint x: 288, startPoint y: 264, endPoint x: 312, endPoint y: 283, distance: 30.1
click at [312, 283] on textarea at bounding box center [417, 270] width 602 height 114
drag, startPoint x: 287, startPoint y: 266, endPoint x: 303, endPoint y: 275, distance: 19.2
click at [303, 275] on textarea at bounding box center [417, 270] width 602 height 114
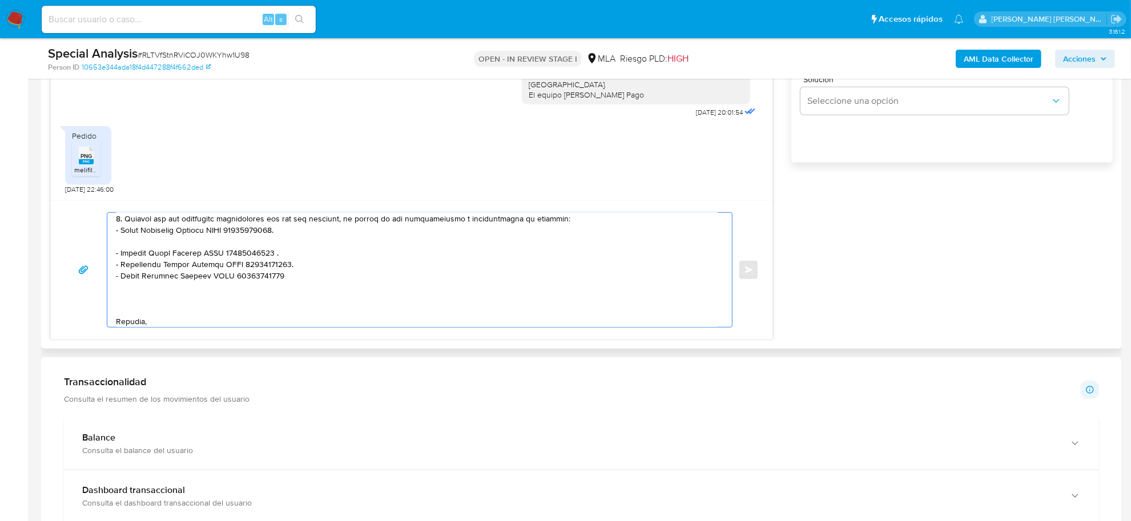
click at [273, 278] on textarea at bounding box center [417, 270] width 602 height 114
click at [247, 247] on textarea at bounding box center [417, 270] width 602 height 114
click at [187, 291] on textarea at bounding box center [417, 270] width 602 height 114
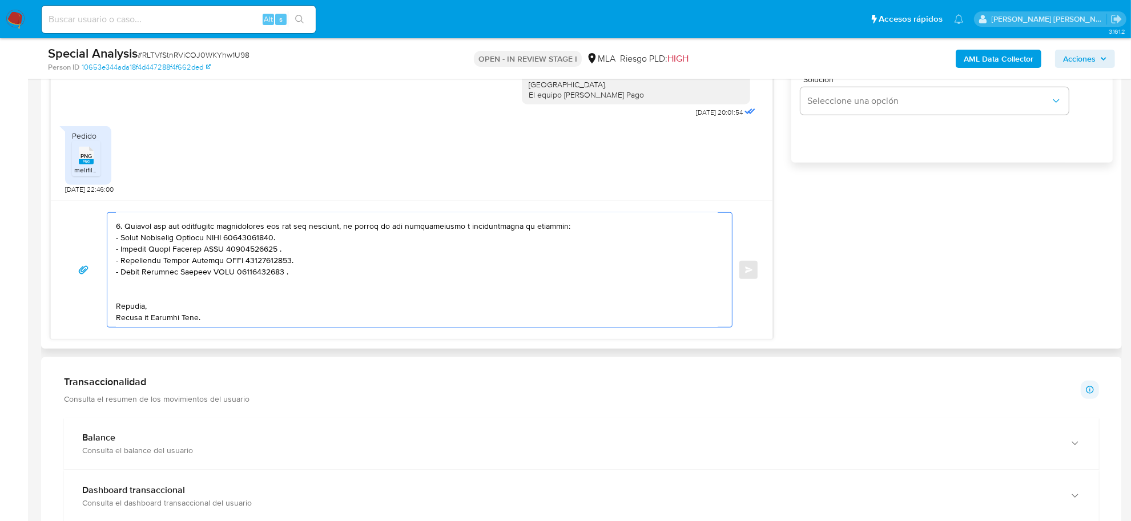
scroll to position [270, 0]
type textarea "Hola Valeria Graciela, Muchas gracias por la respuesta. Analizamos tu caso y ve…"
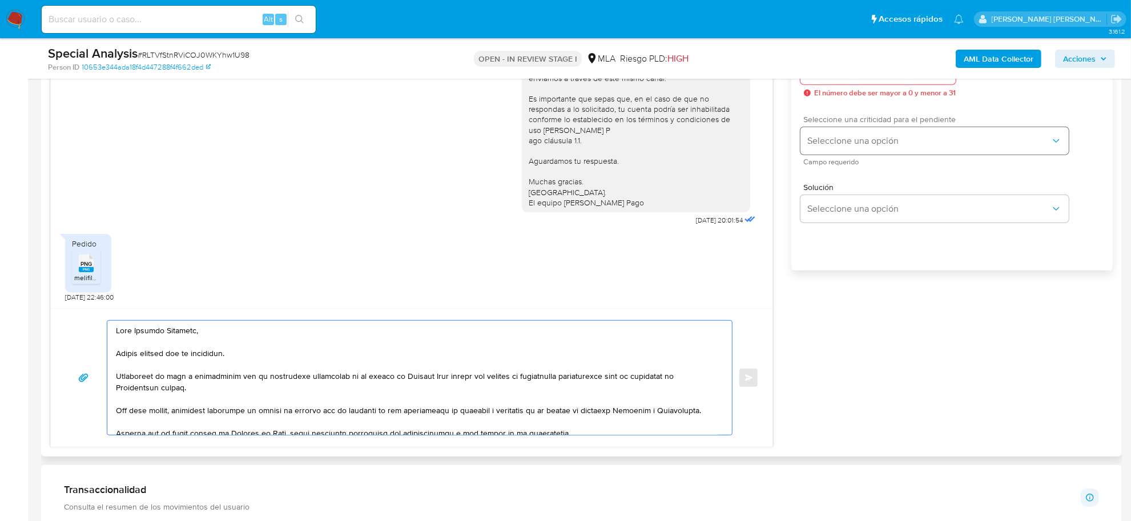
scroll to position [571, 0]
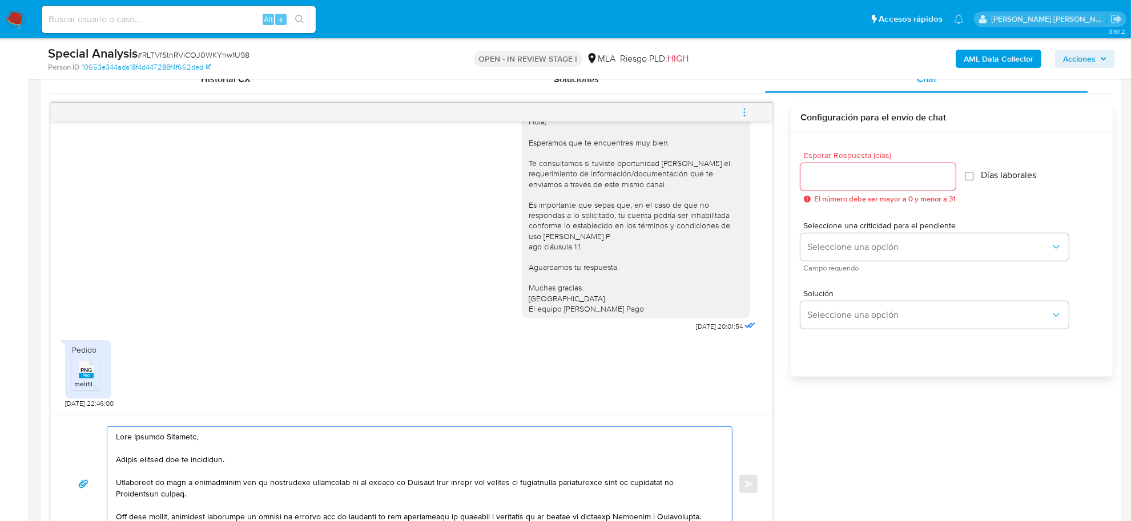
click at [837, 183] on input "Esperar Respuesta (días)" at bounding box center [878, 177] width 155 height 15
type input "1"
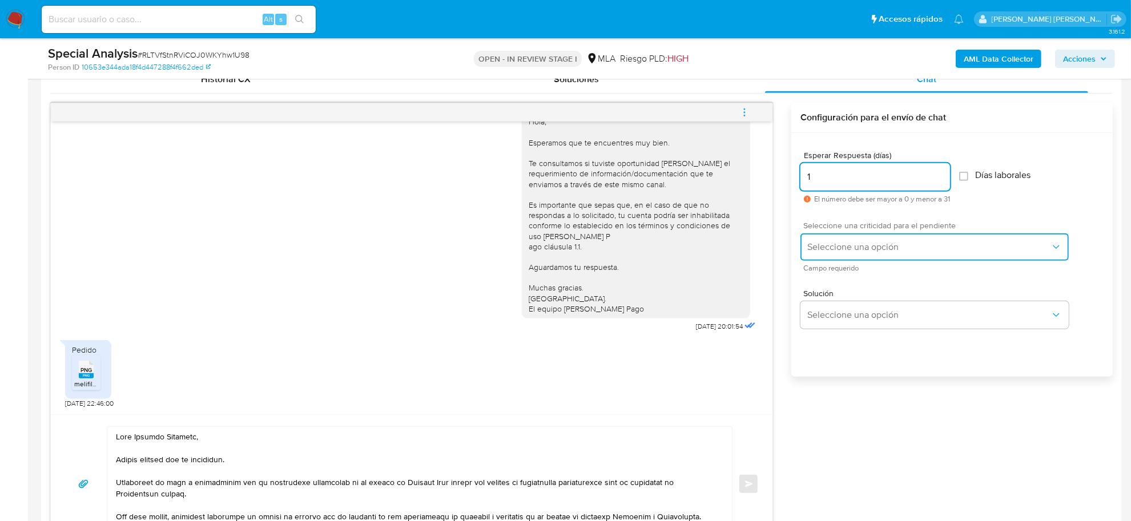
click at [851, 246] on span "Seleccione una opción" at bounding box center [929, 247] width 243 height 11
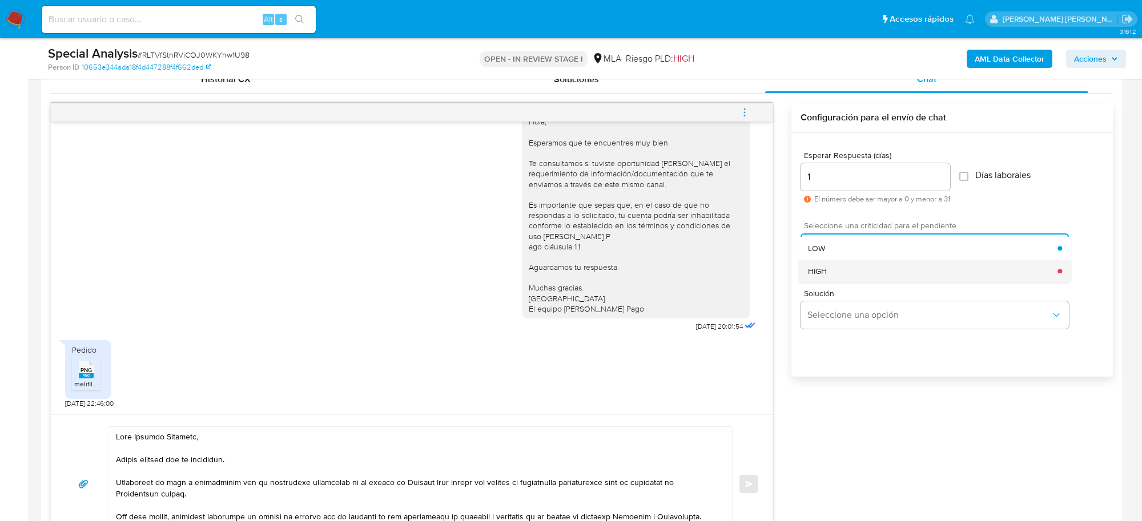
click at [824, 272] on span "HIGH" at bounding box center [817, 271] width 19 height 10
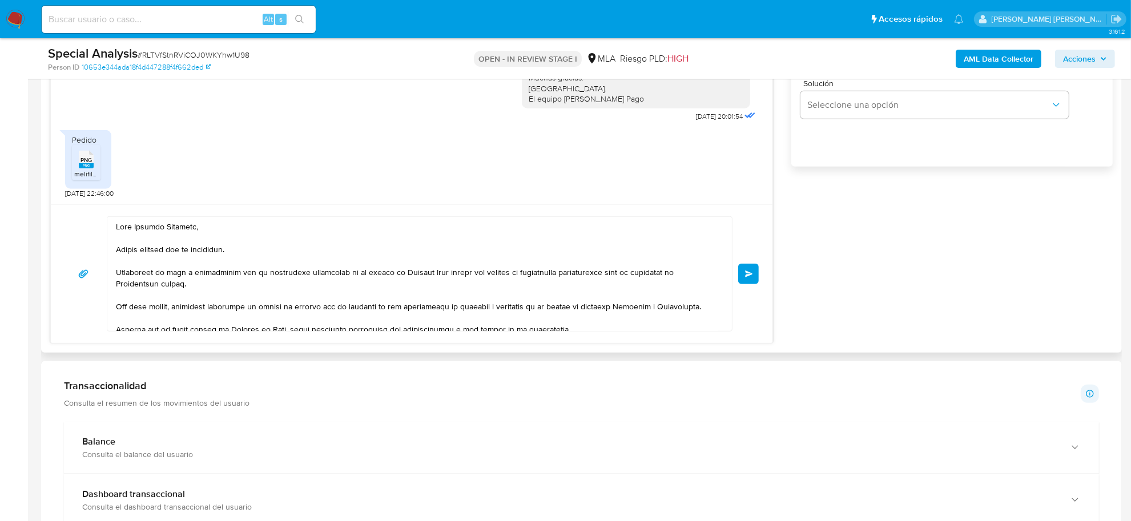
scroll to position [785, 0]
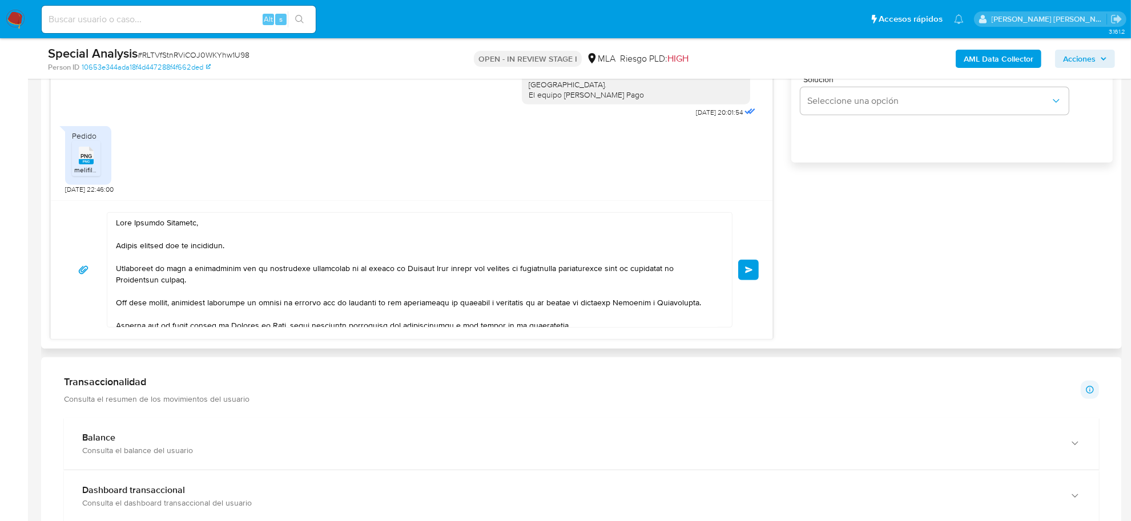
click at [754, 269] on button "Enviar" at bounding box center [748, 270] width 21 height 21
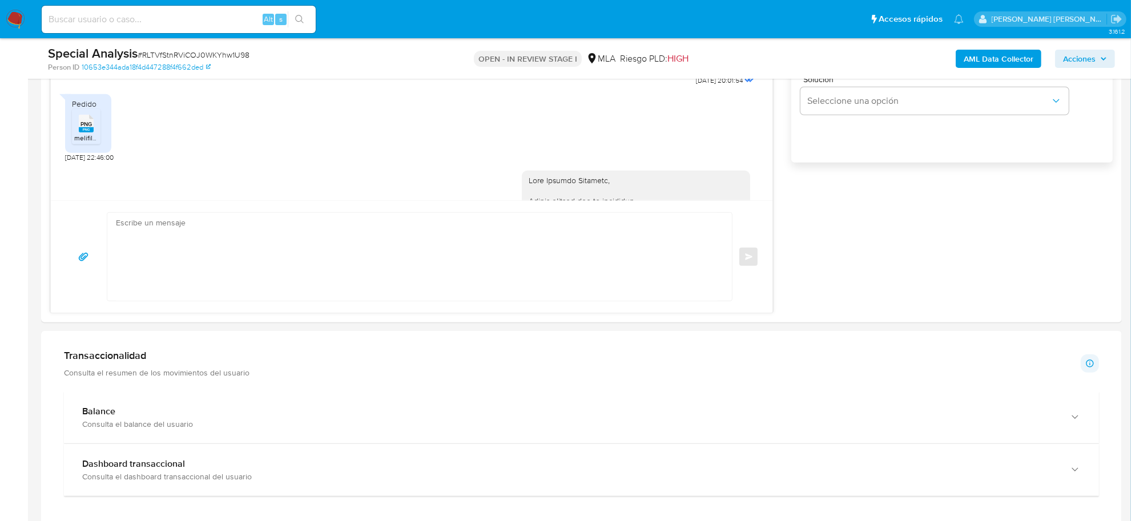
scroll to position [1223, 0]
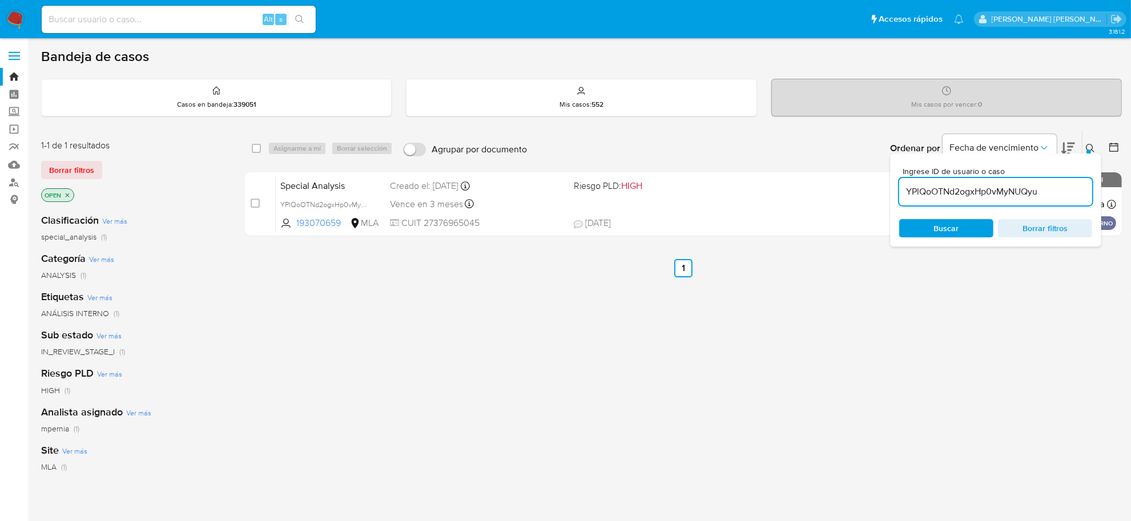
click at [977, 201] on div "YPlQoOTNd2ogxHp0vMyNUQyu" at bounding box center [995, 191] width 193 height 27
click at [977, 192] on input "YPlQoOTNd2ogxHp0vMyNUQyu" at bounding box center [995, 191] width 193 height 15
paste input "RLTVfStnRViCOJ0WKYhw1U98"
type input "RLTVfStnRViCOJ0WKYhw1U98"
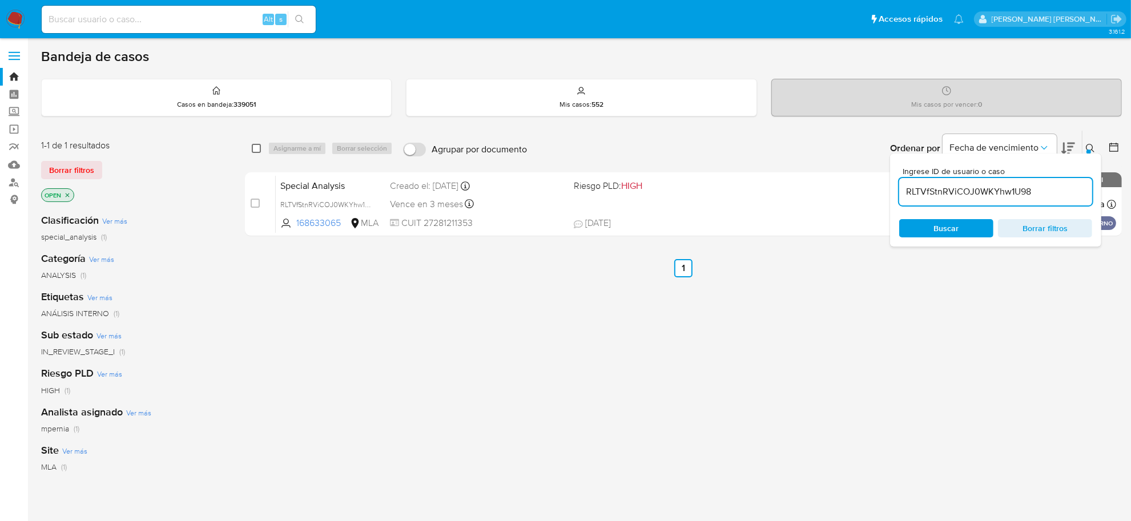
click at [252, 147] on input "checkbox" at bounding box center [256, 148] width 9 height 9
checkbox input "true"
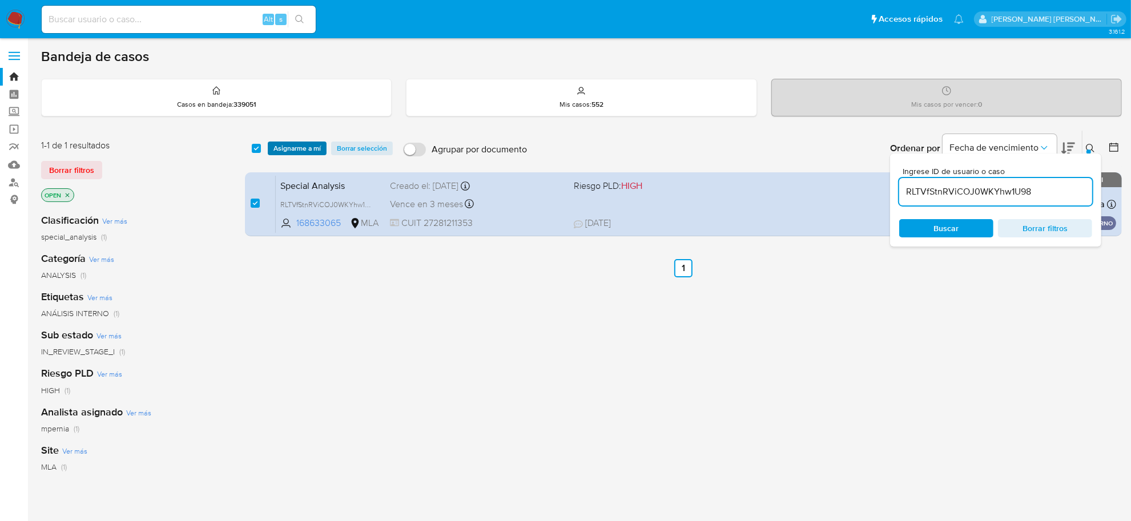
click at [295, 152] on span "Asignarme a mí" at bounding box center [297, 148] width 47 height 11
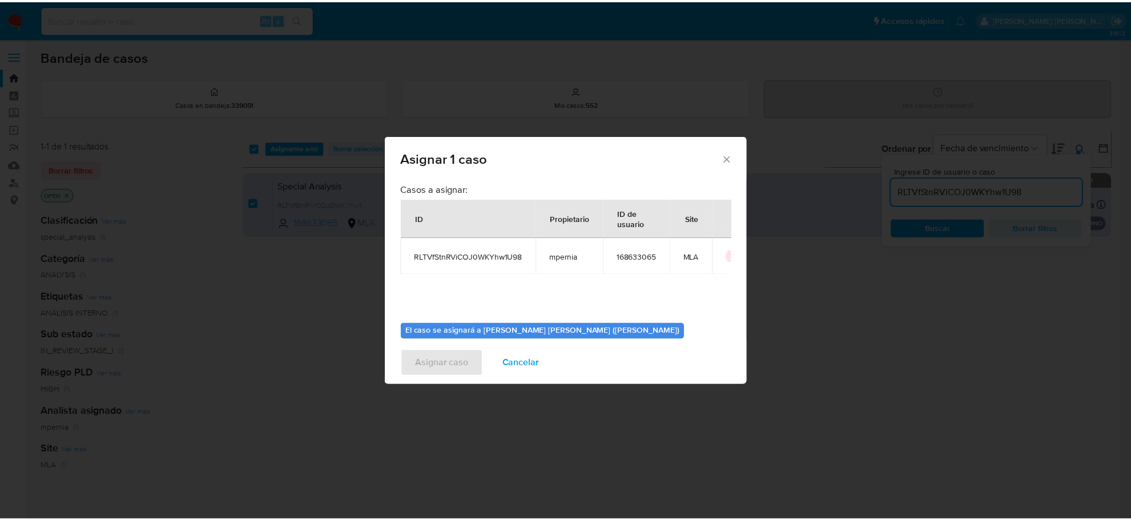
scroll to position [58, 0]
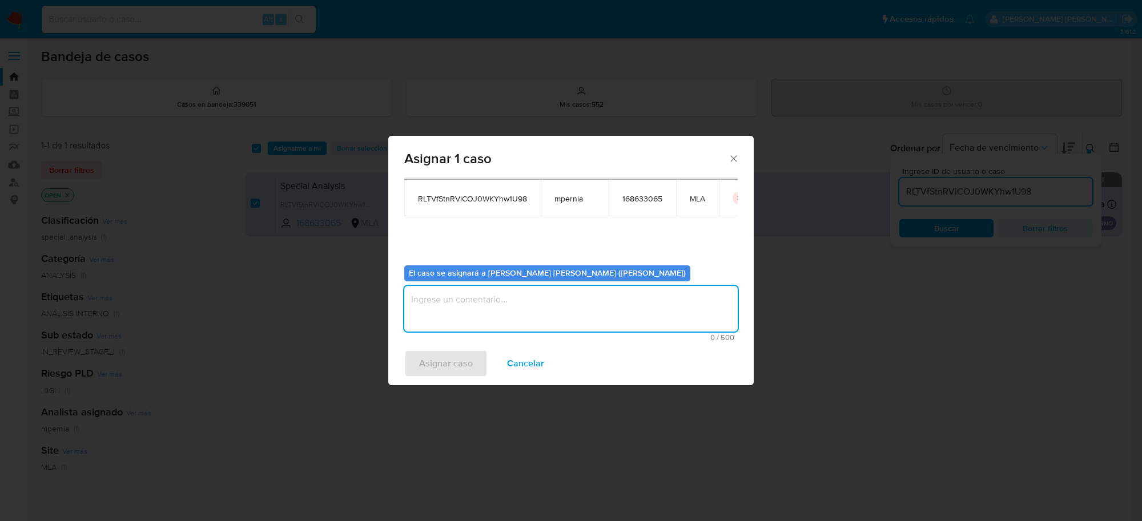
click at [508, 297] on textarea "assign-modal" at bounding box center [571, 309] width 334 height 46
type textarea "-"
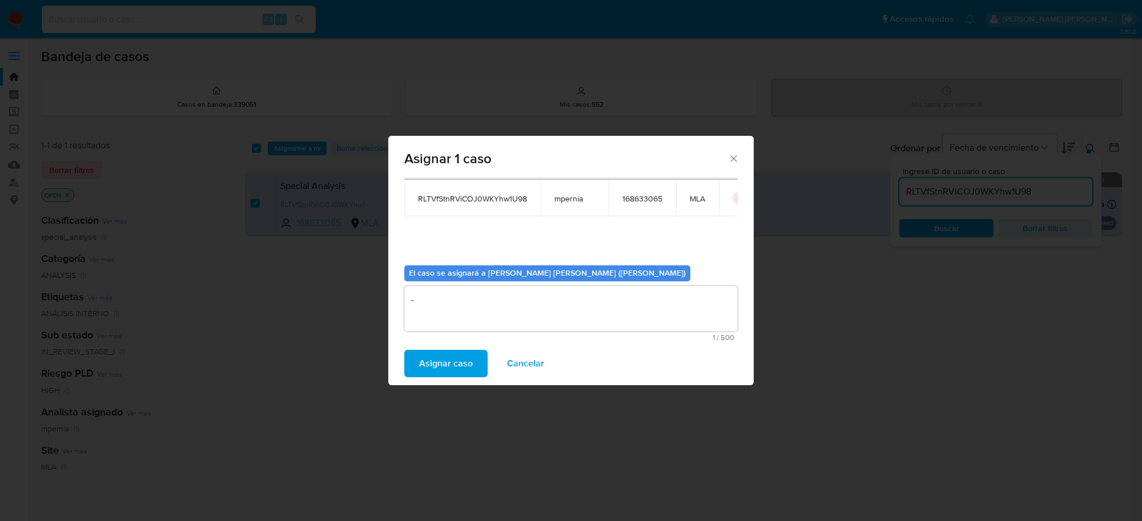
click at [463, 352] on span "Asignar caso" at bounding box center [446, 363] width 54 height 25
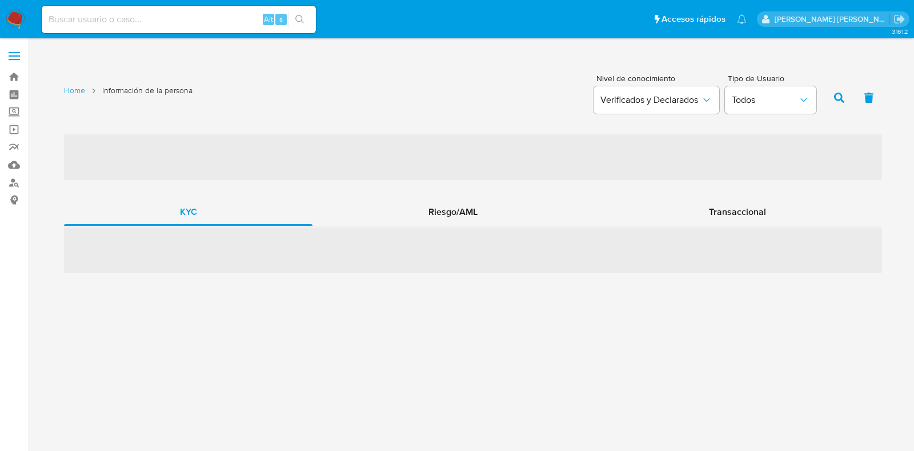
paste input "gWaVoM7Je3ScK57Ibcgo7jfS"
click at [115, 22] on input at bounding box center [179, 19] width 274 height 15
type input "gWaVoM7Je3ScK57Ibcgo7jfS"
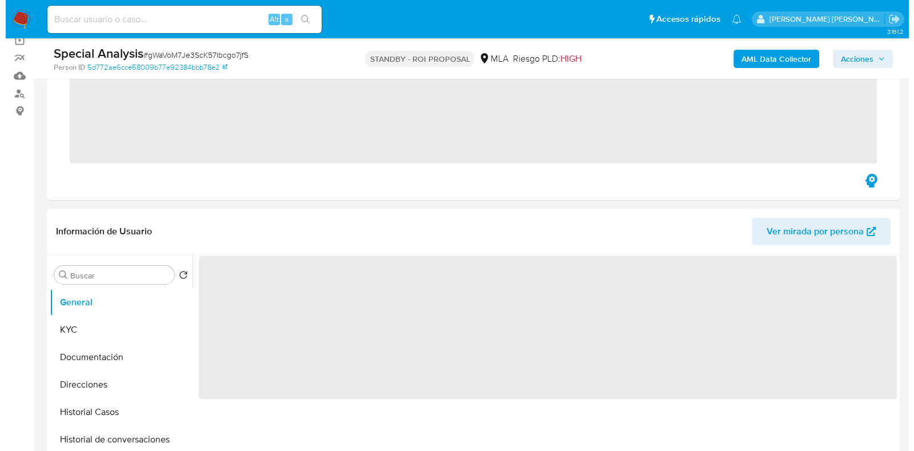
scroll to position [214, 0]
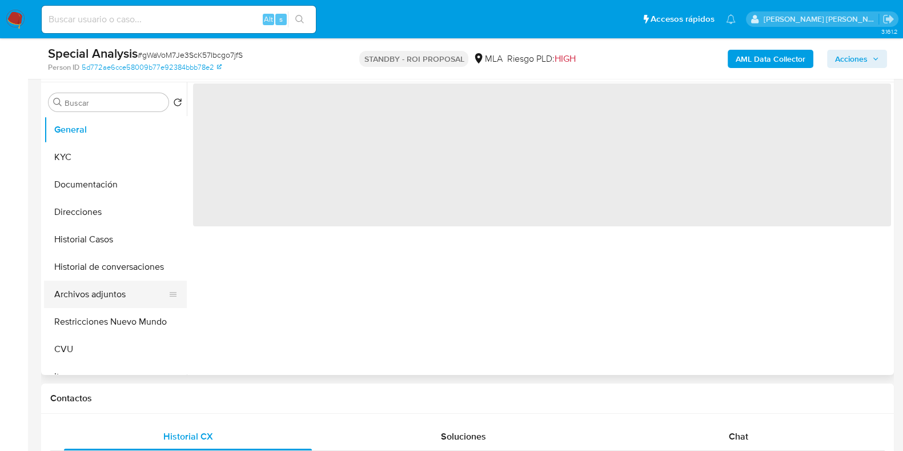
select select "10"
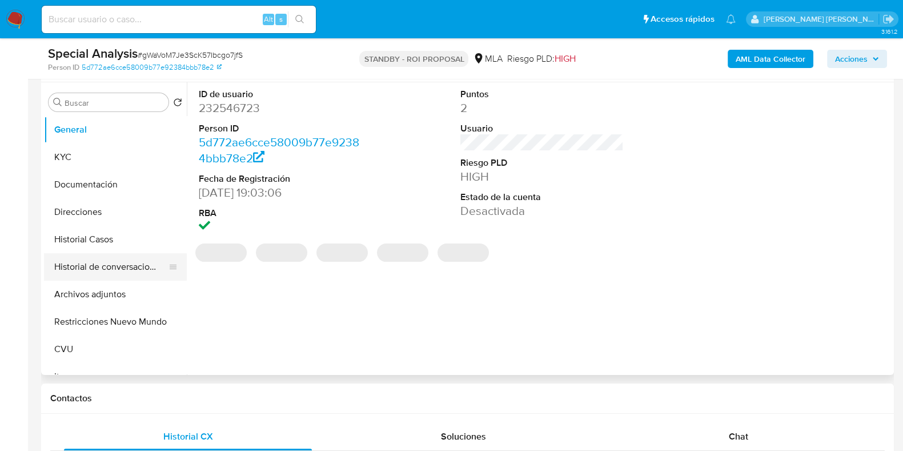
click at [107, 271] on button "Historial de conversaciones" at bounding box center [111, 266] width 134 height 27
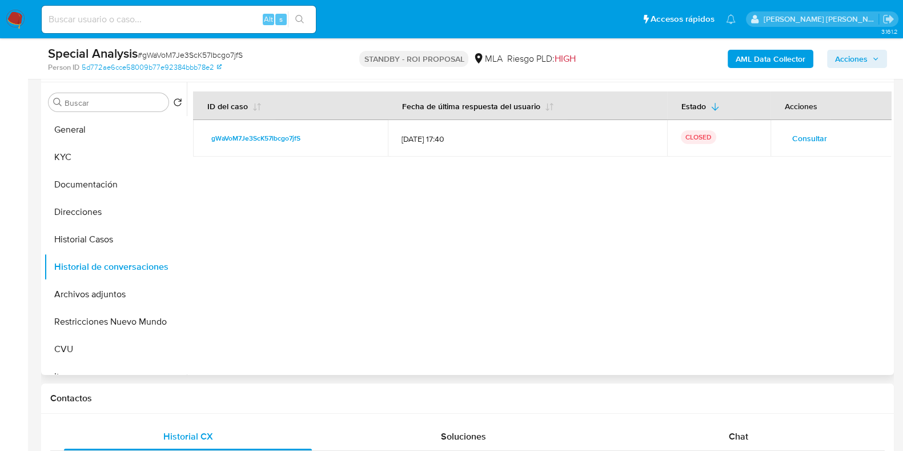
click at [784, 138] on button "Consultar" at bounding box center [809, 138] width 51 height 18
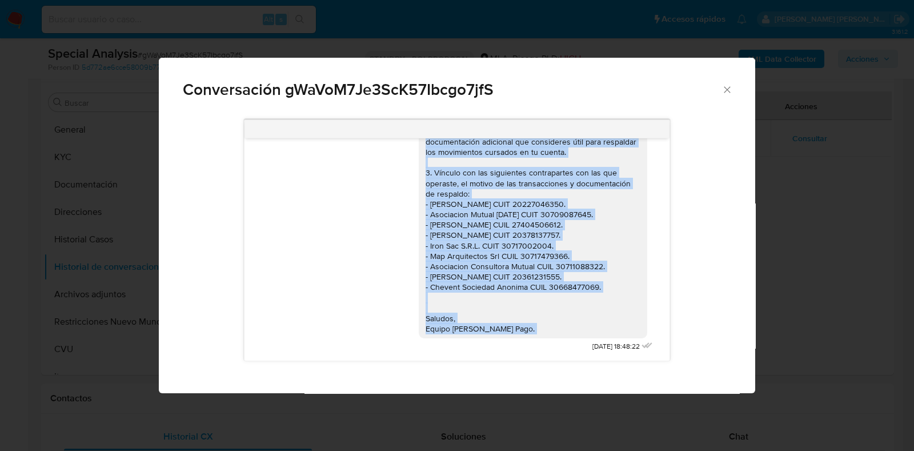
scroll to position [1378, 0]
drag, startPoint x: 414, startPoint y: 218, endPoint x: 530, endPoint y: 324, distance: 156.8
click at [530, 324] on div "[URL][DOMAIN_NAME] - Certificación contable de ingresos (último año), firmada p…" at bounding box center [532, 32] width 215 height 602
copy div "Lore Ipsu Dolors, Ametco adipisc eli se doeiusmod. Temporinci ut labo e dolorem…"
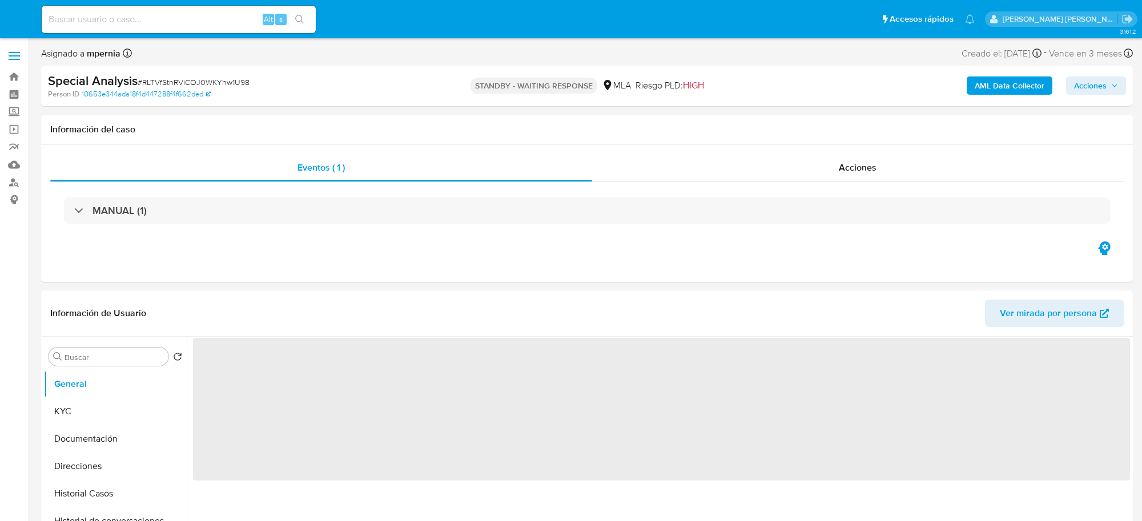
select select "10"
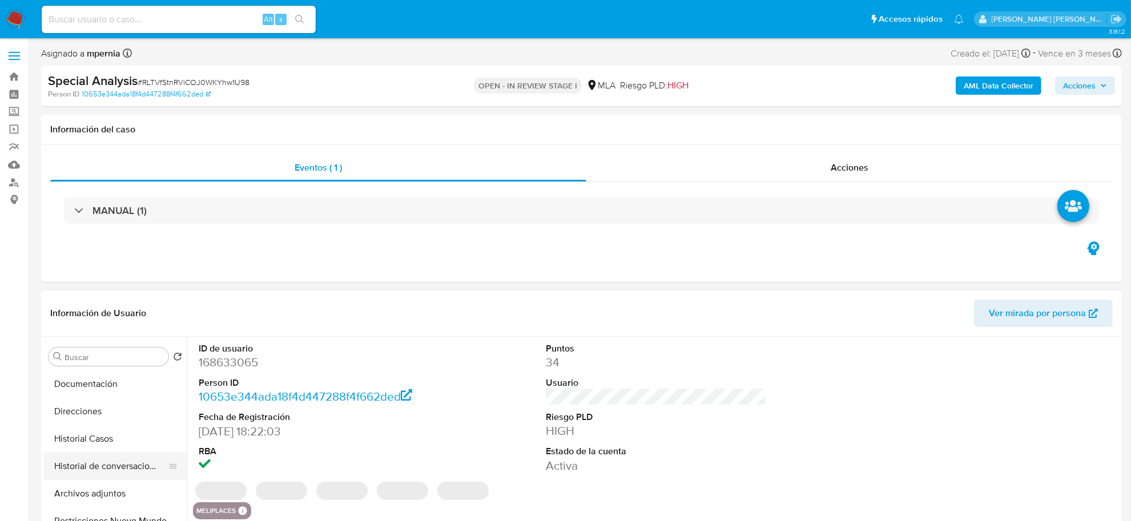
scroll to position [71, 0]
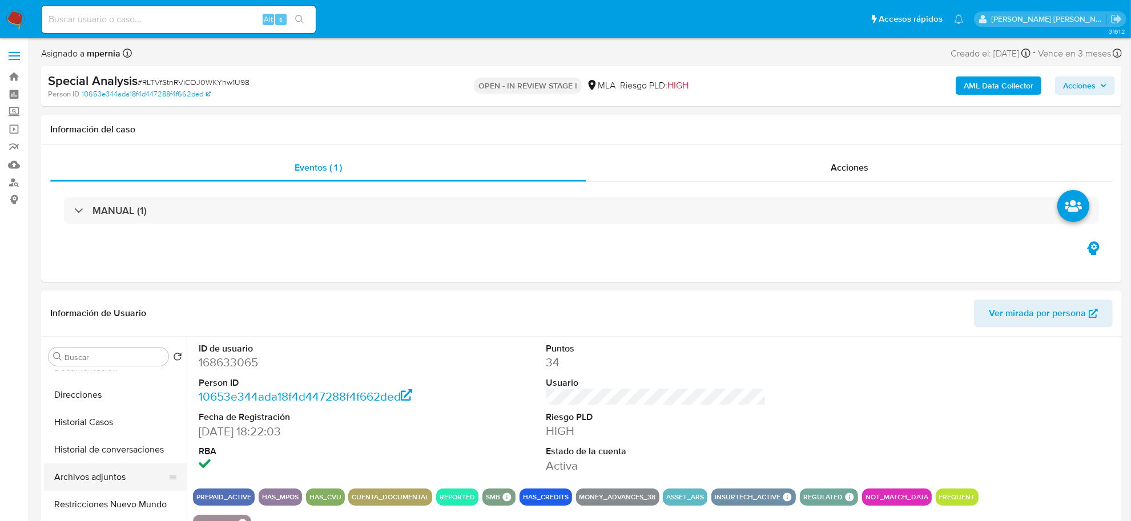
click at [98, 477] on button "Archivos adjuntos" at bounding box center [111, 477] width 134 height 27
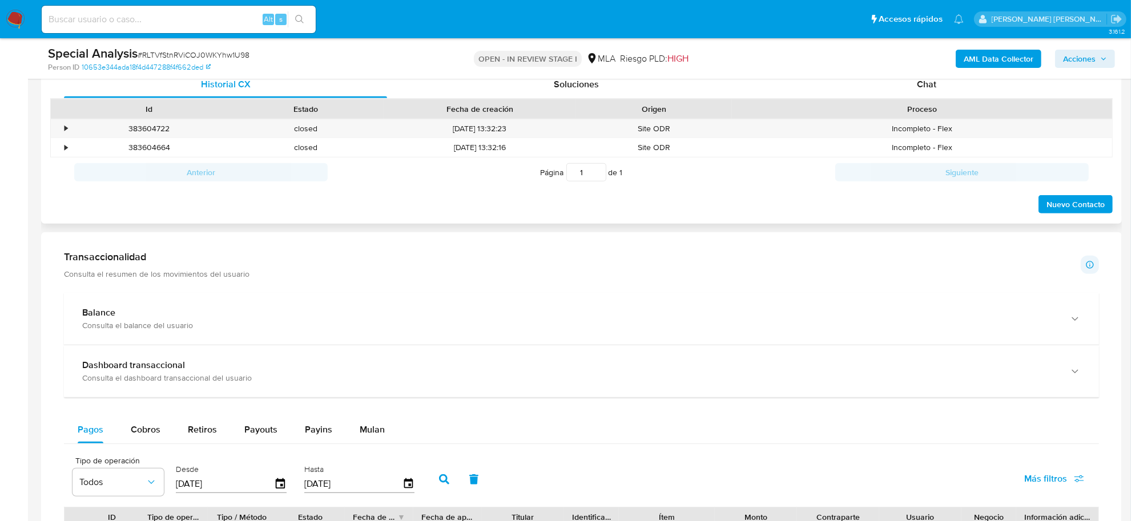
scroll to position [428, 0]
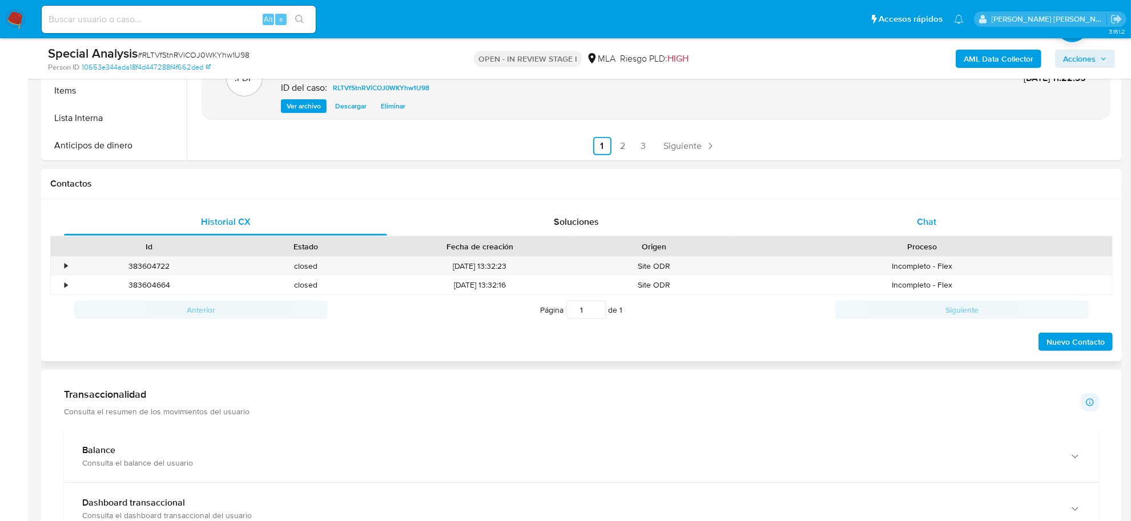
click at [922, 227] on span "Chat" at bounding box center [926, 221] width 19 height 13
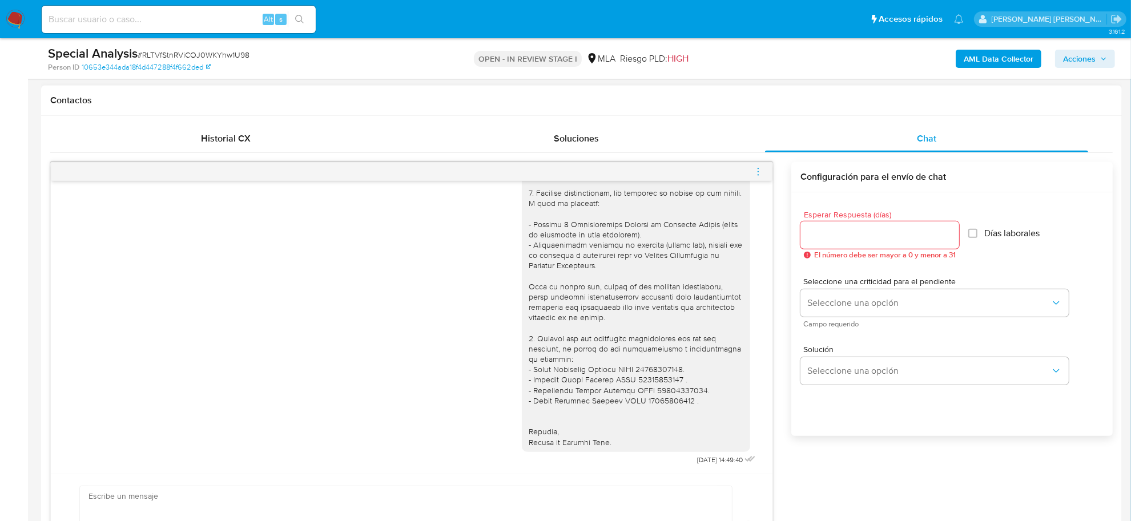
scroll to position [571, 0]
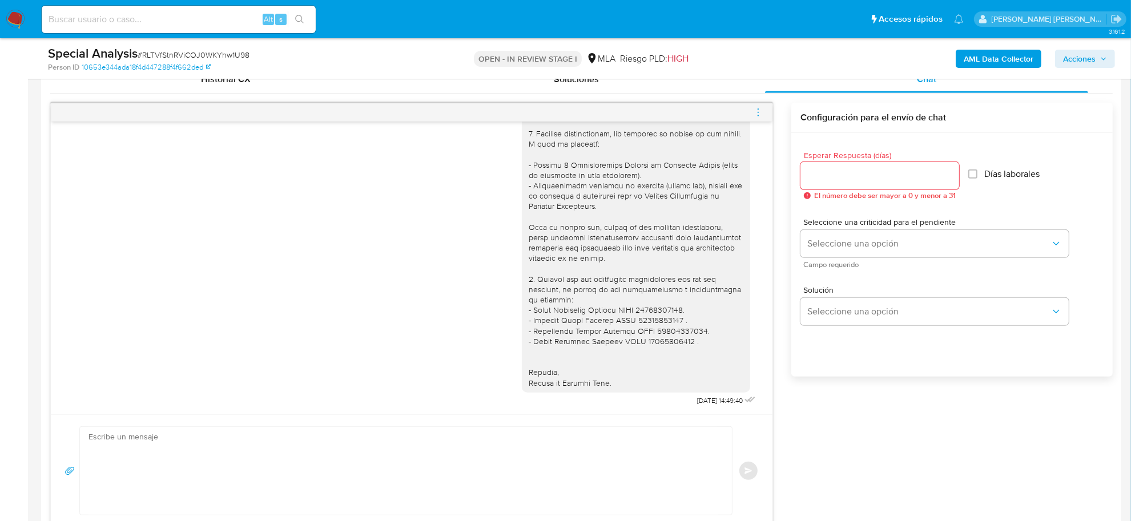
click at [758, 110] on icon "menu-action" at bounding box center [758, 109] width 1 height 1
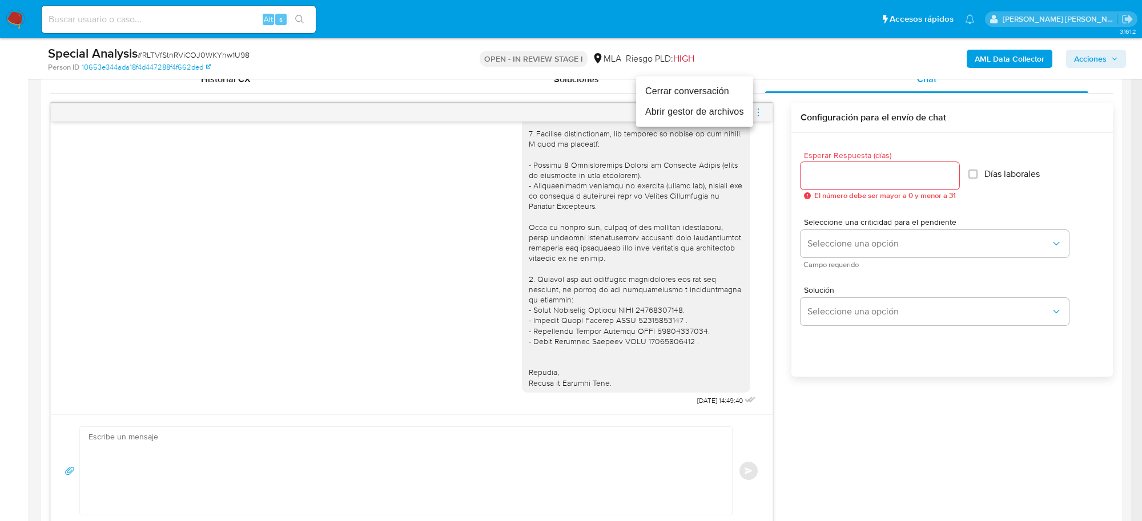
click at [712, 92] on li "Cerrar conversación" at bounding box center [694, 91] width 117 height 21
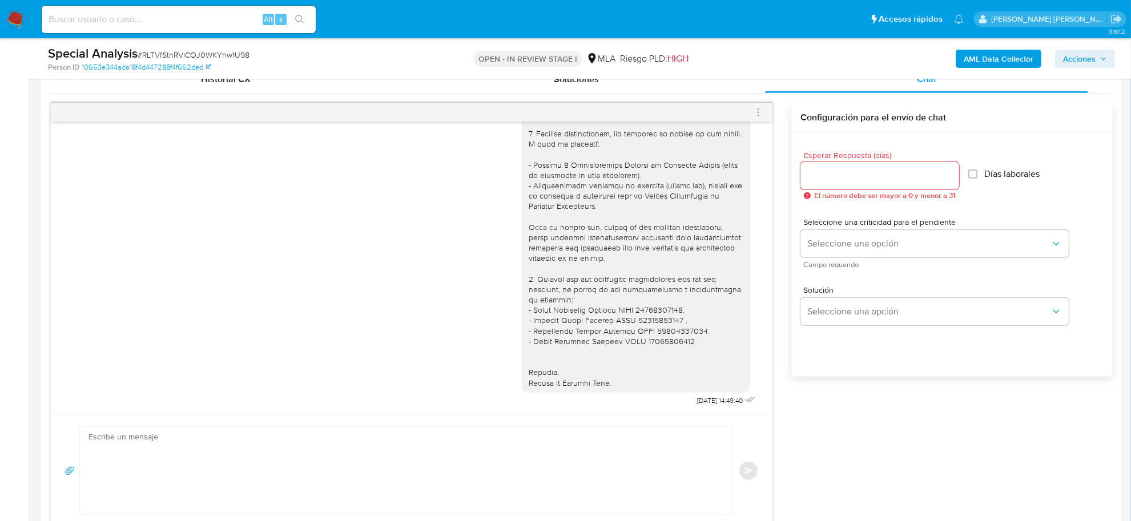
scroll to position [857, 0]
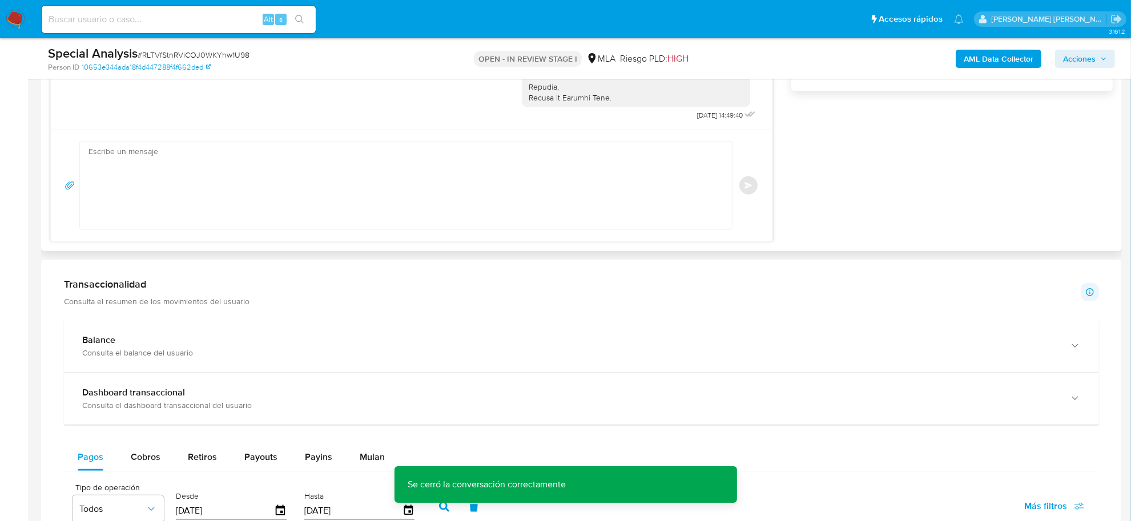
click at [827, 226] on div "17/09/2025 14:49:12 Hola, Esperamos que te encuentres muy bien. Te consultamos …" at bounding box center [581, 29] width 1063 height 425
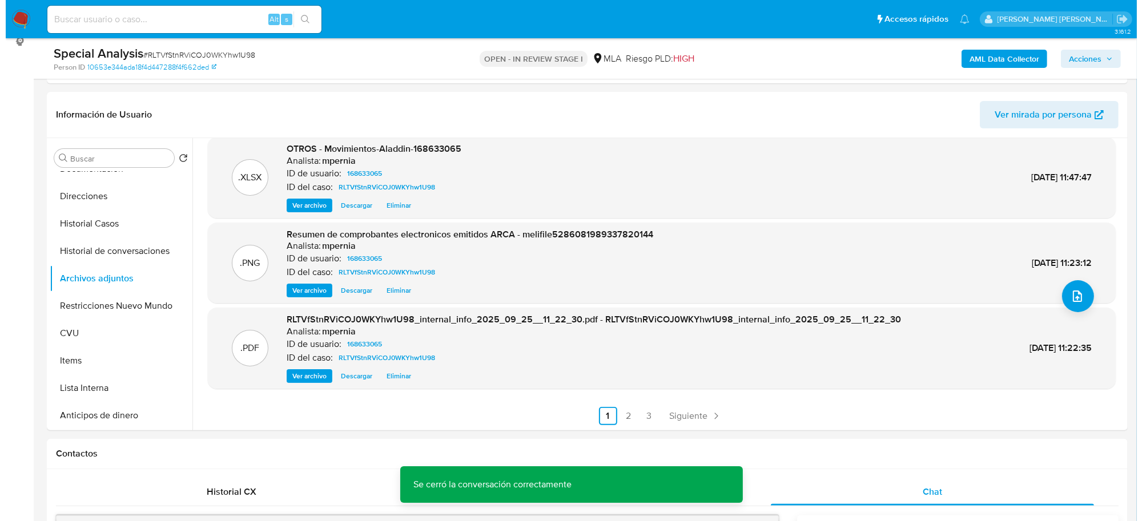
scroll to position [1929, 0]
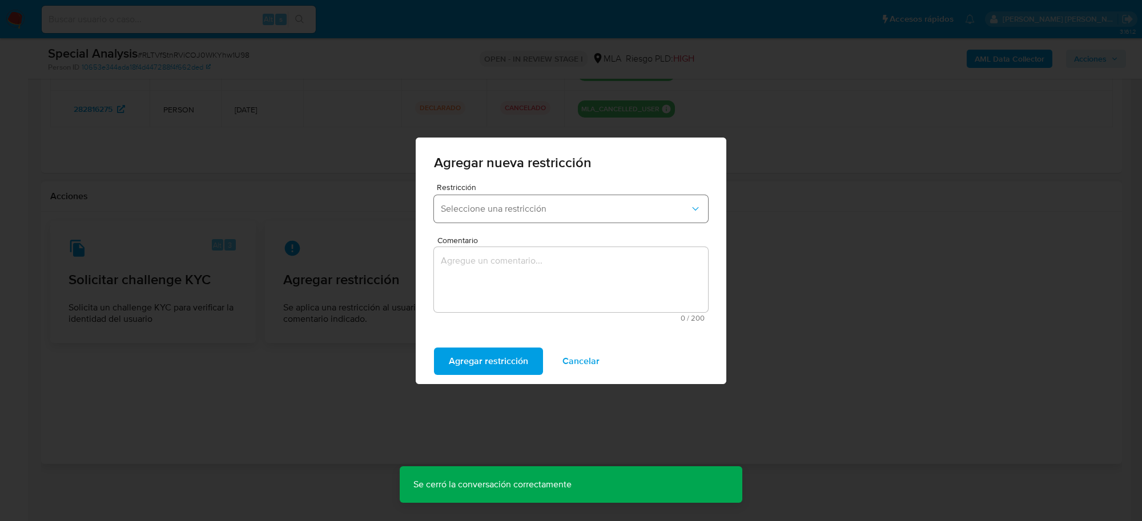
click at [657, 207] on span "Seleccione una restricción" at bounding box center [565, 208] width 249 height 11
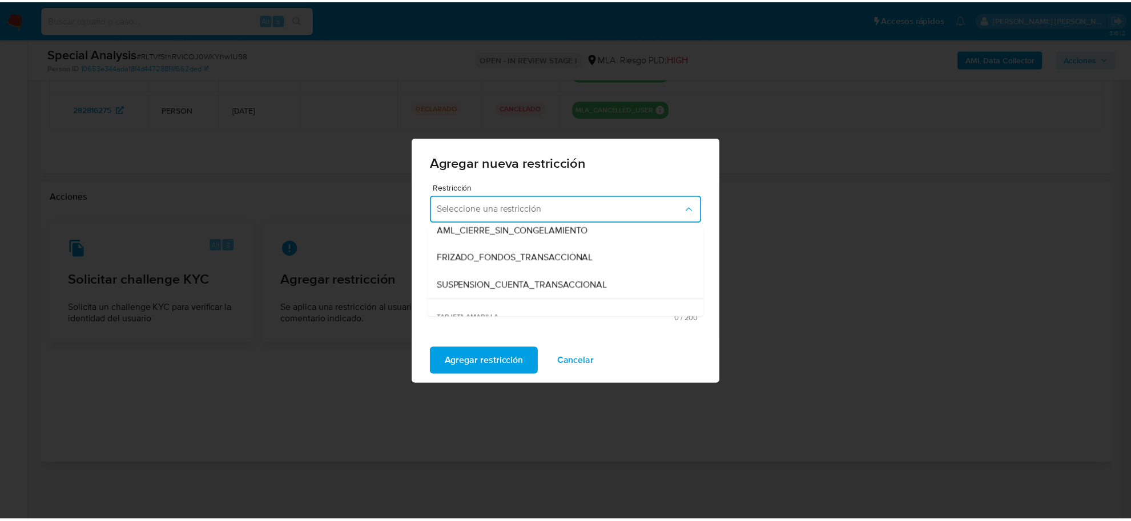
scroll to position [143, 0]
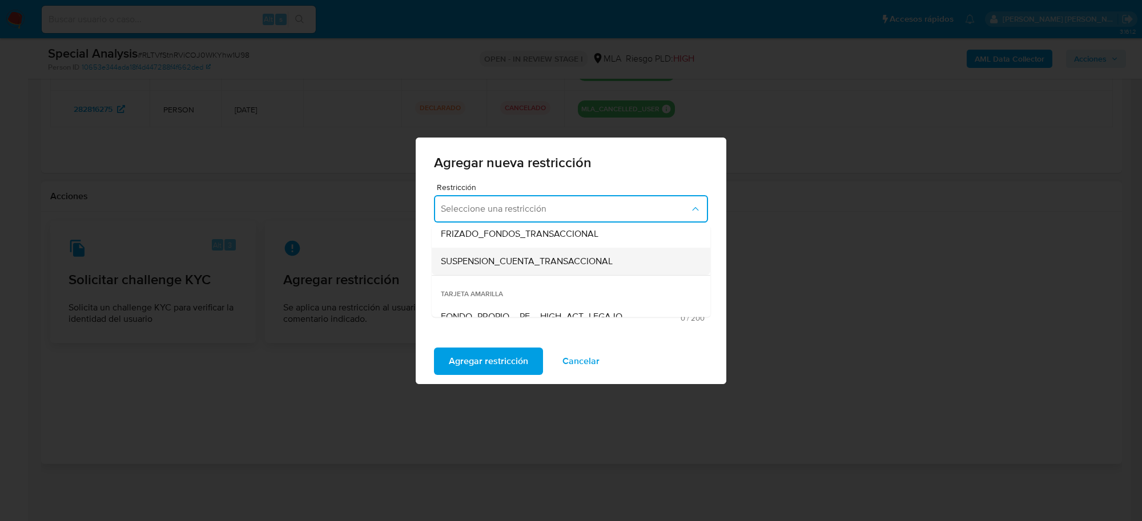
click at [569, 256] on span "SUSPENSION_CUENTA_TRANSACCIONAL" at bounding box center [527, 260] width 172 height 11
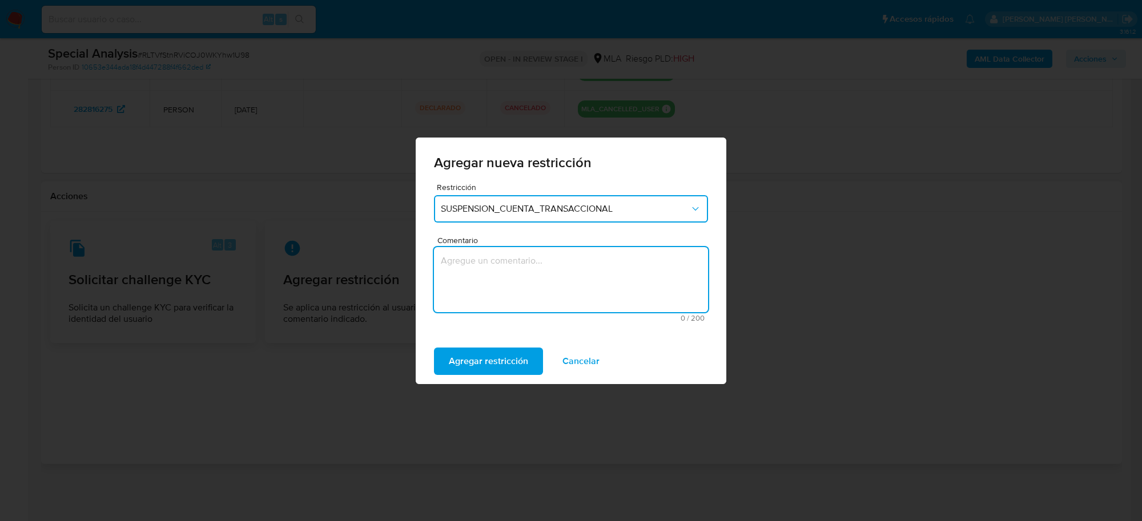
click at [566, 270] on textarea "Comentario" at bounding box center [571, 279] width 274 height 65
type textarea "AML"
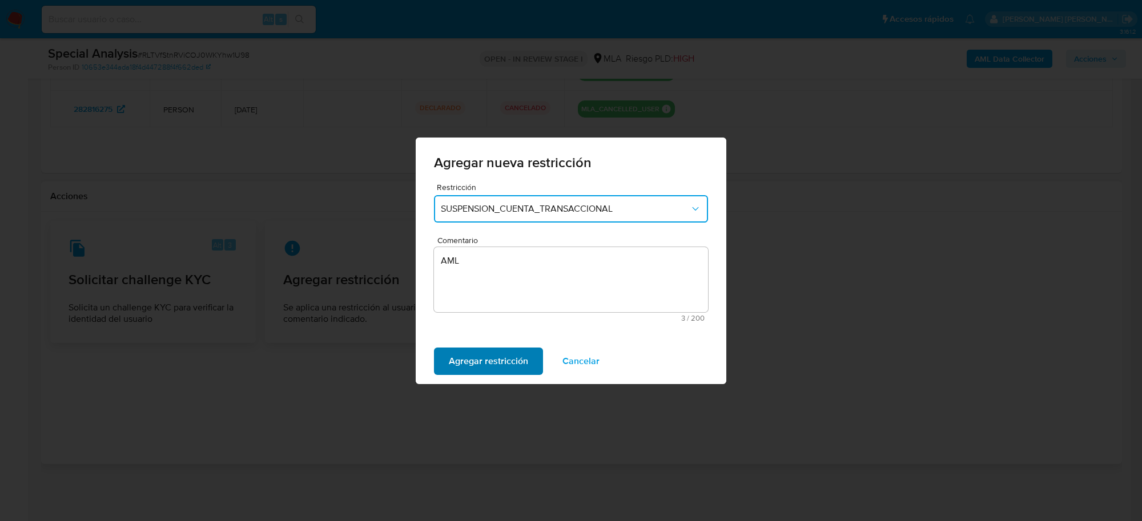
click at [516, 361] on span "Agregar restricción" at bounding box center [488, 361] width 79 height 25
click at [489, 368] on button "Confirmar" at bounding box center [469, 361] width 71 height 27
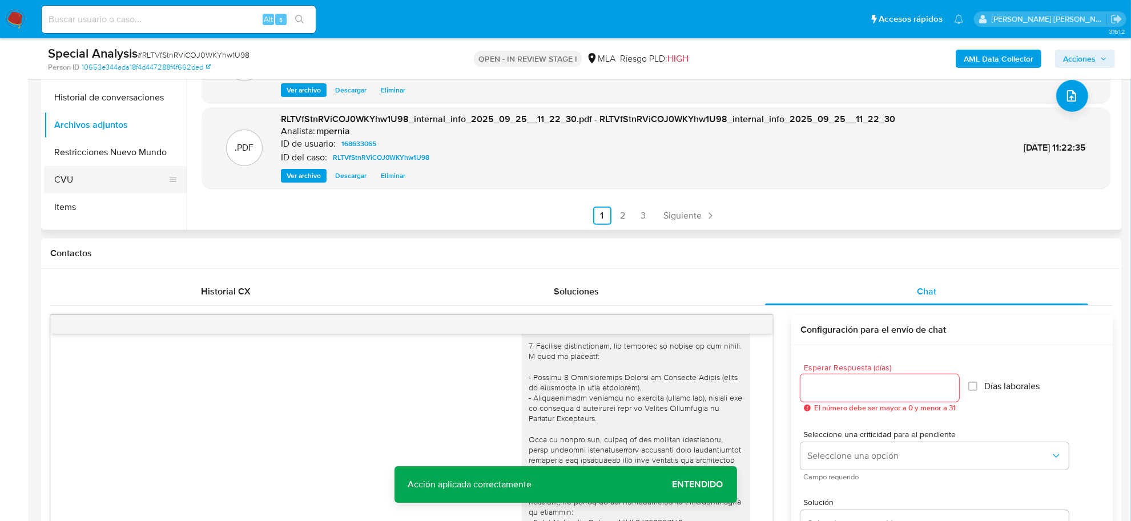
scroll to position [0, 0]
click at [121, 127] on button "Historial de conversaciones" at bounding box center [111, 122] width 134 height 27
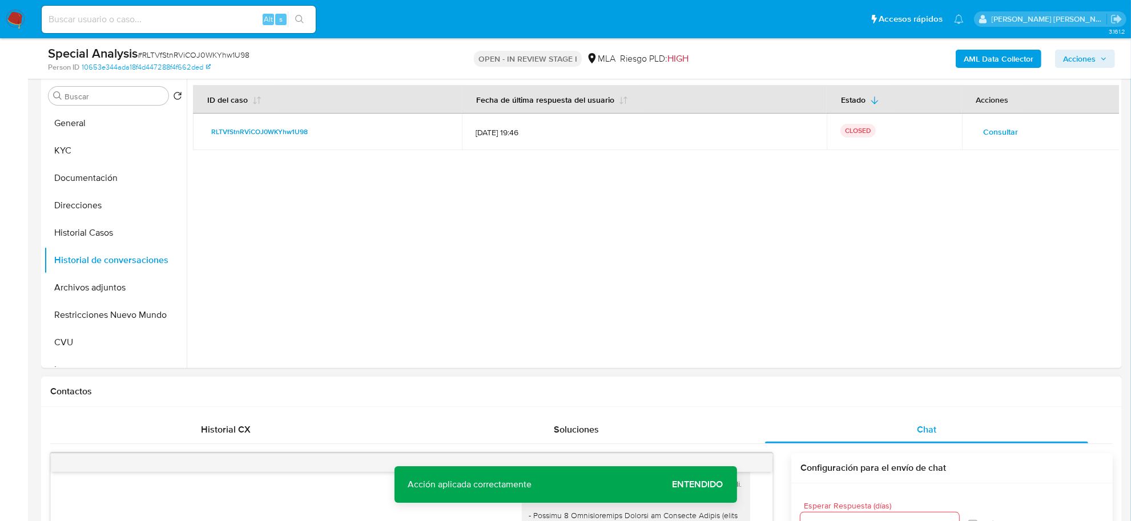
scroll to position [216, 0]
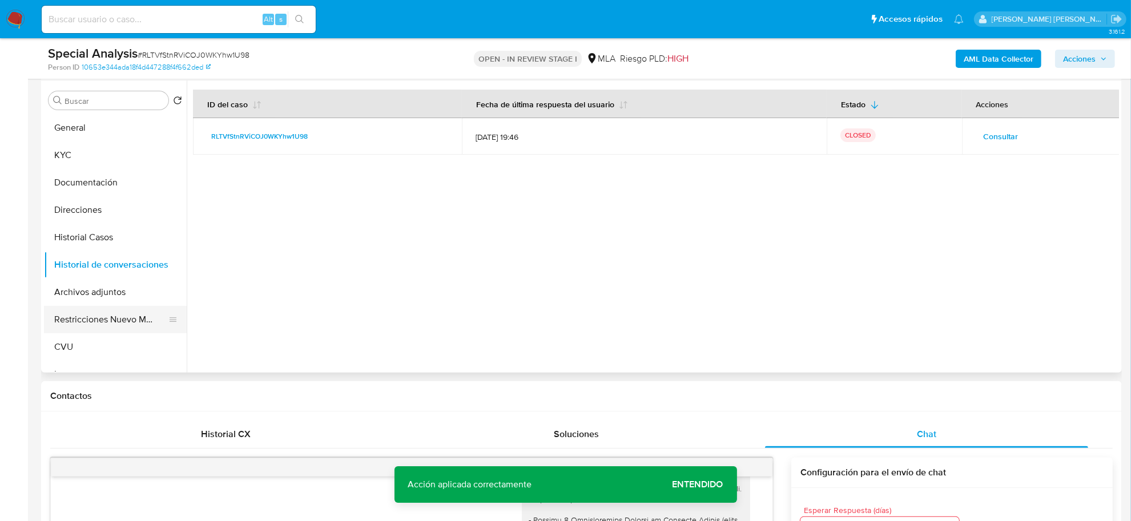
click at [107, 317] on button "Restricciones Nuevo Mundo" at bounding box center [111, 319] width 134 height 27
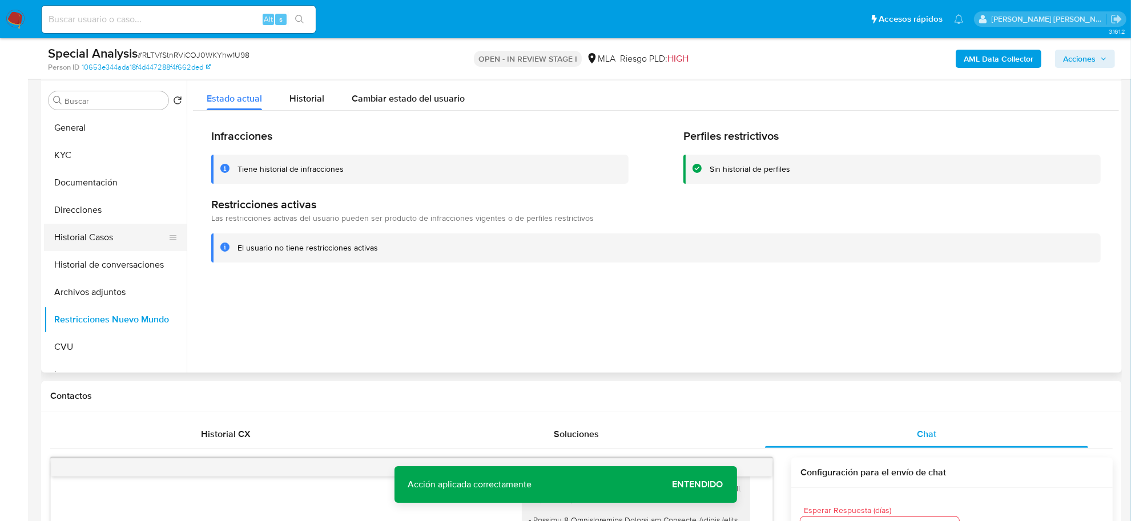
click at [95, 242] on button "Historial Casos" at bounding box center [111, 237] width 134 height 27
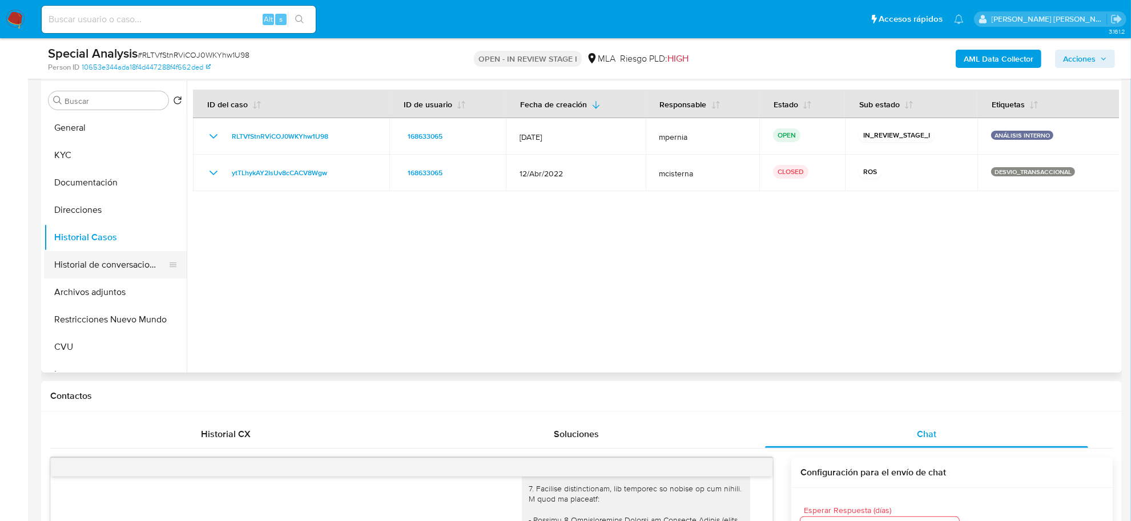
click at [113, 266] on button "Historial de conversaciones" at bounding box center [111, 264] width 134 height 27
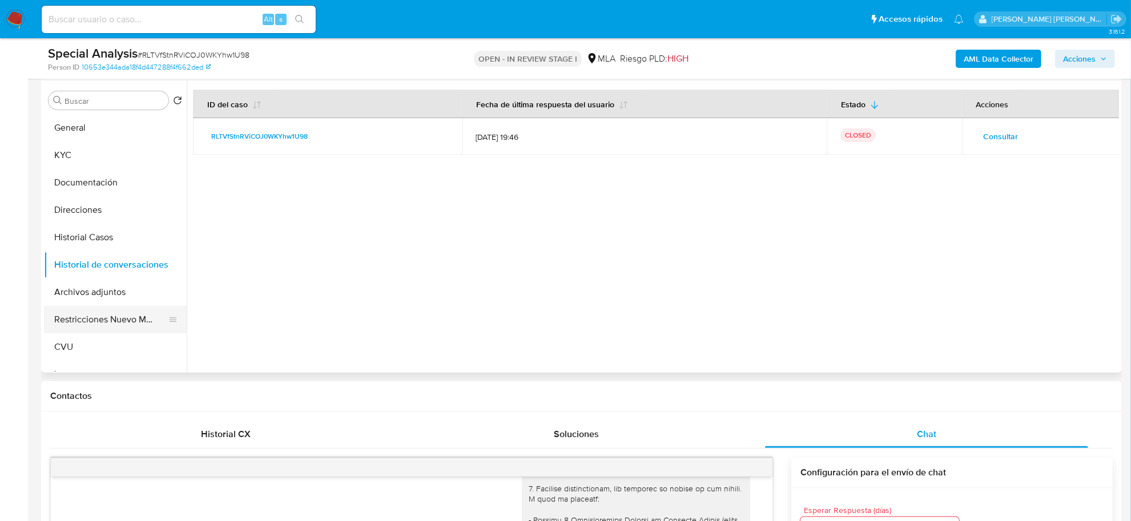
click at [113, 317] on button "Restricciones Nuevo Mundo" at bounding box center [111, 319] width 134 height 27
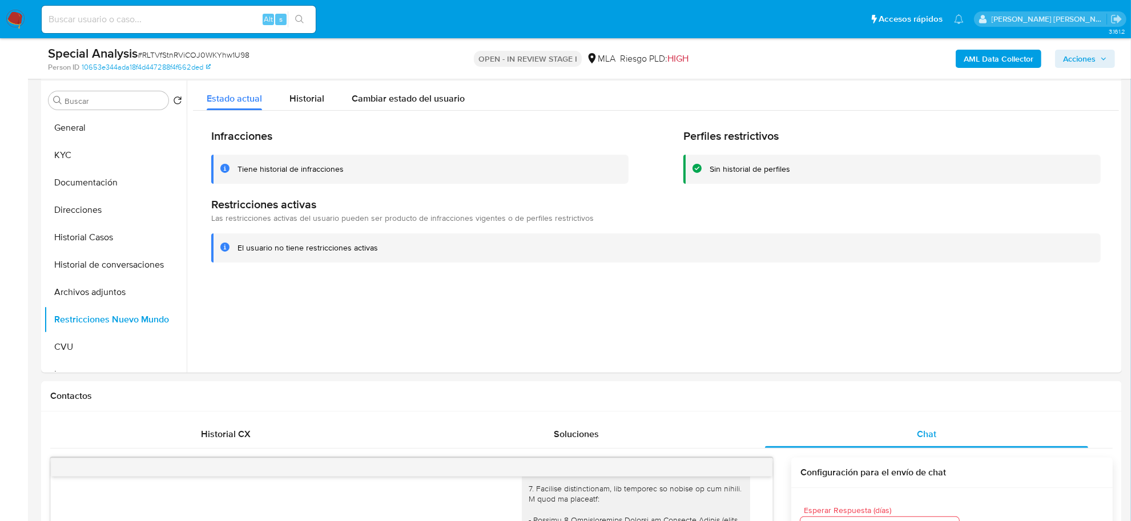
click at [1008, 62] on b "AML Data Collector" at bounding box center [999, 59] width 70 height 18
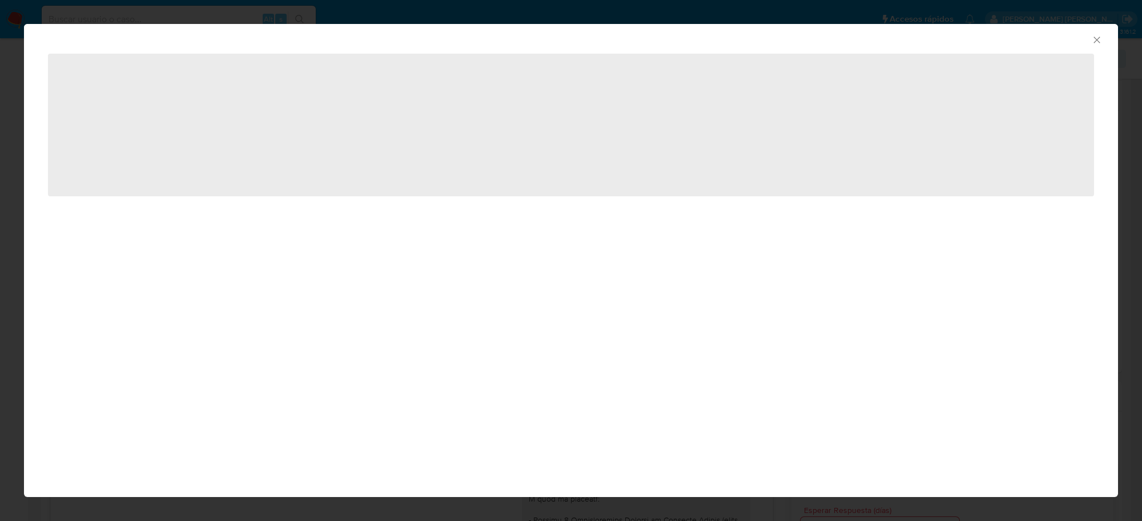
click at [1101, 42] on icon "Cerrar ventana" at bounding box center [1096, 39] width 11 height 11
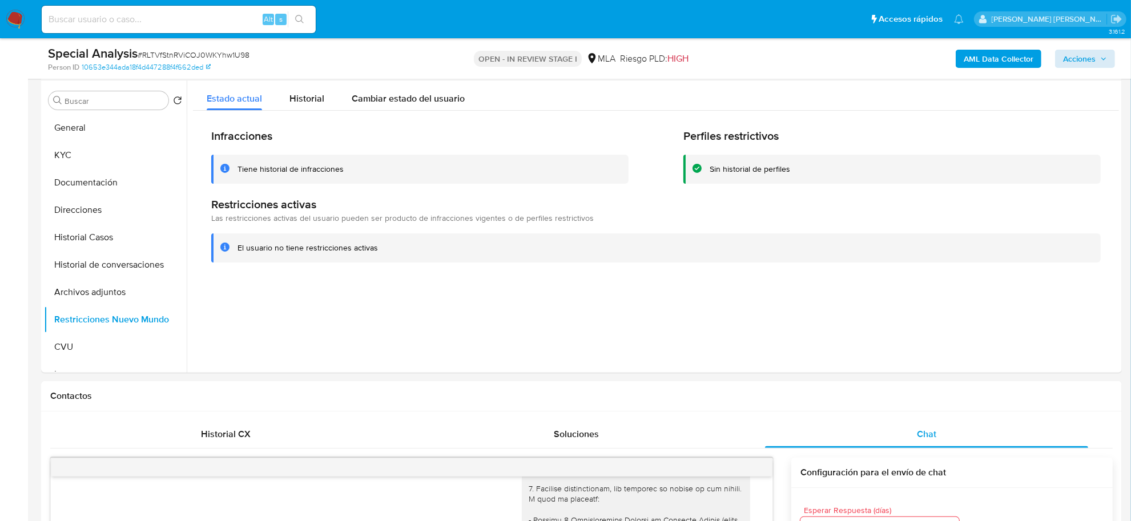
drag, startPoint x: 1098, startPoint y: 46, endPoint x: 1095, endPoint y: 53, distance: 7.4
click at [1098, 47] on div "AML Data Collector Acciones" at bounding box center [938, 58] width 353 height 27
click at [1094, 55] on span "Acciones" at bounding box center [1079, 59] width 33 height 18
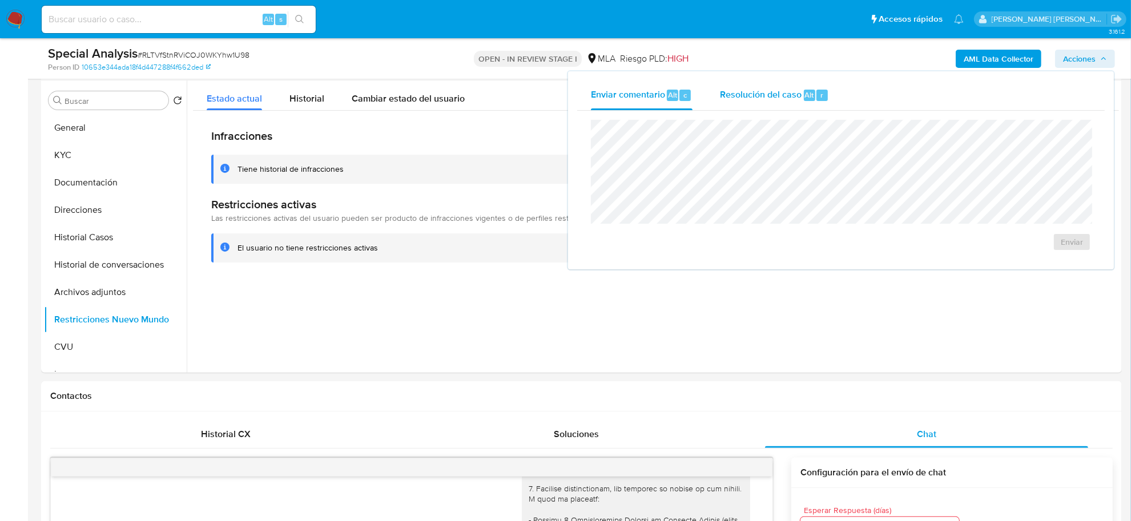
click at [806, 93] on span "Alt" at bounding box center [809, 95] width 9 height 11
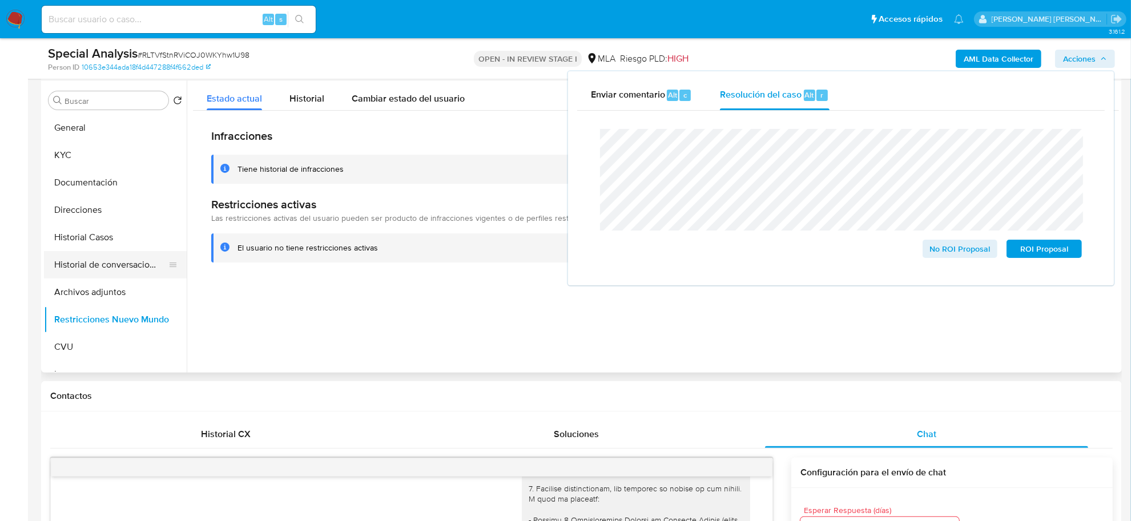
click at [78, 269] on button "Historial de conversaciones" at bounding box center [111, 264] width 134 height 27
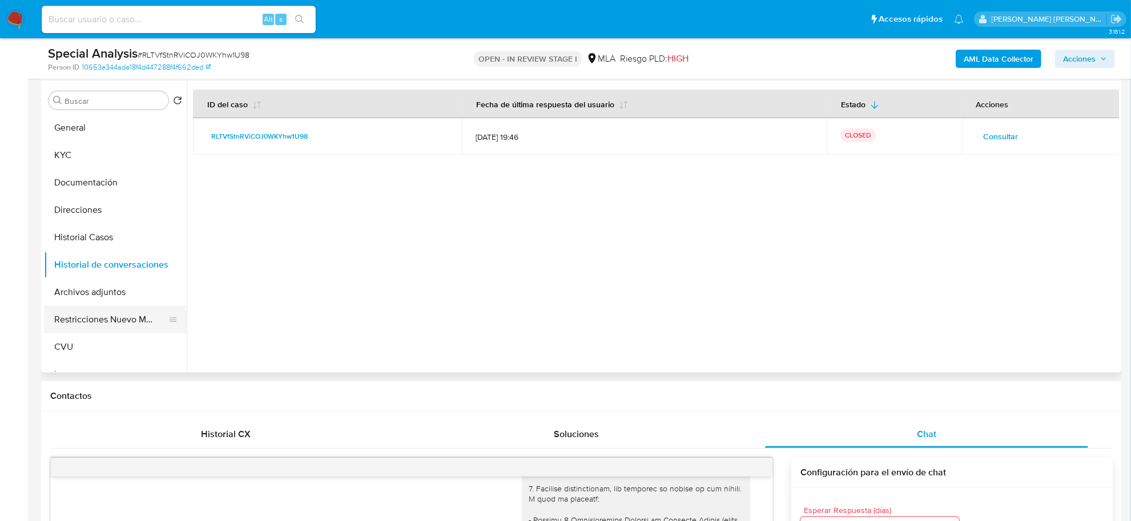
click at [74, 318] on button "Restricciones Nuevo Mundo" at bounding box center [111, 319] width 134 height 27
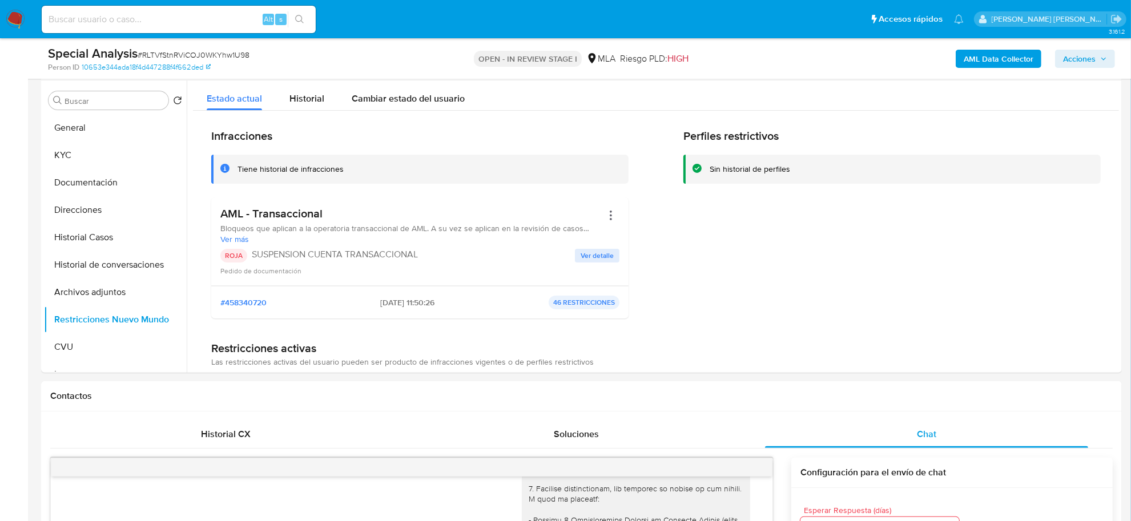
click at [1092, 58] on span "Acciones" at bounding box center [1079, 59] width 33 height 18
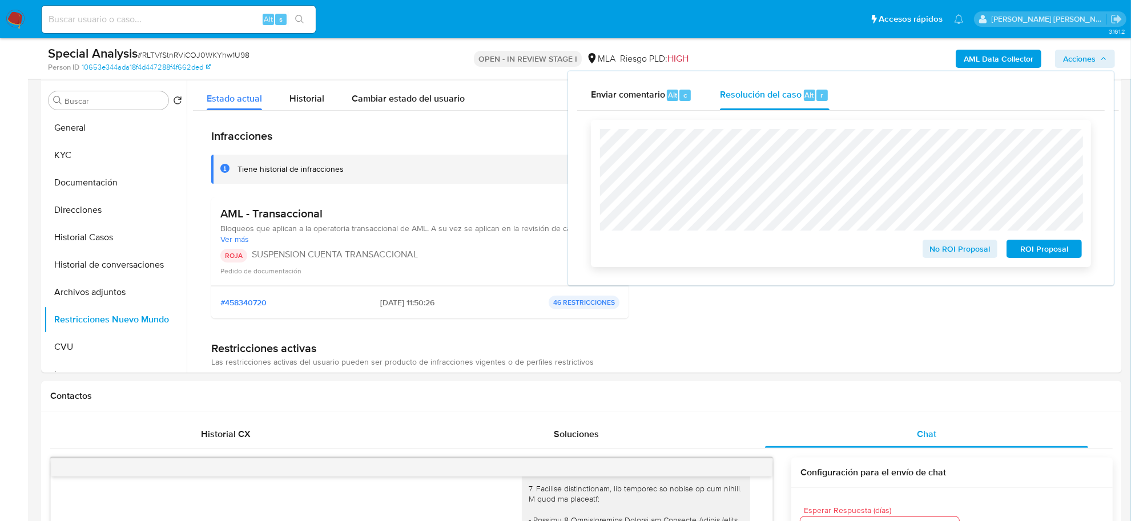
click at [1029, 249] on span "ROI Proposal" at bounding box center [1044, 249] width 59 height 16
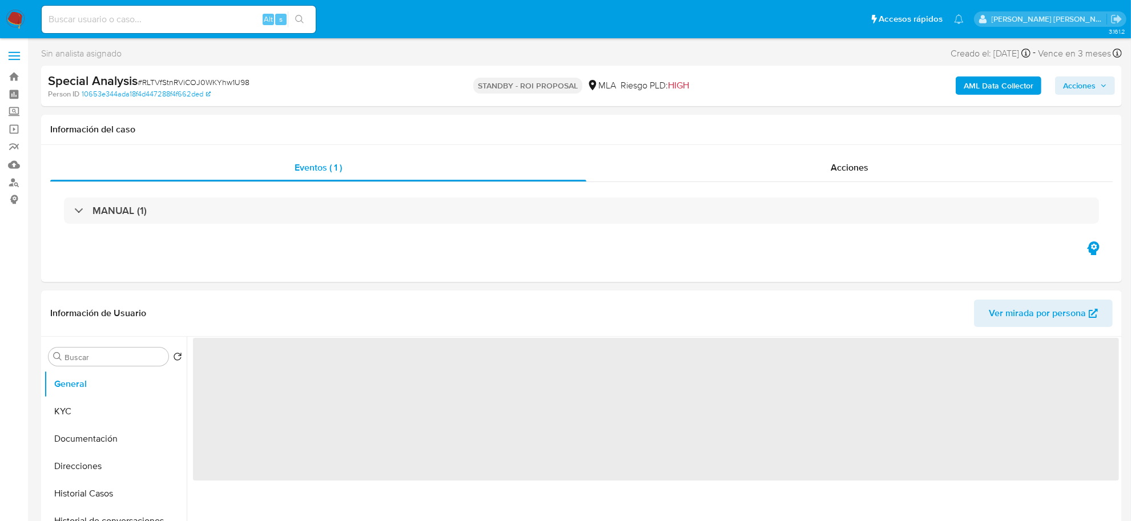
select select "10"
